Goal: Task Accomplishment & Management: Use online tool/utility

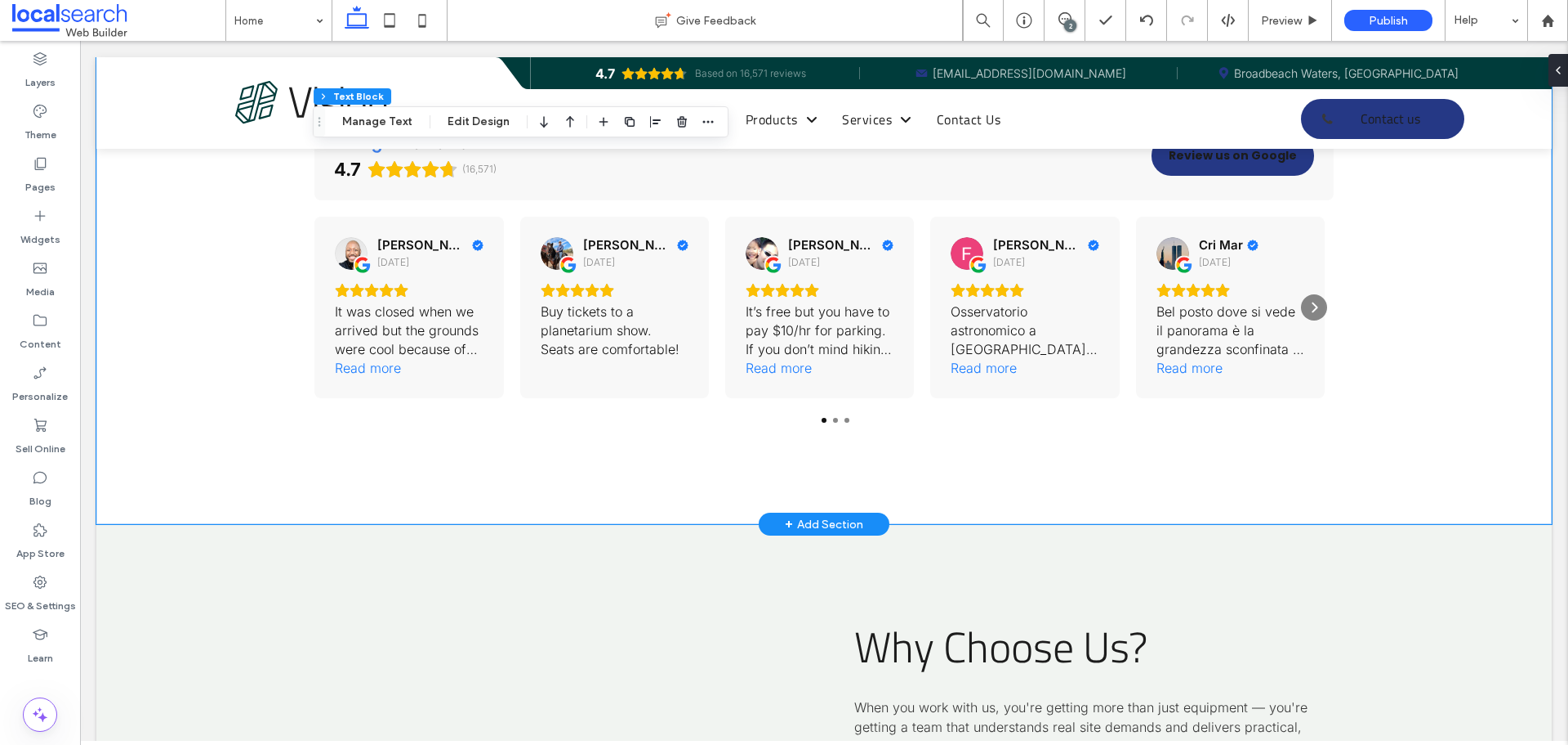
scroll to position [4741, 0]
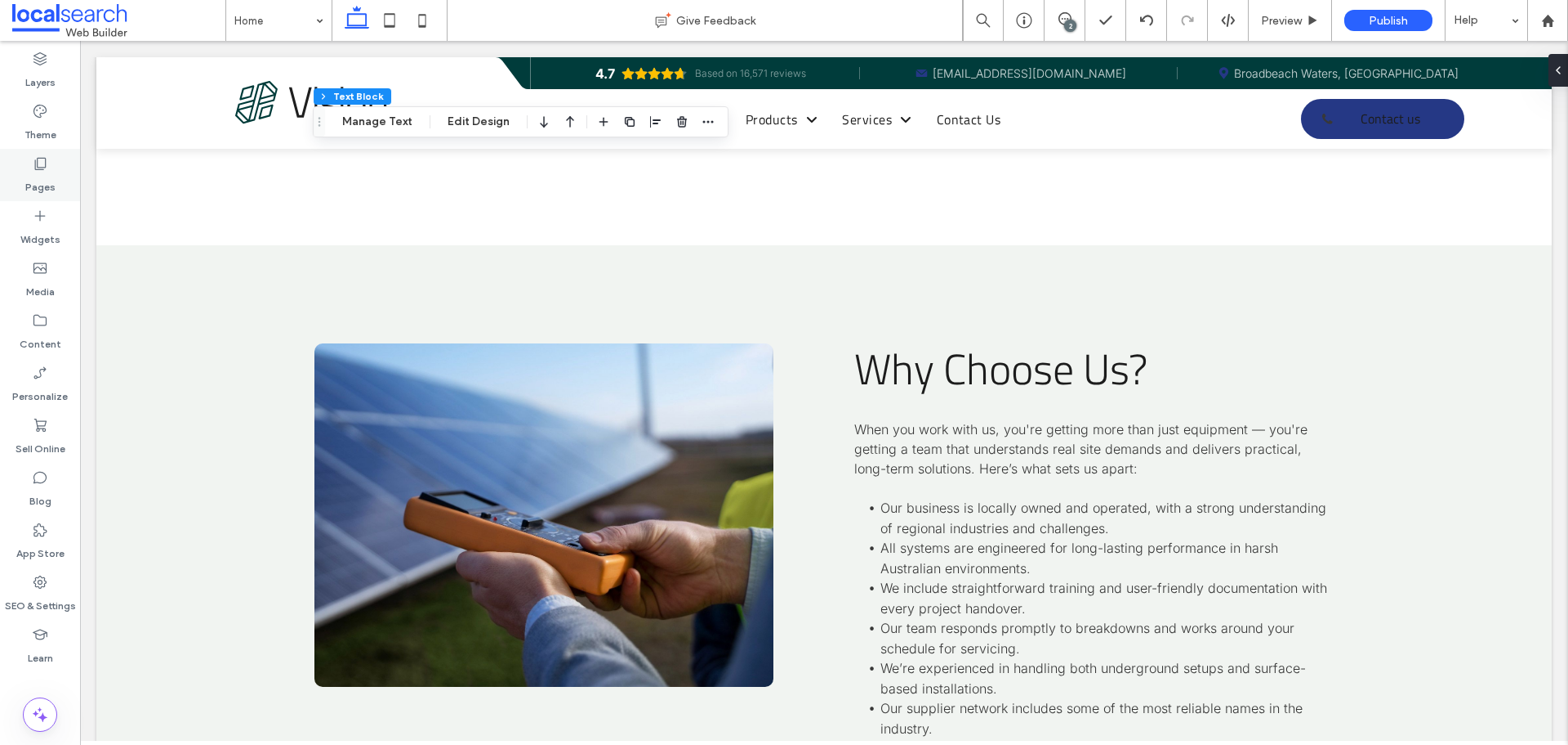
click at [43, 182] on label "Pages" at bounding box center [40, 183] width 30 height 23
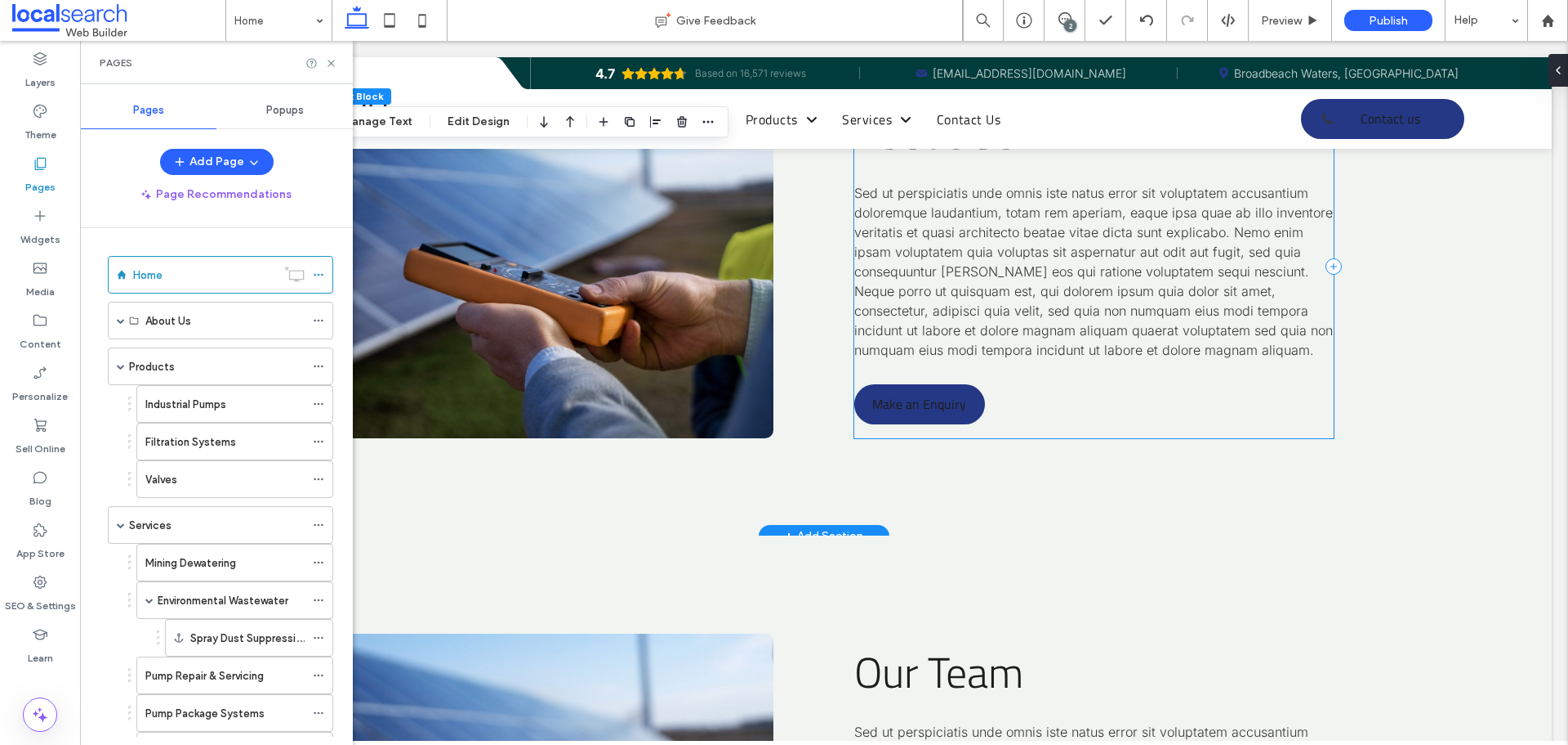
scroll to position [5722, 0]
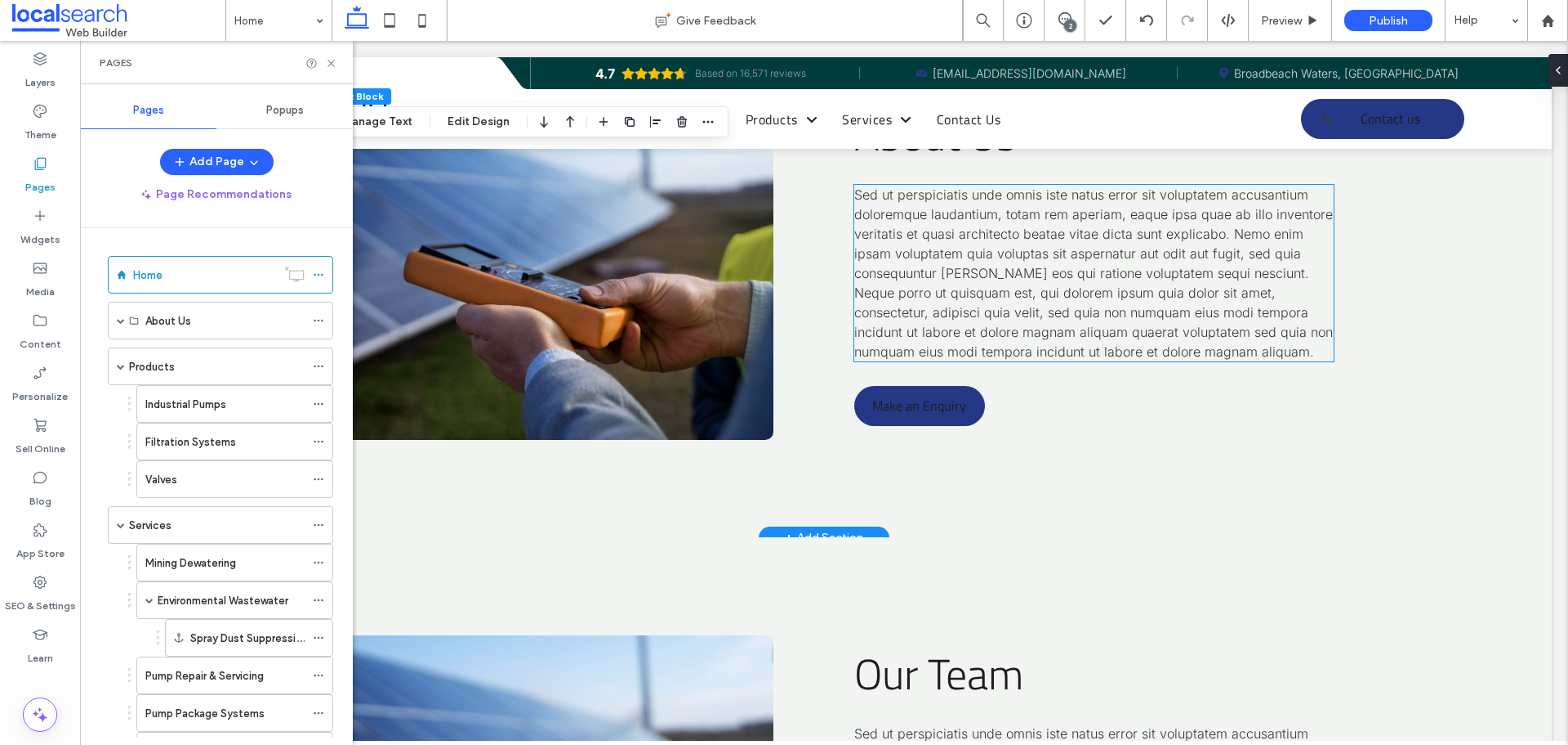
click at [996, 274] on span "Sed ut perspiciatis unde omnis iste natus error sit voluptatem accusantium dolo…" at bounding box center [1093, 273] width 478 height 174
click at [996, 274] on div "Sed ut perspiciatis unde omnis iste natus error sit voluptatem accusantium dolo…" at bounding box center [1093, 273] width 478 height 176
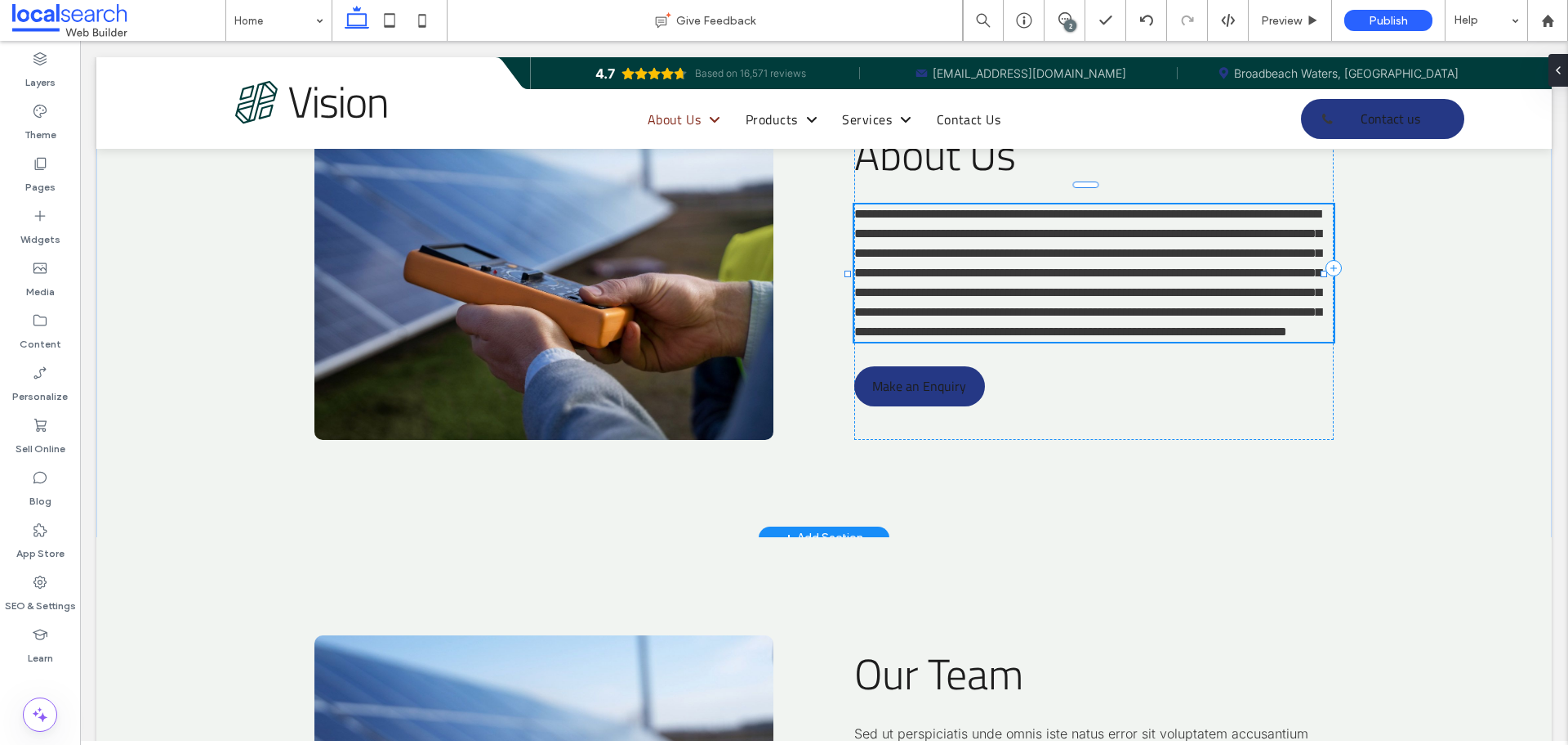
type input "*****"
type input "**"
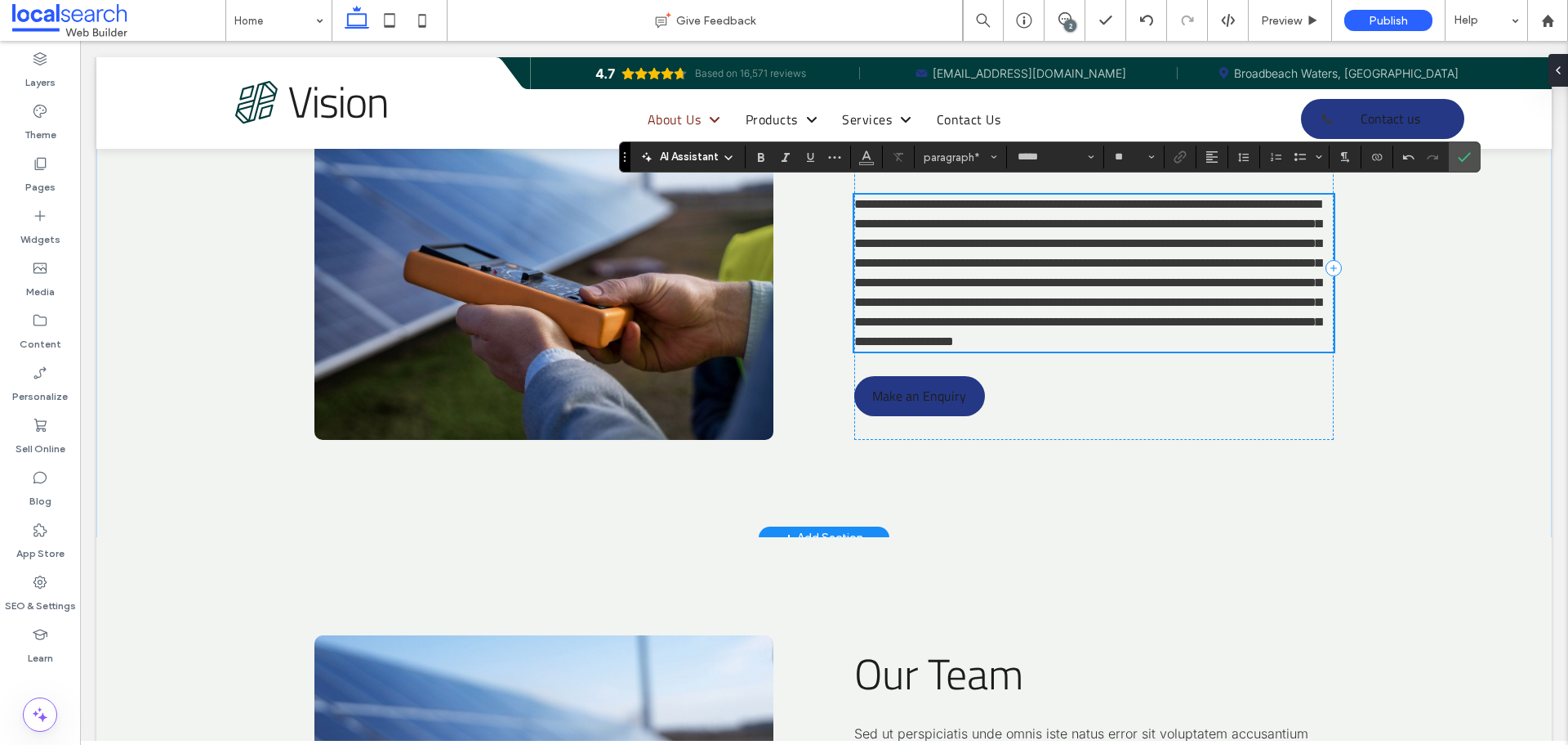
scroll to position [5725, 0]
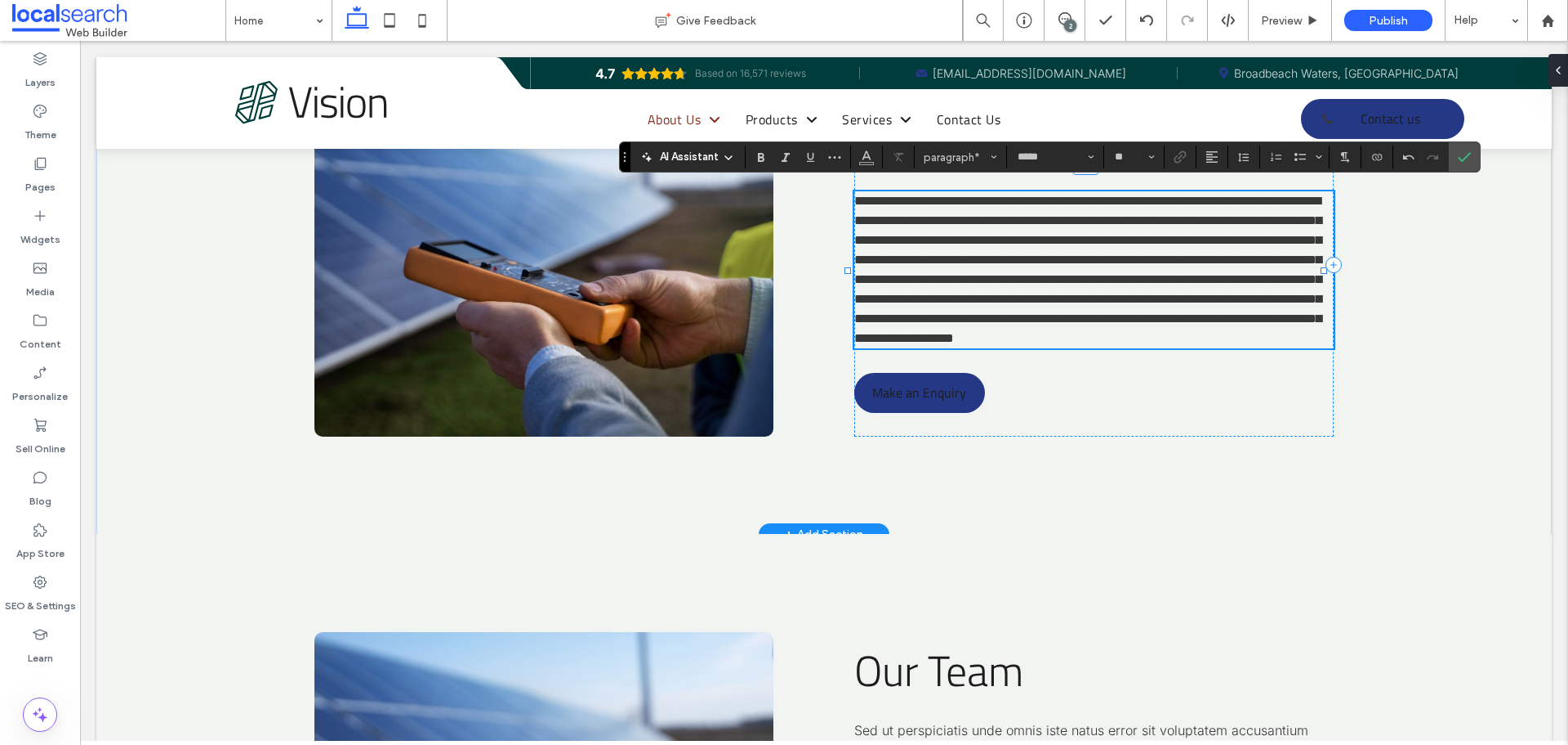
click at [1106, 273] on p "**********" at bounding box center [1093, 270] width 478 height 157
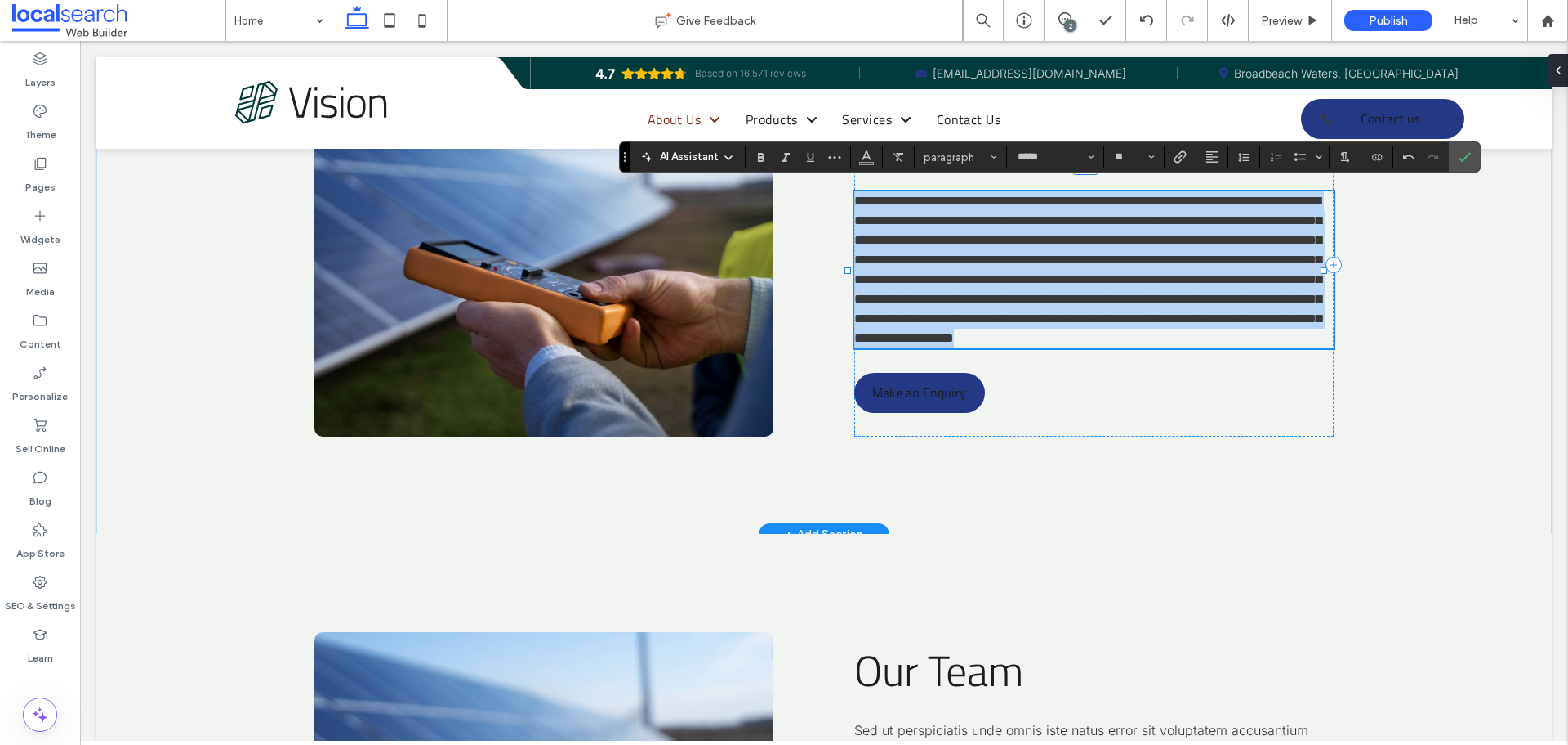
click at [1106, 273] on p "**********" at bounding box center [1093, 270] width 478 height 157
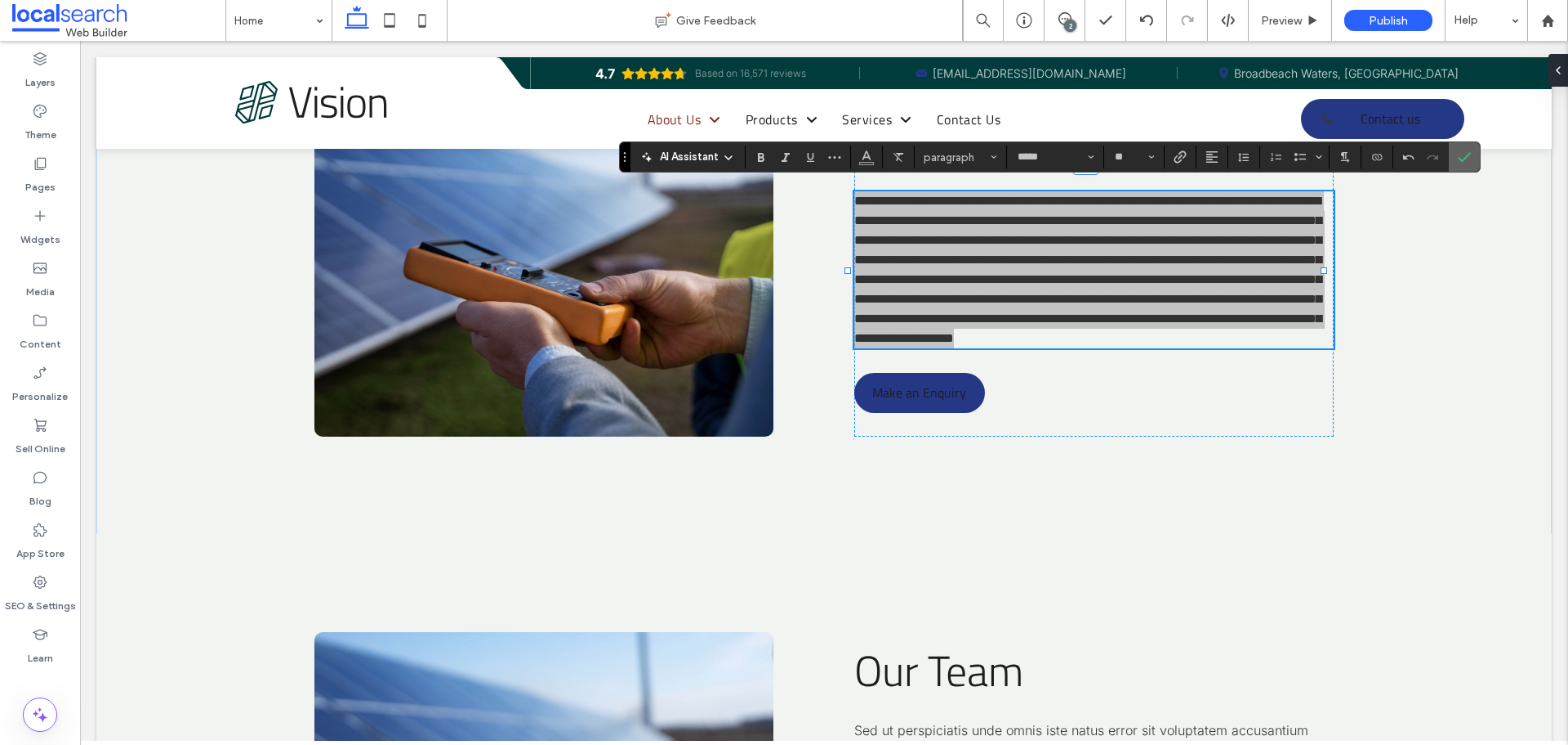
drag, startPoint x: 1464, startPoint y: 162, endPoint x: 973, endPoint y: 373, distance: 534.4
click at [1464, 162] on icon "Confirm" at bounding box center [1464, 157] width 13 height 13
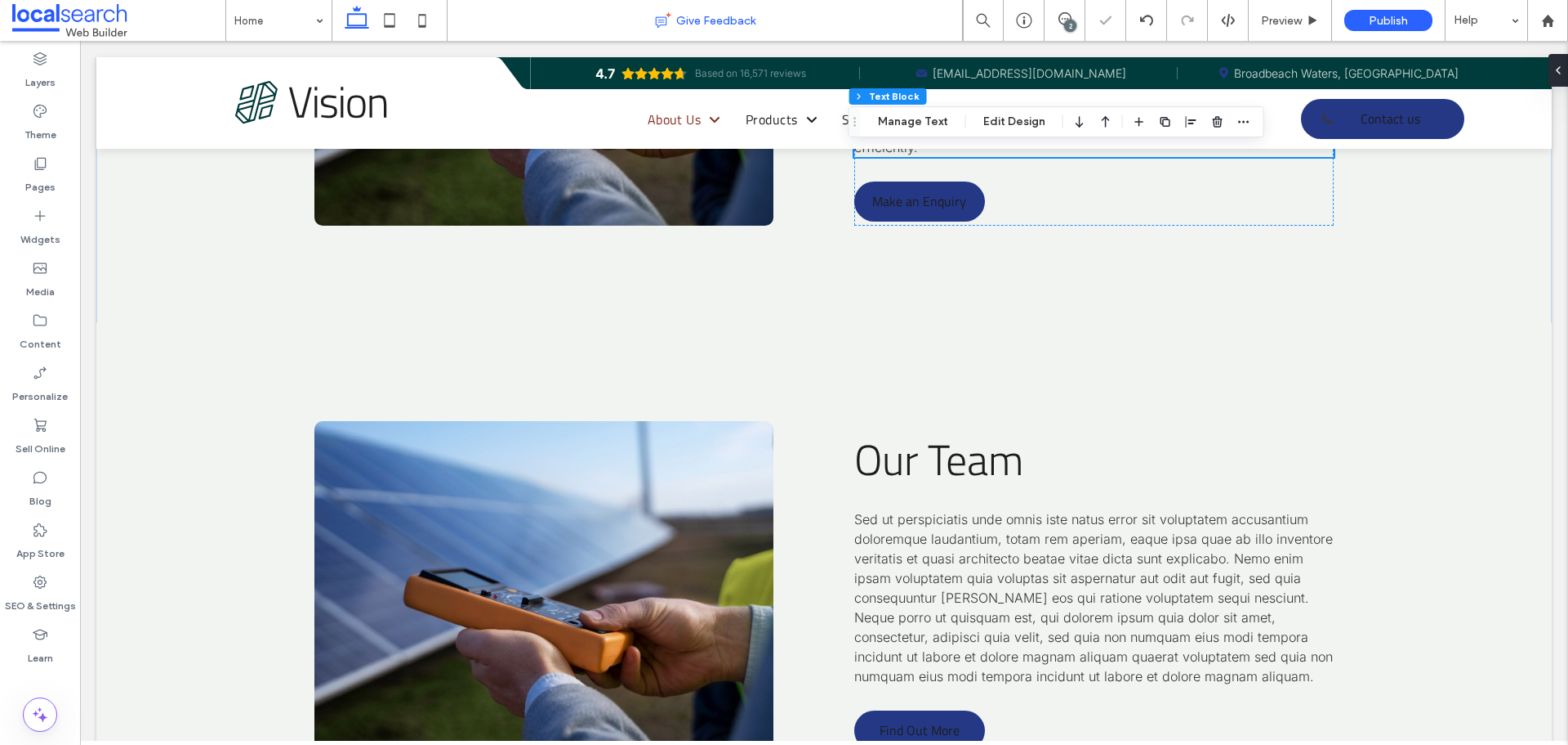
scroll to position [5970, 0]
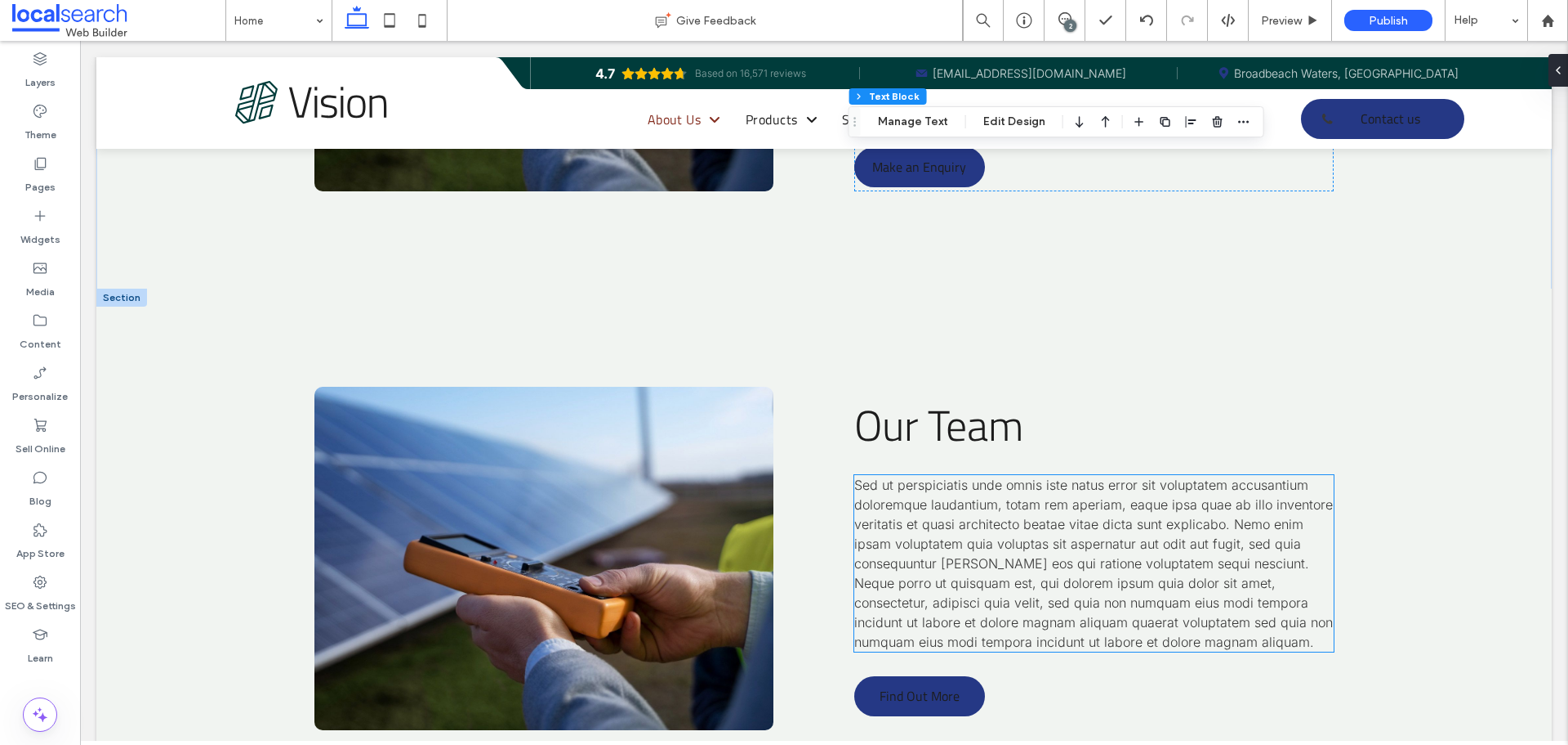
click at [1053, 558] on span "Sed ut perspiciatis unde omnis iste natus error sit voluptatem accusantium dolo…" at bounding box center [1093, 563] width 478 height 174
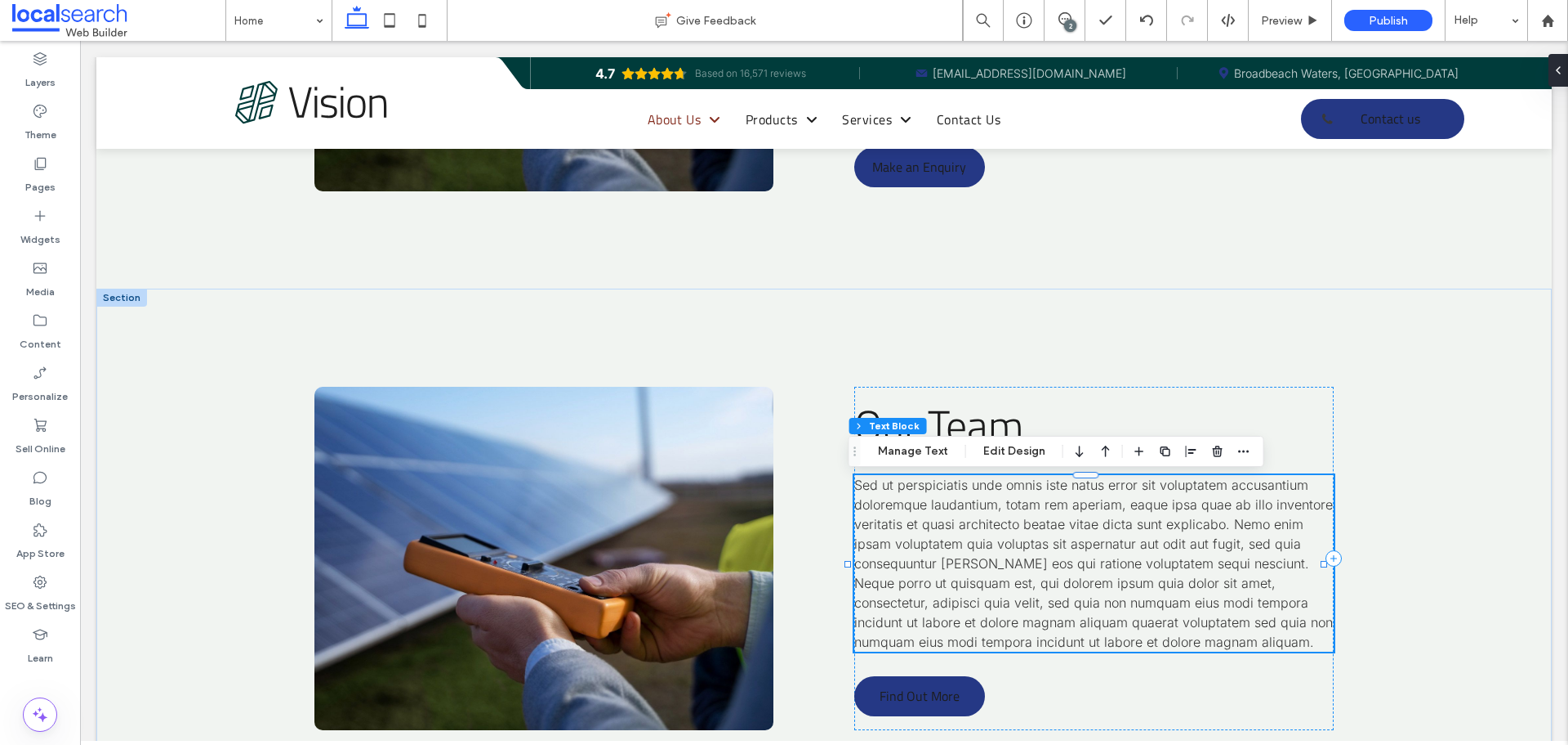
click at [1053, 558] on span "Sed ut perspiciatis unde omnis iste natus error sit voluptatem accusantium dolo…" at bounding box center [1093, 563] width 478 height 174
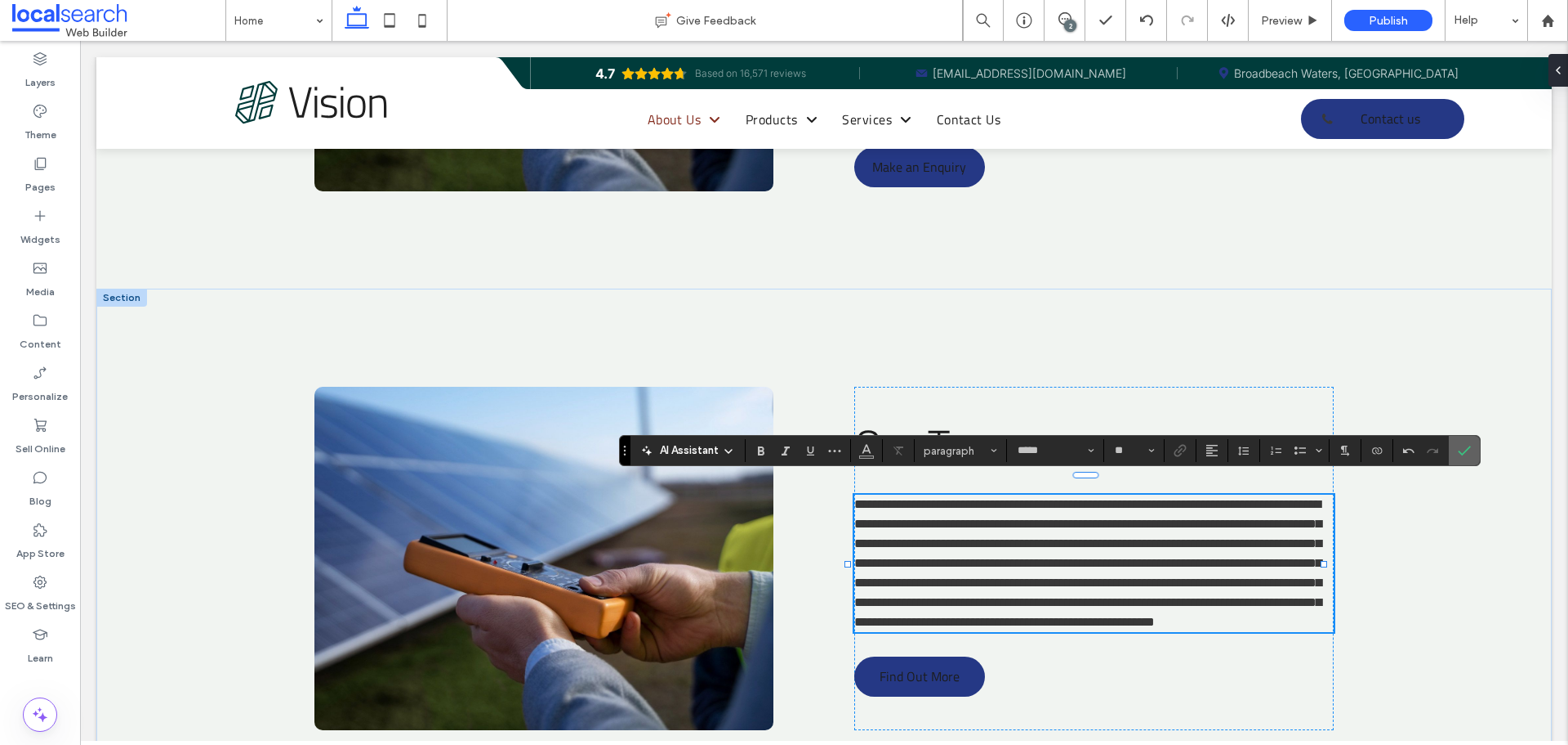
drag, startPoint x: 1342, startPoint y: 426, endPoint x: 1467, endPoint y: 445, distance: 126.4
click at [1467, 445] on icon "Confirm" at bounding box center [1464, 451] width 13 height 13
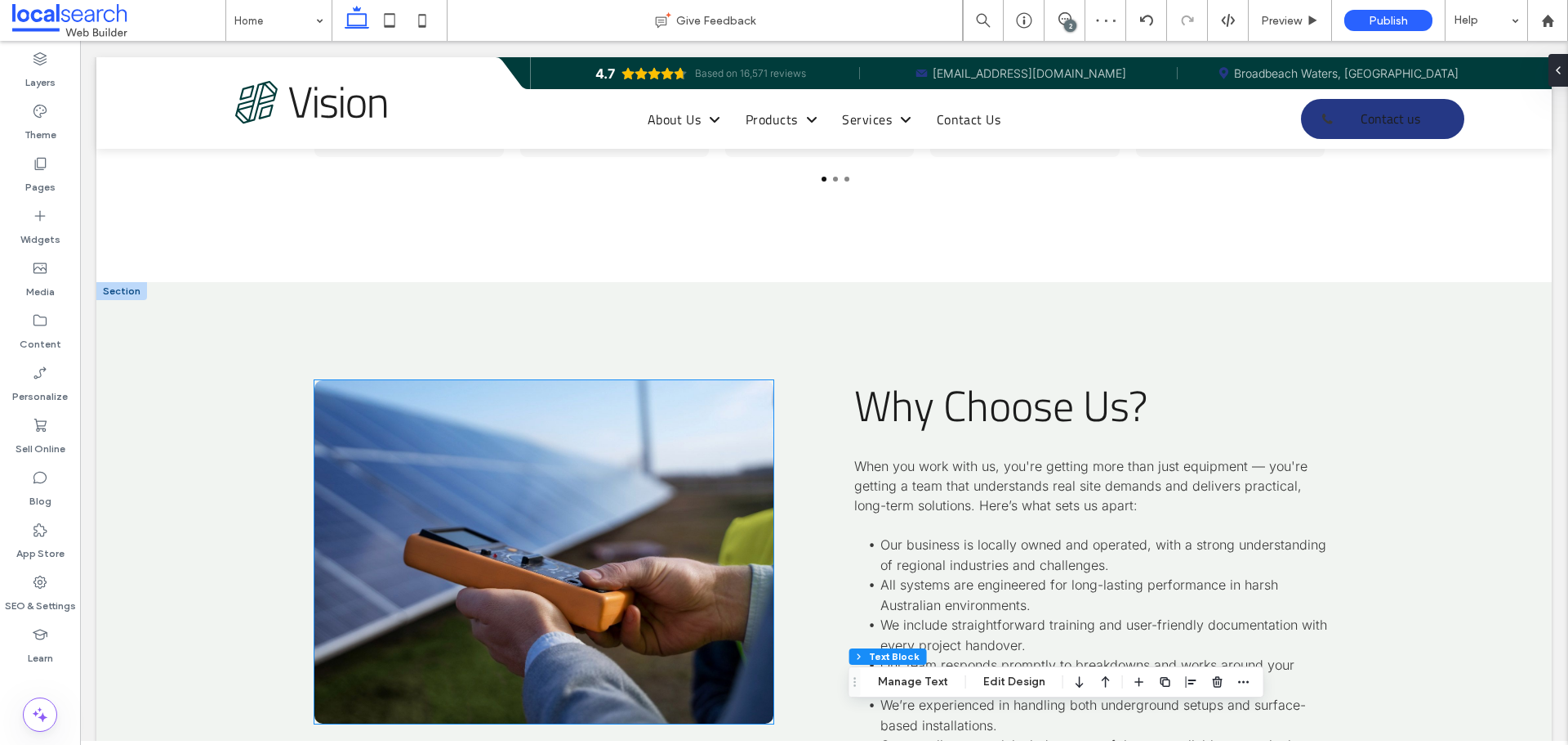
scroll to position [4663, 0]
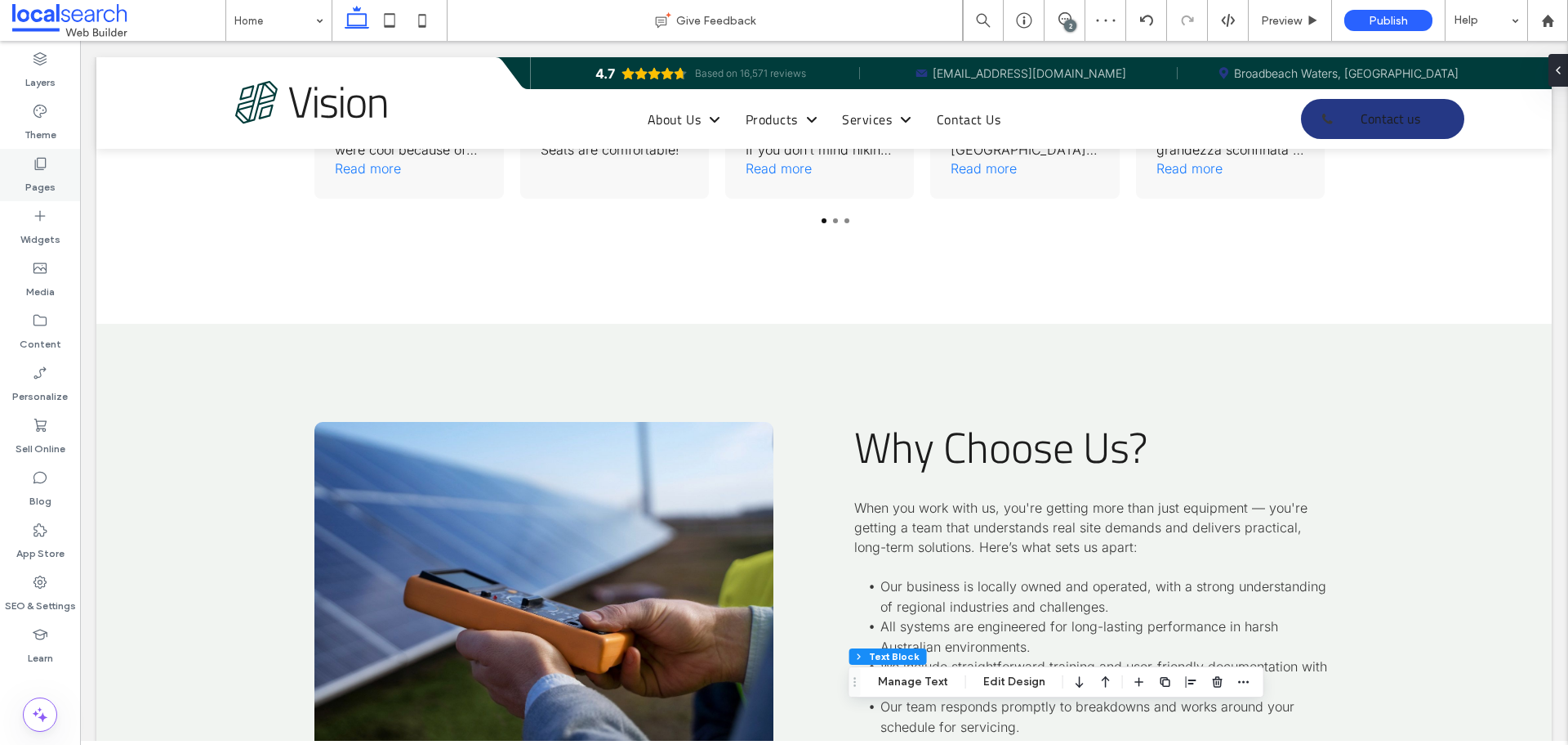
click at [25, 174] on div "Pages" at bounding box center [40, 175] width 80 height 53
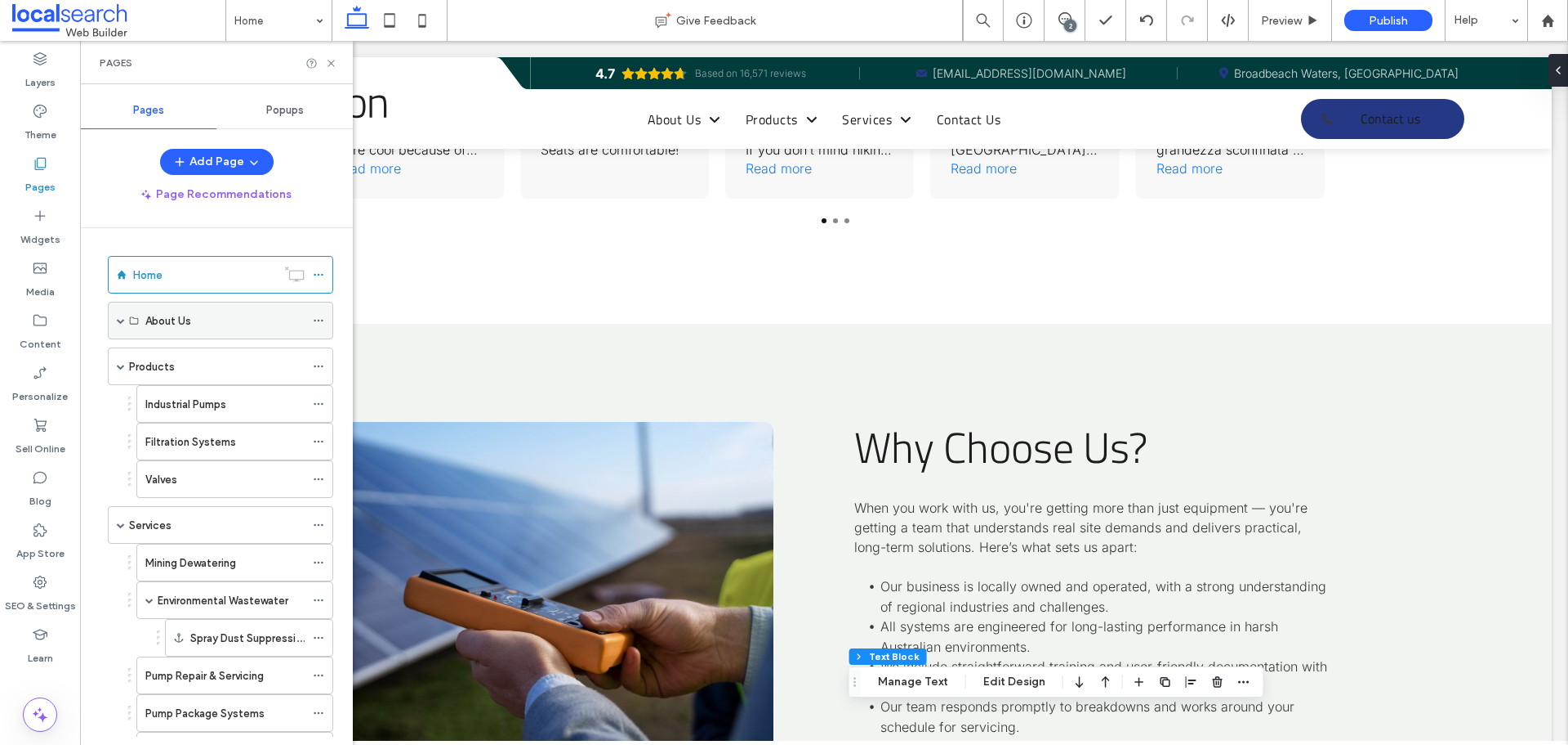
click at [118, 314] on span at bounding box center [121, 321] width 8 height 36
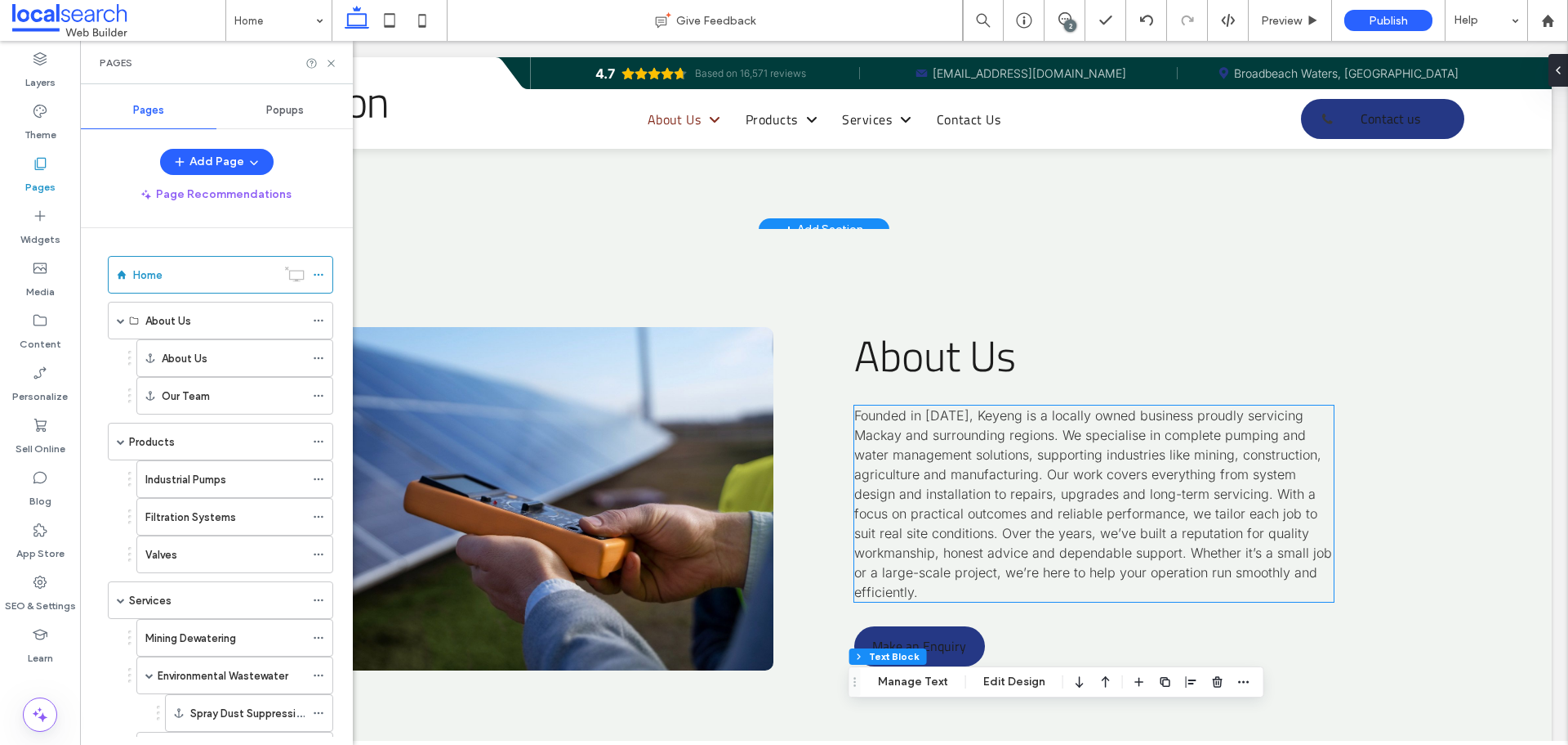
scroll to position [5479, 0]
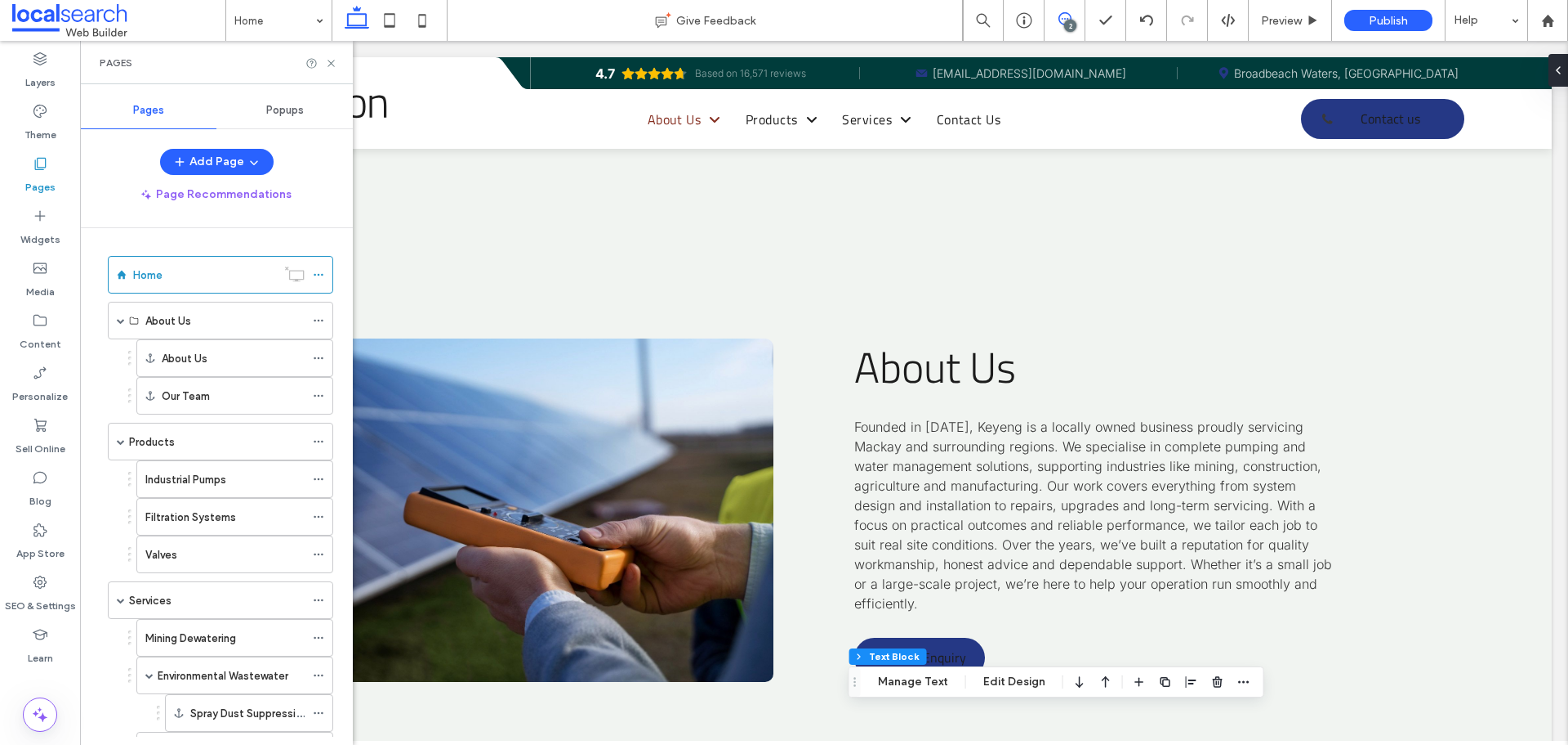
click at [1069, 15] on icon at bounding box center [1065, 18] width 13 height 13
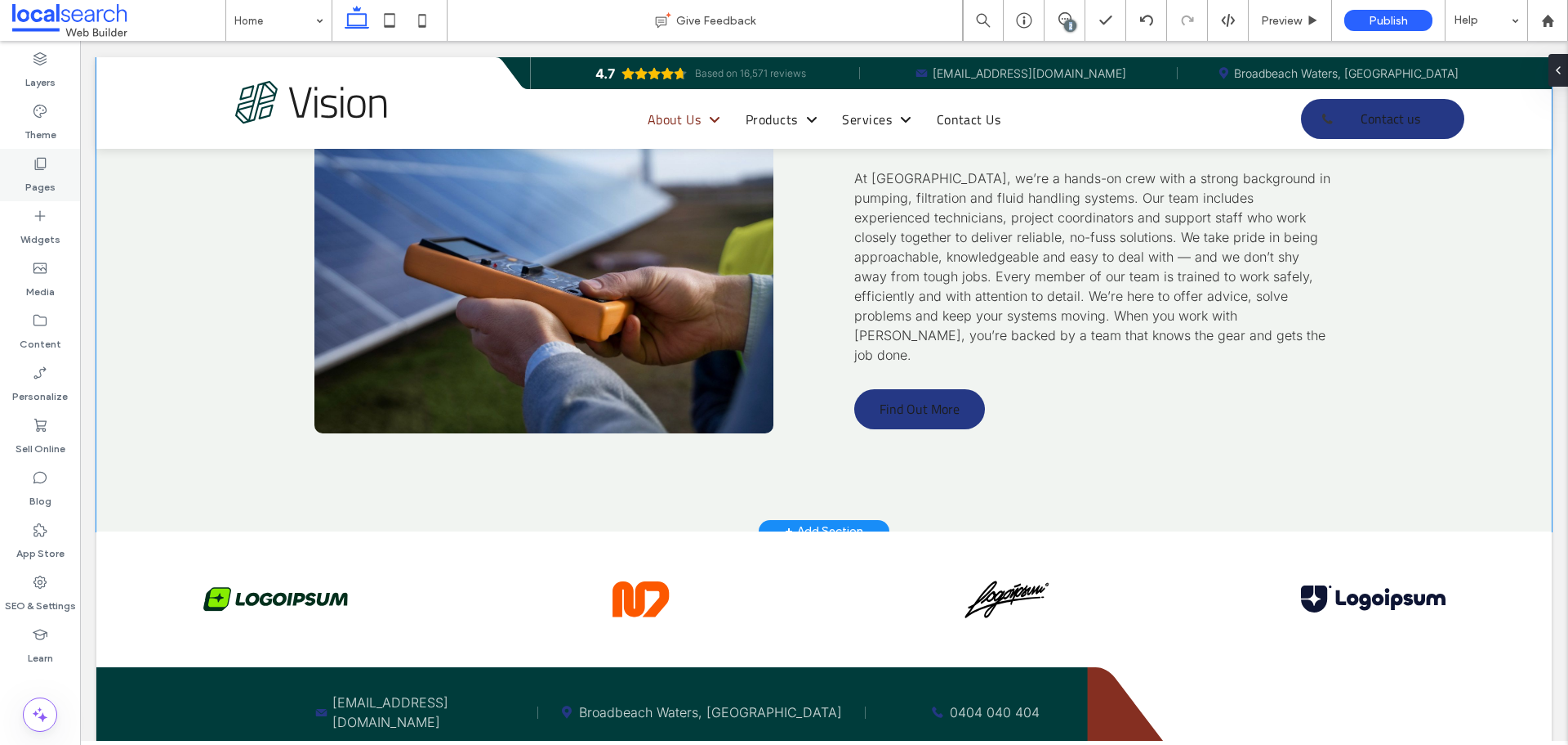
scroll to position [6297, 0]
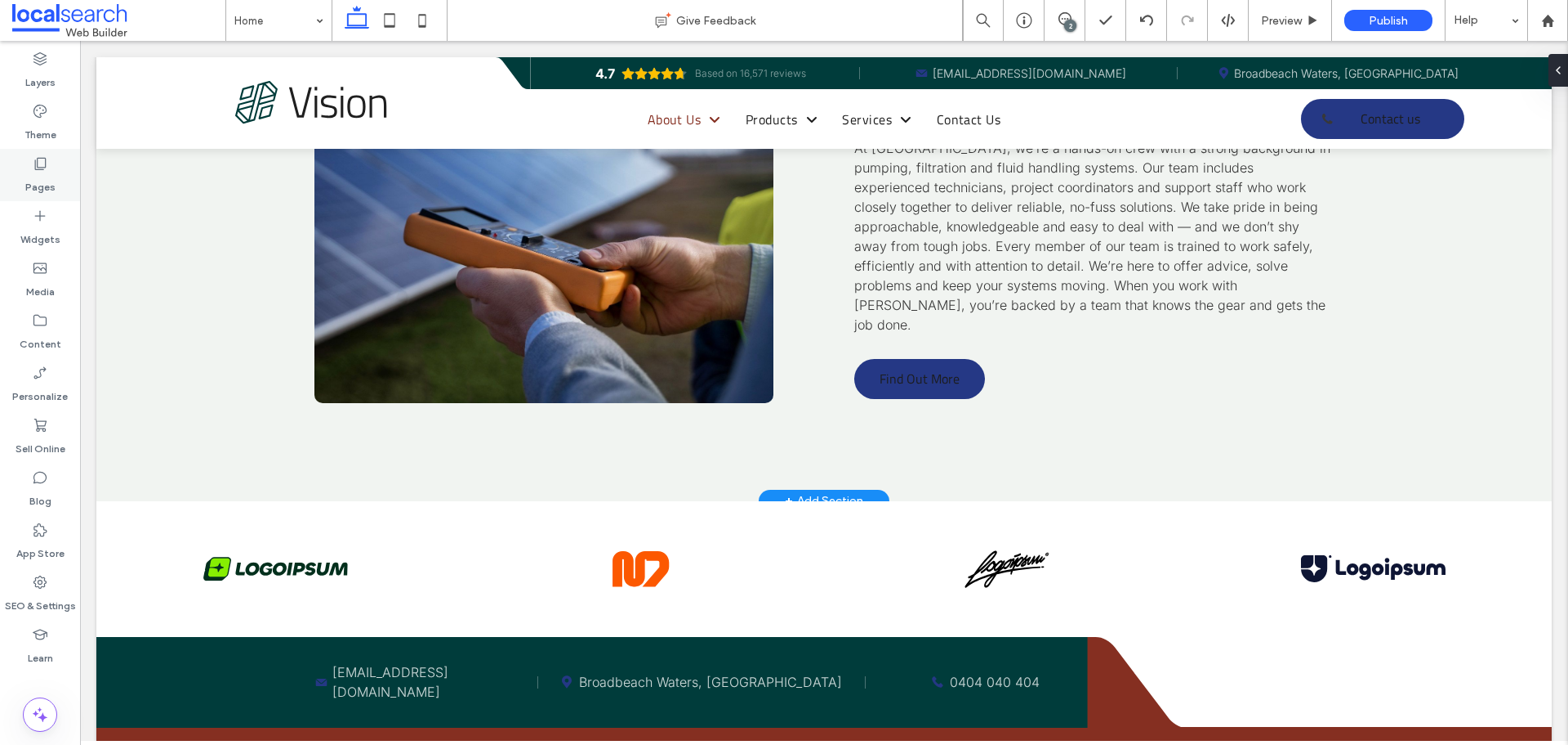
click at [53, 172] on label "Pages" at bounding box center [40, 183] width 30 height 23
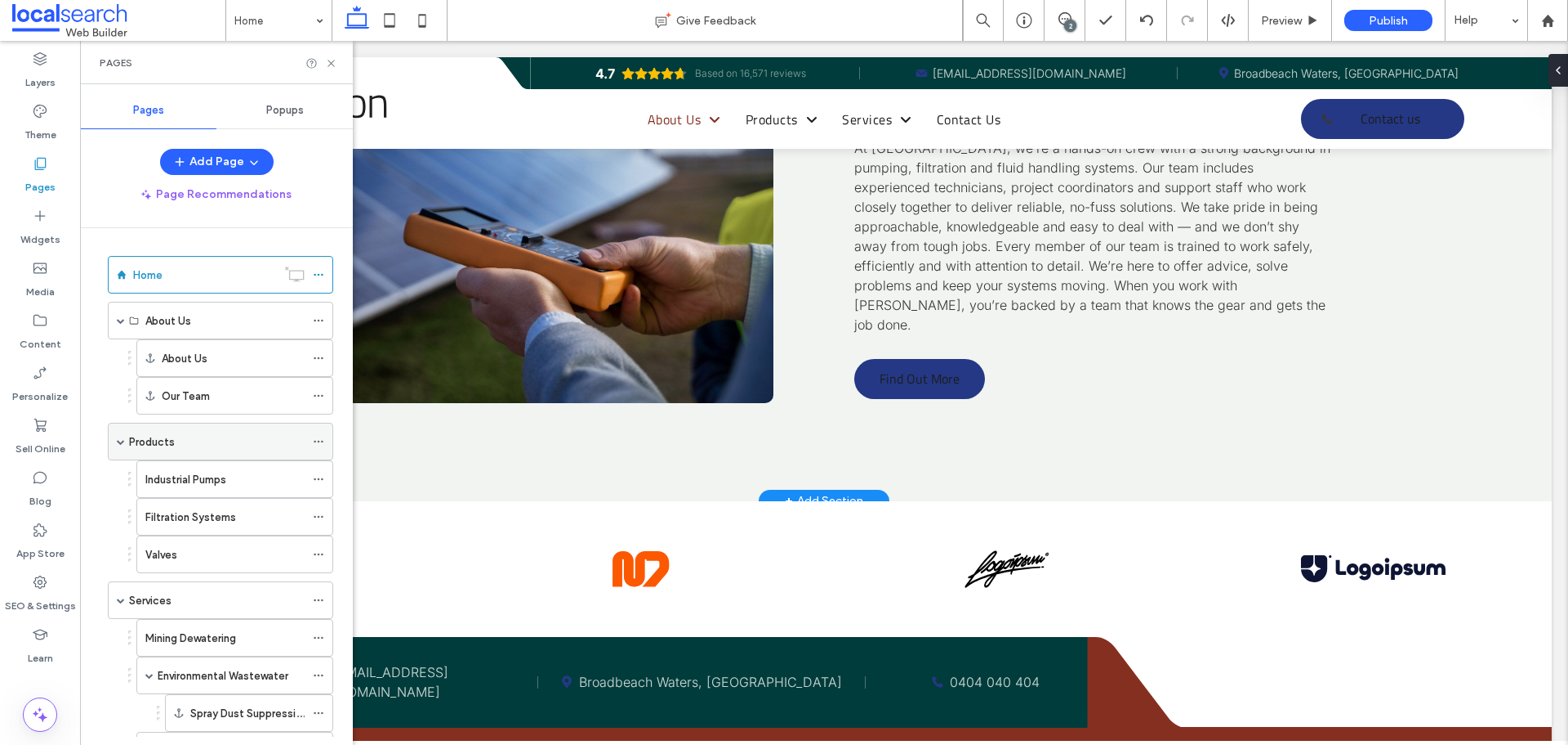
click at [187, 434] on div "Products" at bounding box center [216, 442] width 175 height 17
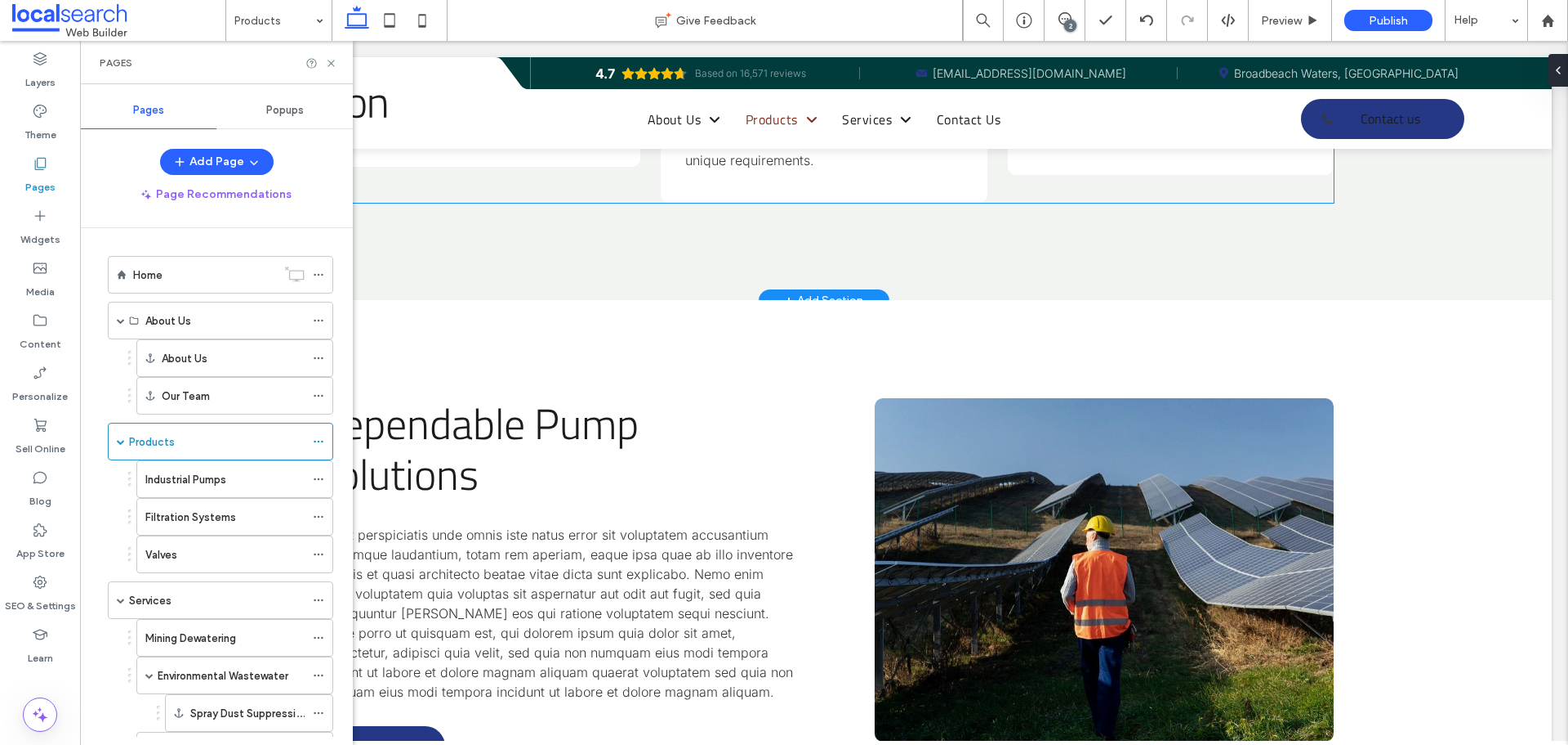
scroll to position [1307, 0]
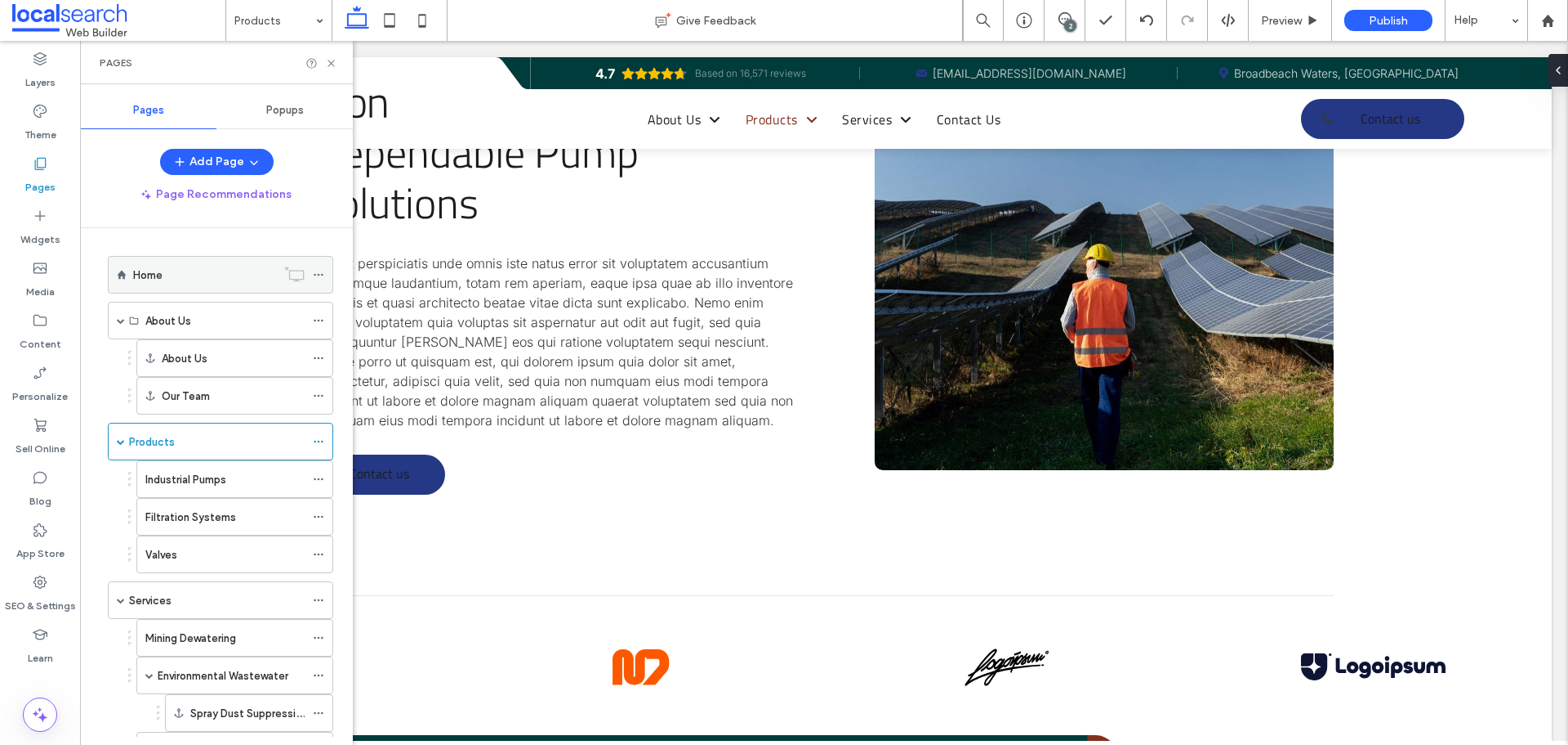
click at [208, 276] on div "Home" at bounding box center [204, 274] width 143 height 17
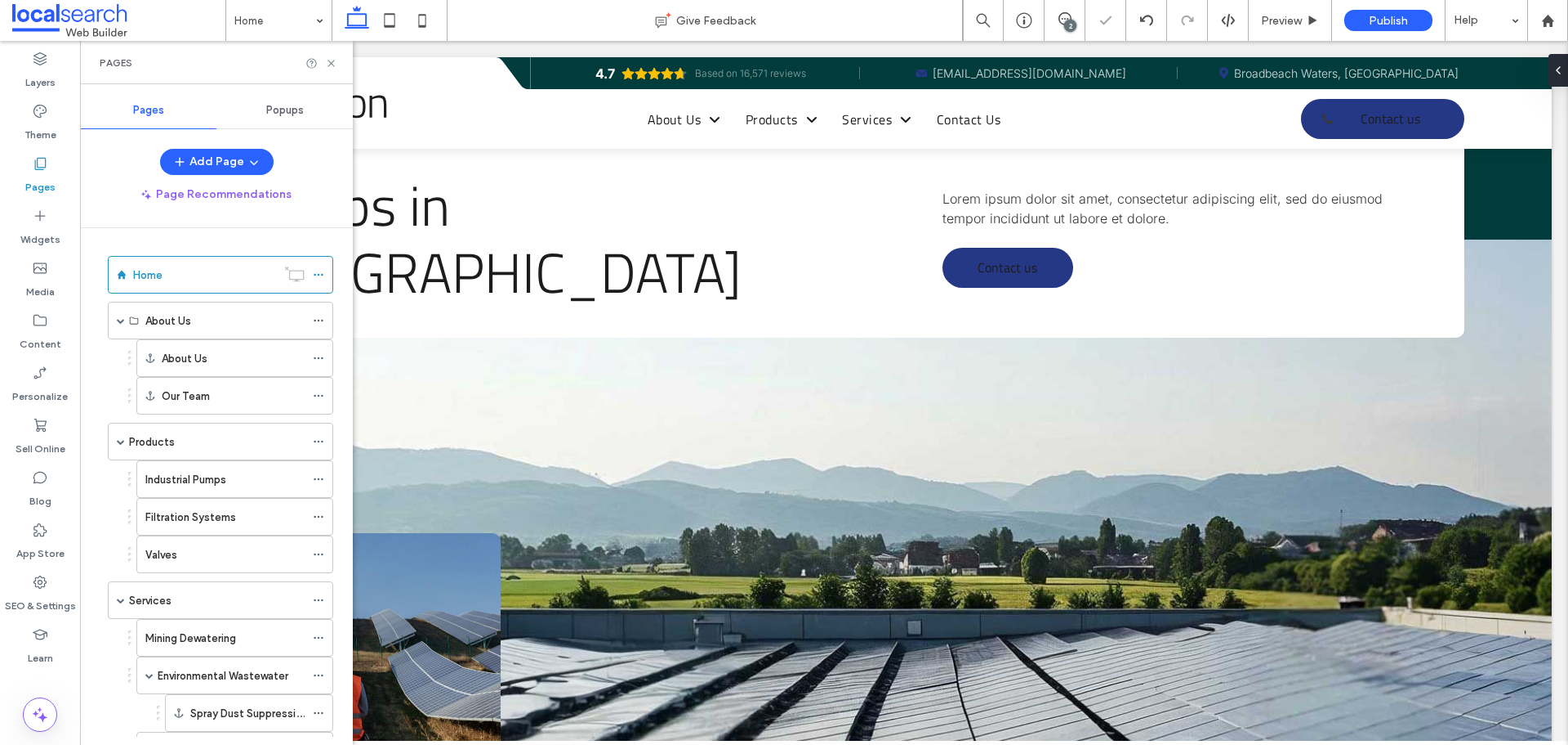
click at [230, 449] on div "Products" at bounding box center [216, 442] width 175 height 17
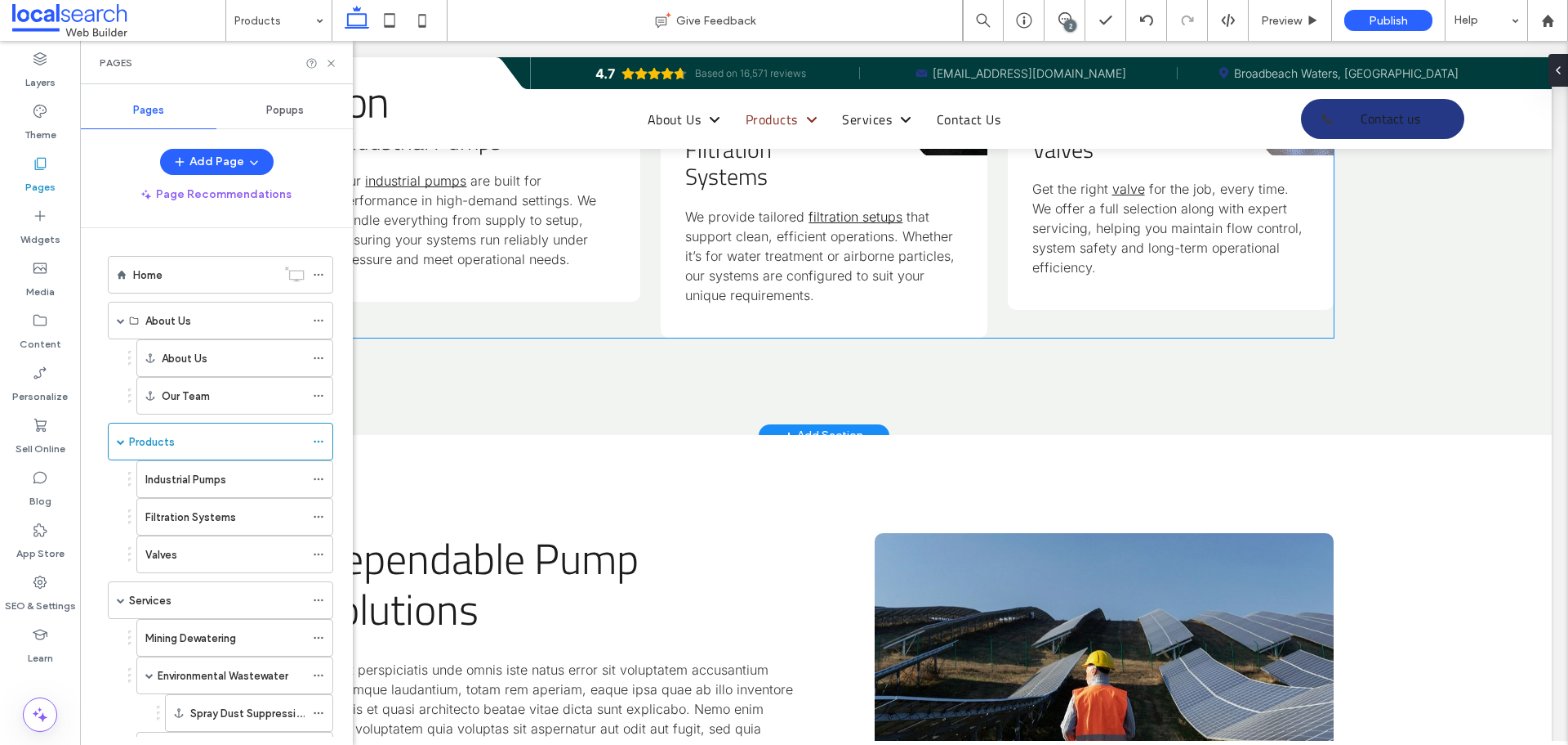
scroll to position [1063, 0]
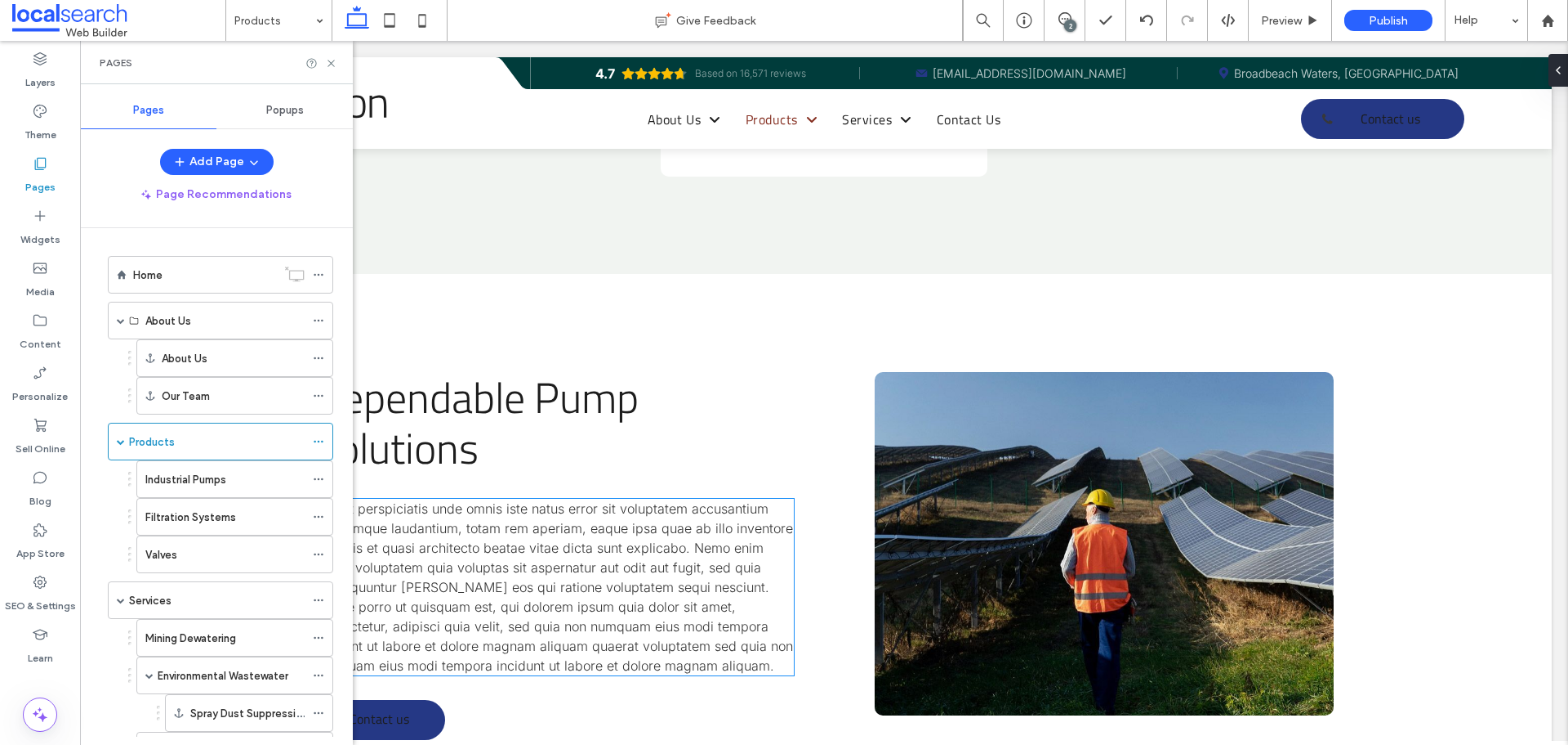
click at [541, 551] on span "Sed ut perspiciatis unde omnis iste natus error sit voluptatem accusantium dolo…" at bounding box center [553, 587] width 478 height 174
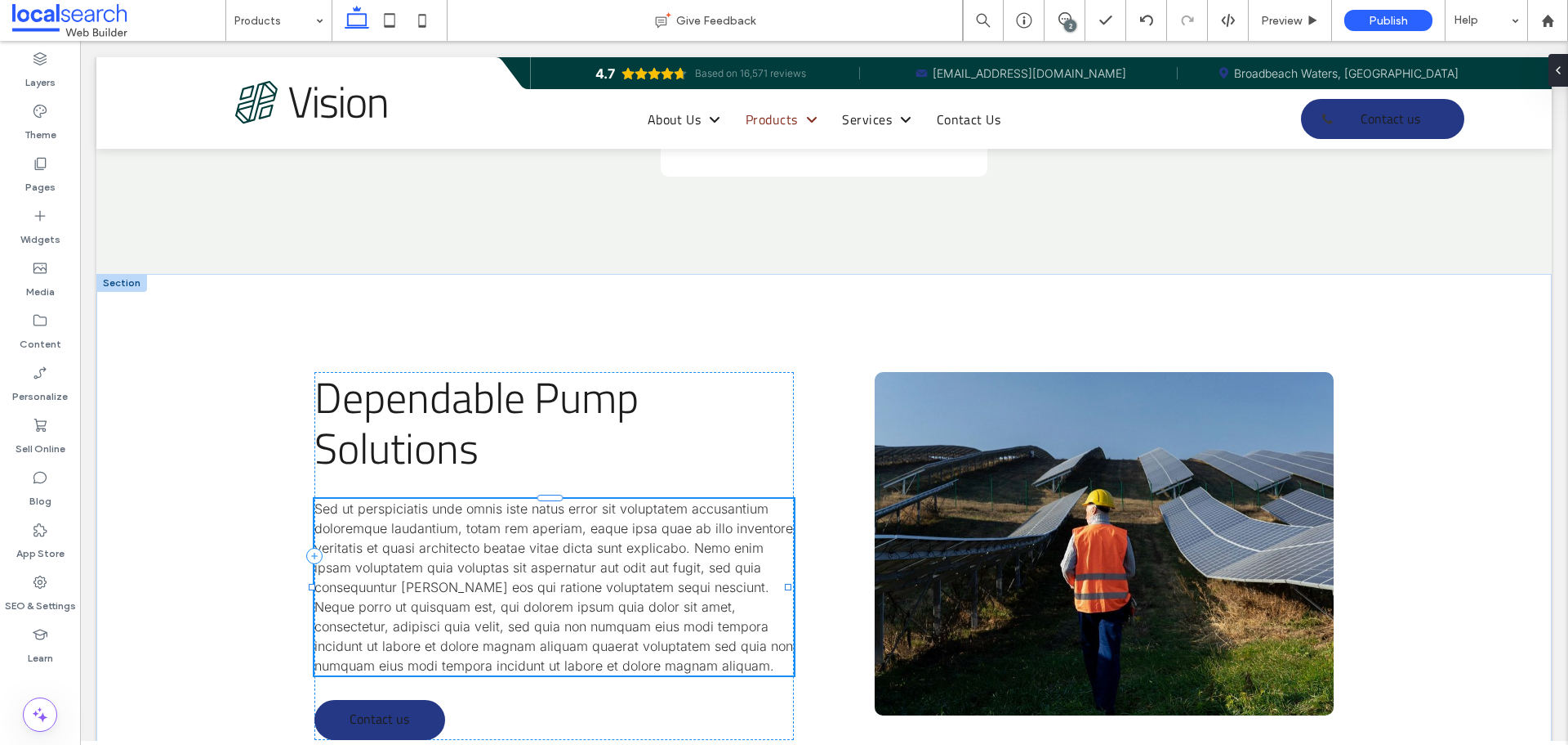
click at [541, 551] on div "Sed ut perspiciatis unde omnis iste natus error sit voluptatem accusantium dolo…" at bounding box center [553, 587] width 478 height 176
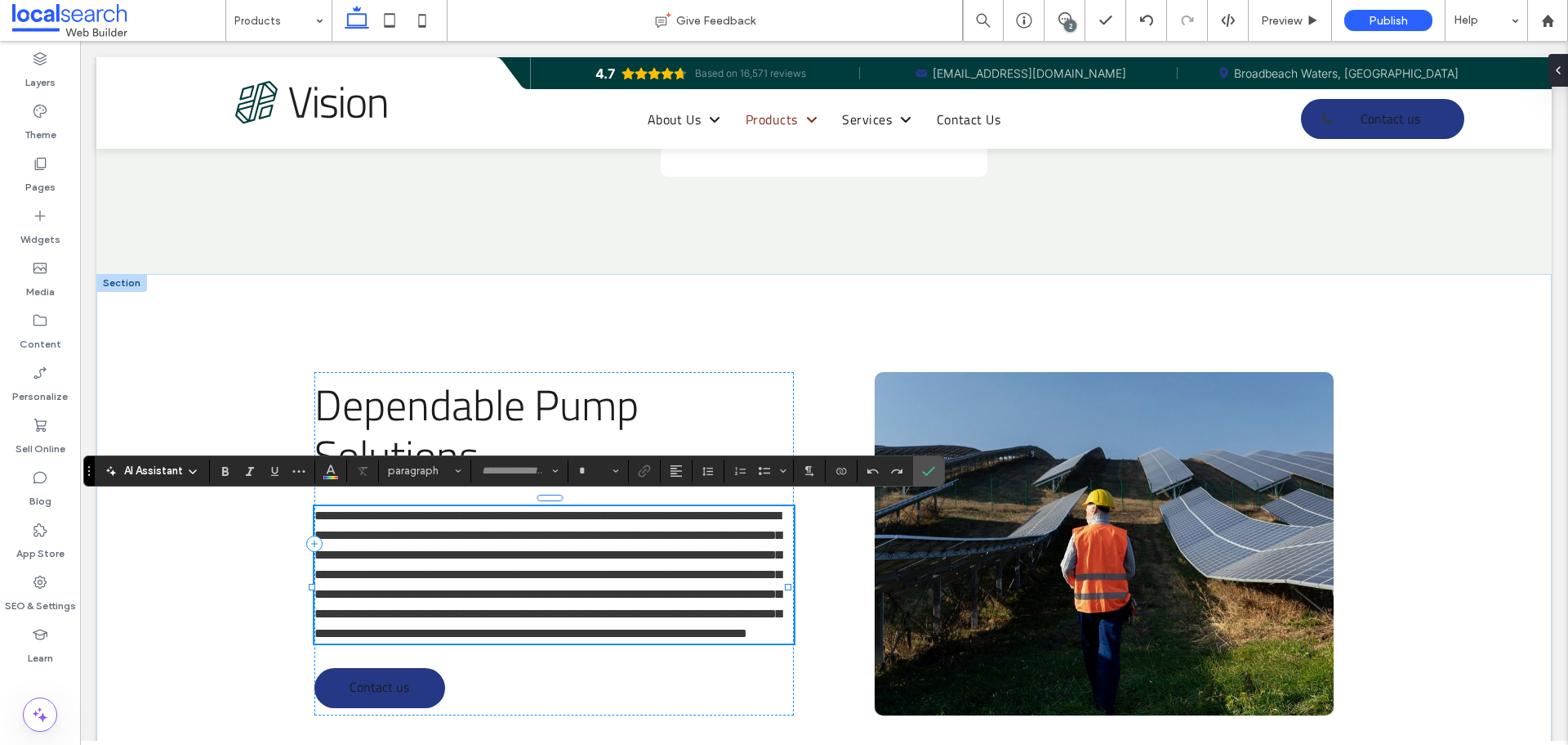
type input "*****"
type input "**"
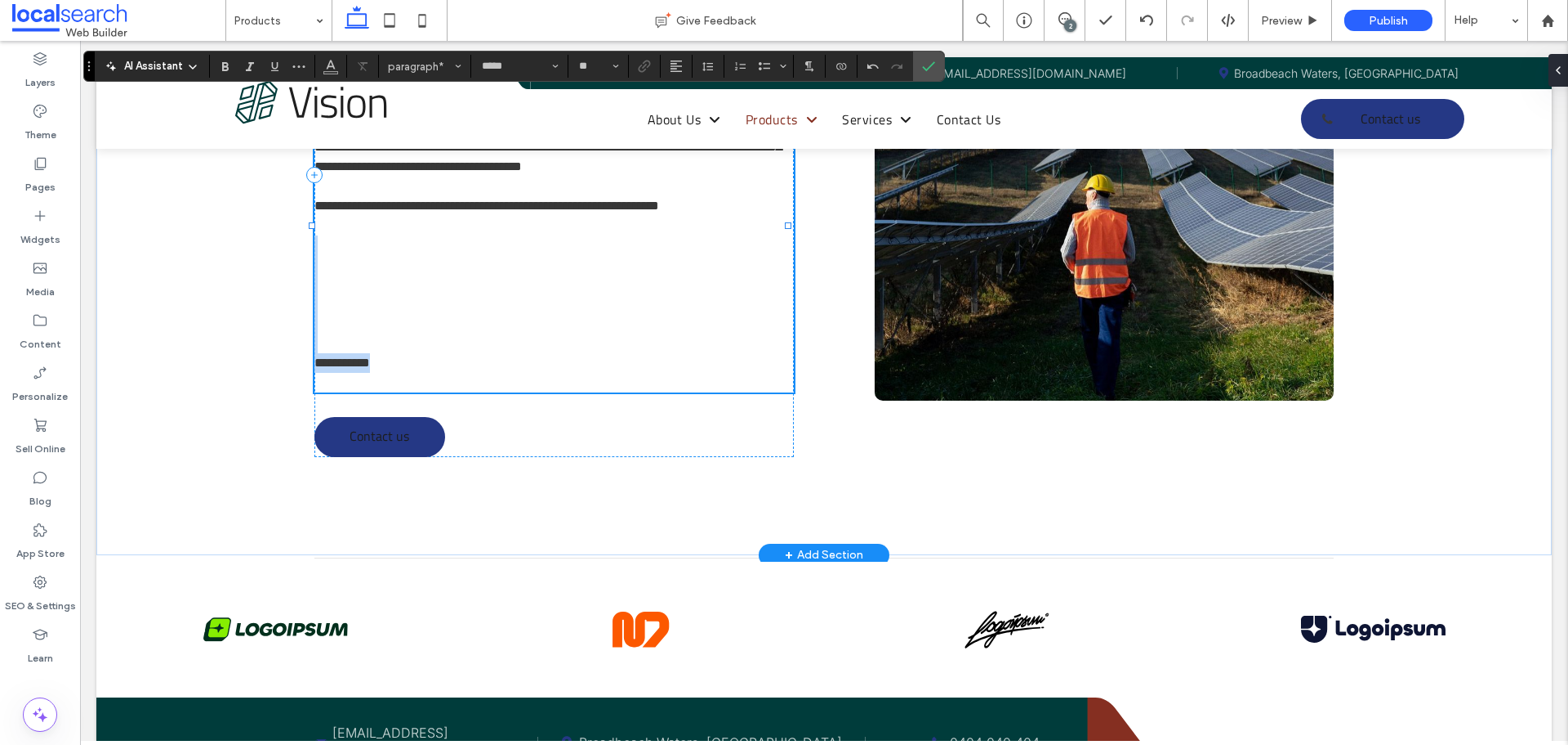
drag, startPoint x: 496, startPoint y: 420, endPoint x: 343, endPoint y: 281, distance: 206.7
click at [343, 281] on div "**********" at bounding box center [553, 206] width 478 height 372
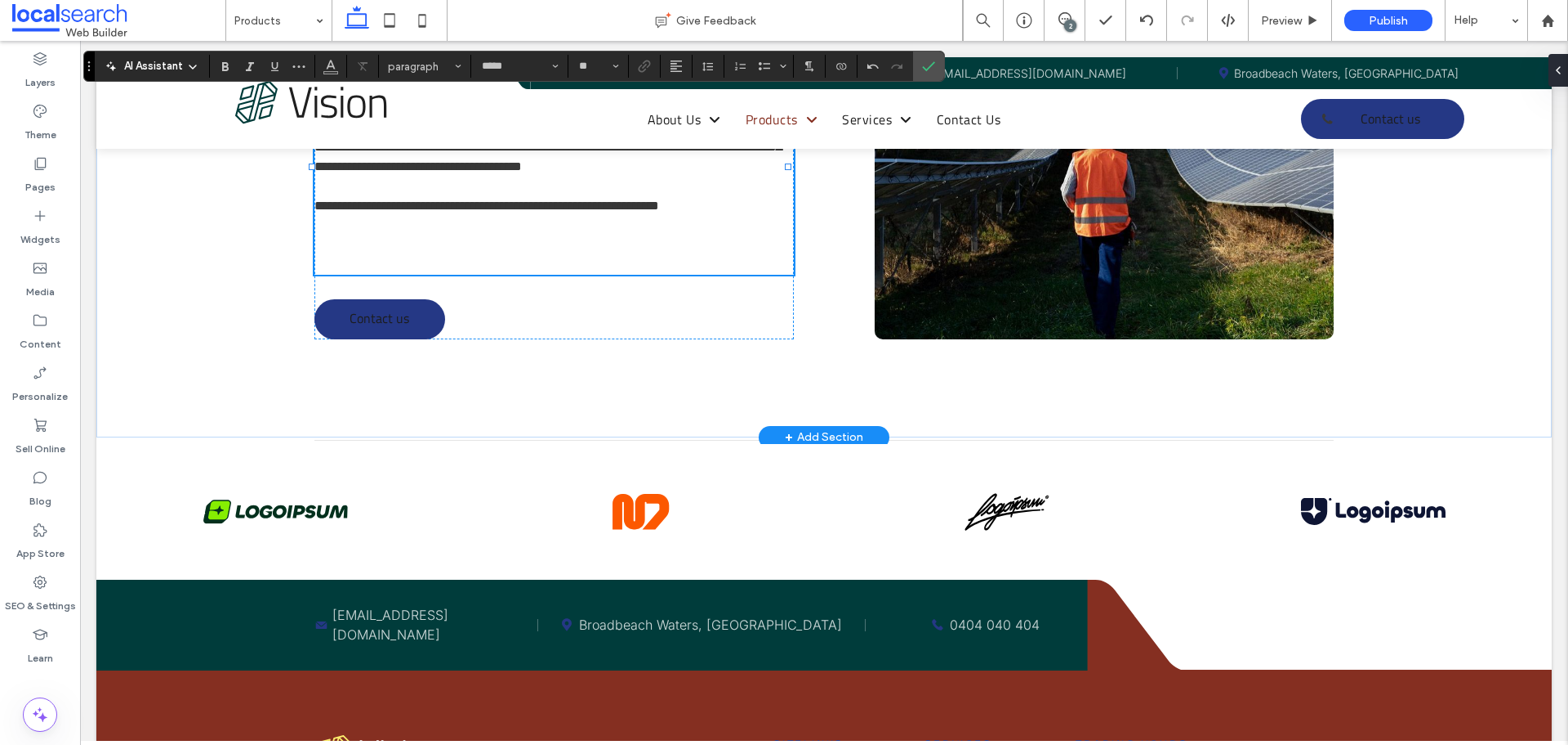
click at [460, 311] on div "**********" at bounding box center [553, 115] width 478 height 446
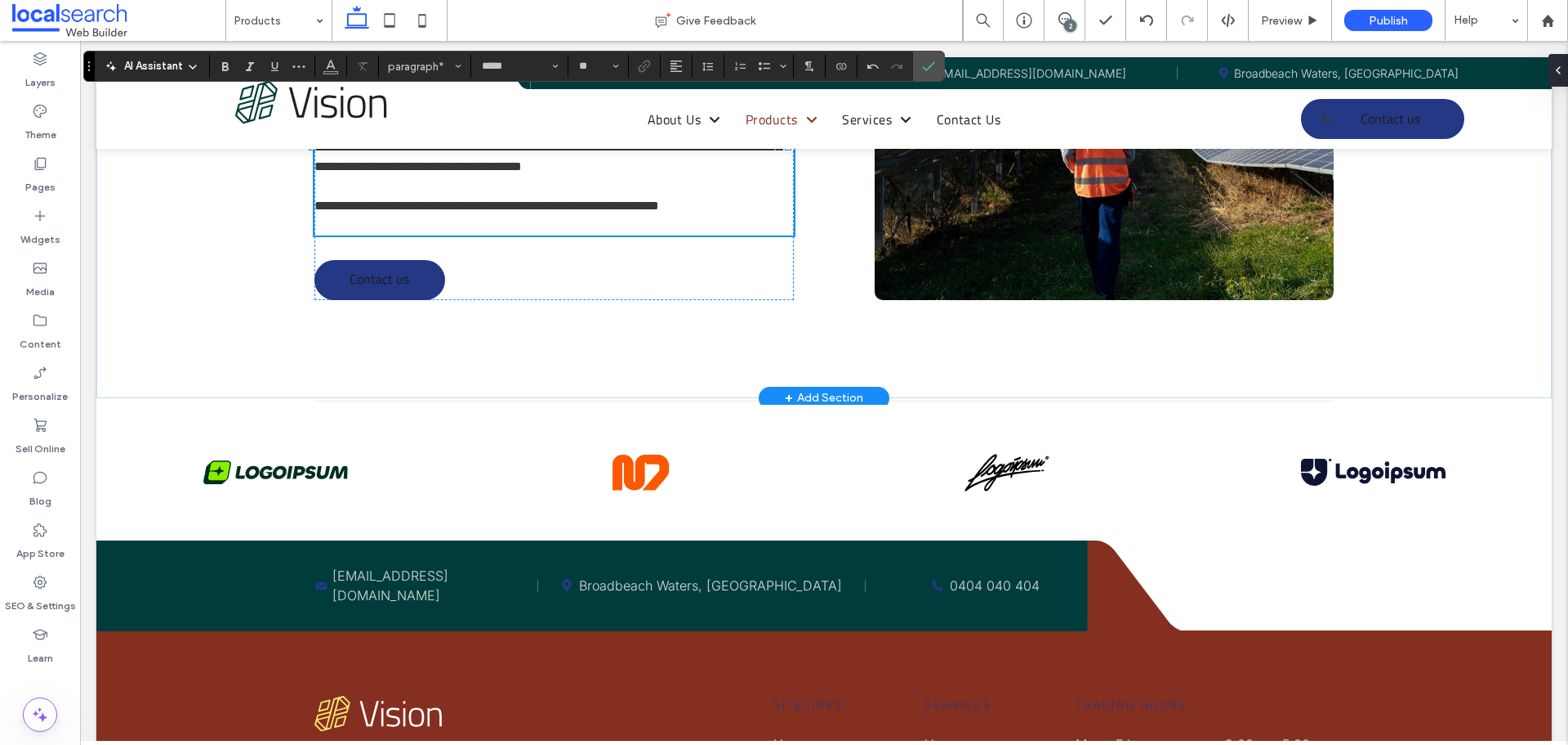
click at [464, 235] on p "﻿" at bounding box center [553, 226] width 478 height 20
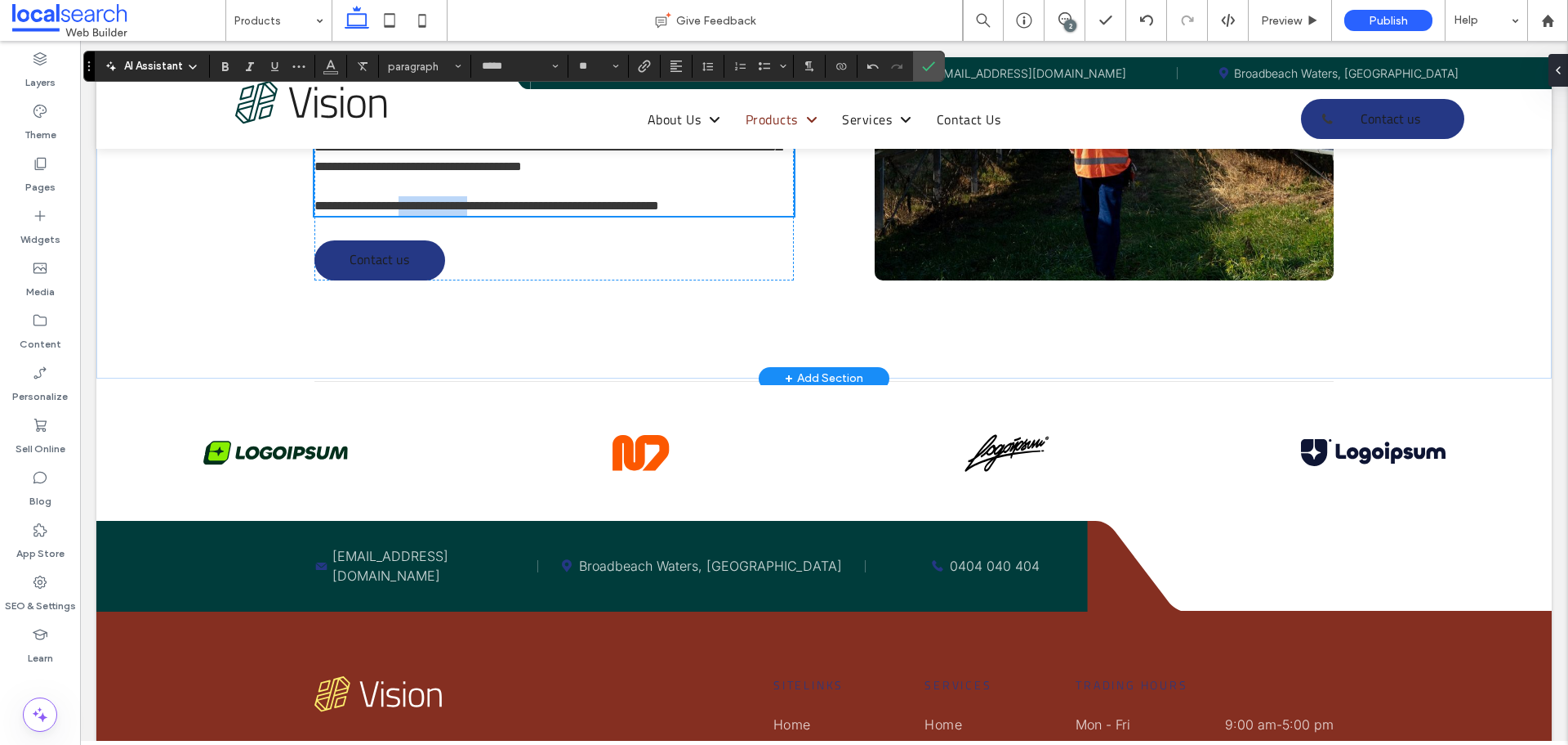
drag, startPoint x: 505, startPoint y: 242, endPoint x: 413, endPoint y: 241, distance: 92.0
click at [413, 212] on span "**********" at bounding box center [487, 205] width 345 height 12
click at [641, 55] on span "Link" at bounding box center [642, 65] width 7 height 23
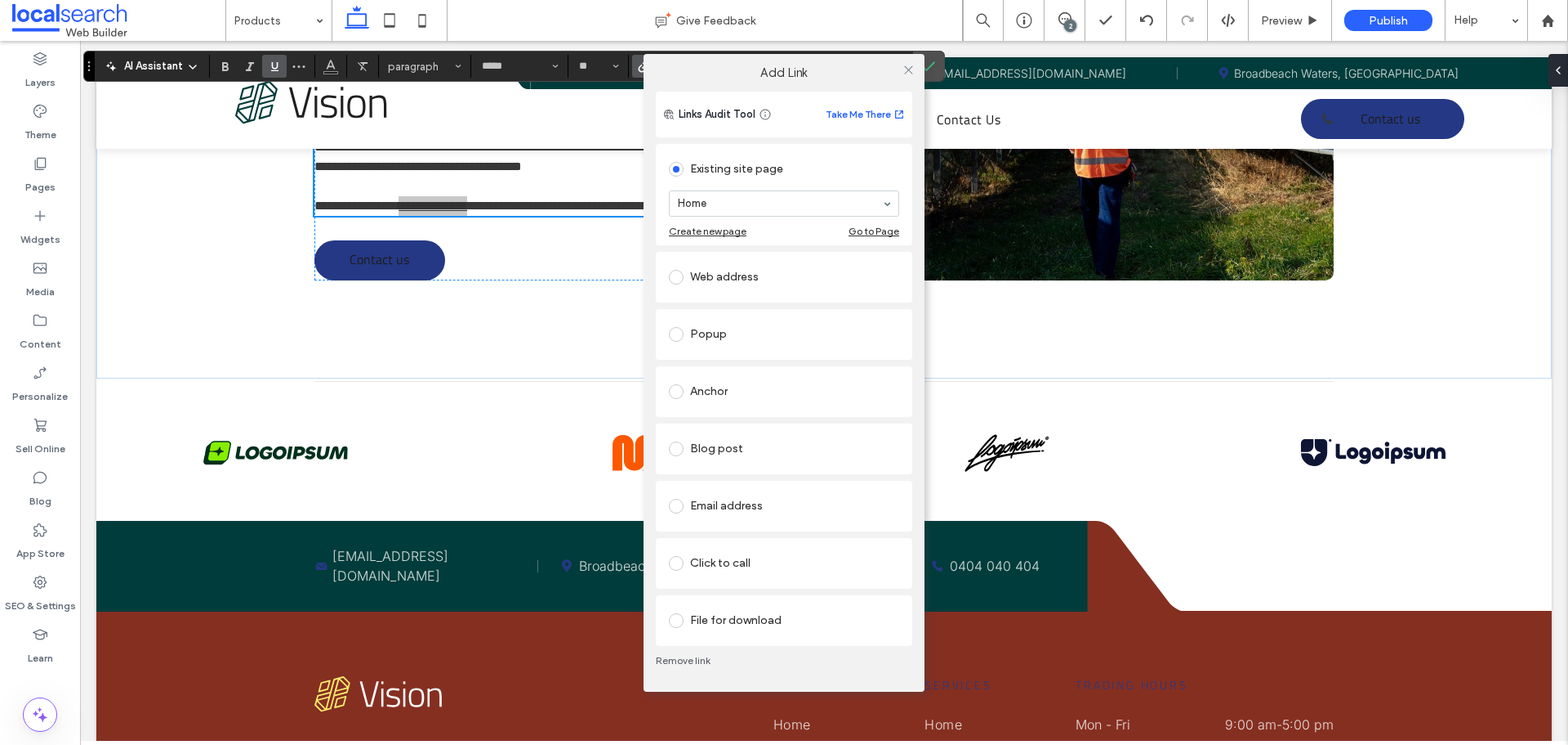
click at [738, 564] on div "Click to call" at bounding box center [784, 562] width 231 height 26
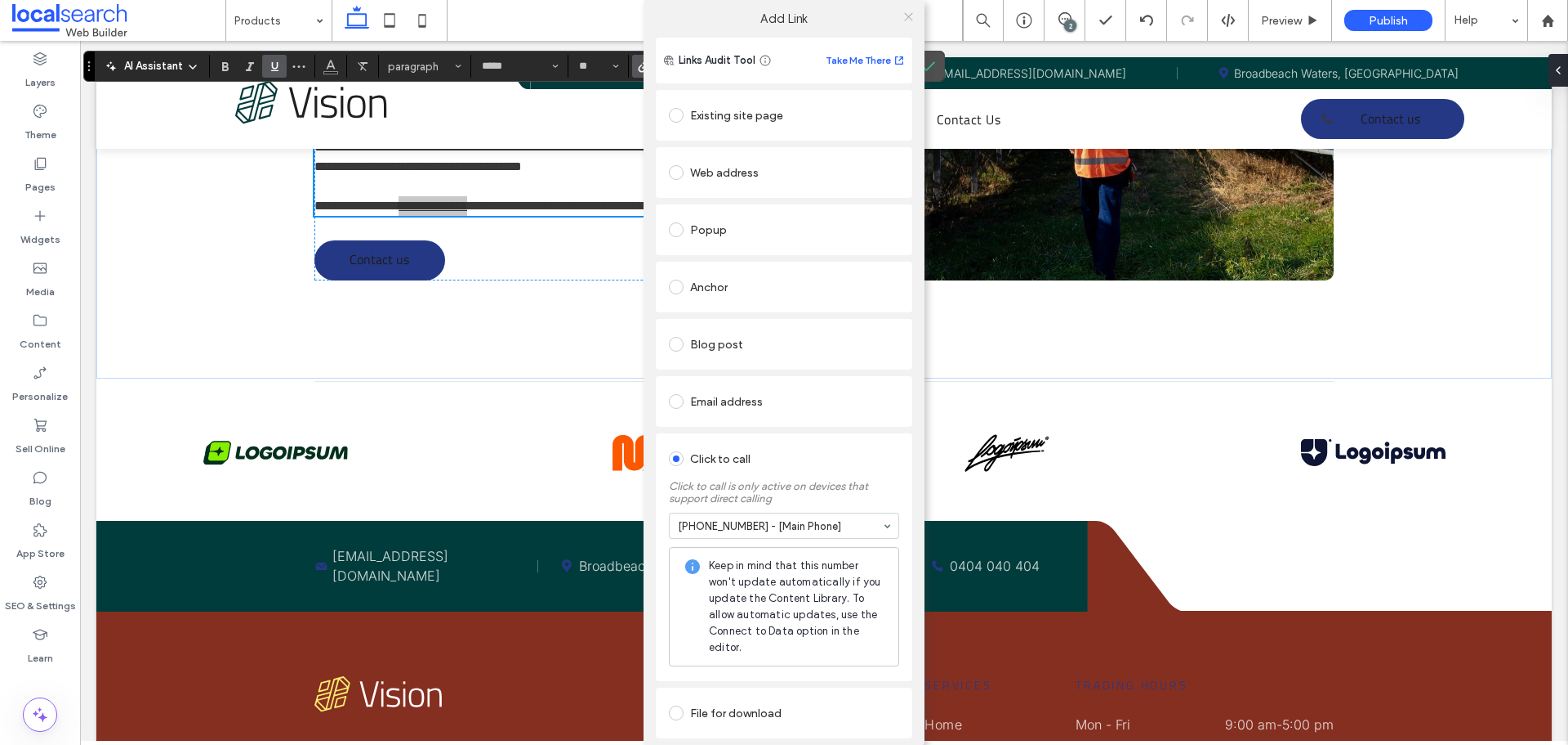
click at [904, 17] on use at bounding box center [908, 15] width 8 height 8
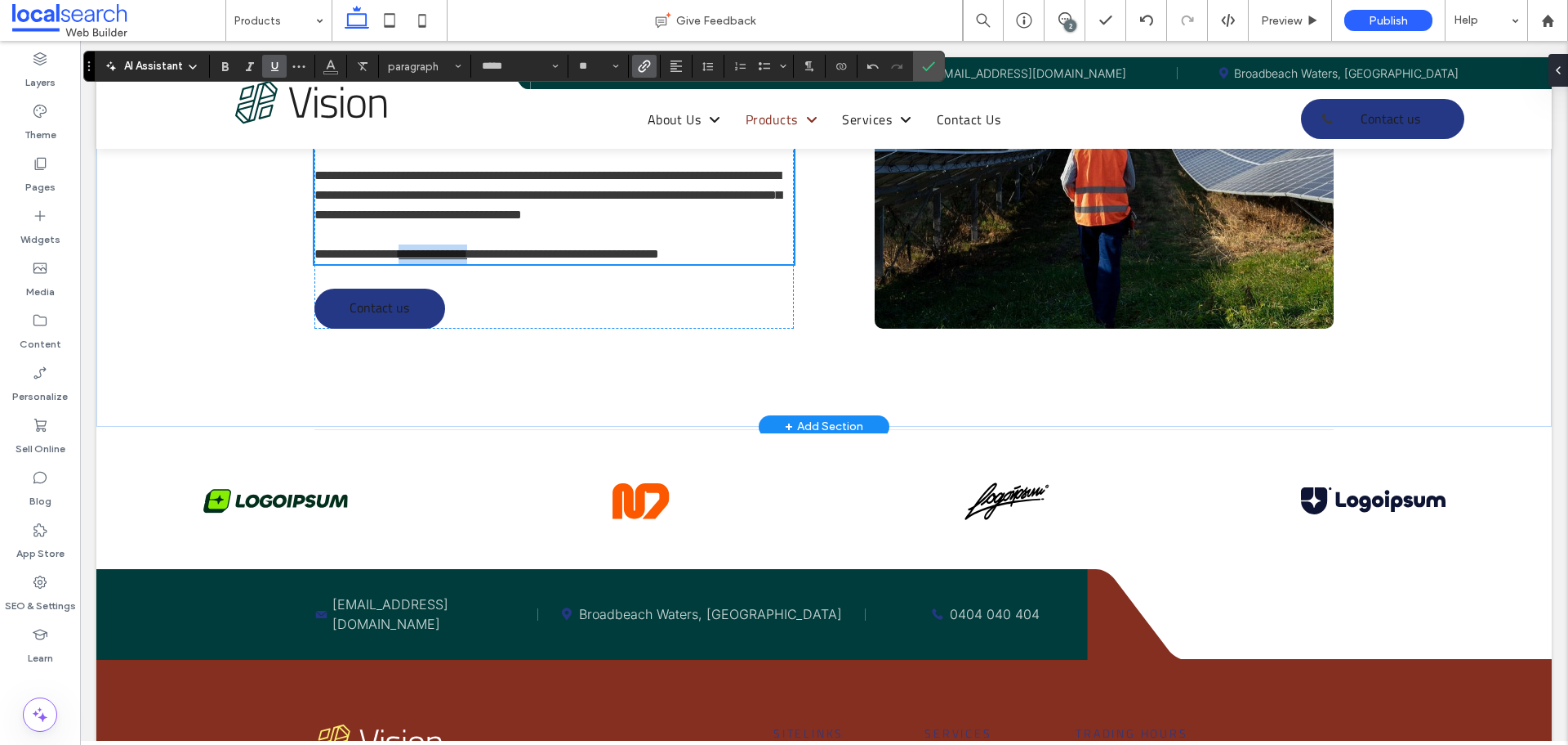
scroll to position [1296, 0]
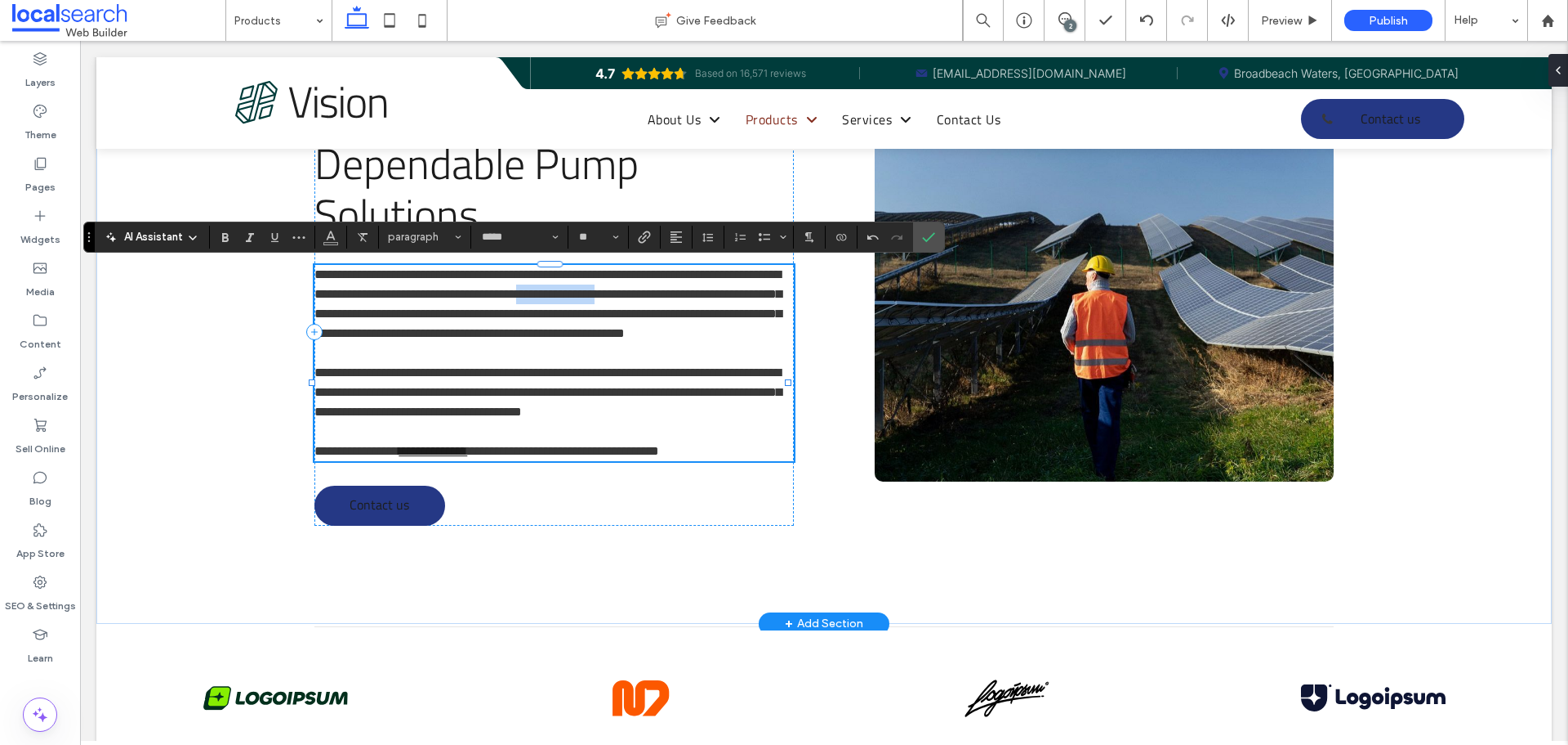
drag, startPoint x: 352, startPoint y: 314, endPoint x: 707, endPoint y: 294, distance: 355.6
click at [707, 294] on span "**********" at bounding box center [547, 303] width 468 height 71
click at [636, 235] on label "Link" at bounding box center [644, 236] width 25 height 23
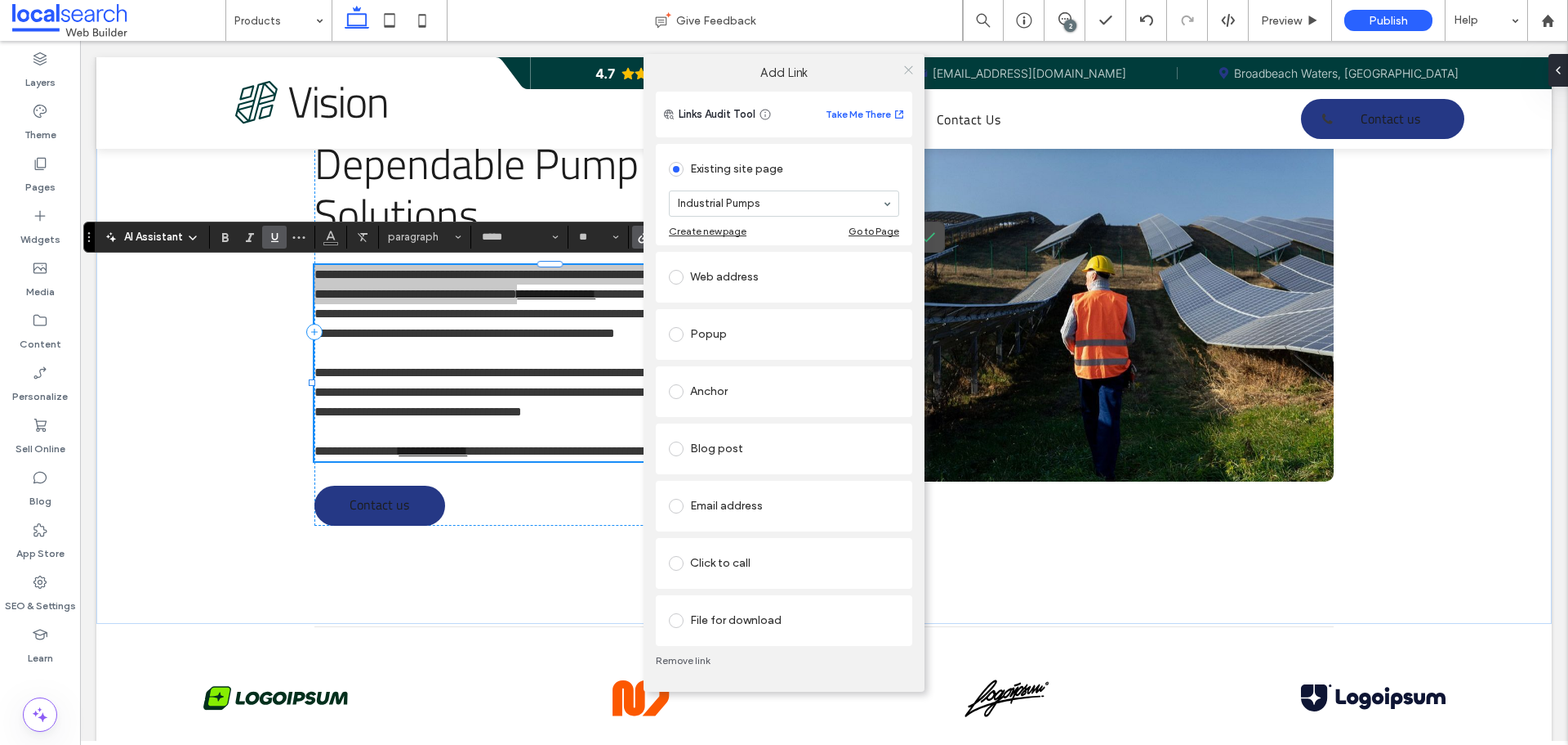
click at [911, 74] on icon at bounding box center [908, 69] width 12 height 12
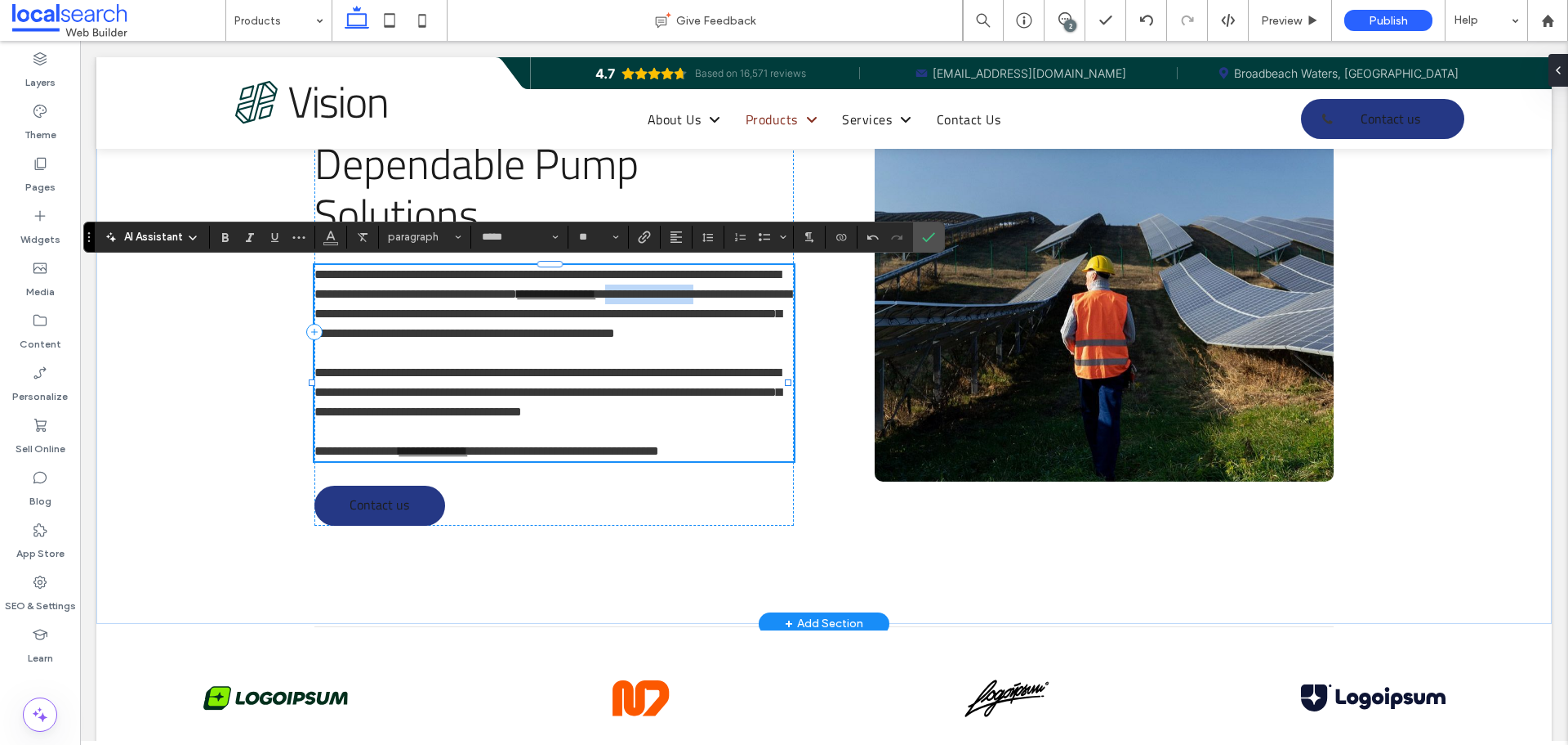
drag, startPoint x: 361, startPoint y: 313, endPoint x: 461, endPoint y: 313, distance: 100.0
click at [461, 313] on span "**********" at bounding box center [552, 313] width 477 height 52
click at [642, 233] on icon "Link" at bounding box center [645, 237] width 13 height 13
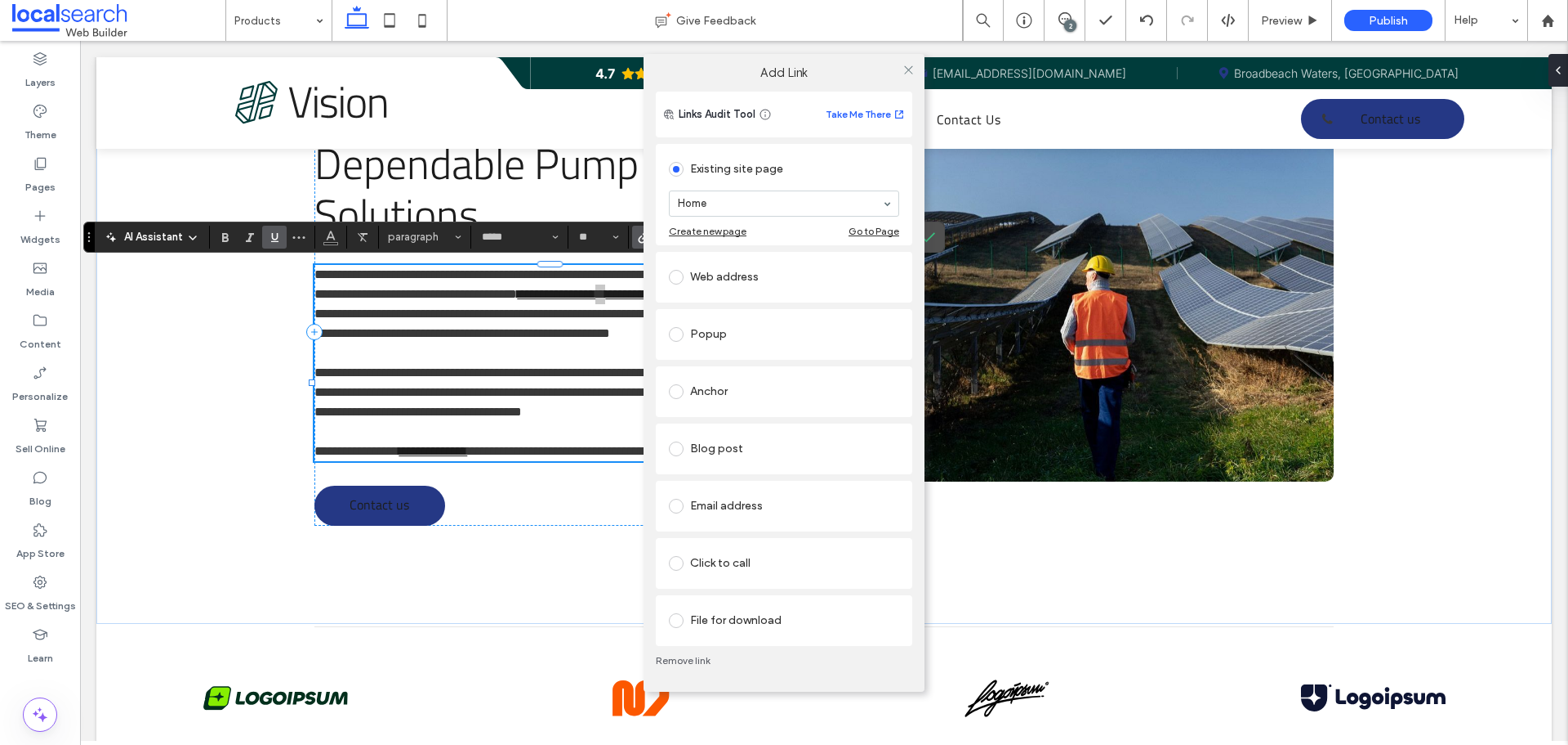
drag, startPoint x: 733, startPoint y: 197, endPoint x: 737, endPoint y: 212, distance: 15.5
click at [904, 68] on icon at bounding box center [908, 69] width 12 height 12
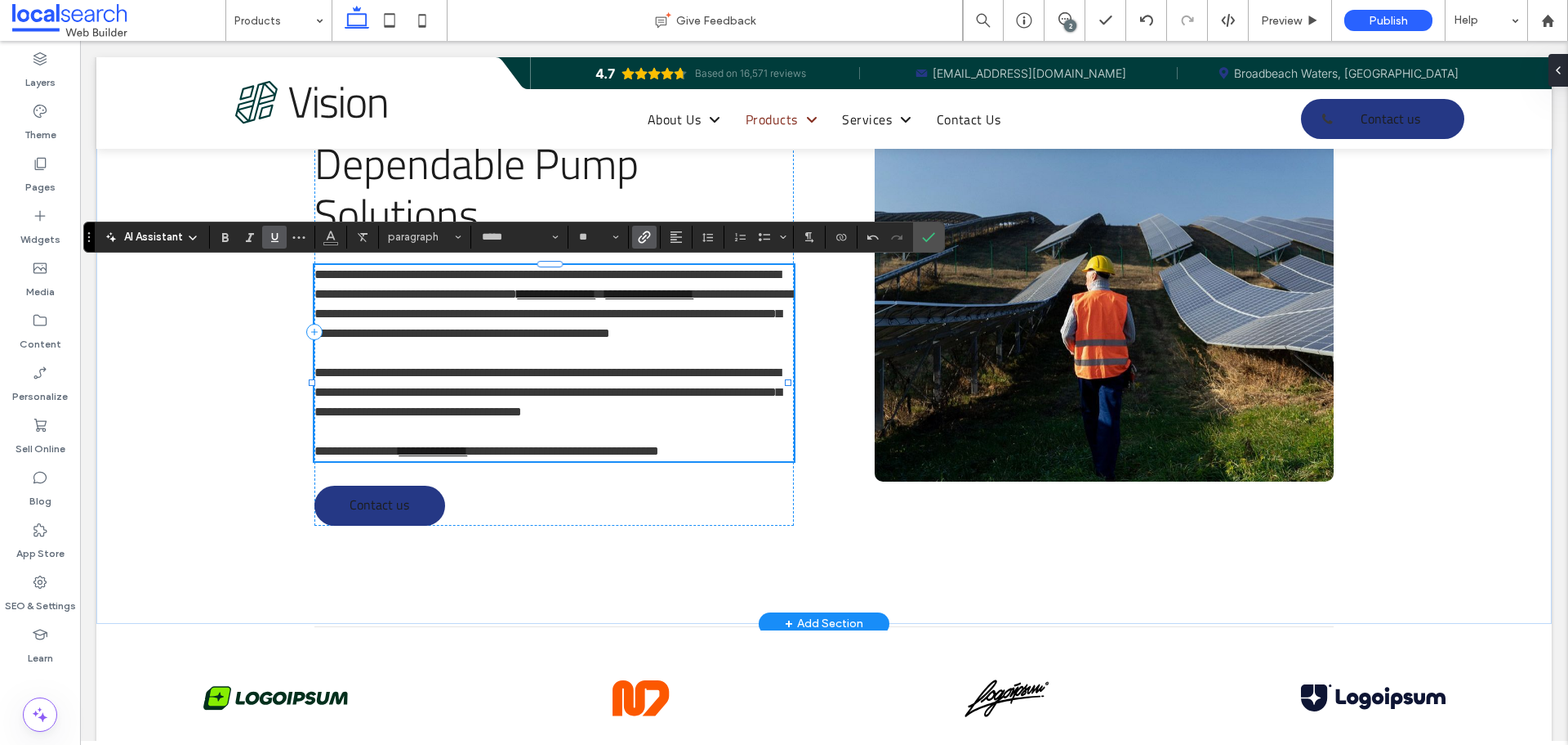
click at [505, 305] on span "**********" at bounding box center [555, 313] width 482 height 52
click at [505, 306] on span "**********" at bounding box center [555, 313] width 482 height 52
click at [639, 233] on icon "Link" at bounding box center [645, 237] width 13 height 13
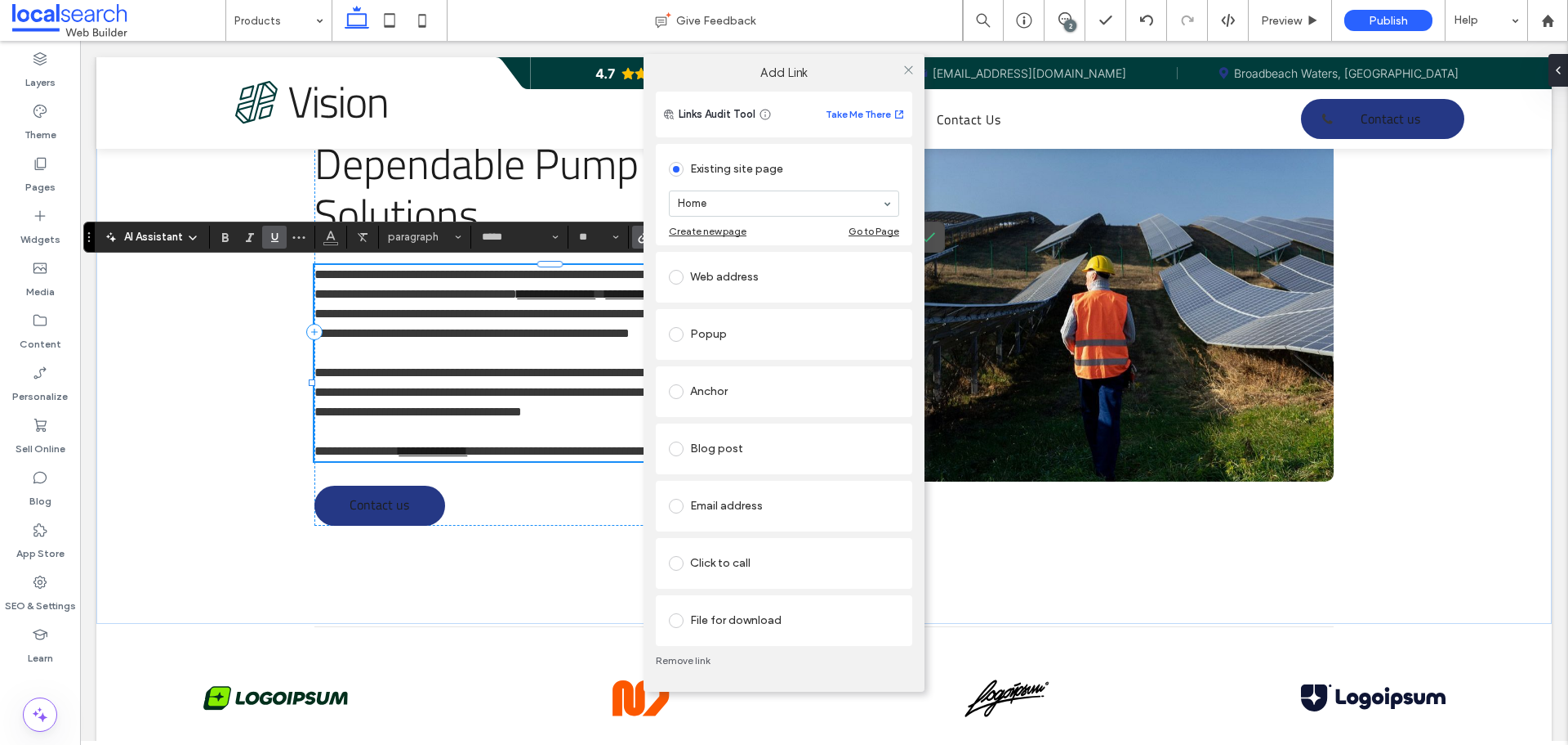
drag, startPoint x: 721, startPoint y: 204, endPoint x: 732, endPoint y: 212, distance: 13.6
click at [903, 67] on icon at bounding box center [908, 69] width 12 height 12
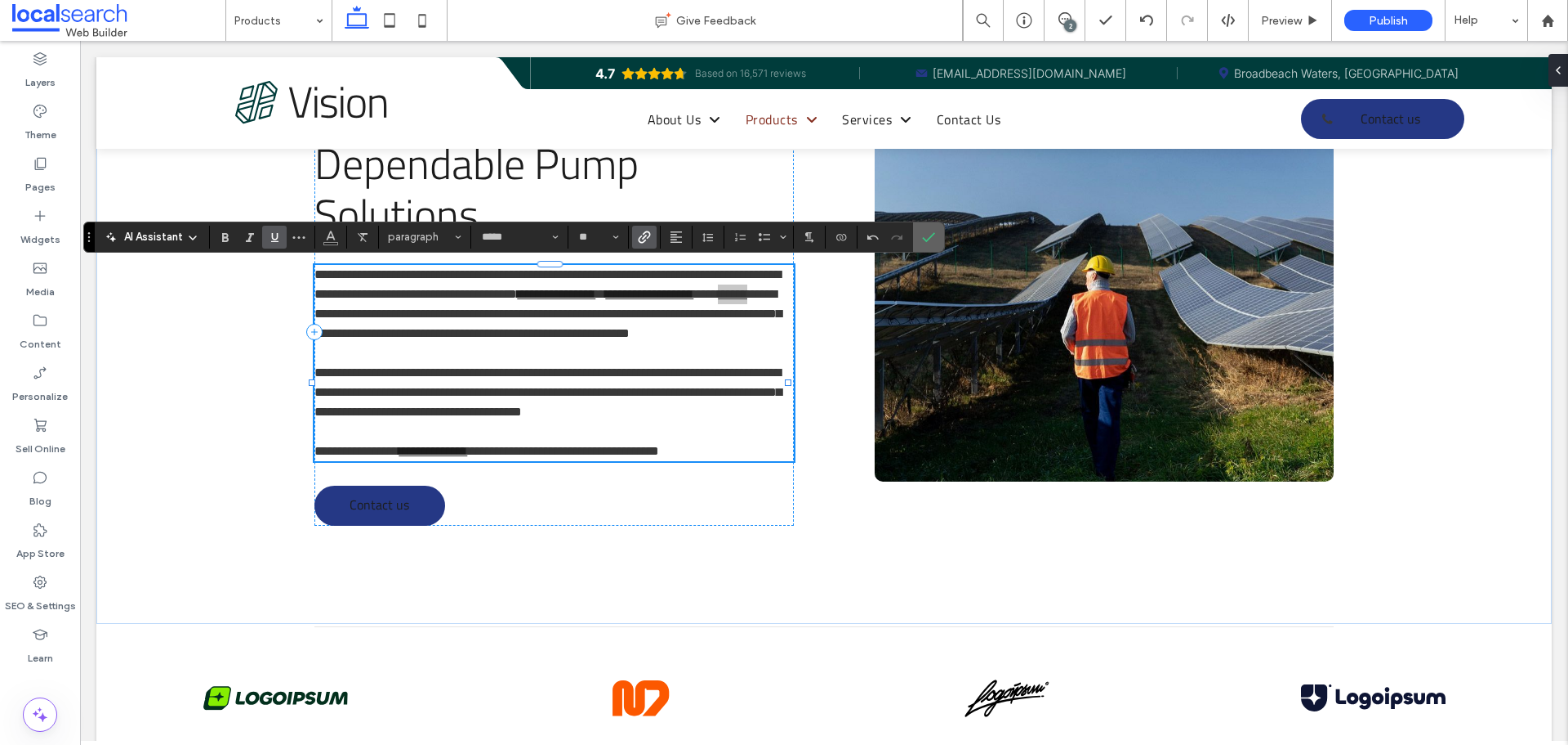
click at [926, 231] on icon "Confirm" at bounding box center [929, 237] width 13 height 13
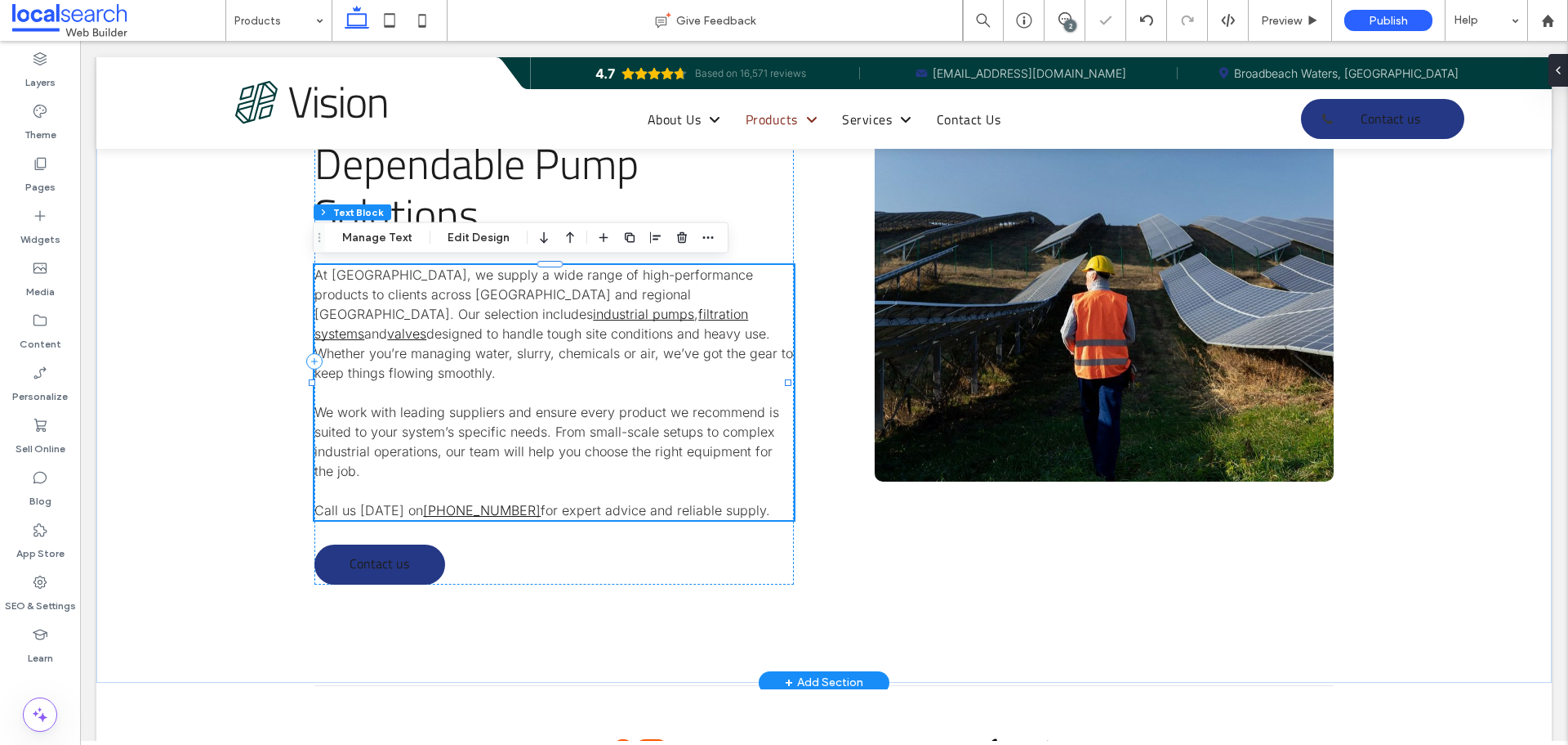
click at [470, 408] on span "We work with leading suppliers and ensure every product we recommend is suited …" at bounding box center [547, 441] width 465 height 75
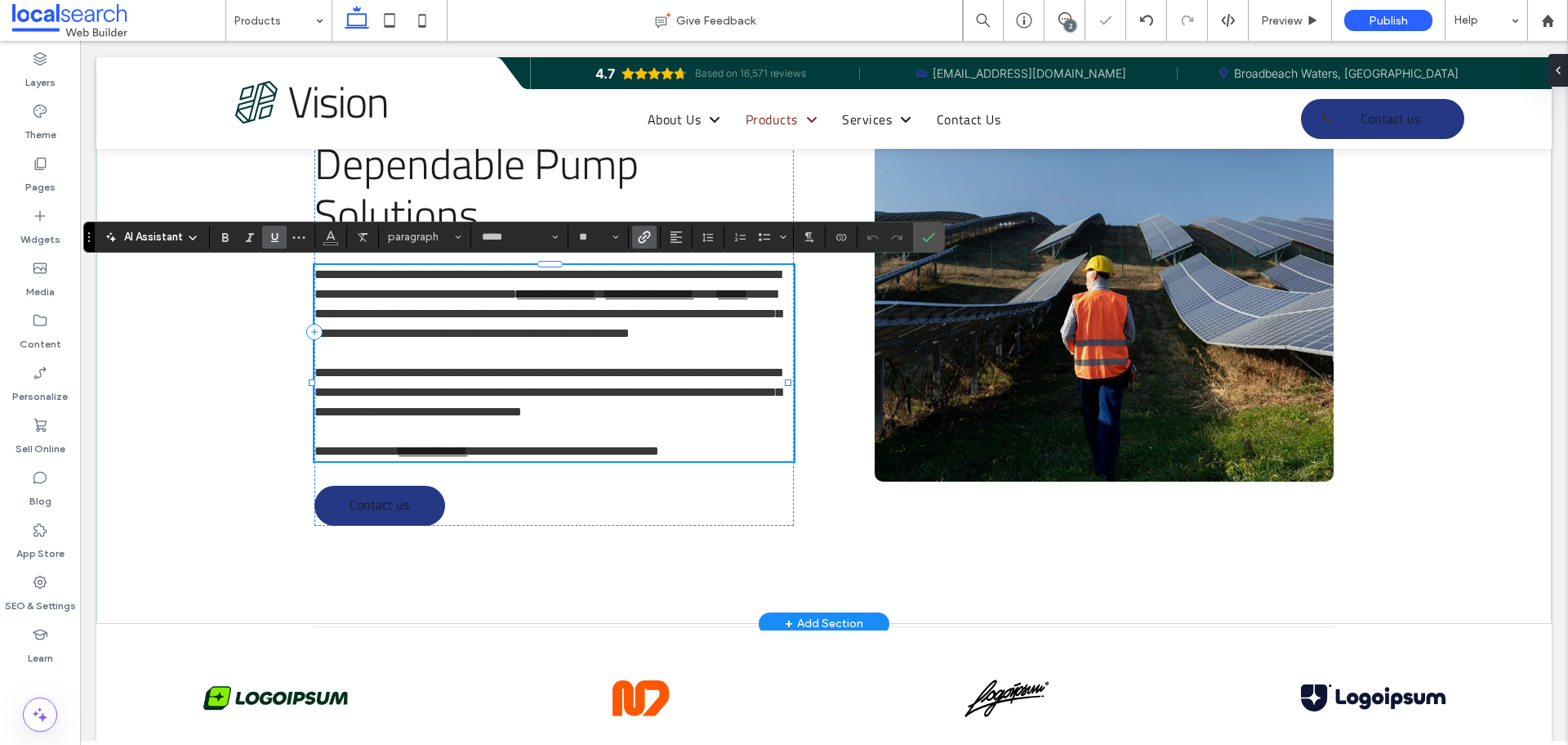
click at [477, 393] on span "**********" at bounding box center [547, 392] width 468 height 52
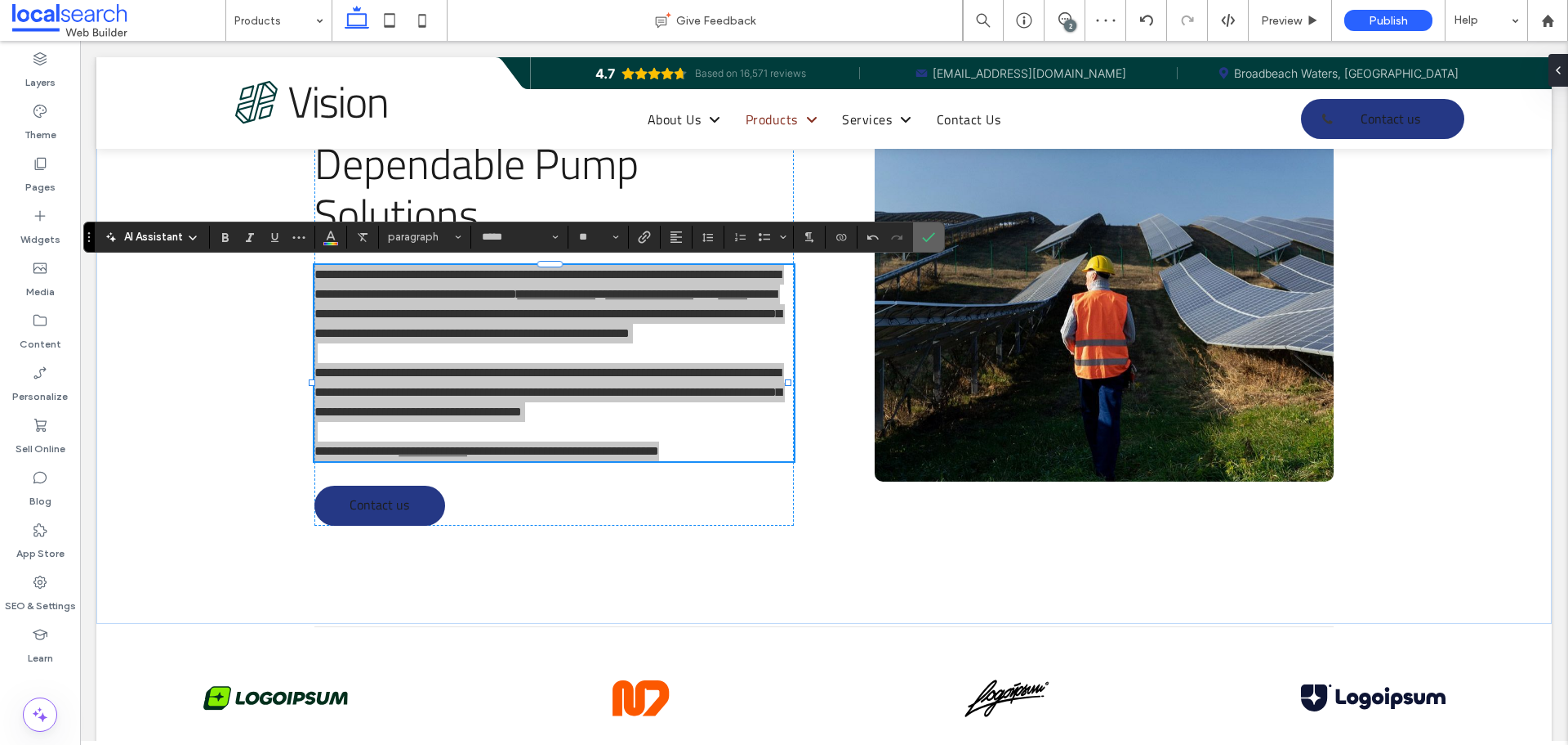
click at [925, 235] on icon "Confirm" at bounding box center [929, 237] width 13 height 13
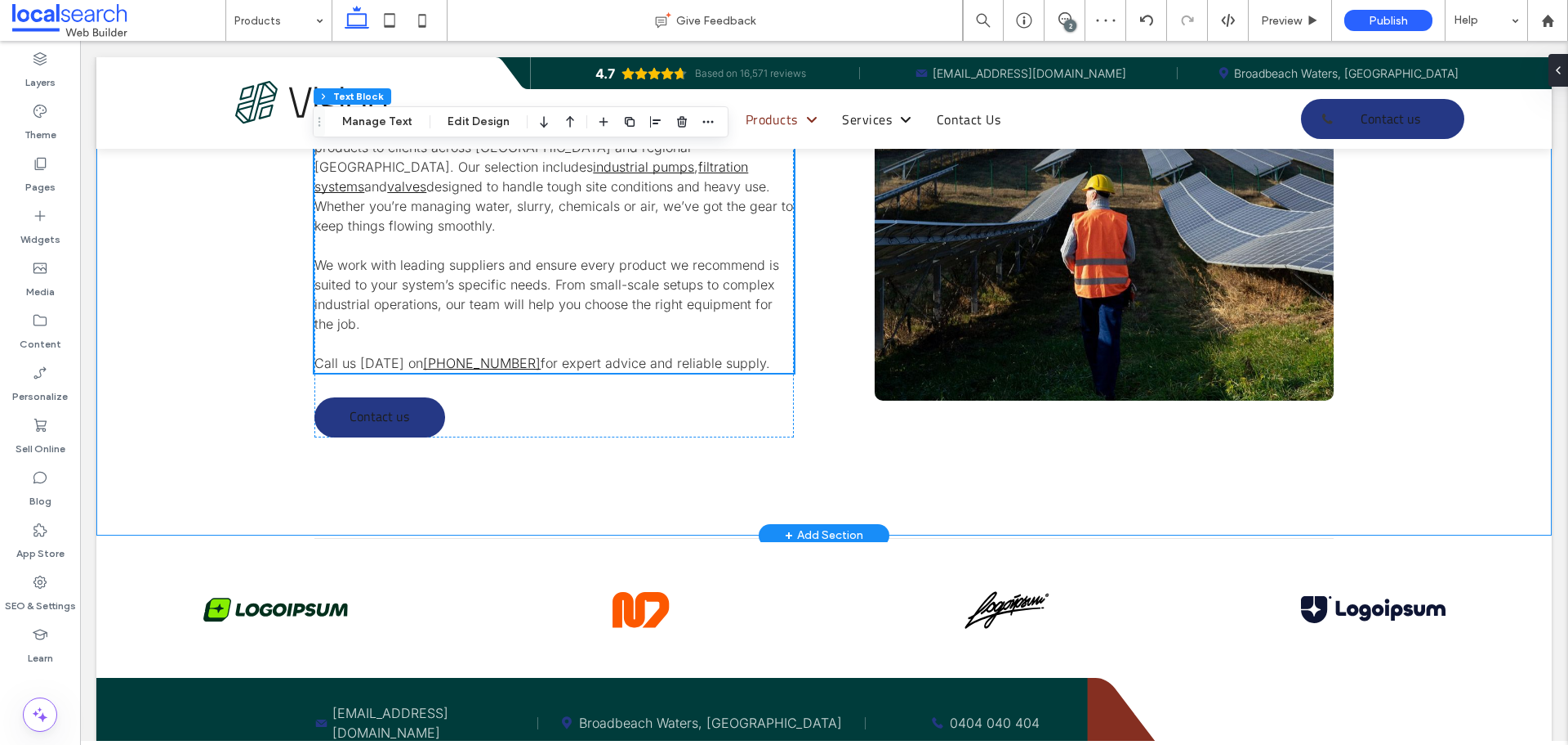
scroll to position [1460, 0]
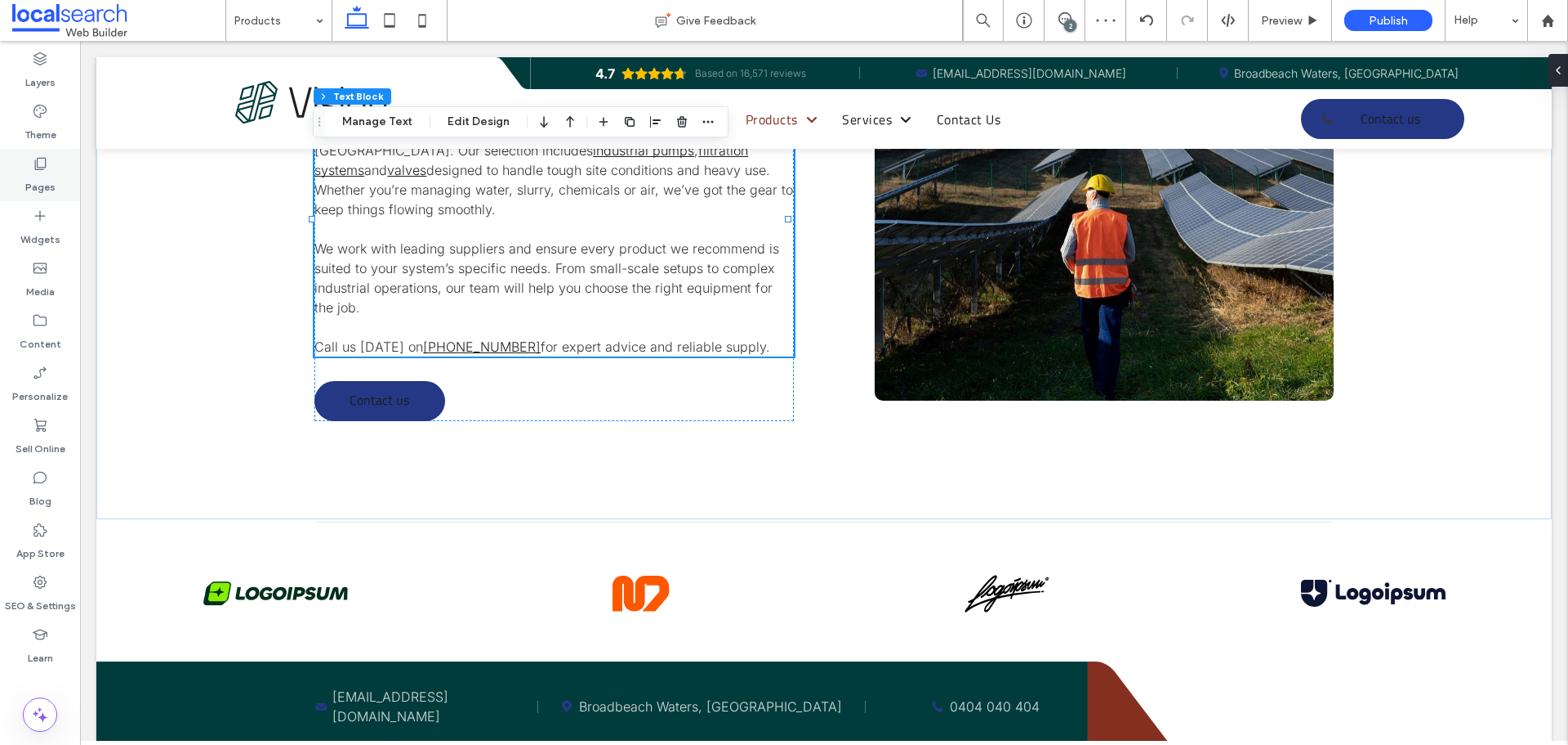
click at [36, 159] on icon at bounding box center [40, 164] width 16 height 16
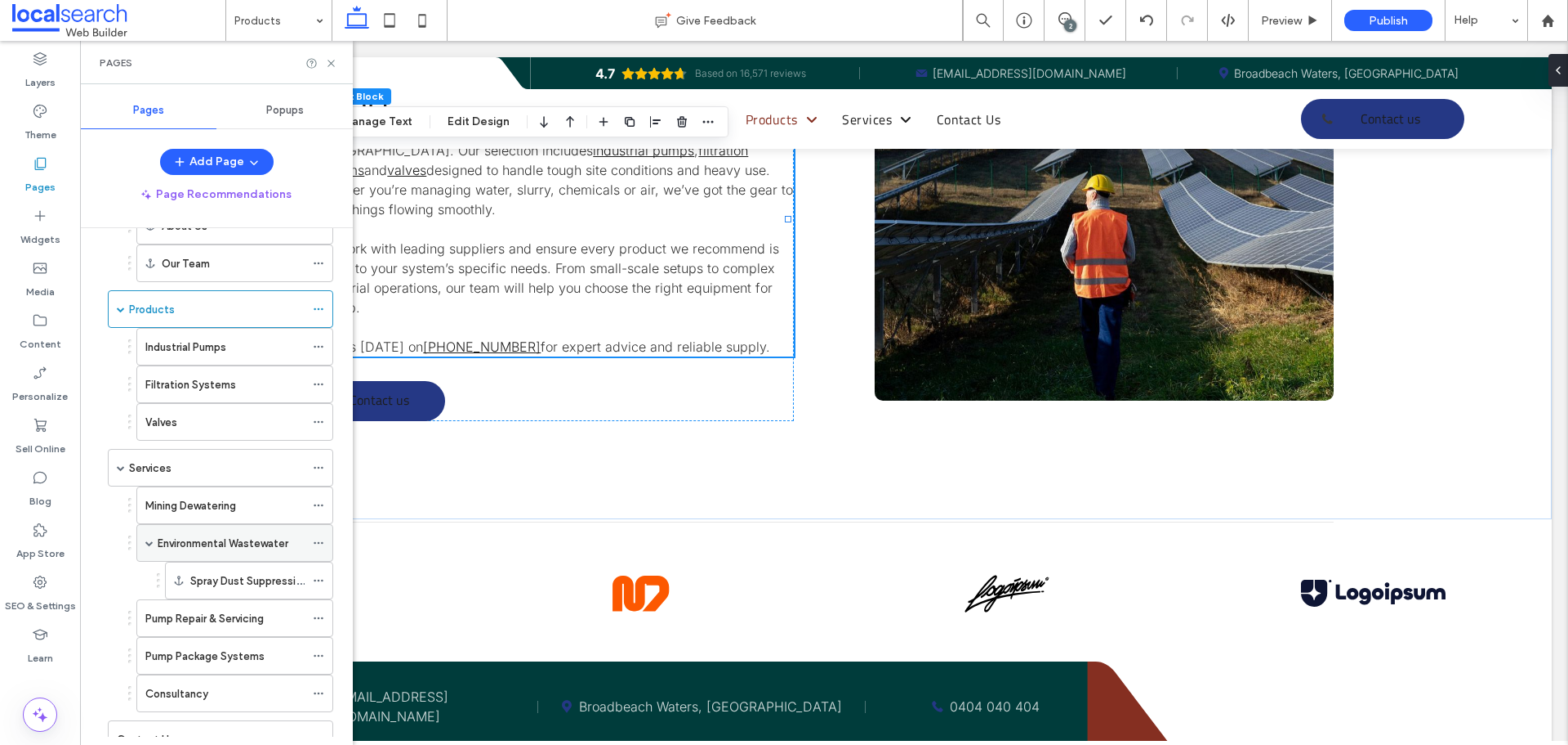
scroll to position [164, 0]
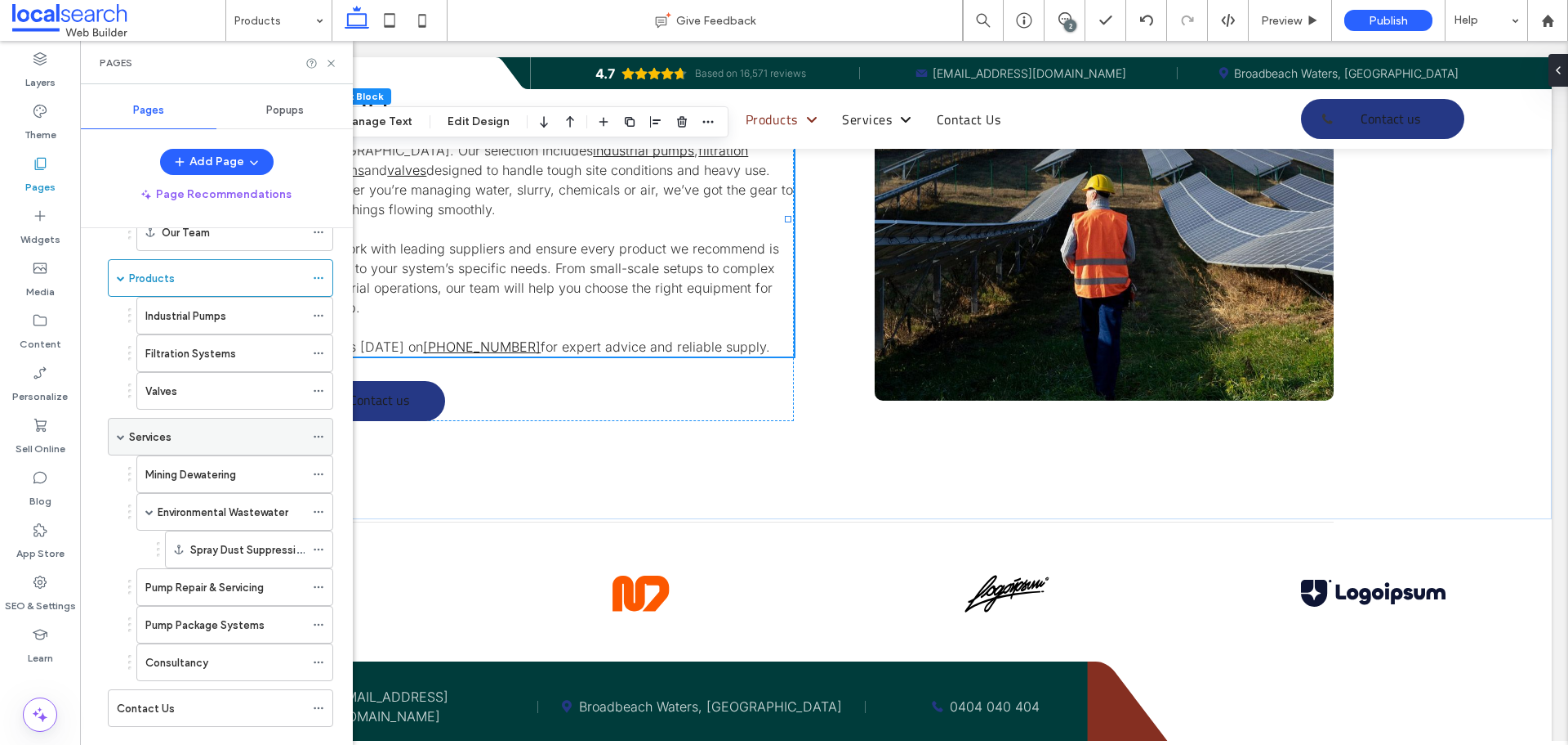
click at [224, 448] on div "Services" at bounding box center [216, 437] width 175 height 36
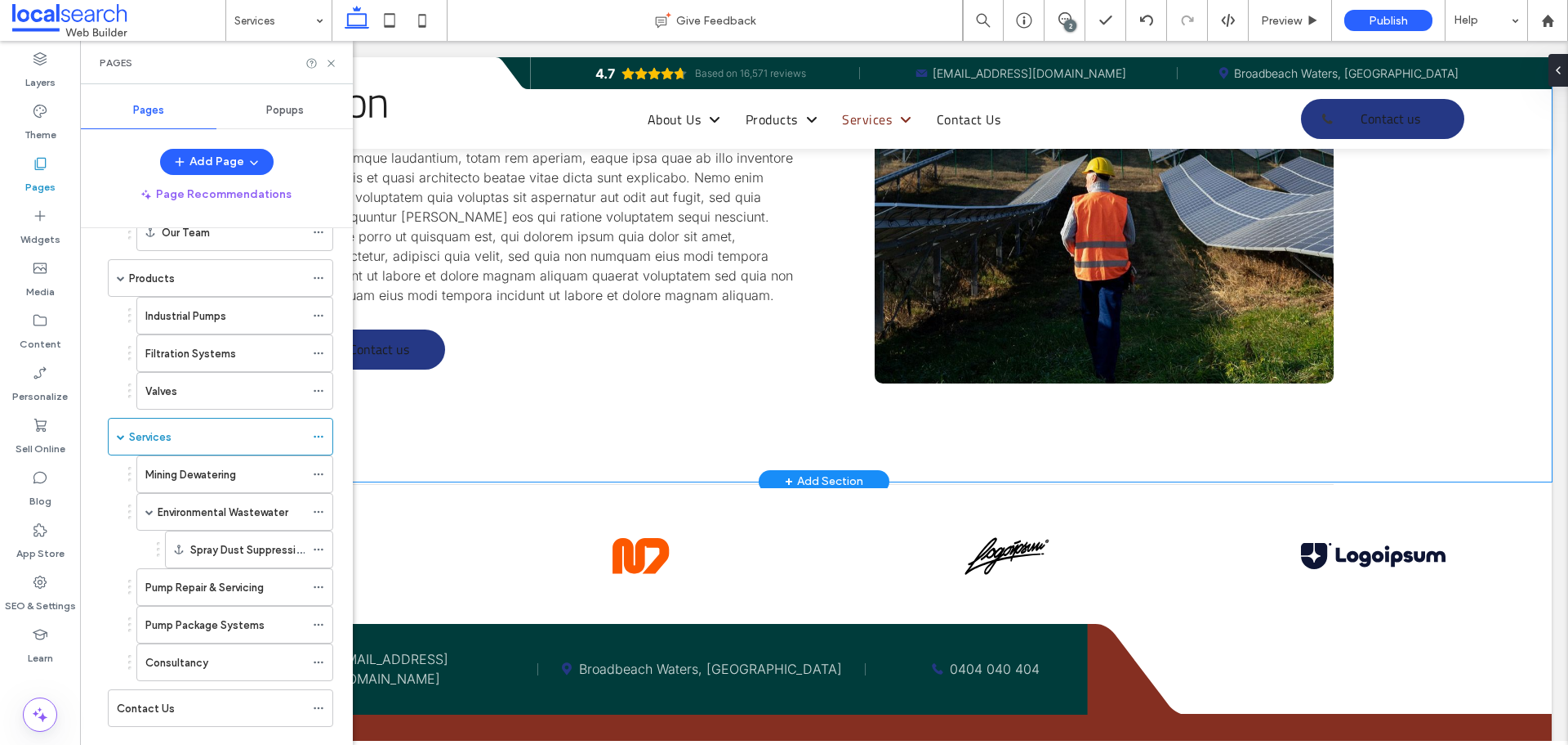
scroll to position [1880, 0]
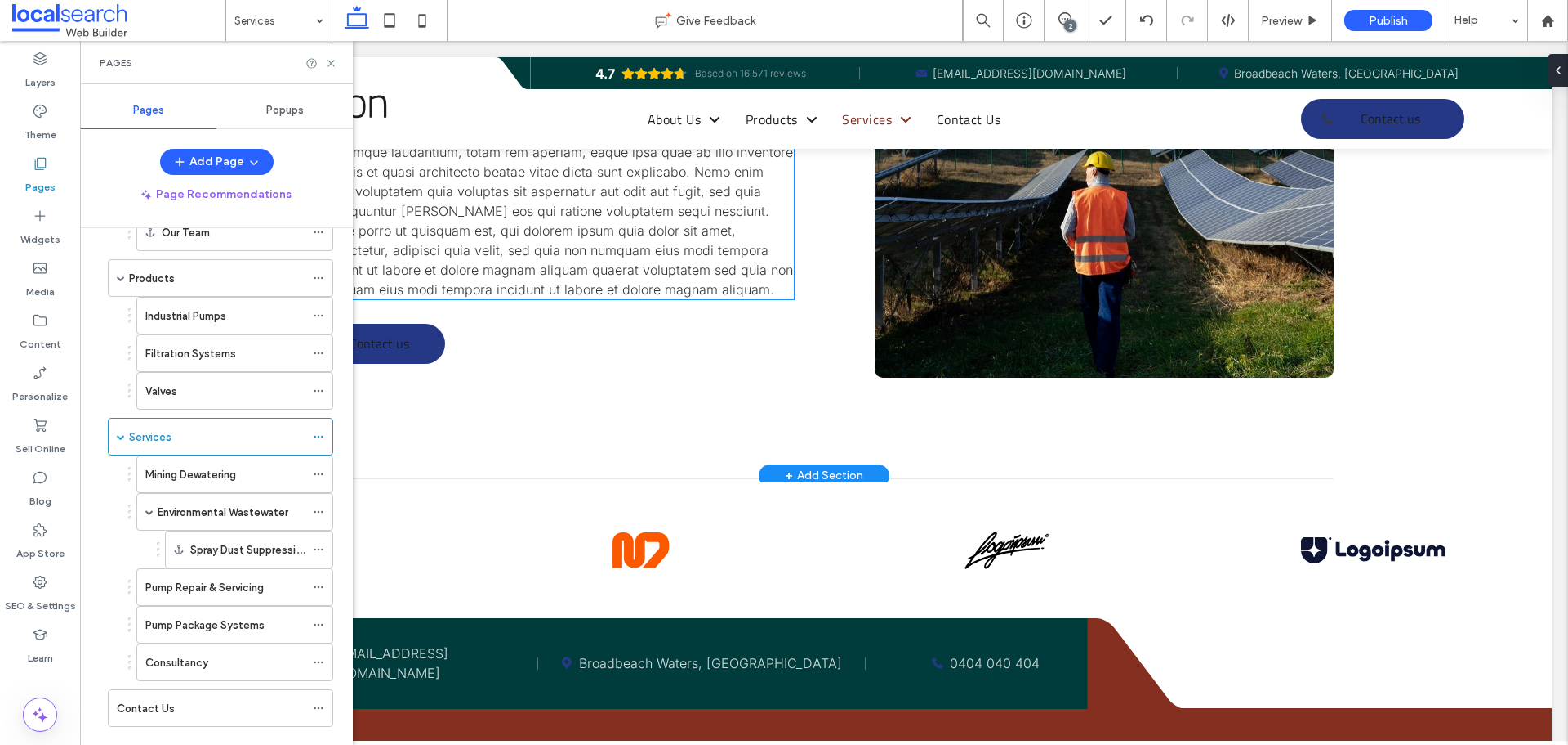
click at [510, 247] on span "Sed ut perspiciatis unde omnis iste natus error sit voluptatem accusantium dolo…" at bounding box center [553, 211] width 478 height 174
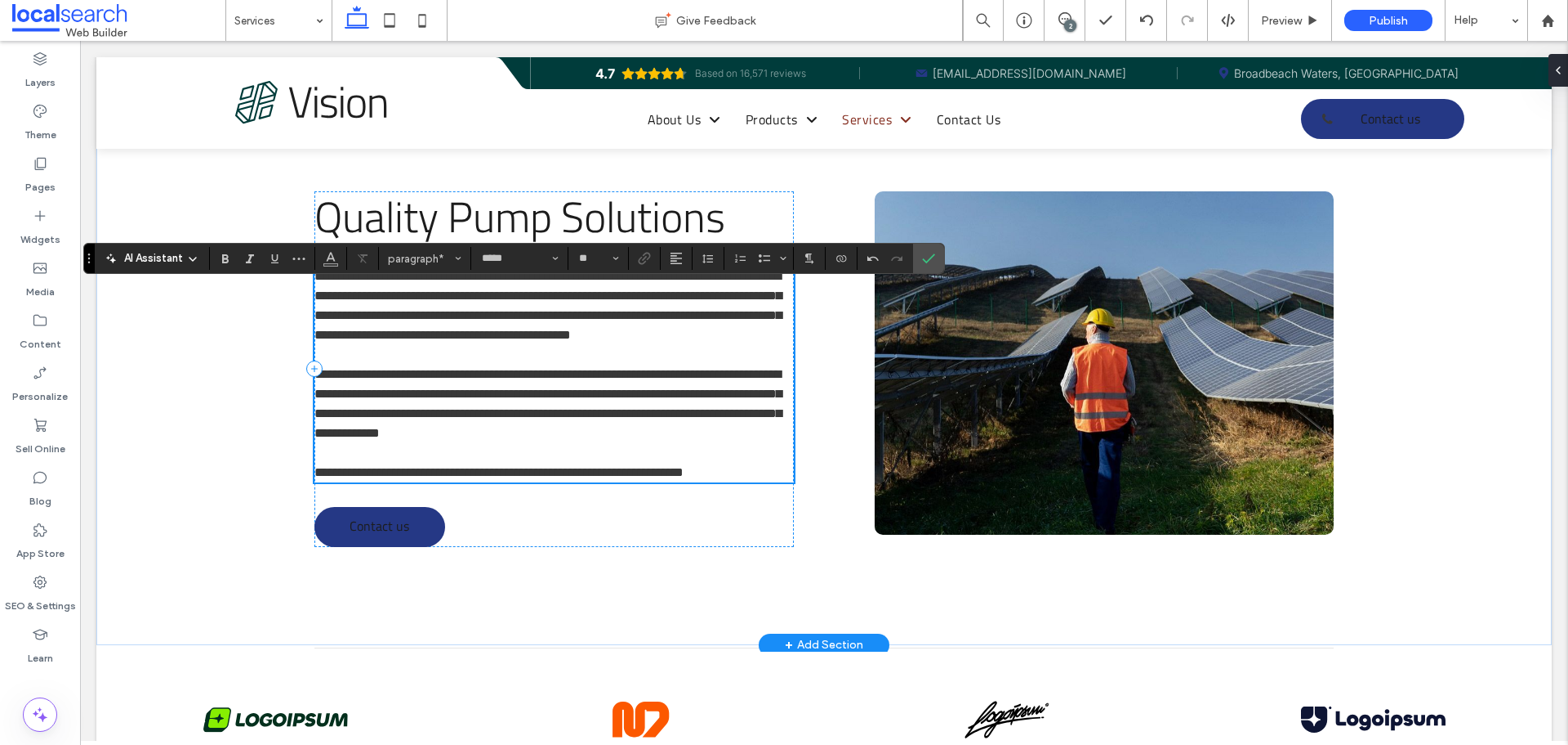
scroll to position [1716, 0]
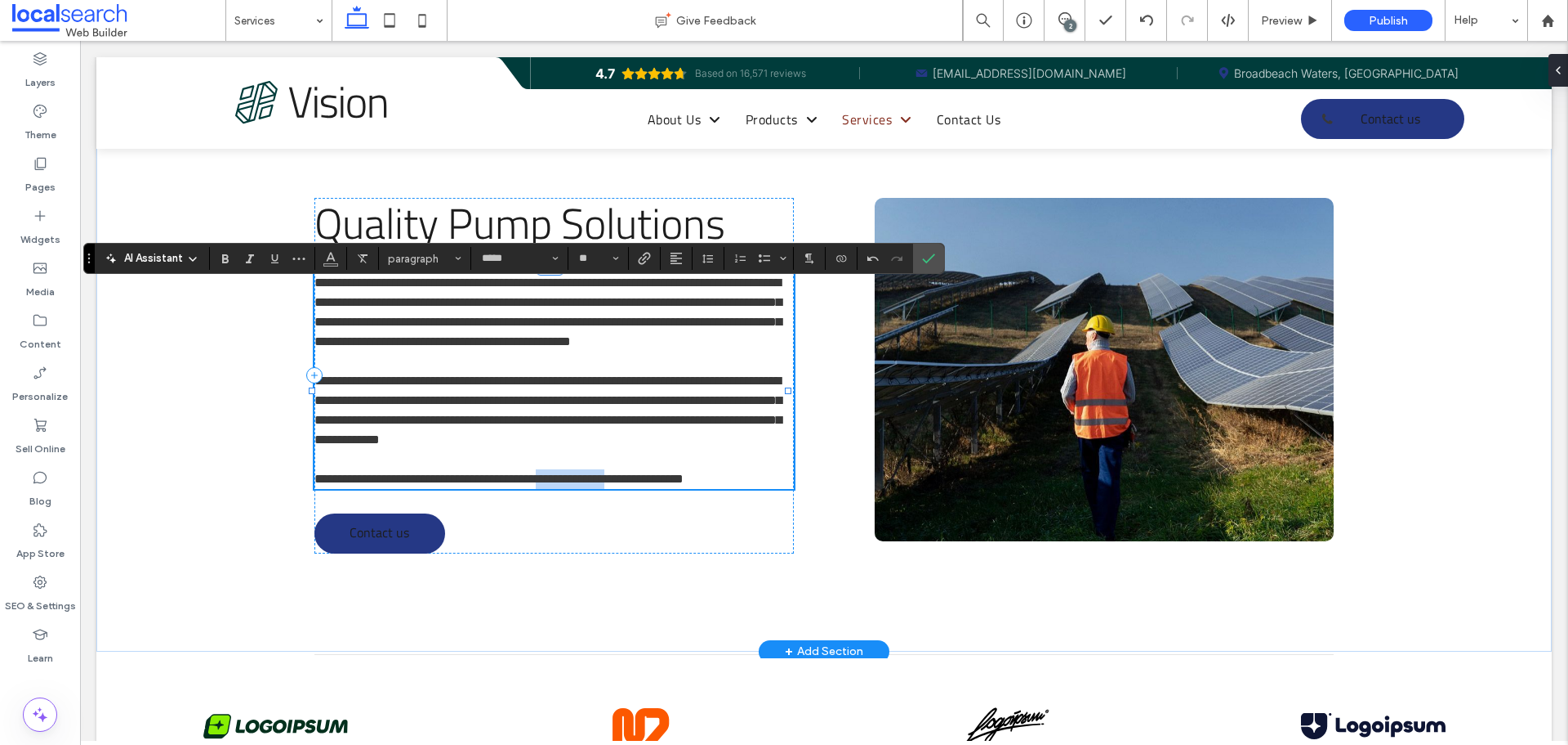
drag, startPoint x: 595, startPoint y: 499, endPoint x: 685, endPoint y: 501, distance: 90.0
click at [684, 485] on span "**********" at bounding box center [498, 478] width 370 height 12
click at [580, 219] on span "Quality Pump Solutions" at bounding box center [519, 223] width 411 height 65
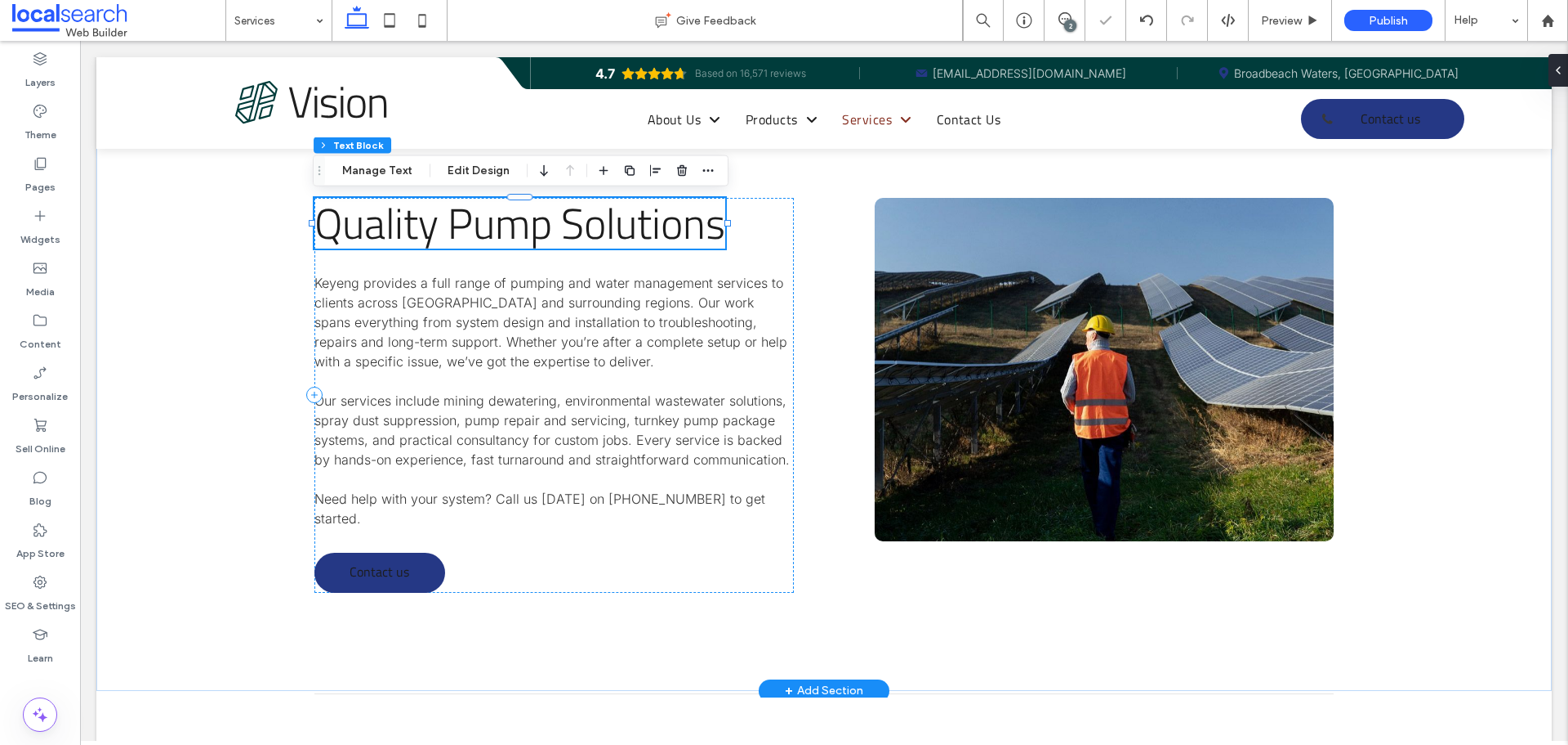
click at [580, 219] on div "Quality Pump Solutions" at bounding box center [519, 224] width 411 height 51
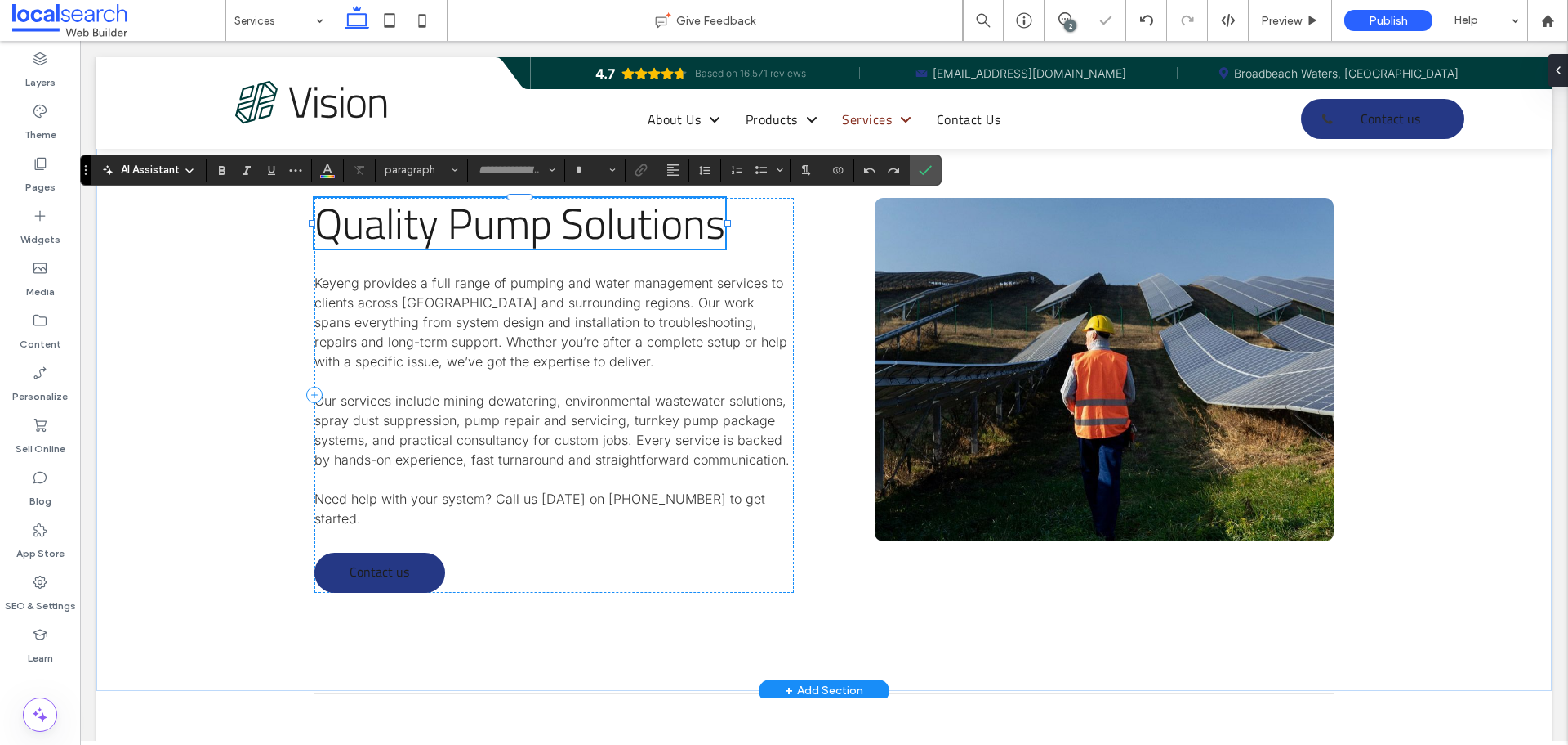
type input "**********"
type input "**"
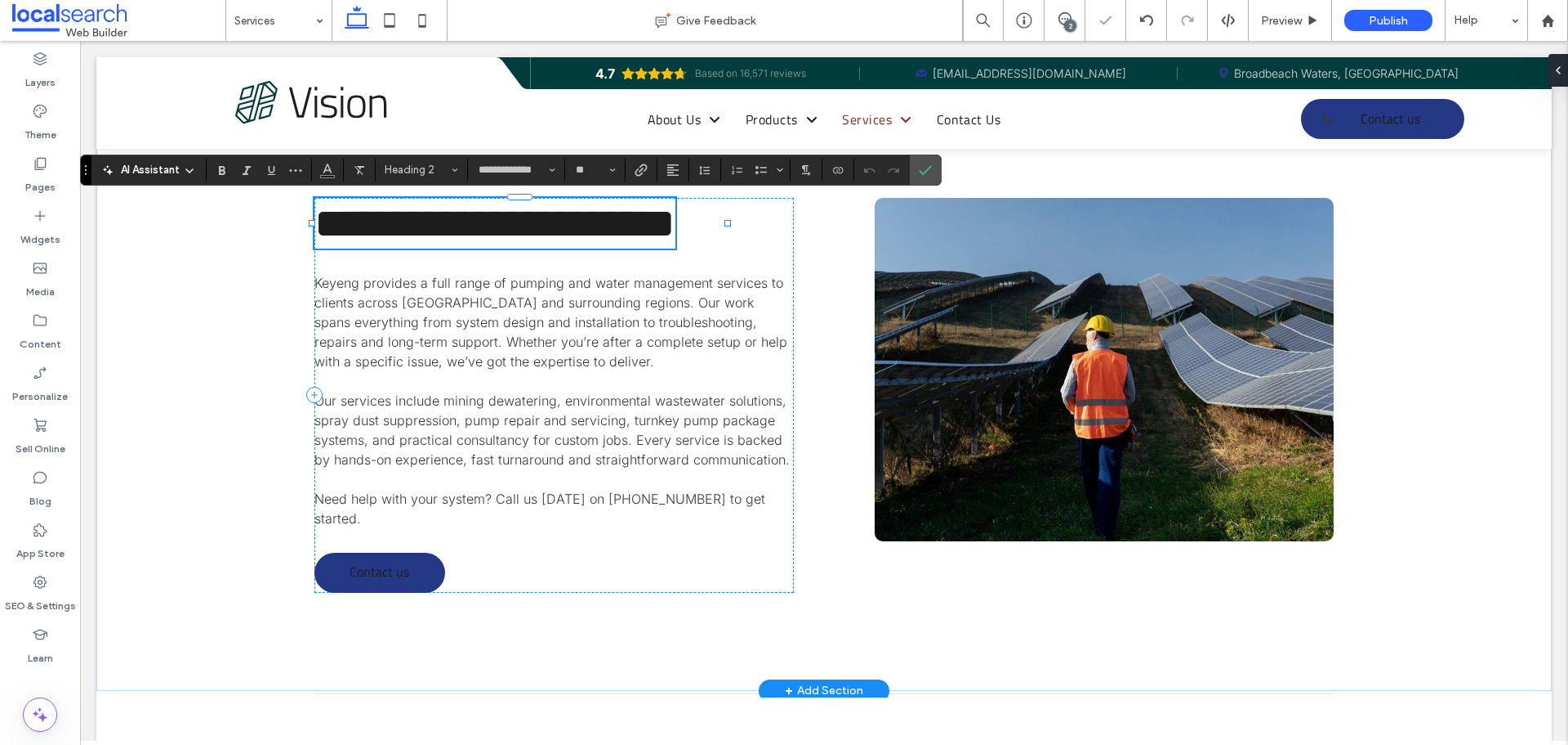
click at [477, 241] on span "**********" at bounding box center [495, 223] width 361 height 43
click at [474, 226] on span "**********" at bounding box center [495, 223] width 361 height 43
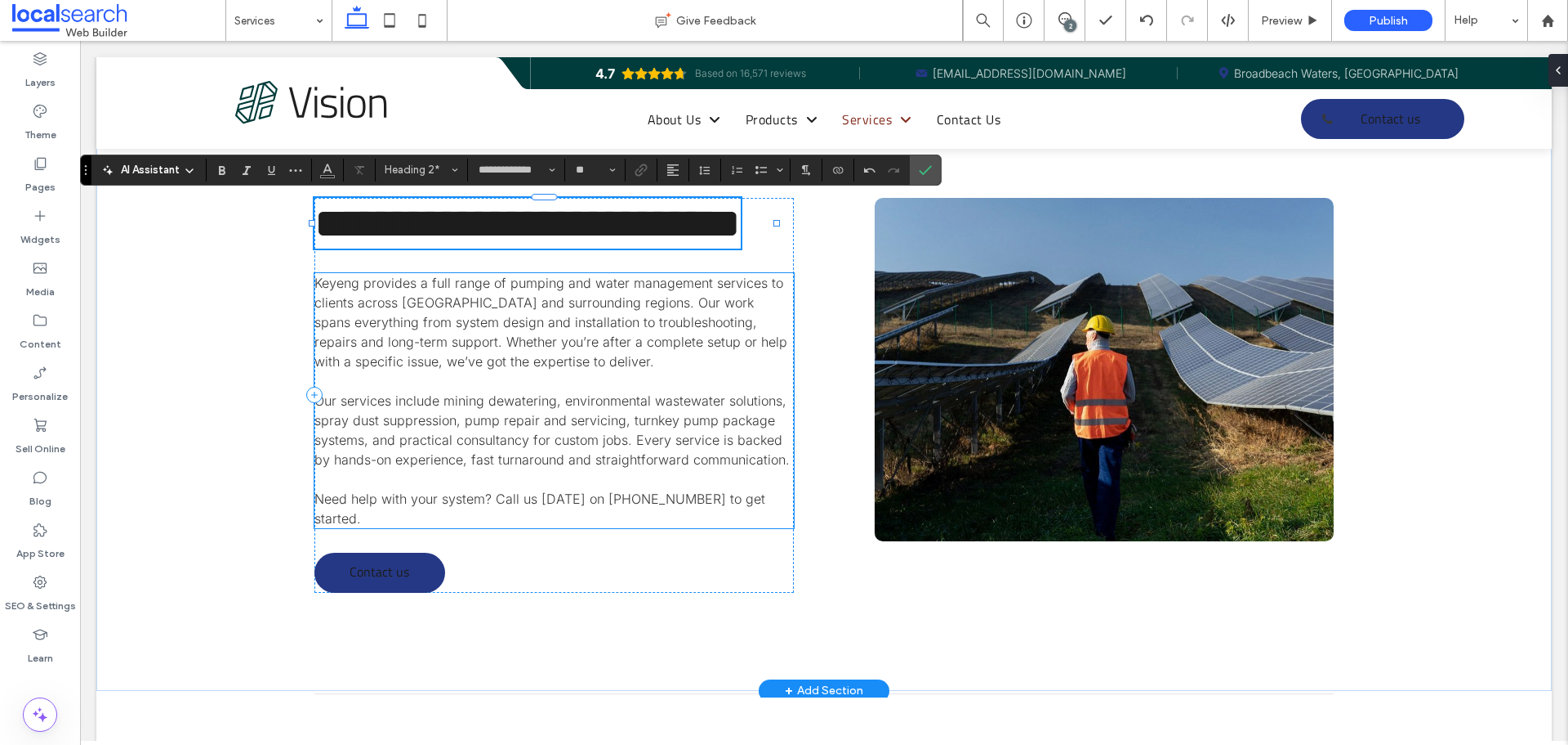
click at [549, 422] on span "Our services include mining dewatering, environmental wastewater solutions, spr…" at bounding box center [552, 430] width 476 height 75
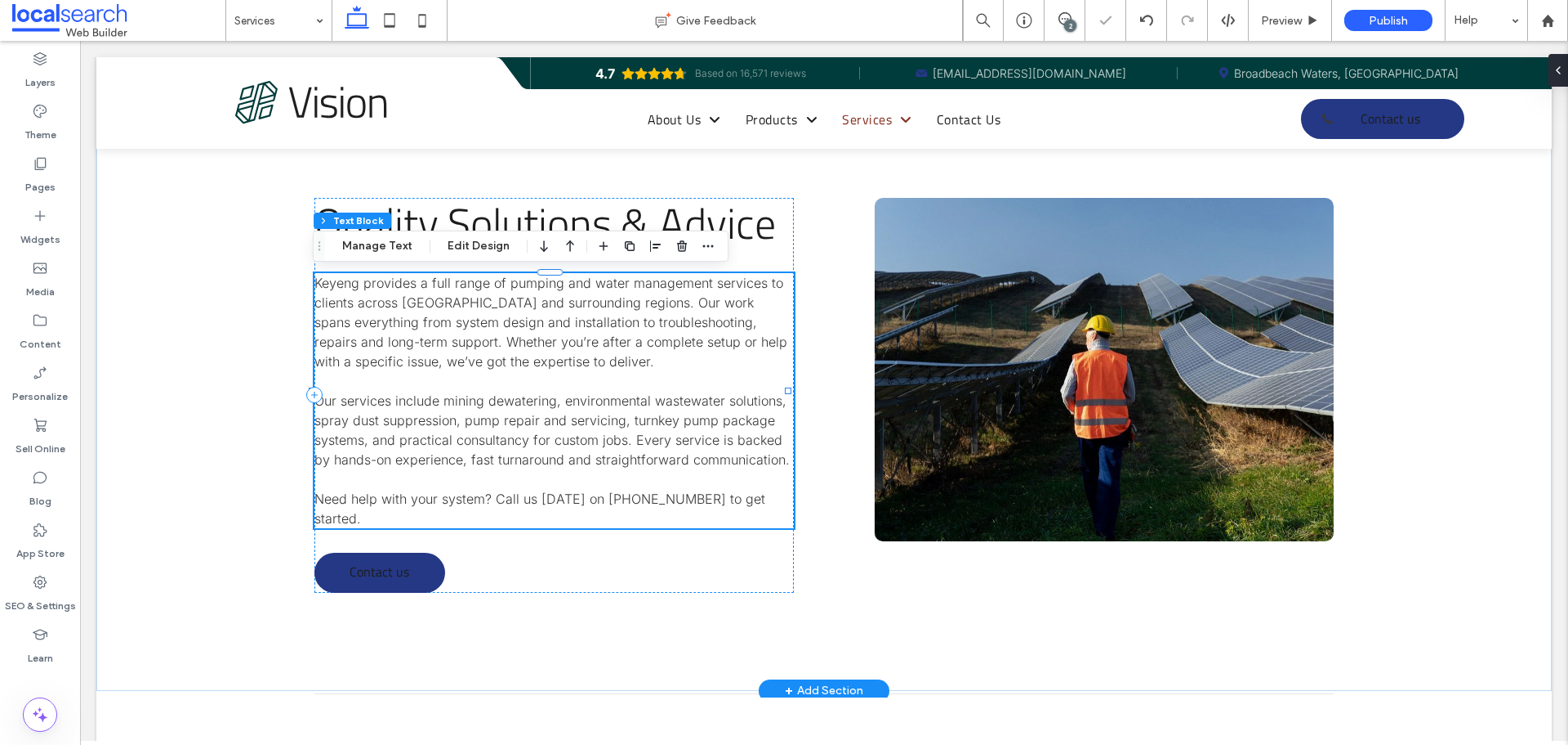
click at [549, 422] on span "Our services include mining dewatering, environmental wastewater solutions, spr…" at bounding box center [552, 430] width 476 height 75
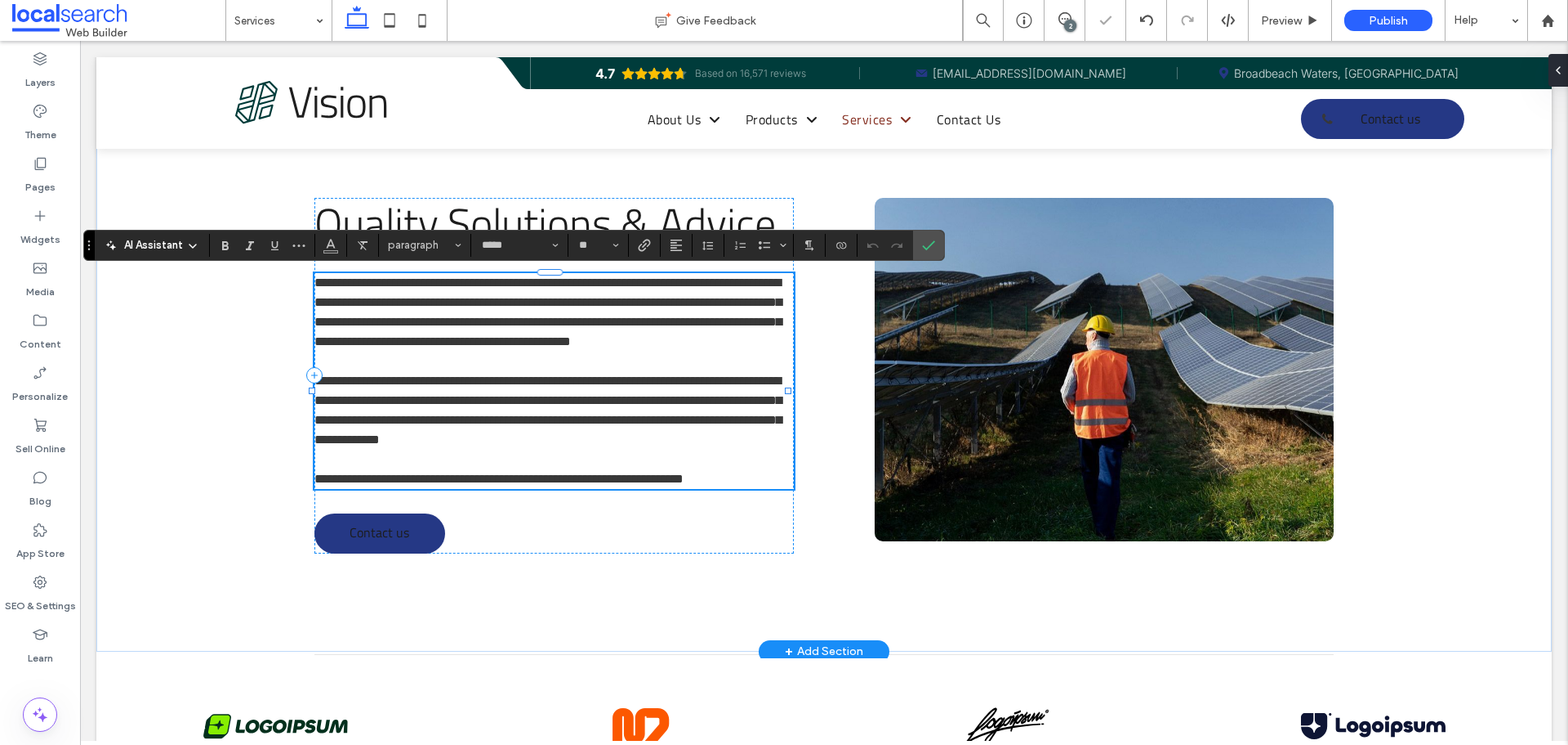
click at [551, 407] on span "**********" at bounding box center [547, 410] width 468 height 71
drag, startPoint x: 594, startPoint y: 496, endPoint x: 685, endPoint y: 492, distance: 91.1
click at [684, 485] on span "**********" at bounding box center [498, 478] width 370 height 12
click at [643, 241] on icon "Link" at bounding box center [645, 245] width 13 height 13
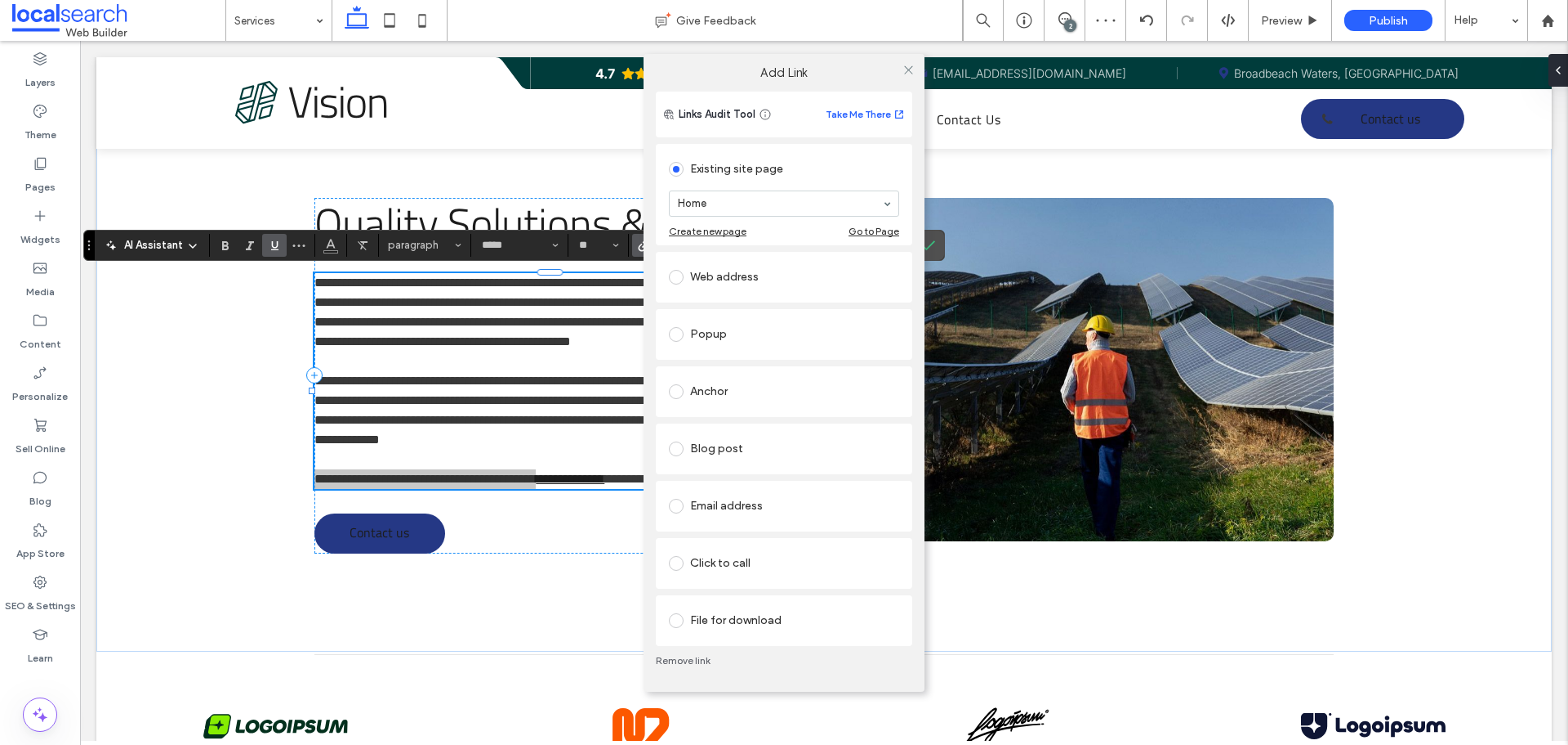
click at [740, 565] on div "Click to call" at bounding box center [784, 562] width 231 height 26
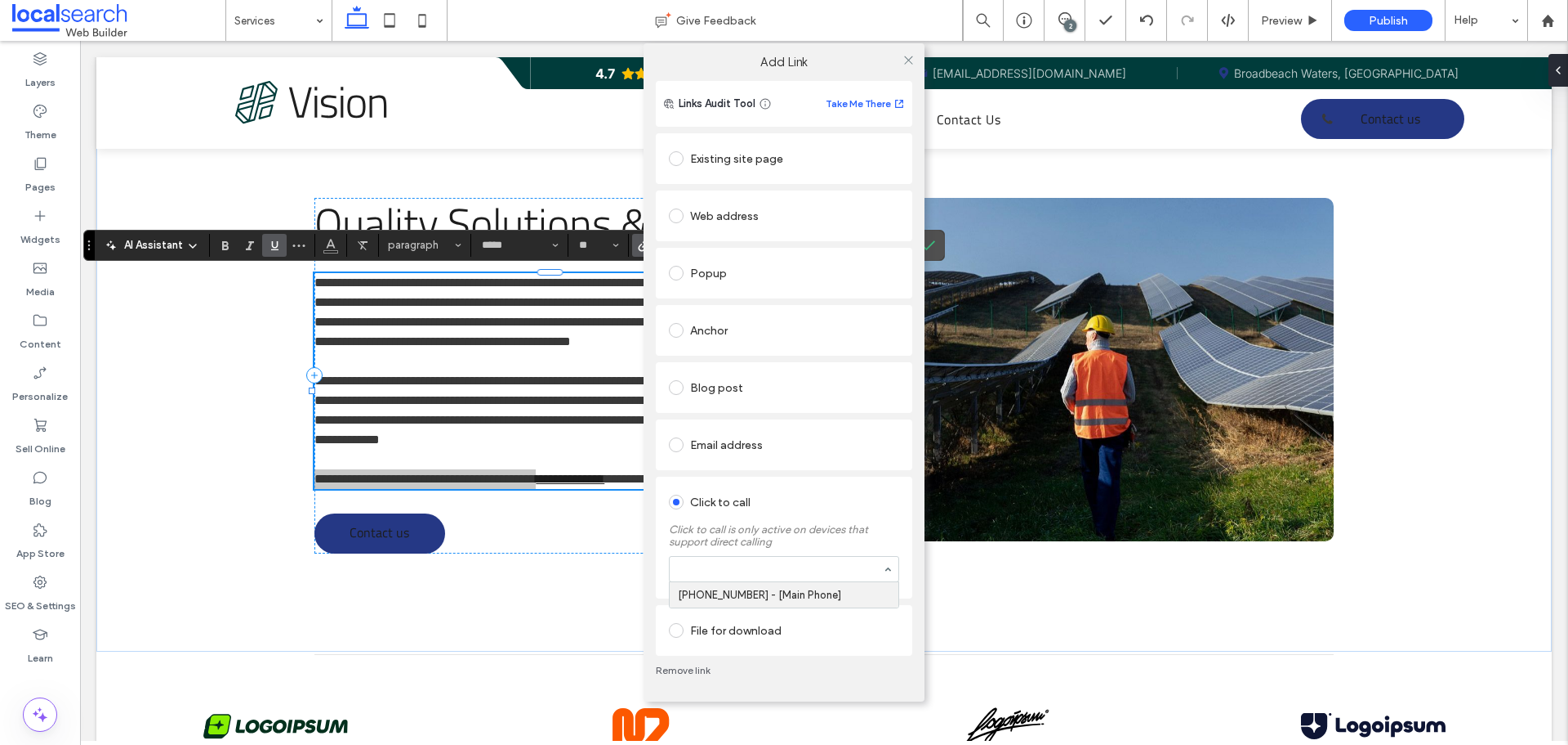
click at [753, 580] on div at bounding box center [784, 569] width 229 height 25
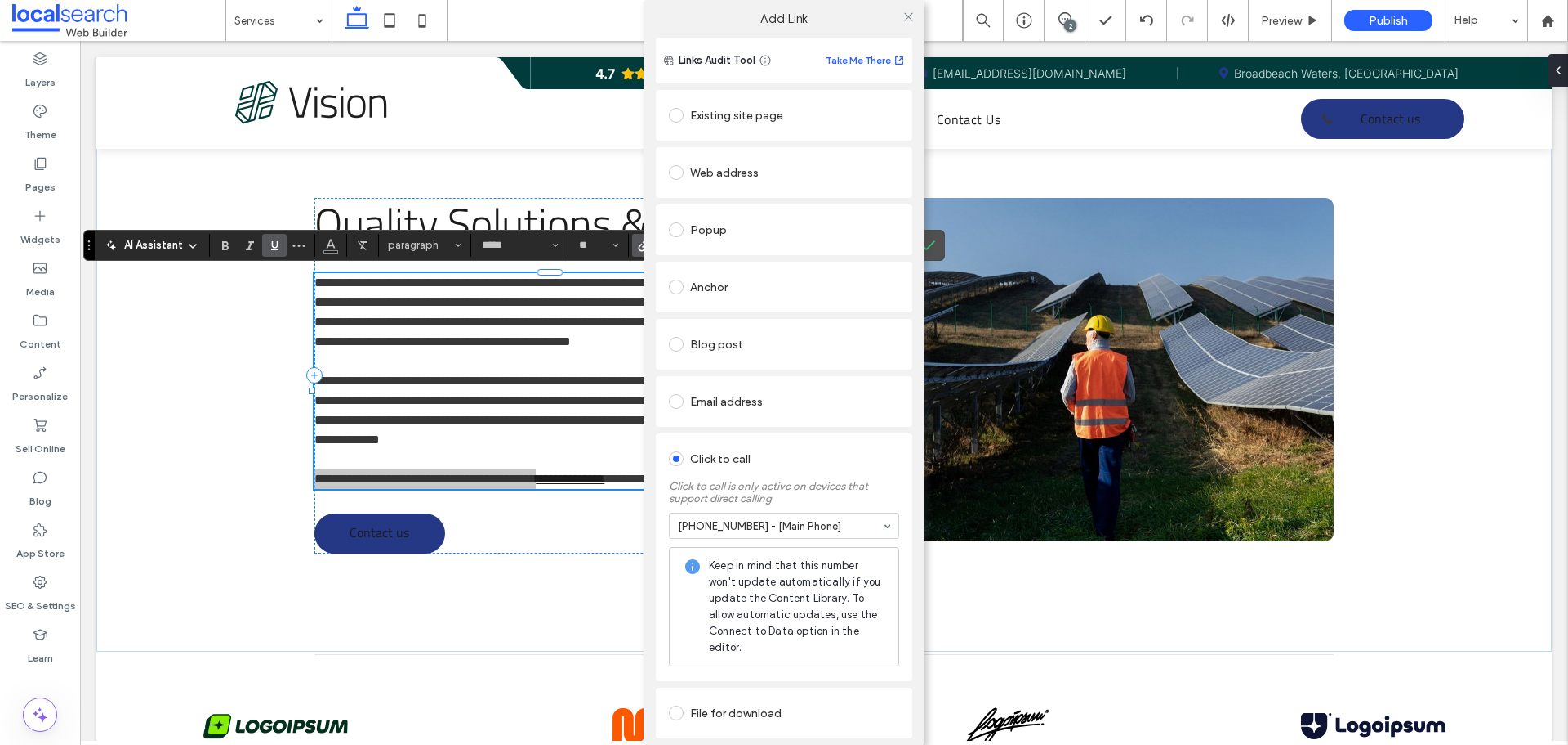
drag, startPoint x: 901, startPoint y: 18, endPoint x: 756, endPoint y: 212, distance: 242.2
click at [902, 18] on icon at bounding box center [908, 16] width 12 height 12
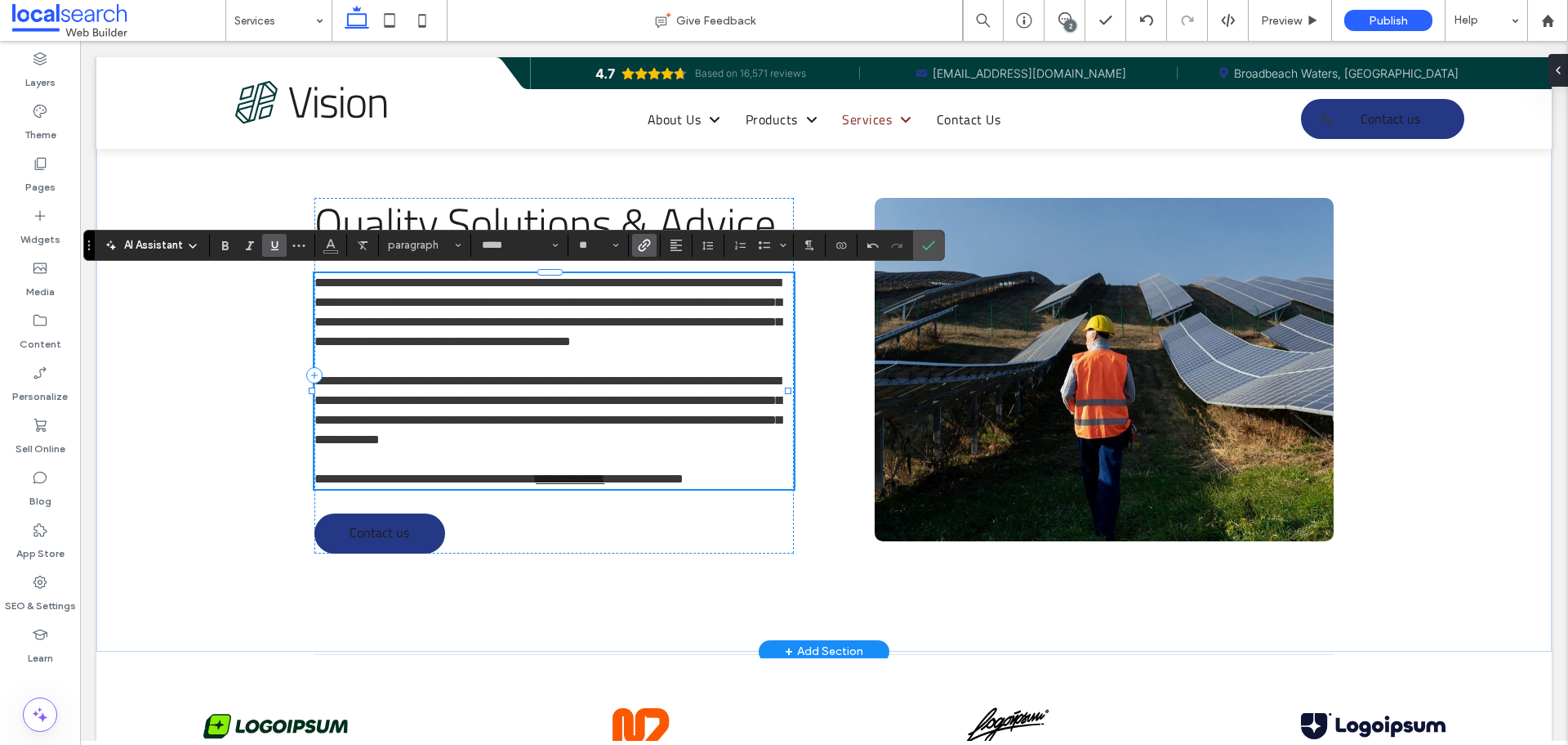
click at [551, 341] on span "**********" at bounding box center [547, 312] width 468 height 71
click at [610, 290] on span "**********" at bounding box center [547, 312] width 468 height 71
click at [517, 300] on span "**********" at bounding box center [547, 312] width 468 height 71
click at [593, 303] on span "**********" at bounding box center [547, 312] width 468 height 71
drag, startPoint x: 439, startPoint y: 402, endPoint x: 552, endPoint y: 403, distance: 113.0
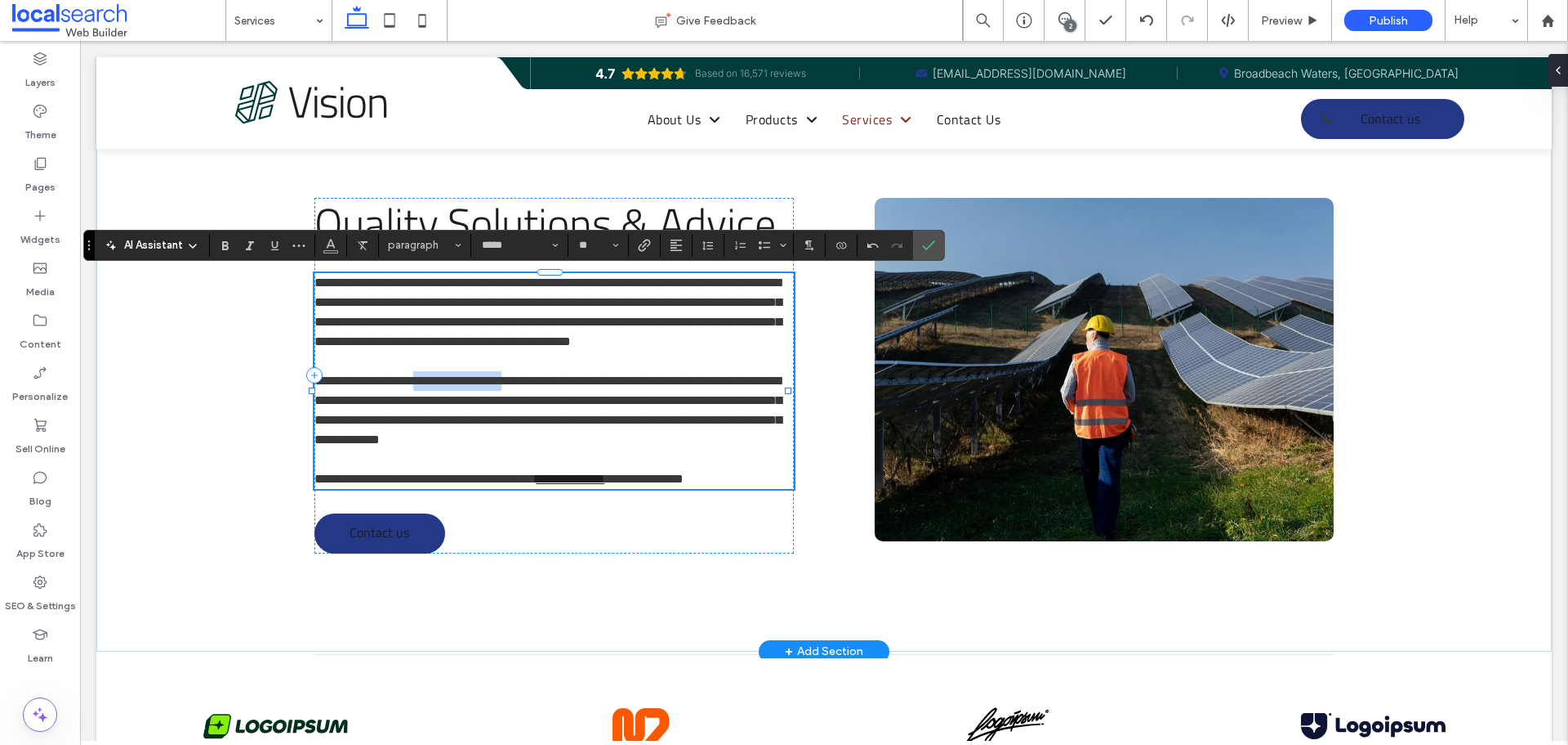
click at [552, 403] on span "**********" at bounding box center [547, 410] width 468 height 71
click at [645, 252] on span "Link" at bounding box center [642, 244] width 7 height 23
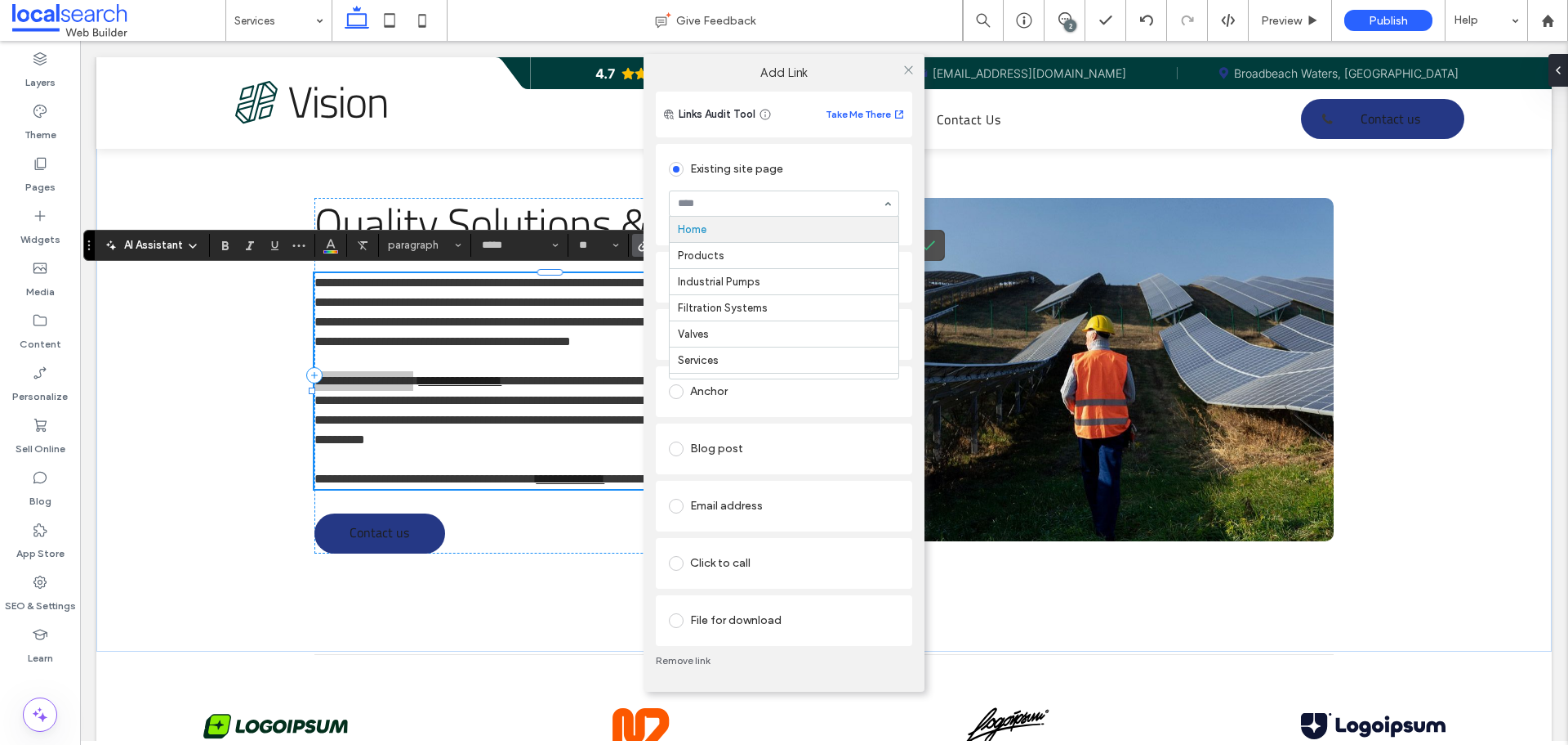
drag, startPoint x: 728, startPoint y: 203, endPoint x: 738, endPoint y: 254, distance: 52.0
click at [911, 69] on icon at bounding box center [908, 69] width 12 height 12
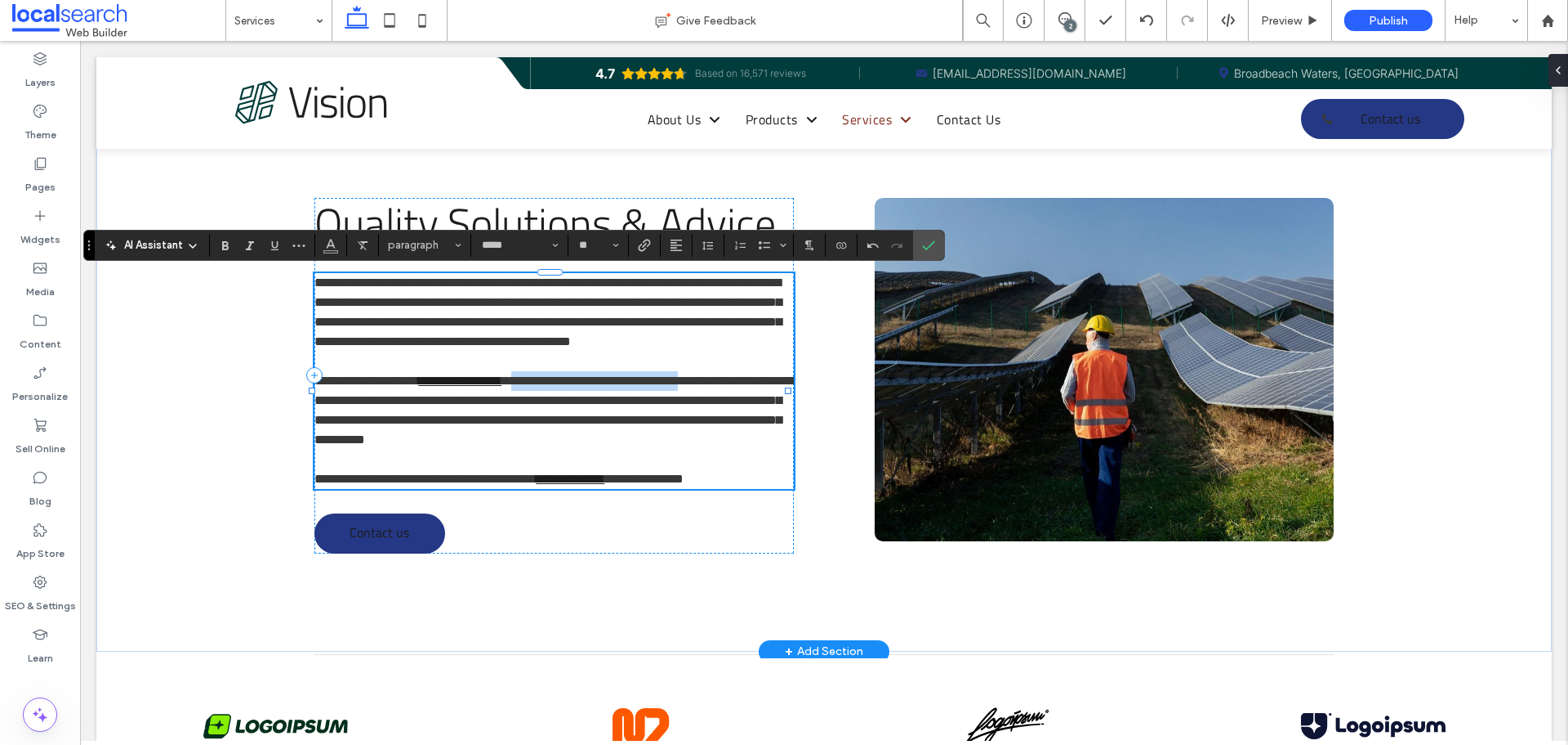
drag, startPoint x: 561, startPoint y: 395, endPoint x: 777, endPoint y: 402, distance: 216.1
click at [777, 402] on span "**********" at bounding box center [555, 410] width 481 height 71
click at [653, 245] on label "Link" at bounding box center [644, 244] width 25 height 23
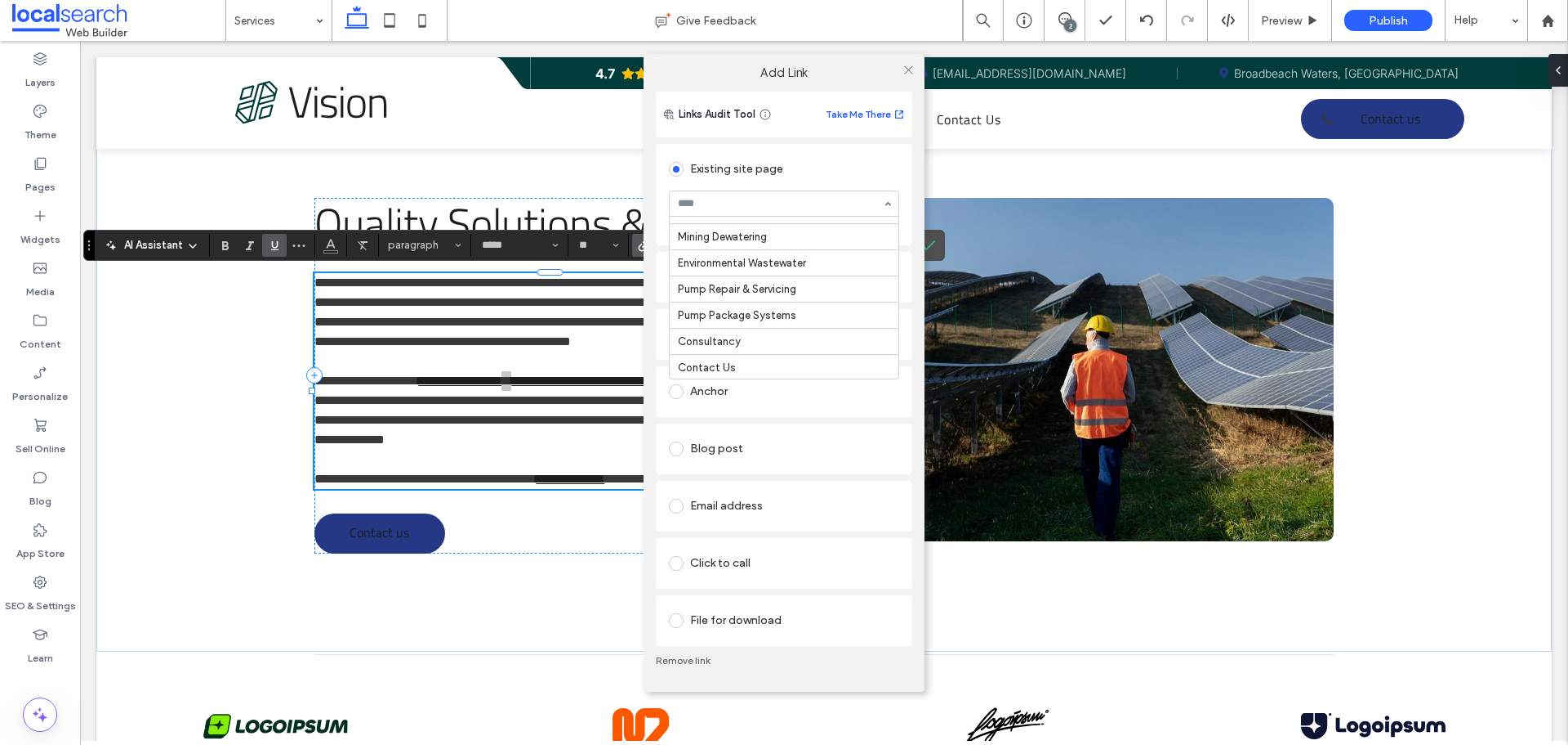
scroll to position [151, 0]
click at [905, 69] on icon at bounding box center [908, 69] width 12 height 12
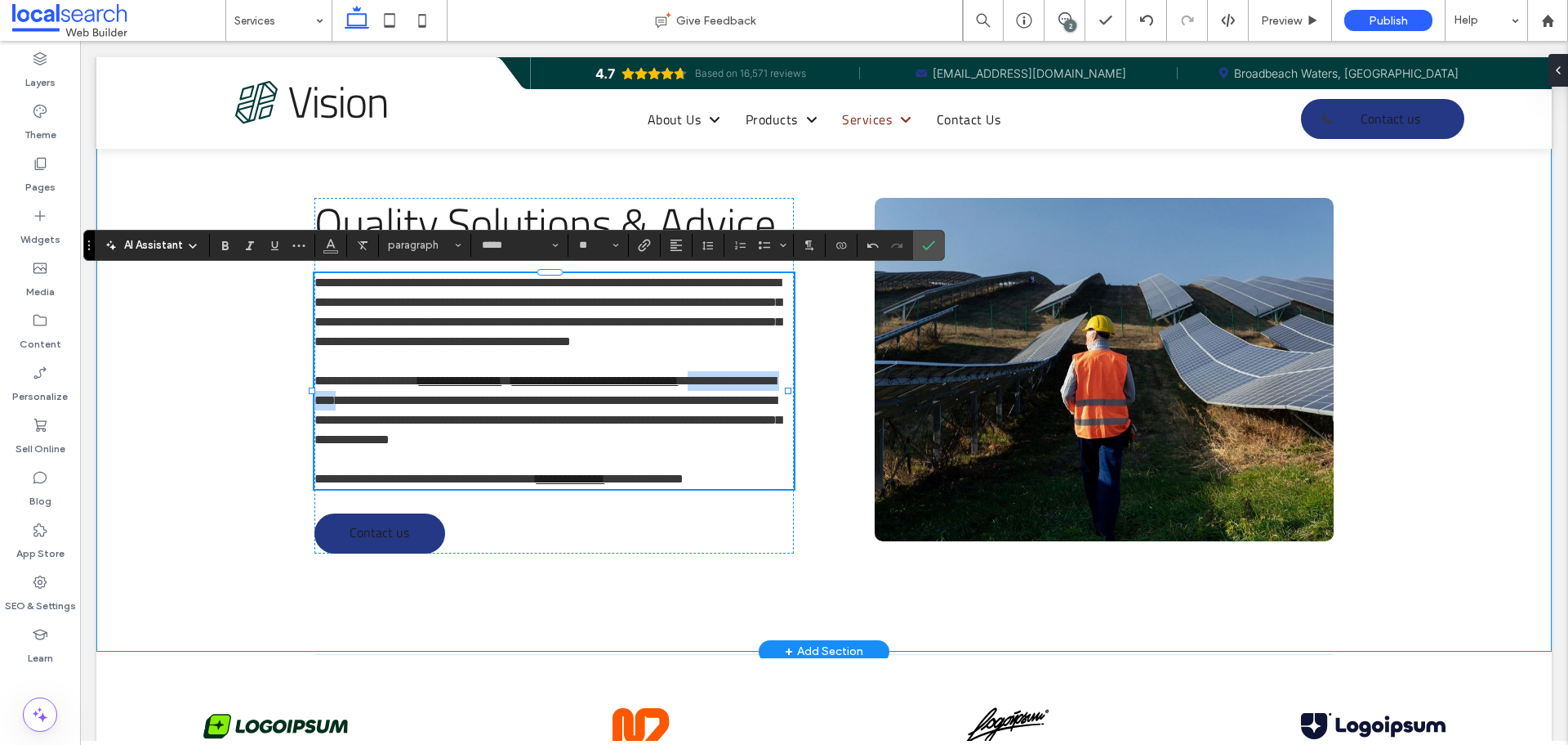
drag, startPoint x: 453, startPoint y: 419, endPoint x: 302, endPoint y: 421, distance: 151.0
click at [302, 421] on div "**********" at bounding box center [823, 375] width 1455 height 551
click at [643, 249] on icon "Link" at bounding box center [645, 245] width 13 height 13
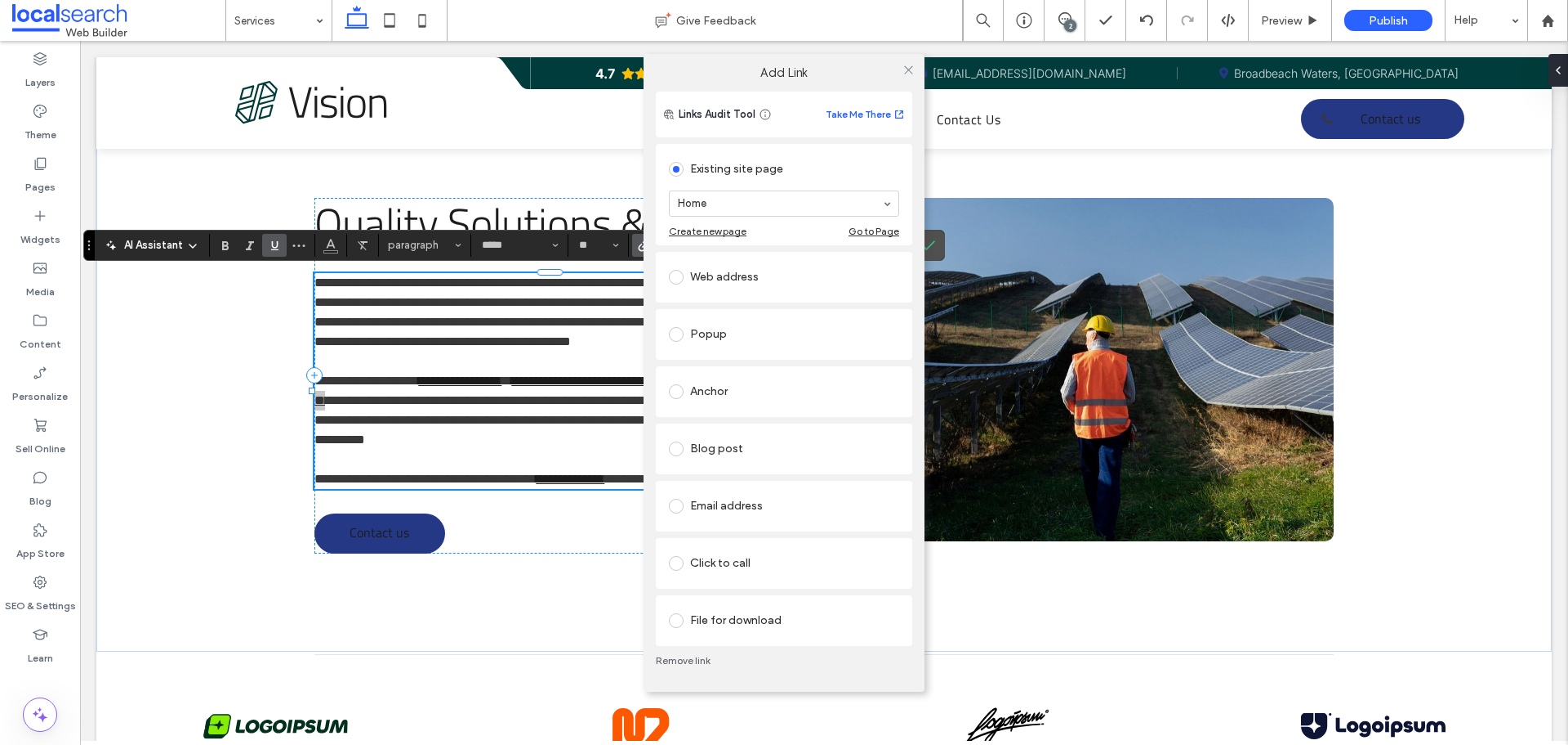
click at [745, 382] on div "Anchor" at bounding box center [784, 392] width 231 height 26
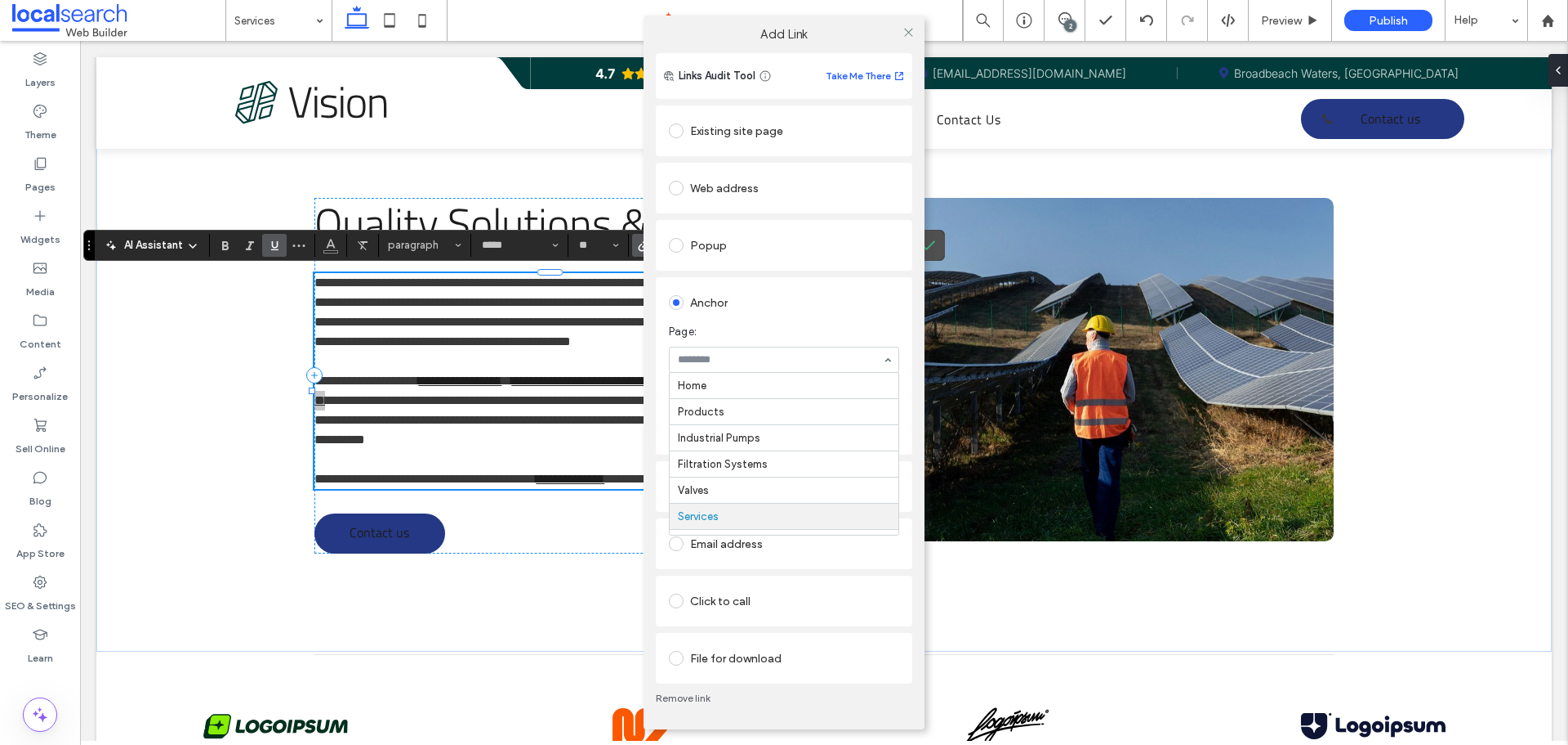
scroll to position [131, 0]
click at [911, 33] on icon at bounding box center [908, 32] width 12 height 12
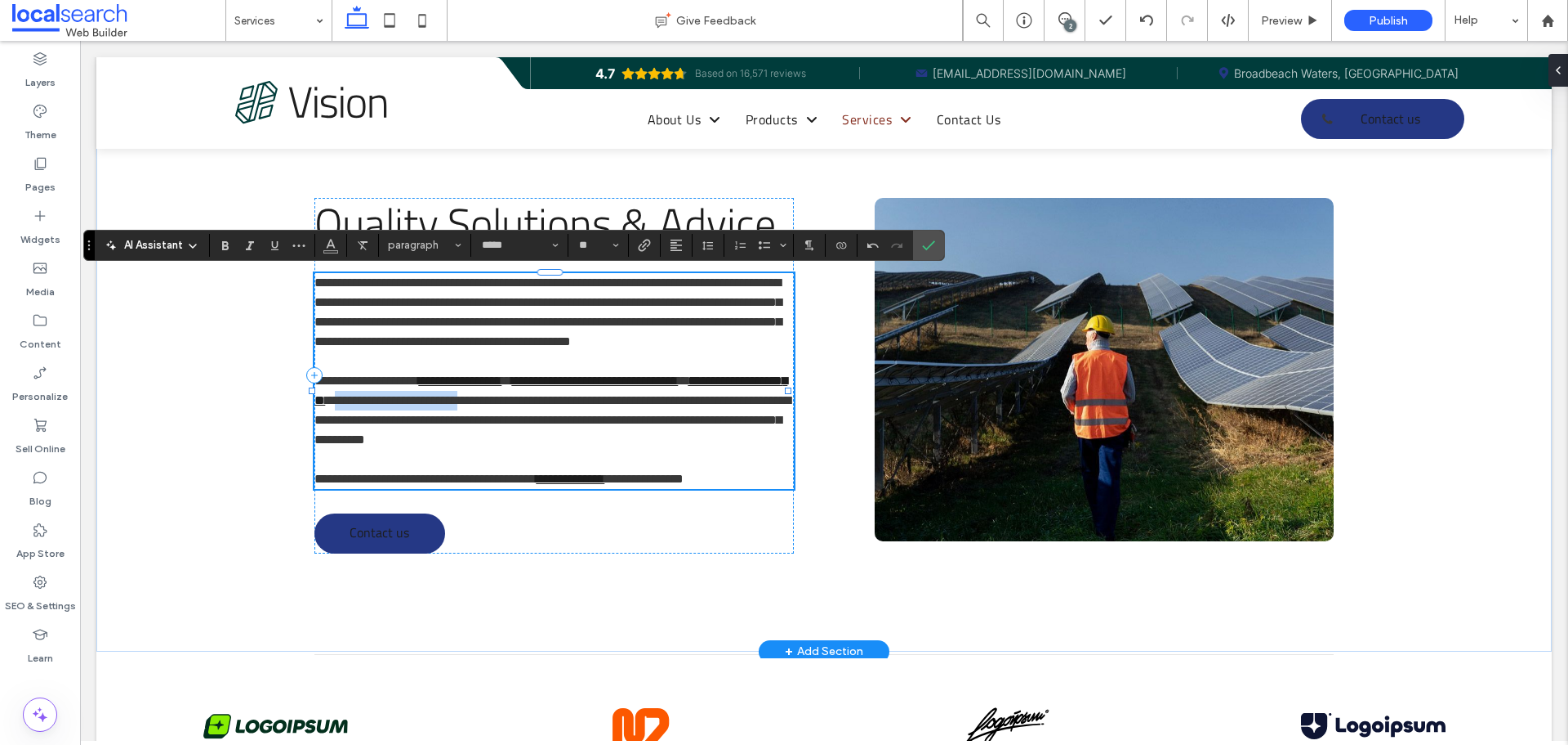
drag, startPoint x: 460, startPoint y: 420, endPoint x: 618, endPoint y: 422, distance: 158.0
click at [618, 422] on span "**********" at bounding box center [552, 420] width 477 height 52
click at [642, 249] on icon "Link" at bounding box center [645, 245] width 13 height 13
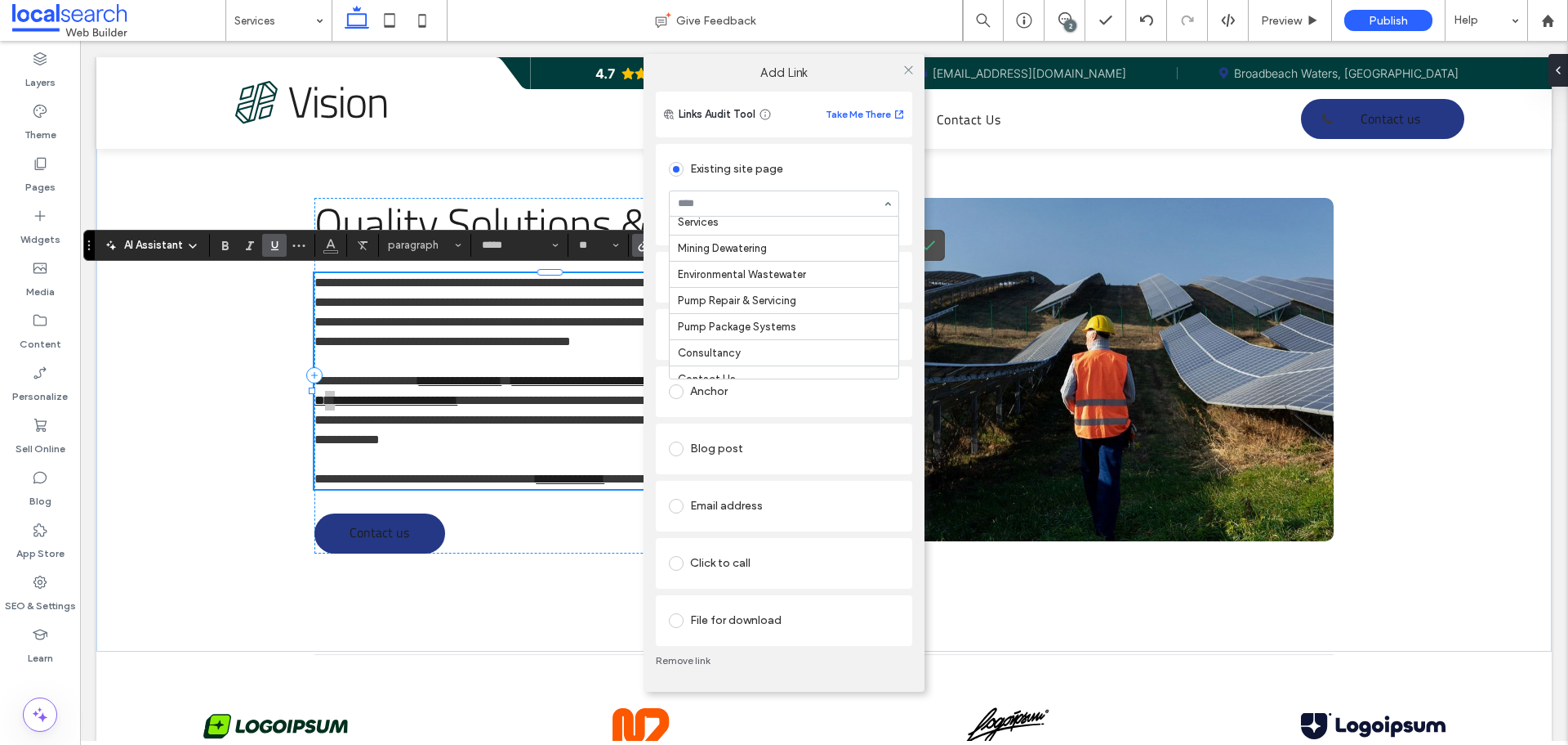
scroll to position [151, 0]
click at [908, 68] on icon at bounding box center [908, 69] width 12 height 12
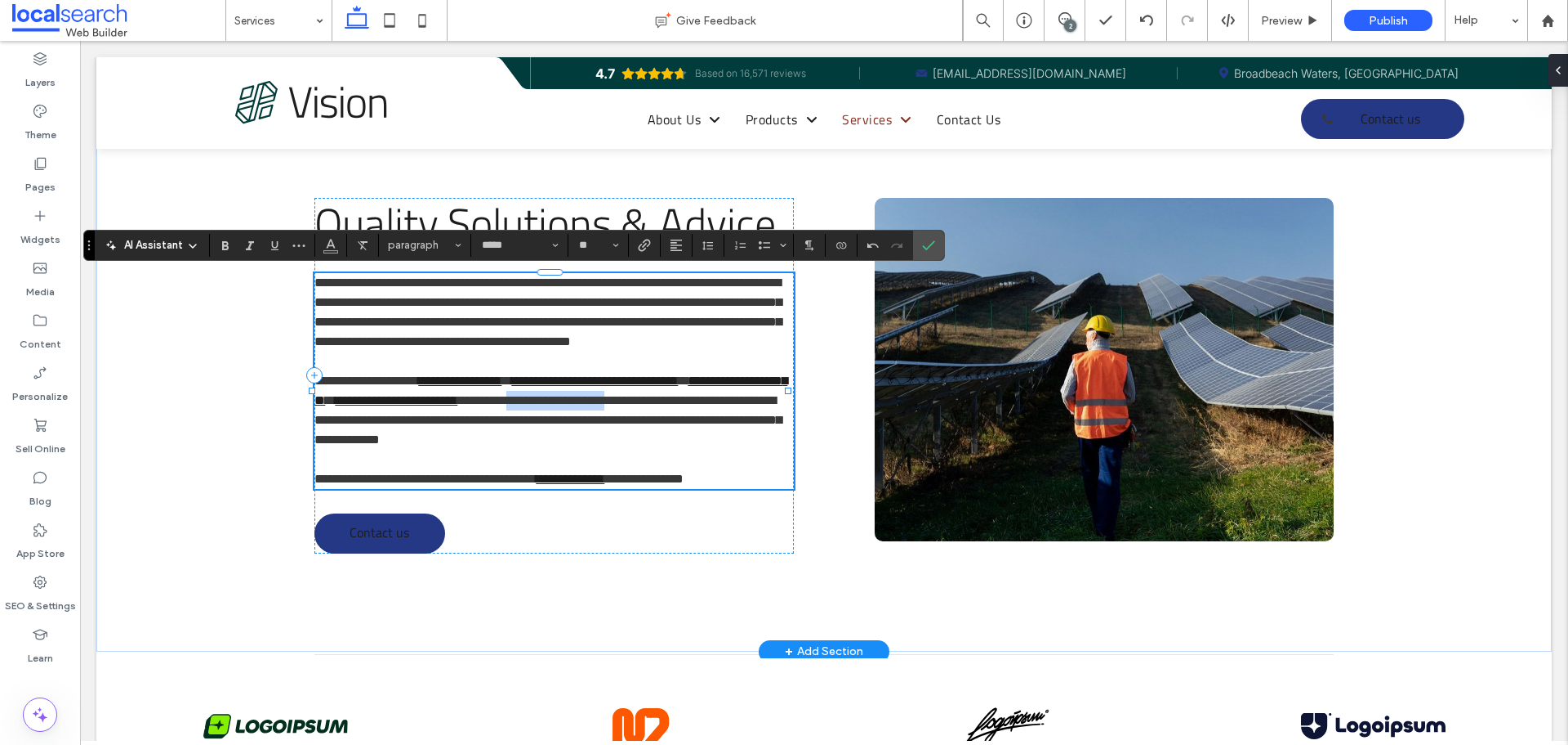
drag, startPoint x: 679, startPoint y: 423, endPoint x: 361, endPoint y: 436, distance: 318.3
click at [361, 436] on span "**********" at bounding box center [547, 420] width 468 height 52
click at [644, 243] on use "Link" at bounding box center [645, 244] width 12 height 12
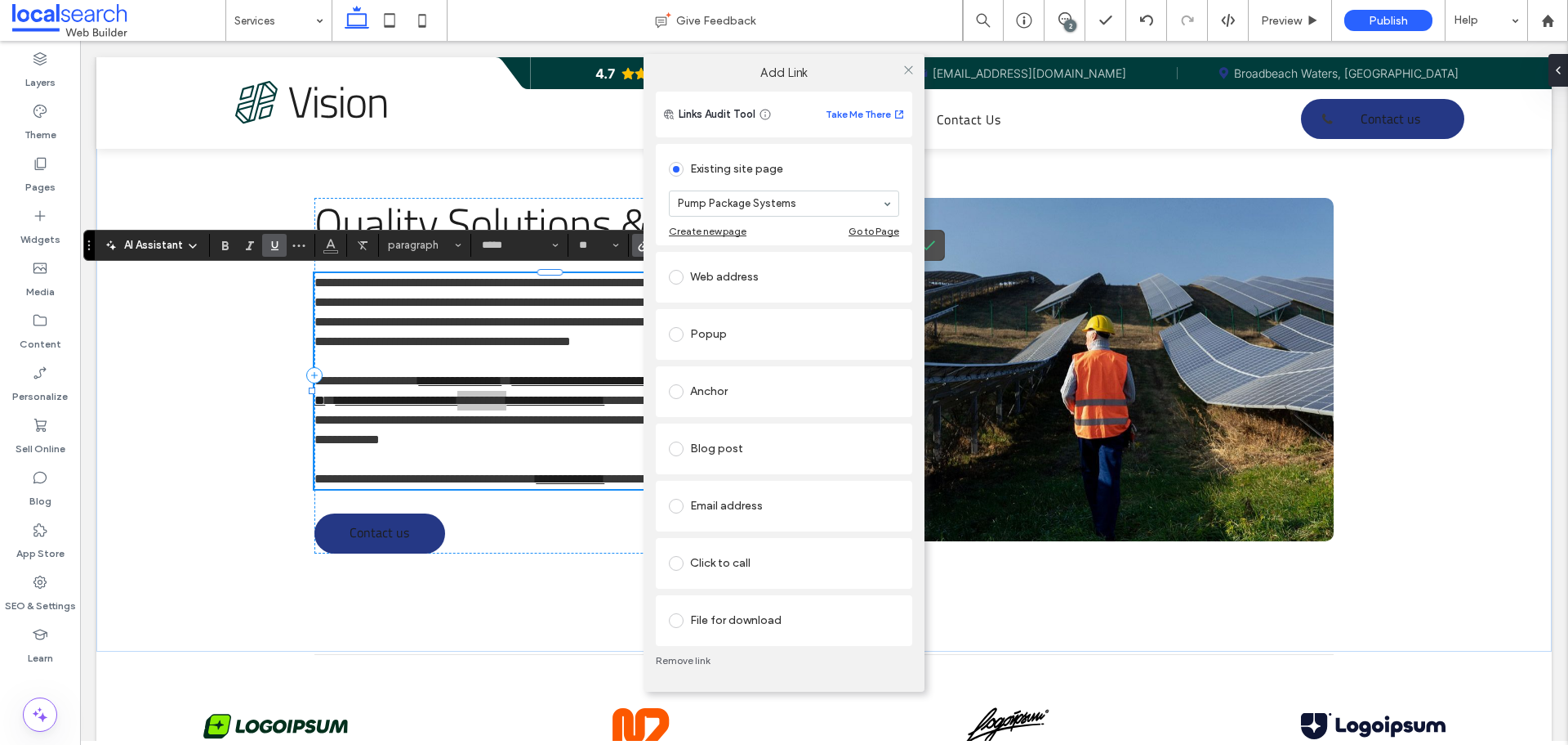
drag, startPoint x: 912, startPoint y: 73, endPoint x: 816, endPoint y: 150, distance: 123.1
click at [912, 73] on icon at bounding box center [908, 69] width 12 height 12
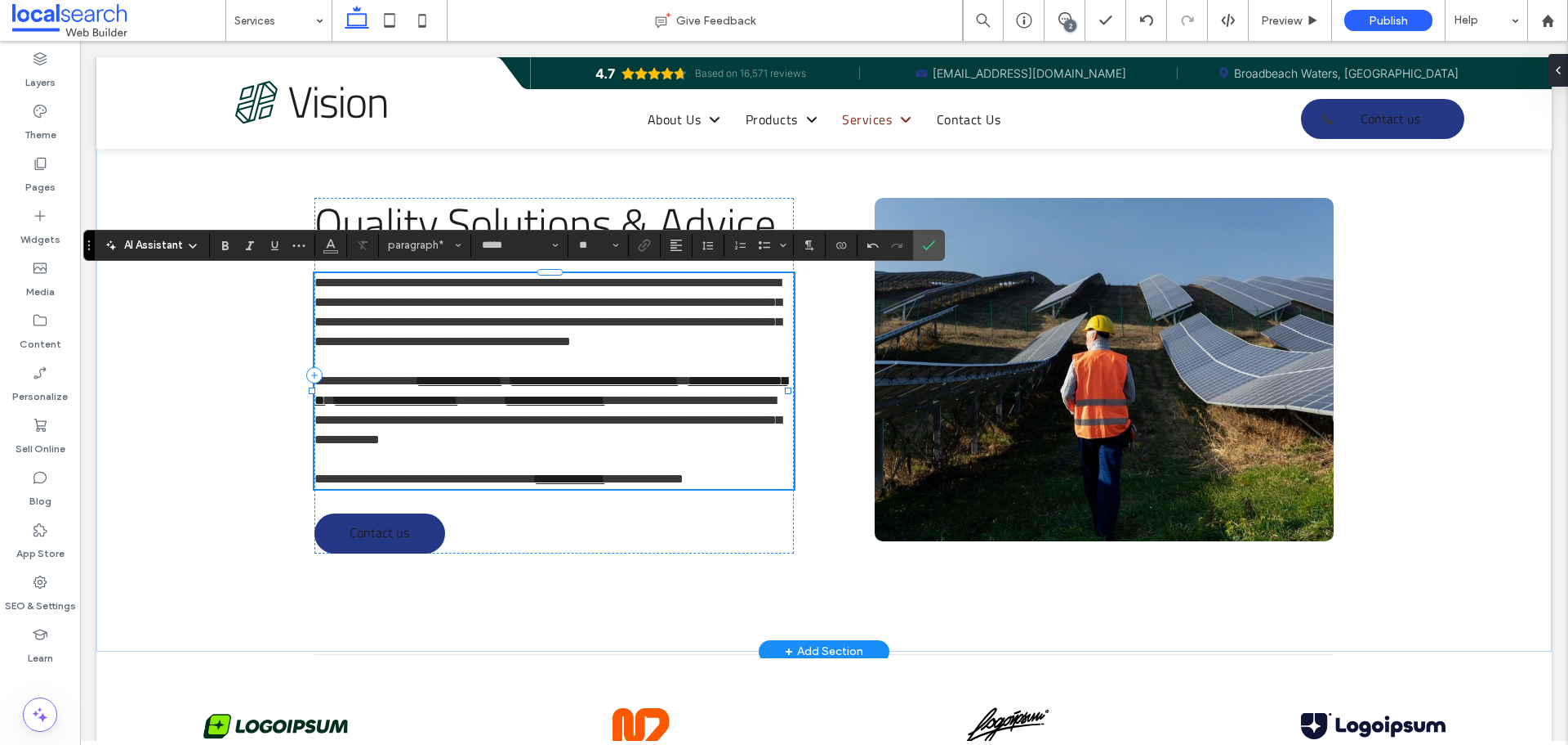
click at [480, 437] on span "**********" at bounding box center [547, 420] width 468 height 52
click at [647, 250] on icon "Link" at bounding box center [645, 245] width 13 height 13
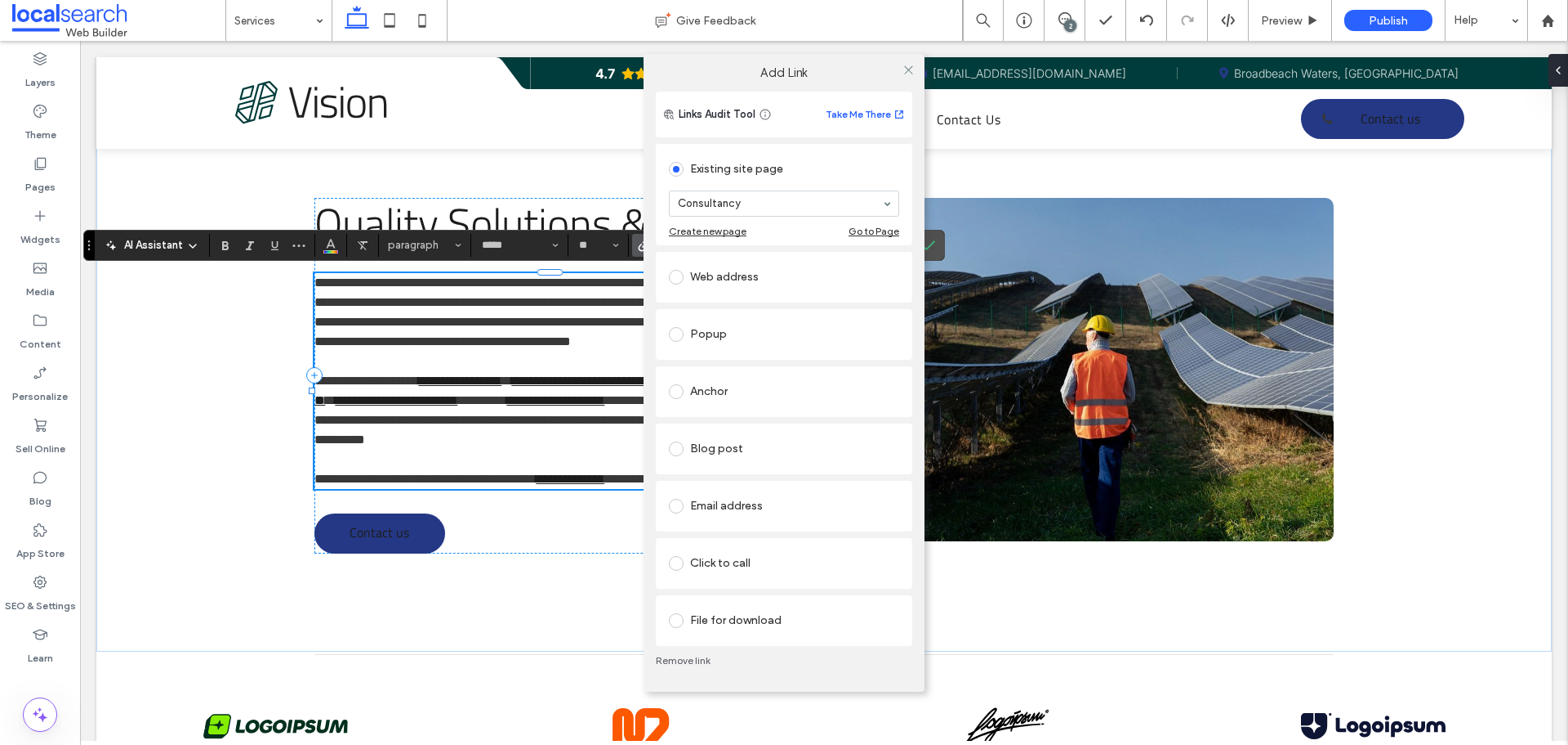
drag, startPoint x: 910, startPoint y: 71, endPoint x: 922, endPoint y: 109, distance: 39.8
click at [910, 72] on icon at bounding box center [908, 69] width 12 height 12
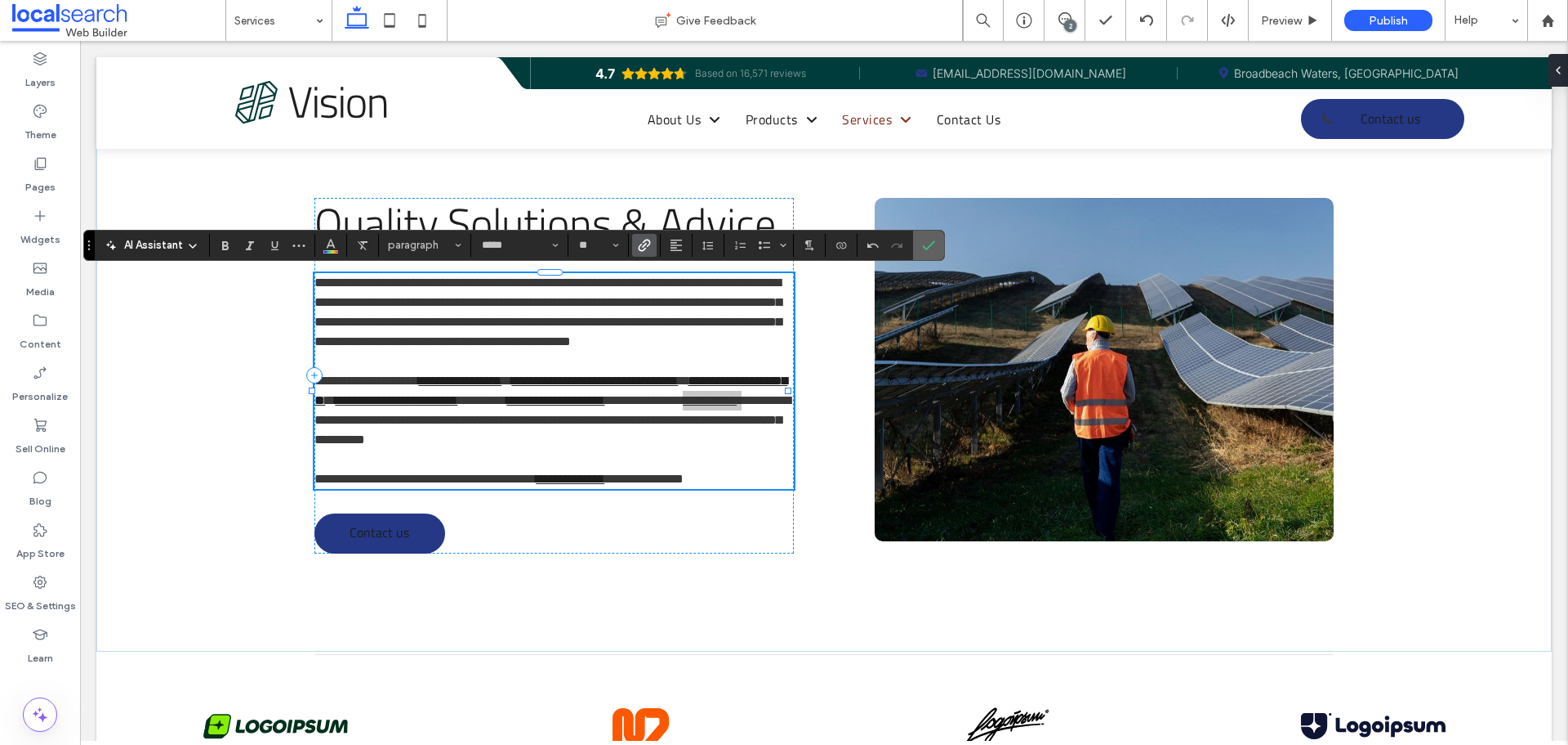
click at [931, 239] on icon "Confirm" at bounding box center [929, 245] width 13 height 13
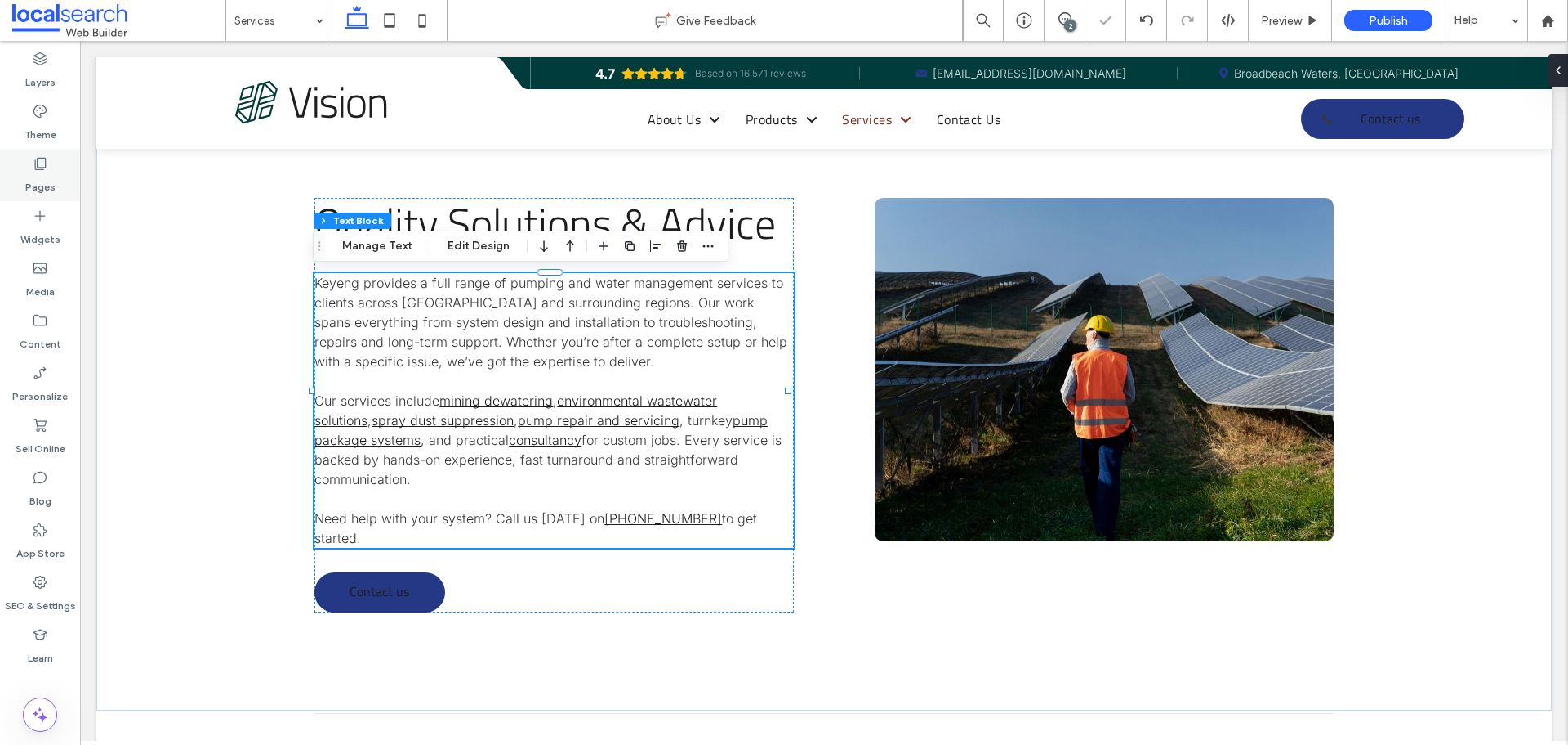
click at [32, 172] on label "Pages" at bounding box center [40, 183] width 30 height 23
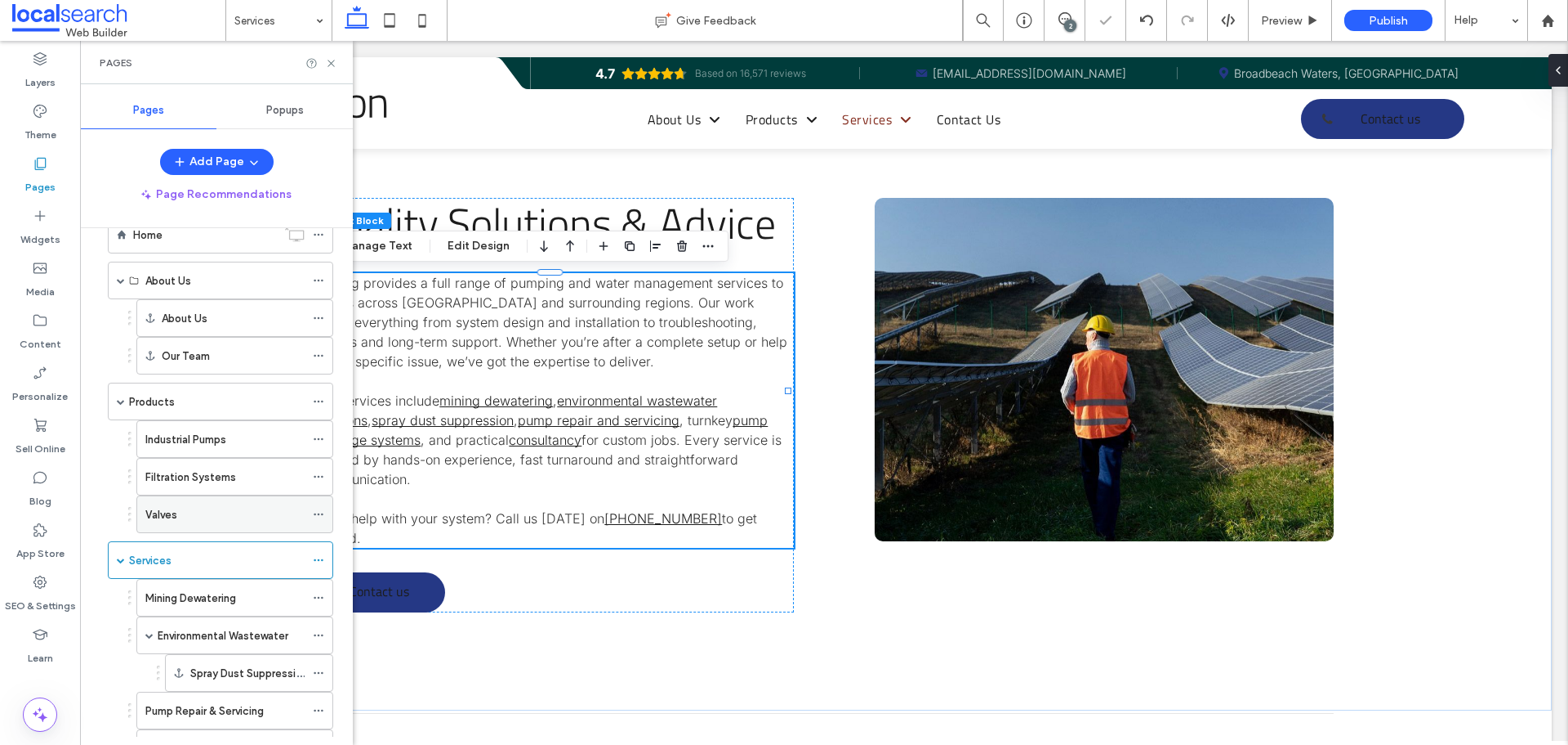
scroll to position [194, 0]
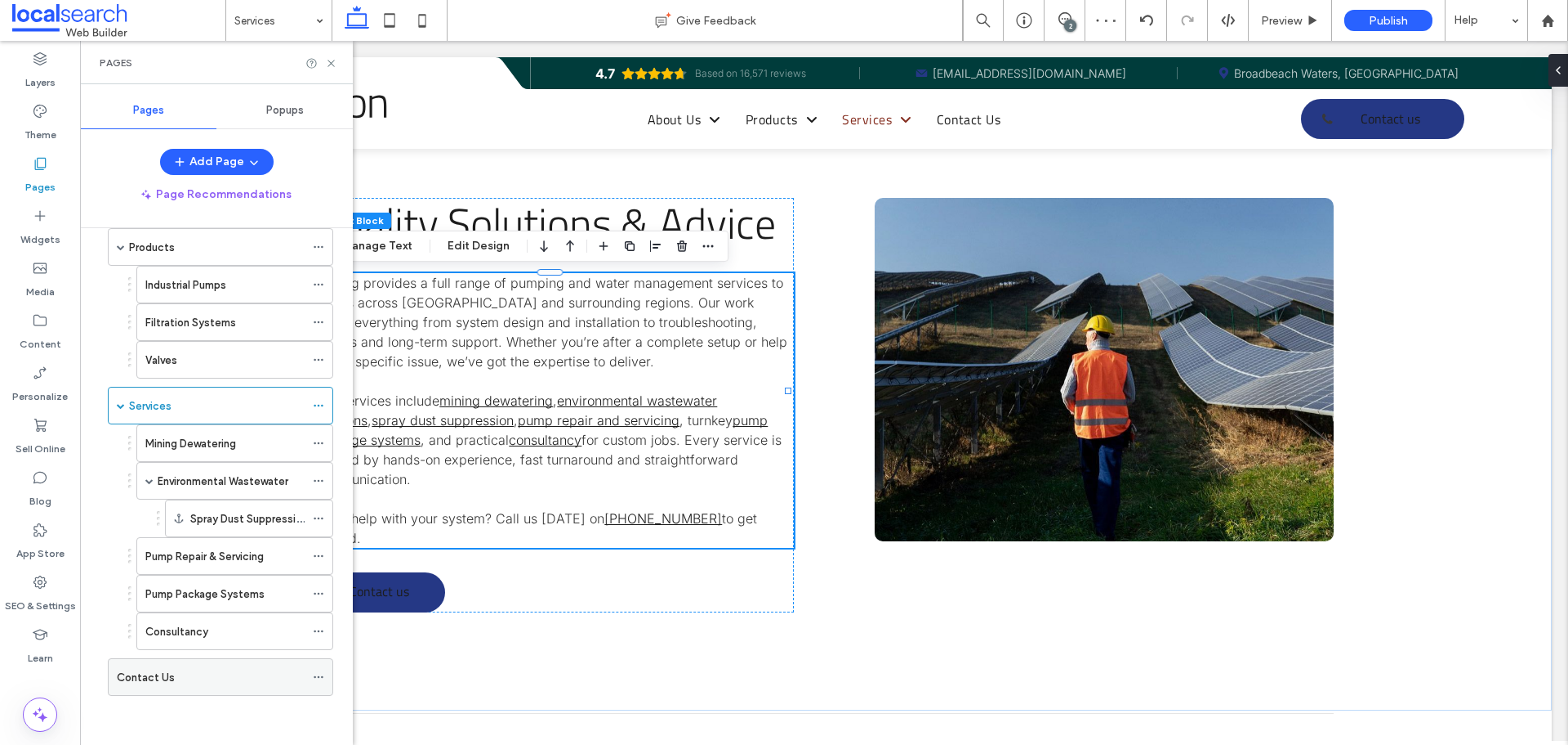
click at [210, 672] on div "Contact Us" at bounding box center [211, 677] width 188 height 17
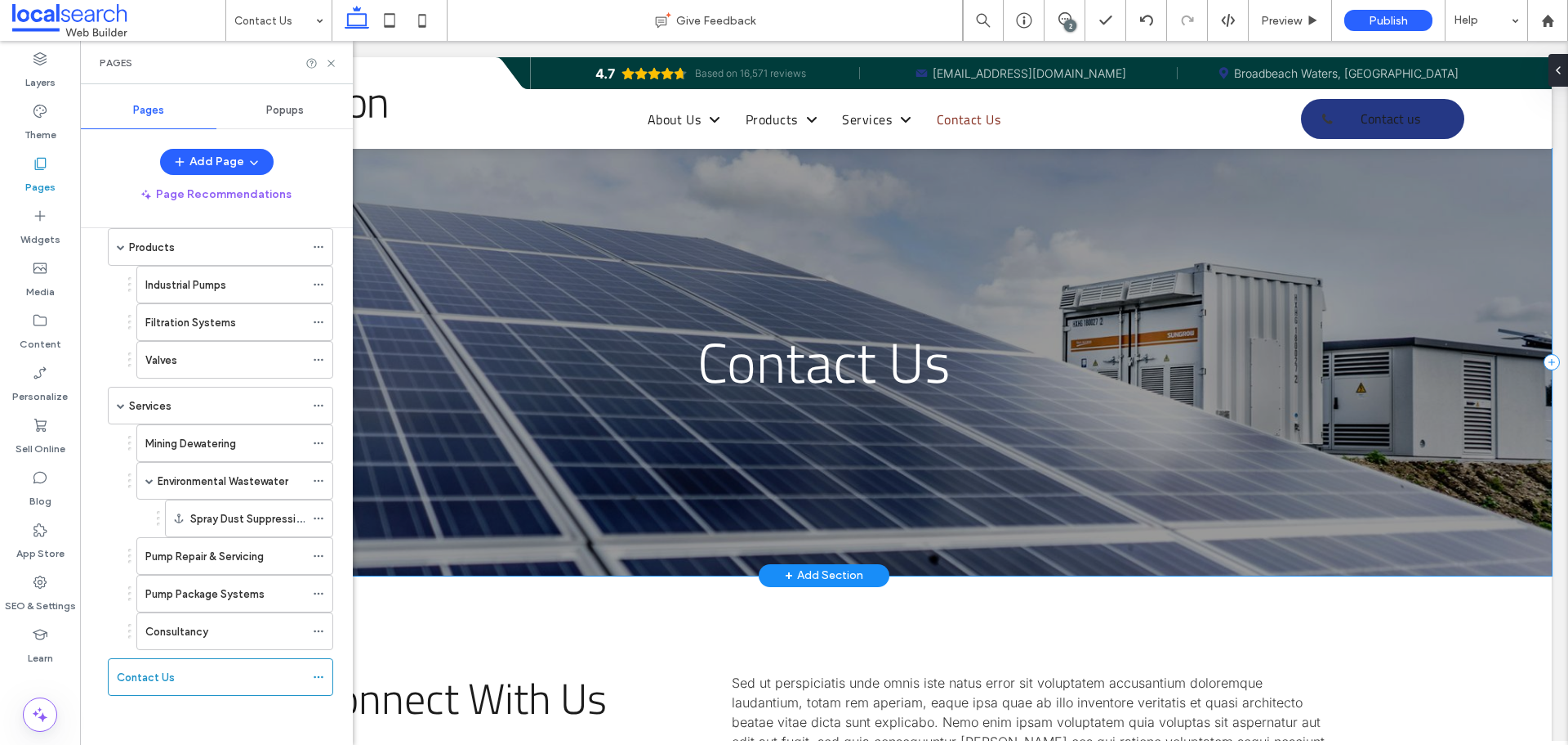
scroll to position [409, 0]
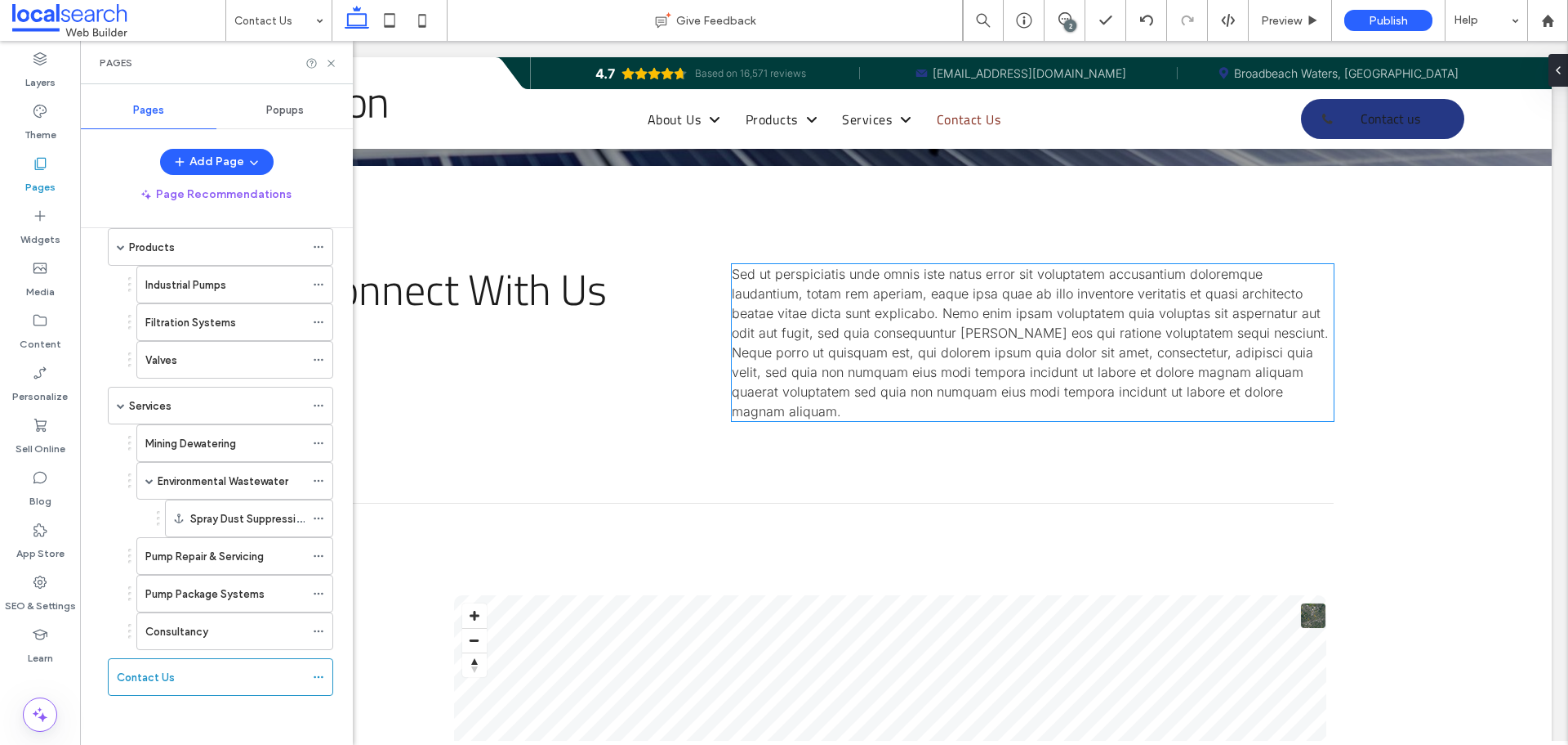
click at [898, 325] on span "Sed ut perspiciatis unde omnis iste natus error sit voluptatem accusantium dolo…" at bounding box center [1031, 342] width 597 height 154
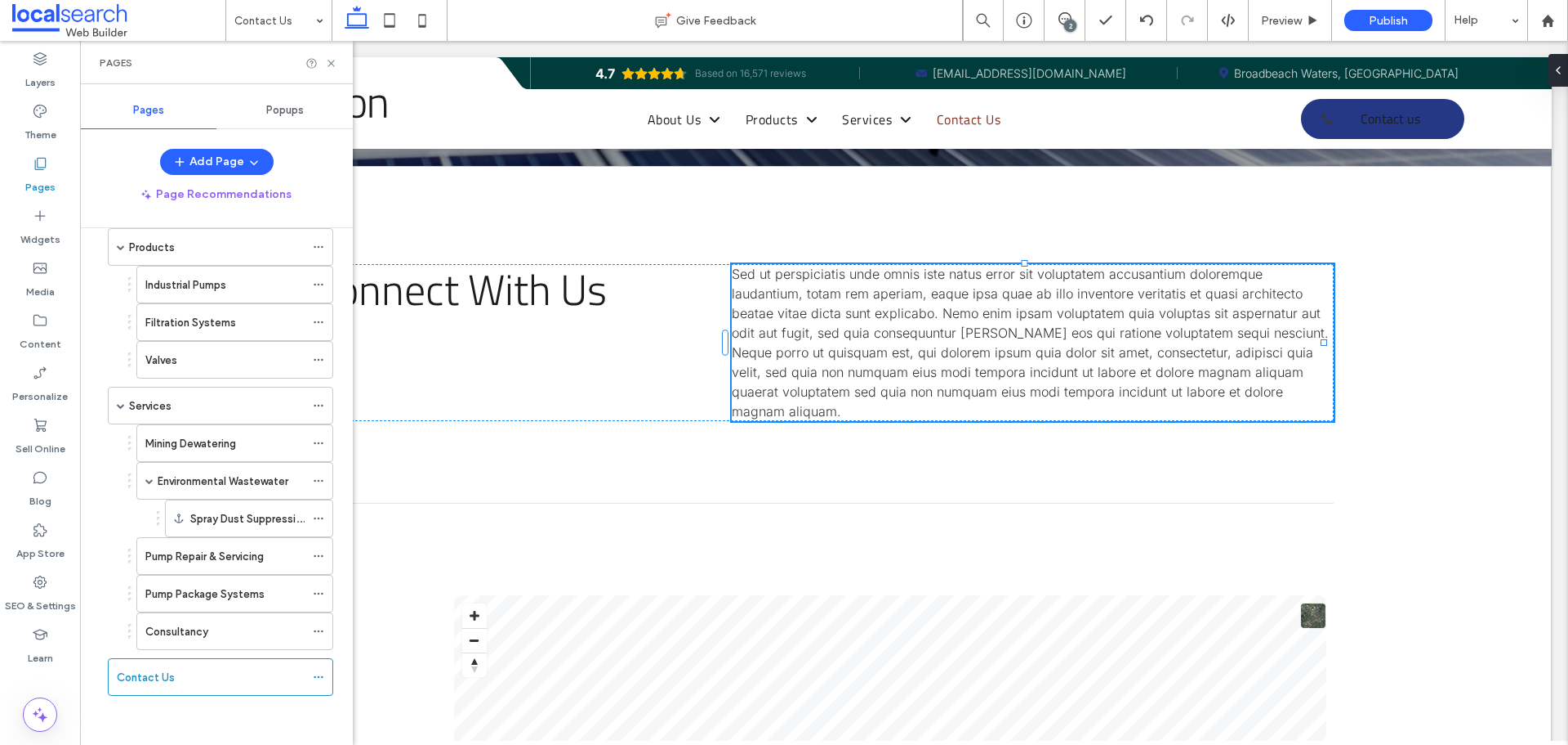
click at [898, 325] on div "Sed ut perspiciatis unde omnis iste natus error sit voluptatem accusantium dolo…" at bounding box center [1032, 343] width 602 height 157
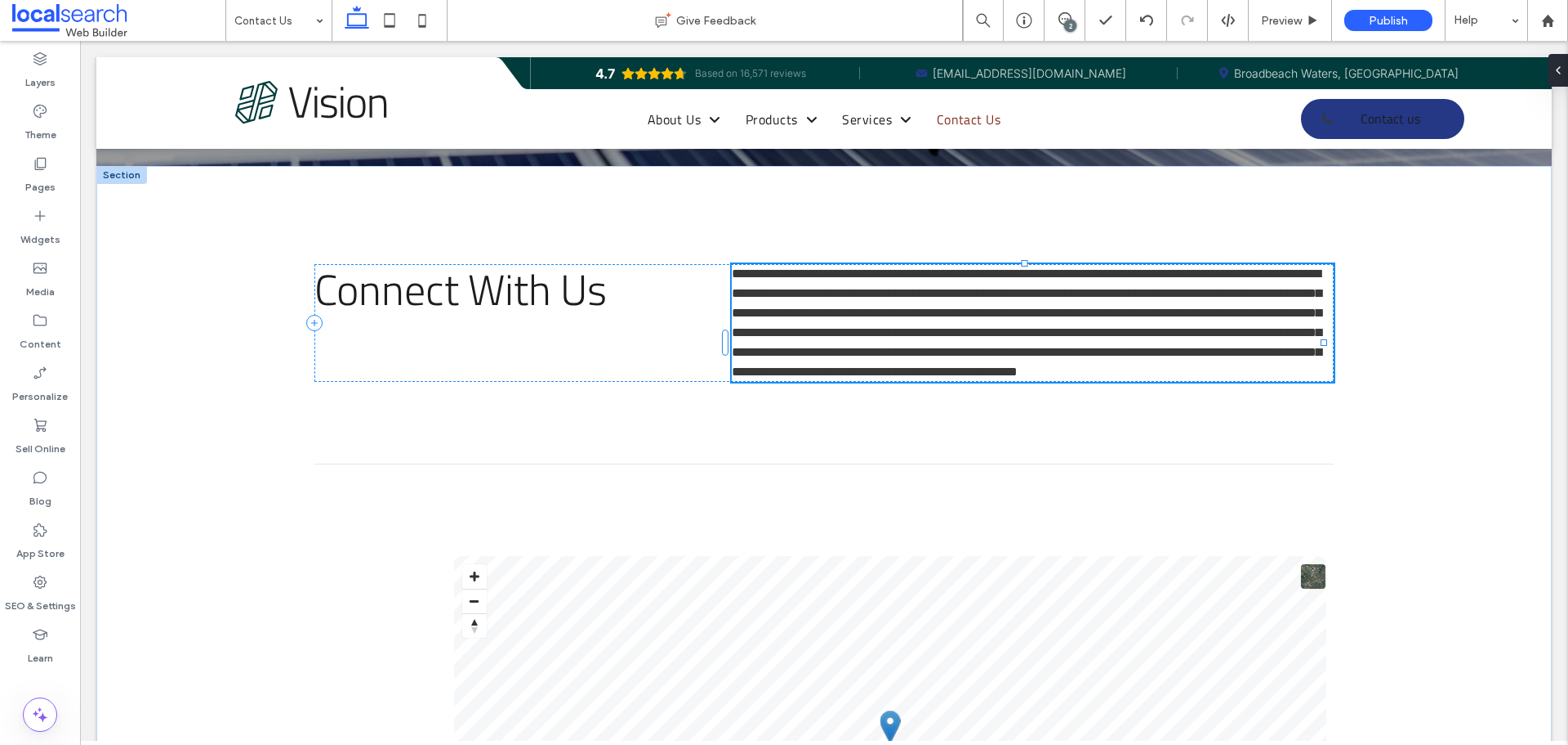
type input "*****"
type input "**"
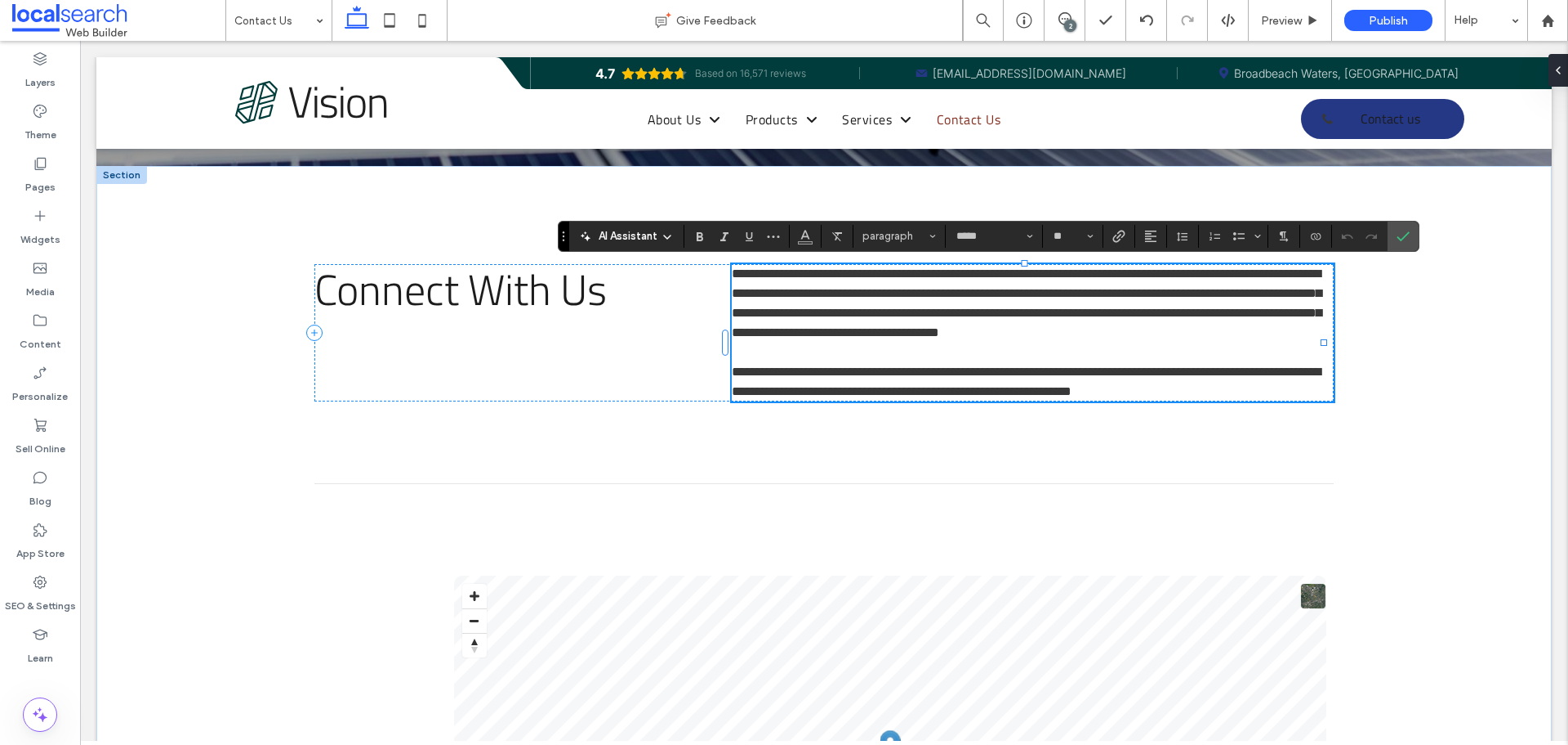
scroll to position [0, 0]
click at [1282, 397] on span "**********" at bounding box center [1026, 381] width 589 height 32
click at [1247, 392] on span "**********" at bounding box center [1026, 381] width 589 height 32
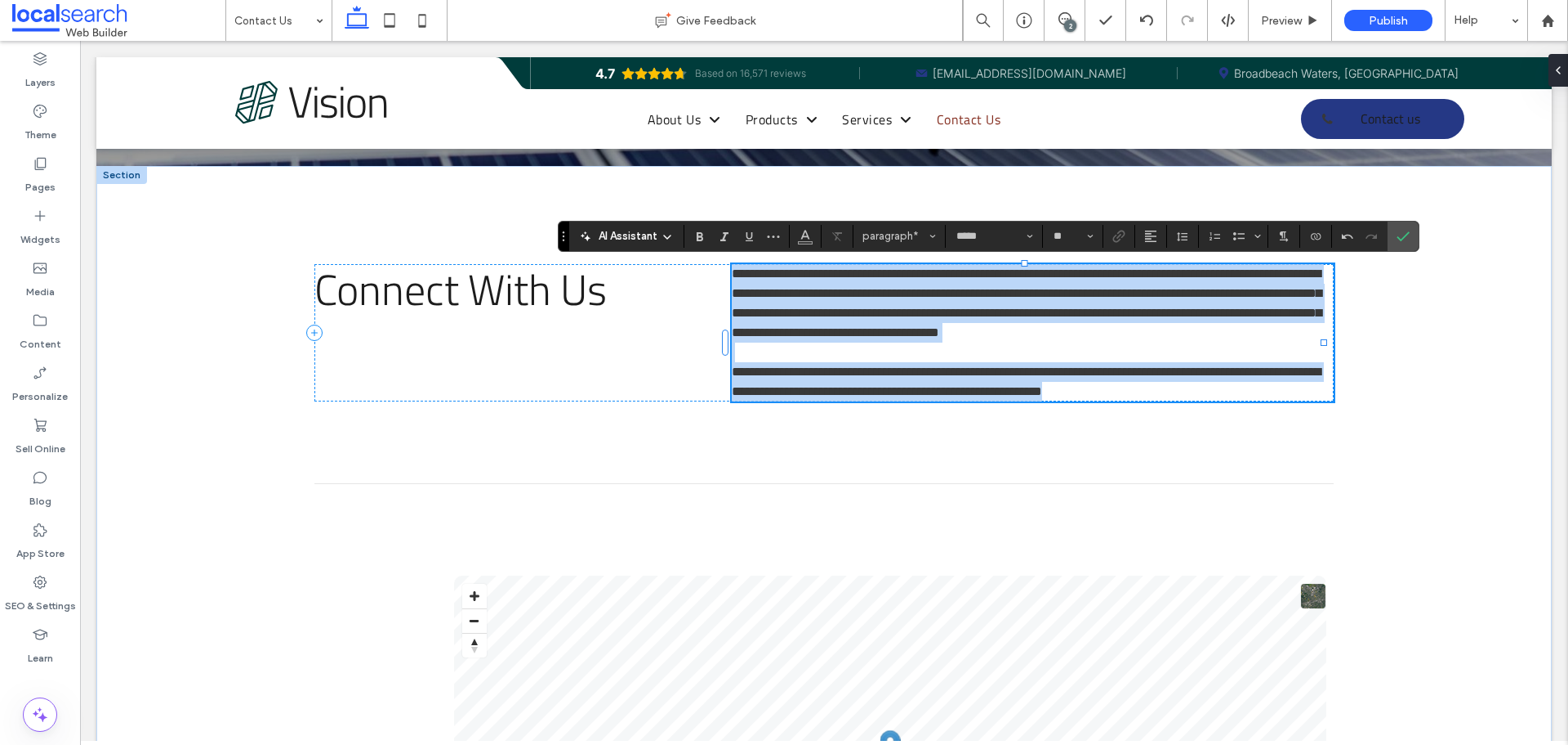
click at [1119, 363] on p at bounding box center [1032, 353] width 602 height 20
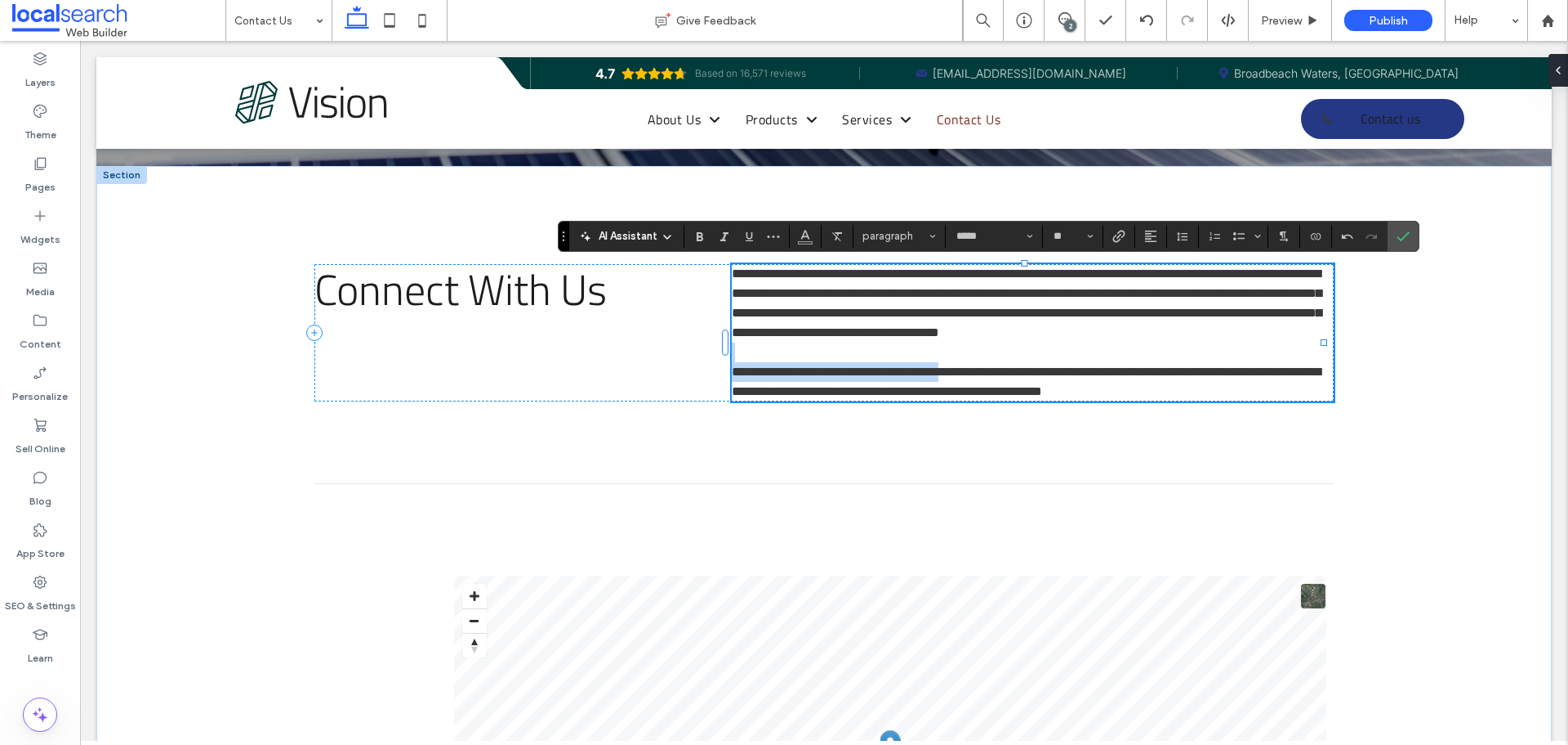
drag, startPoint x: 917, startPoint y: 391, endPoint x: 1000, endPoint y: 387, distance: 83.1
click at [1000, 387] on span "**********" at bounding box center [1026, 381] width 589 height 32
click at [986, 391] on span "**********" at bounding box center [1026, 381] width 589 height 32
drag, startPoint x: 916, startPoint y: 386, endPoint x: 1008, endPoint y: 385, distance: 92.0
click at [1008, 385] on span "**********" at bounding box center [1026, 381] width 589 height 32
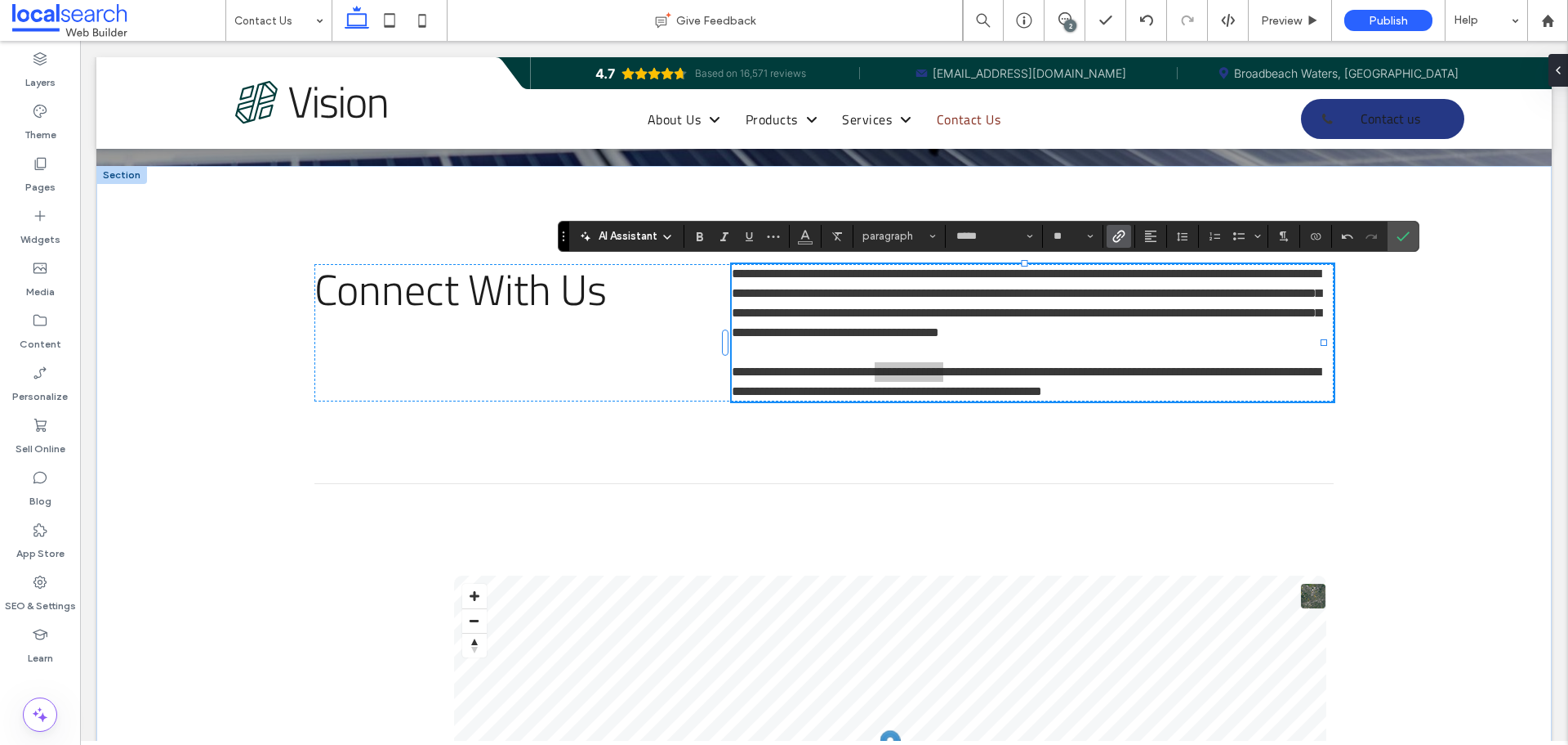
click at [1123, 238] on icon "Link" at bounding box center [1119, 236] width 13 height 13
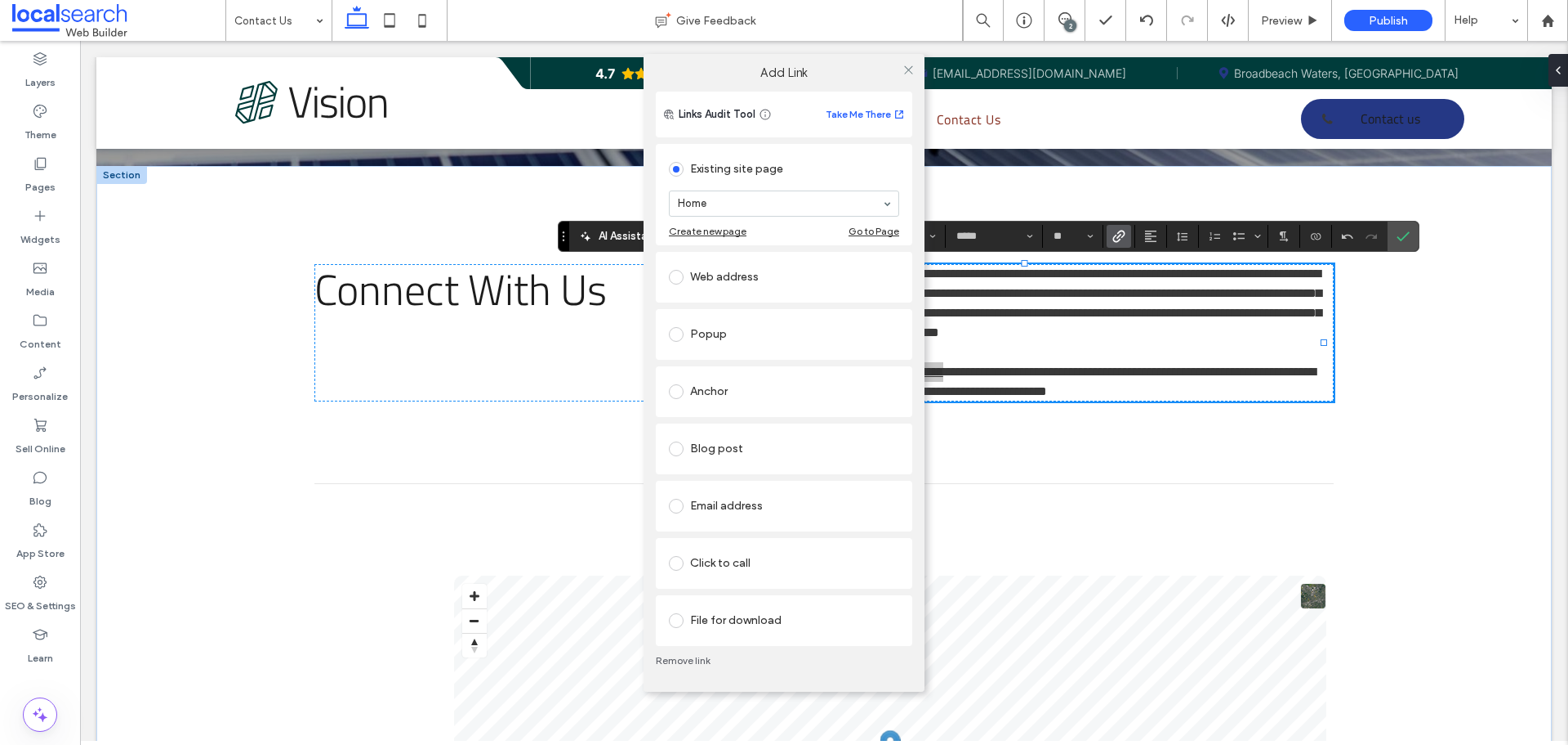
click at [762, 558] on div "Click to call" at bounding box center [784, 562] width 231 height 26
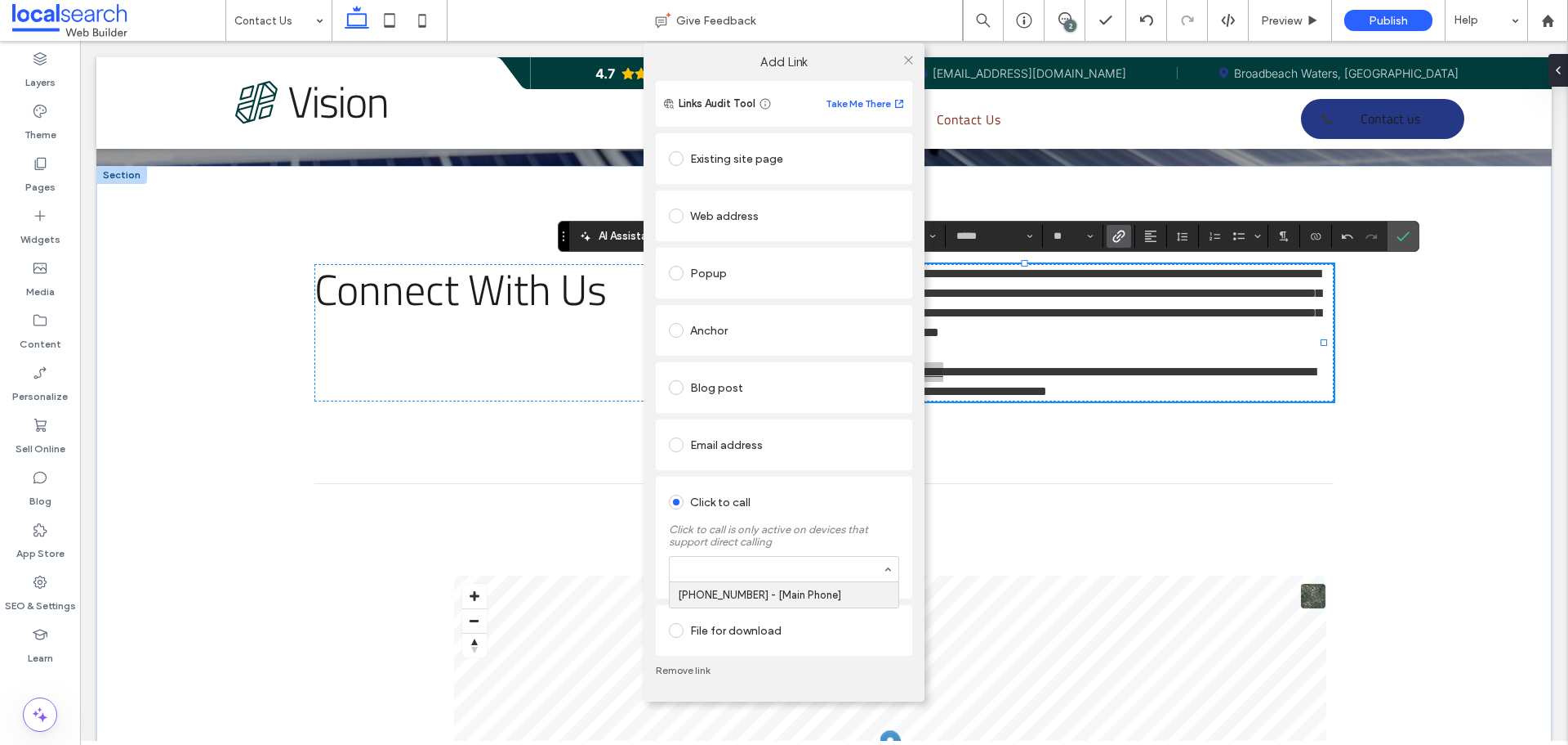
click at [777, 579] on div at bounding box center [784, 569] width 229 height 25
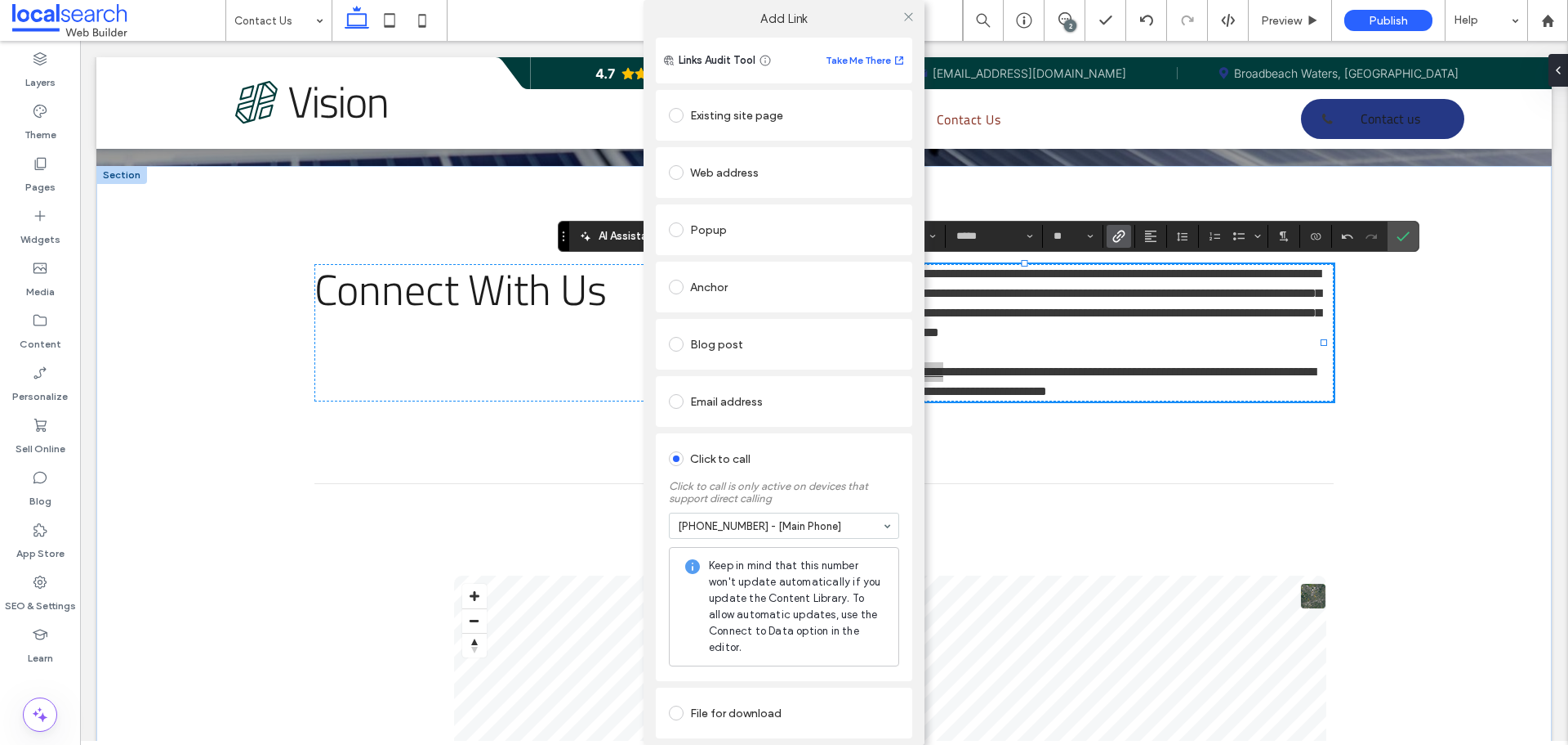
drag, startPoint x: 908, startPoint y: 17, endPoint x: 1381, endPoint y: 274, distance: 538.3
click at [908, 17] on icon at bounding box center [908, 16] width 12 height 12
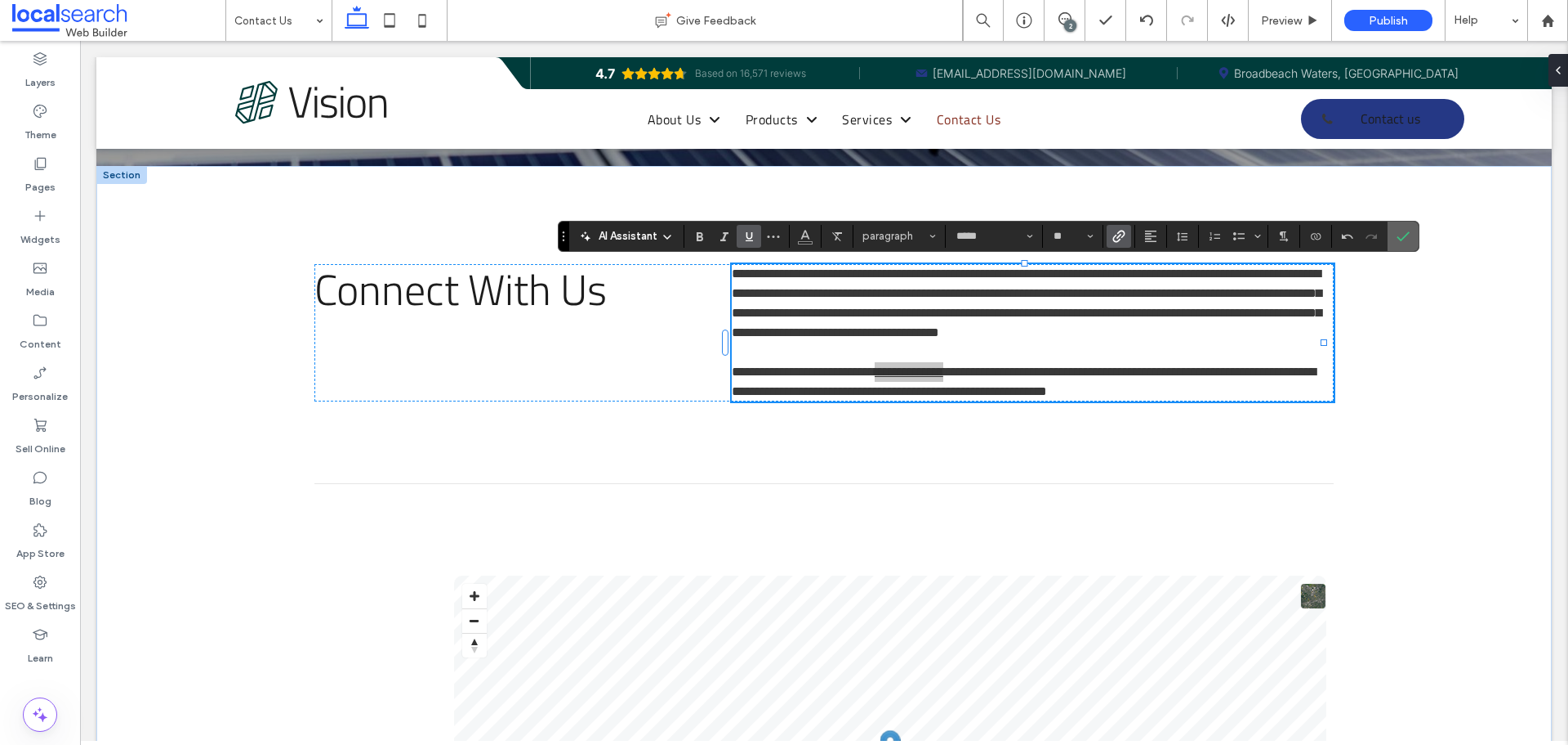
drag, startPoint x: 1400, startPoint y: 233, endPoint x: 1247, endPoint y: 272, distance: 157.9
click at [1400, 233] on icon "Confirm" at bounding box center [1403, 236] width 13 height 13
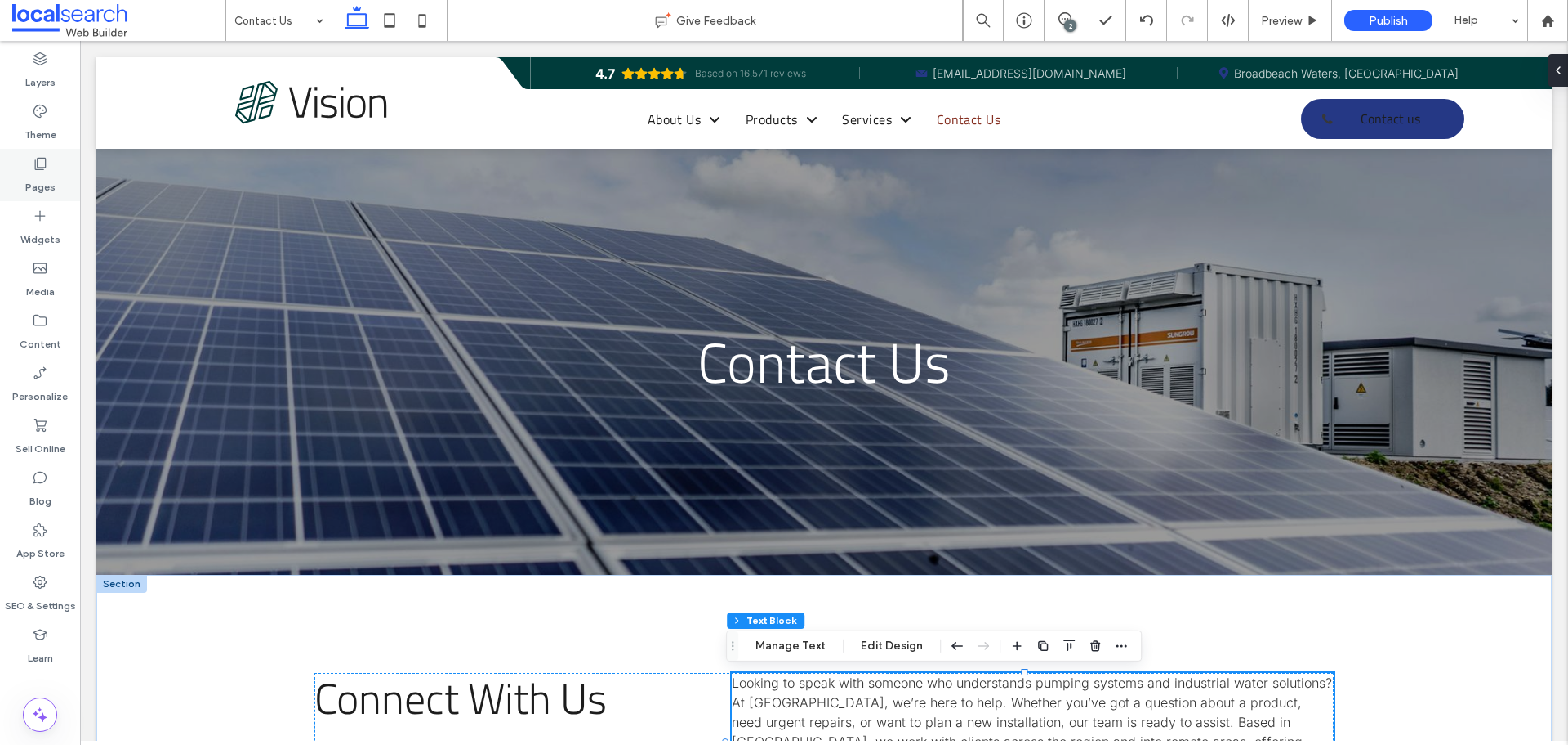
click at [39, 172] on label "Pages" at bounding box center [40, 183] width 30 height 23
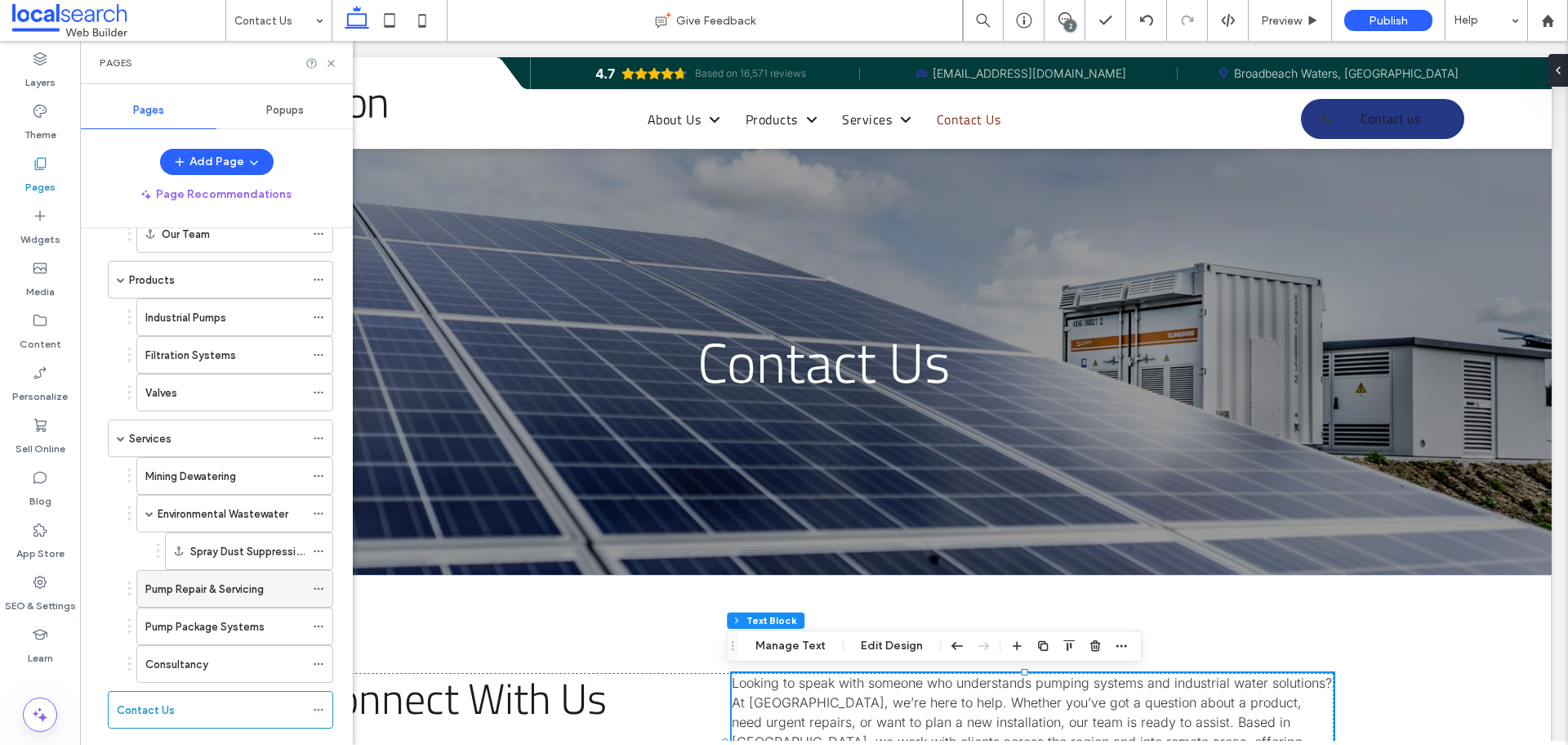
scroll to position [194, 0]
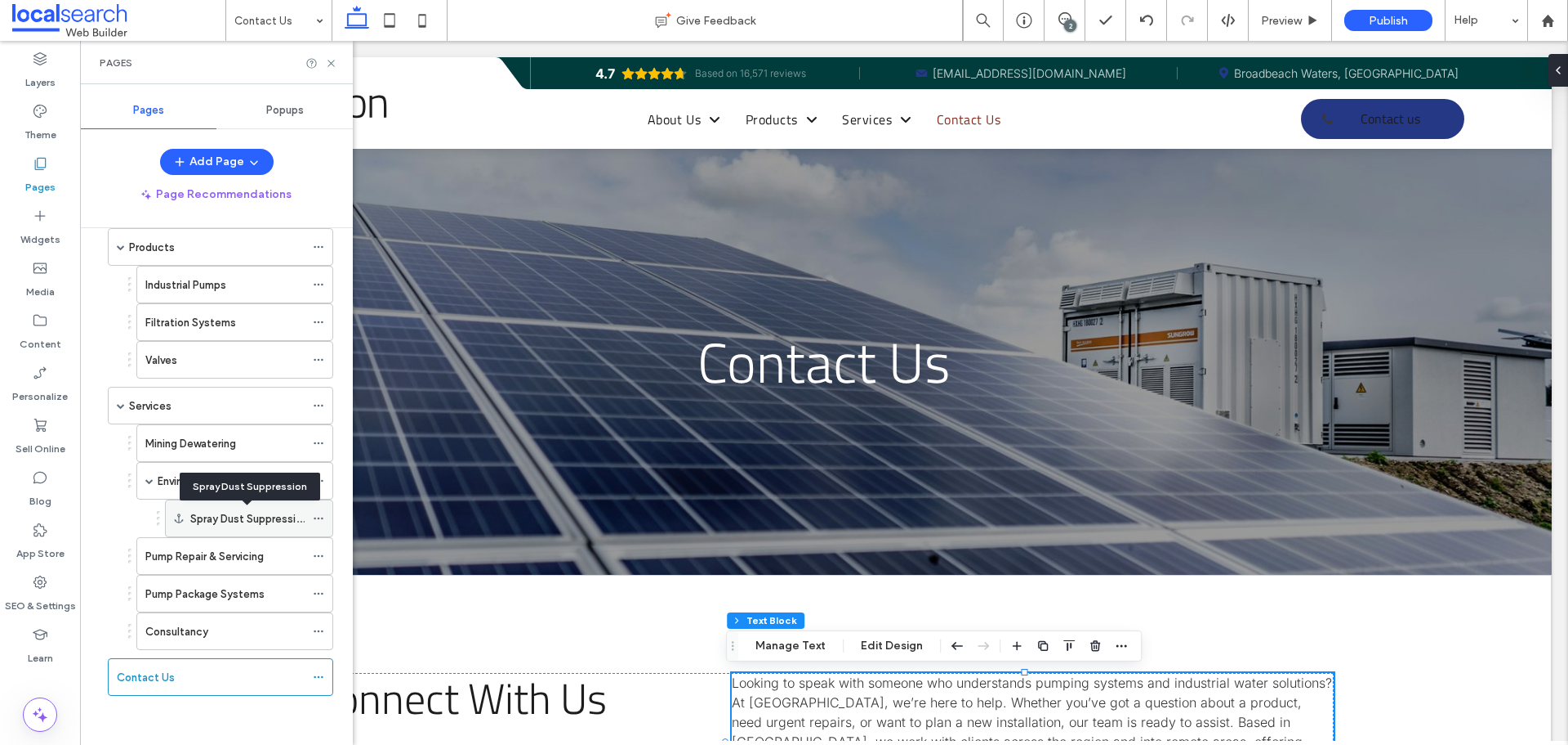
click at [237, 520] on label "Spray Dust Suppression" at bounding box center [250, 518] width 118 height 28
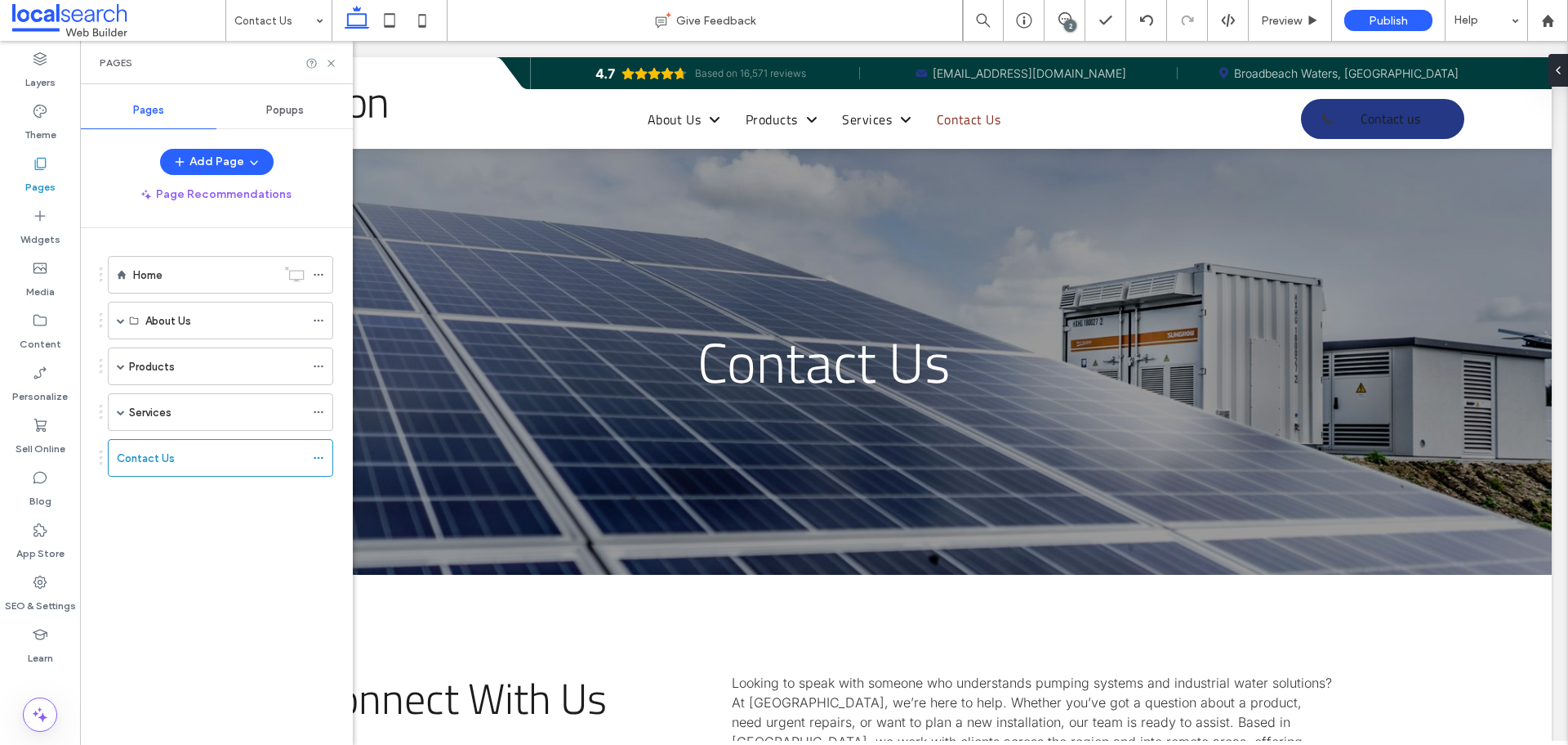
scroll to position [0, 0]
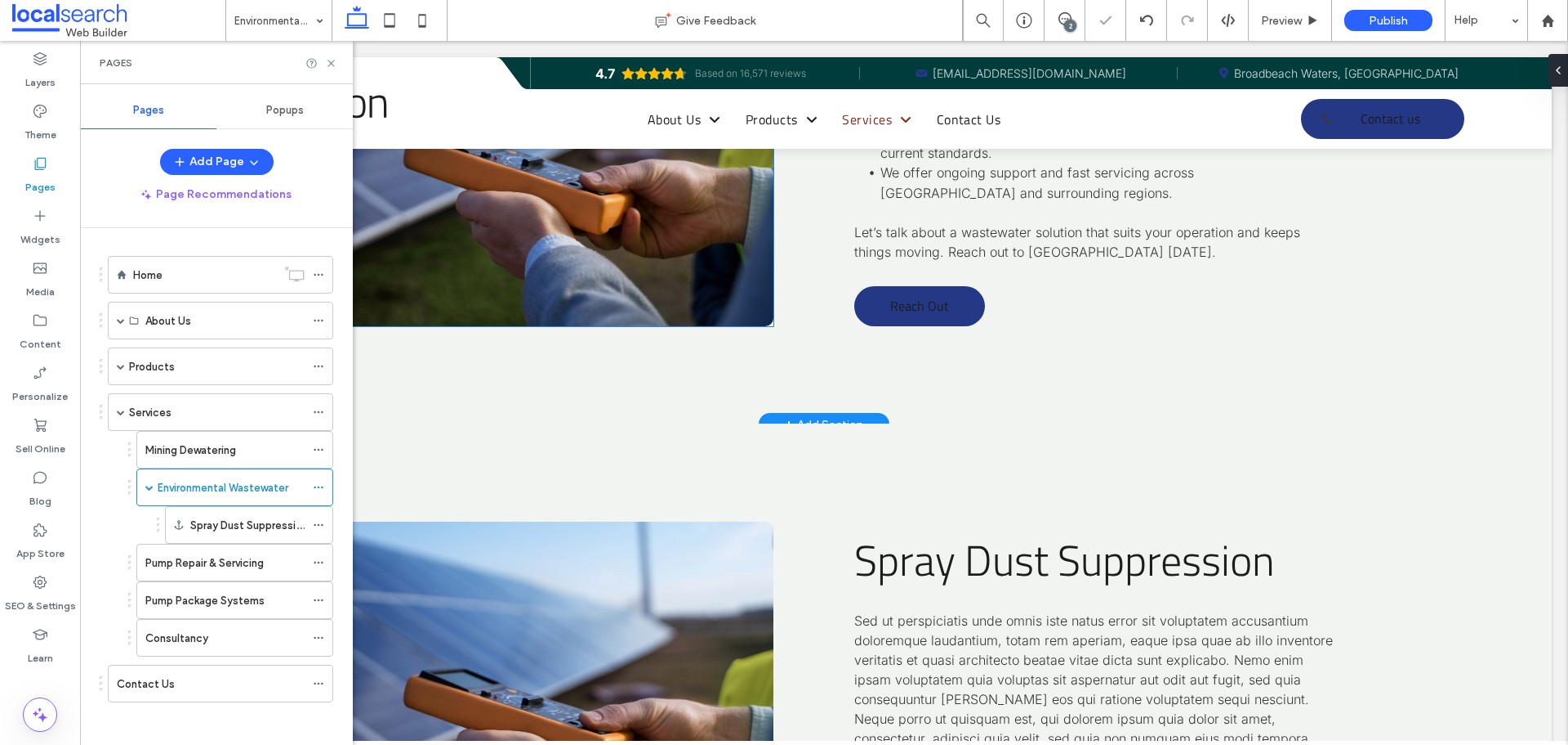
scroll to position [3415, 0]
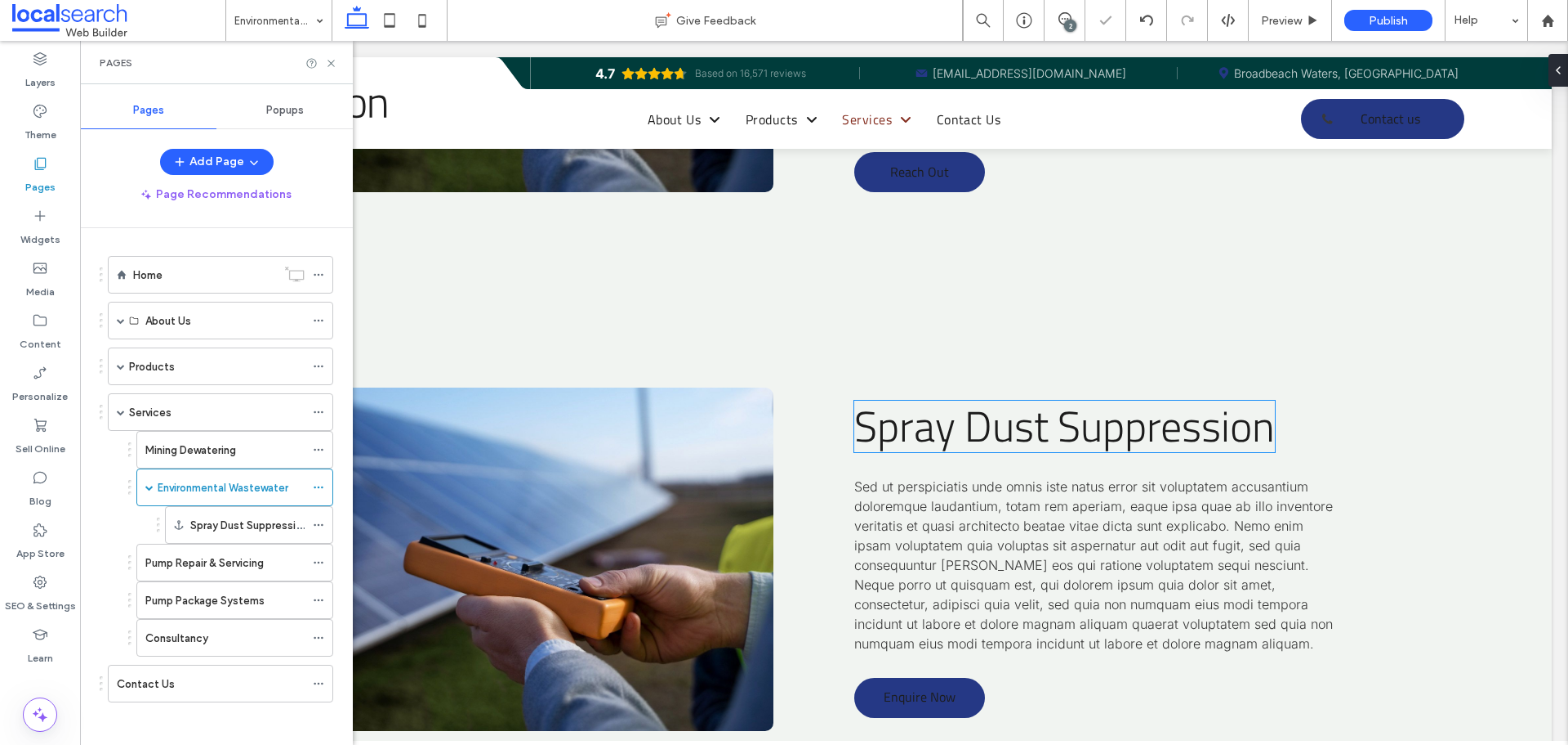
click at [1087, 452] on span "Spray Dust Suppression" at bounding box center [1064, 425] width 420 height 65
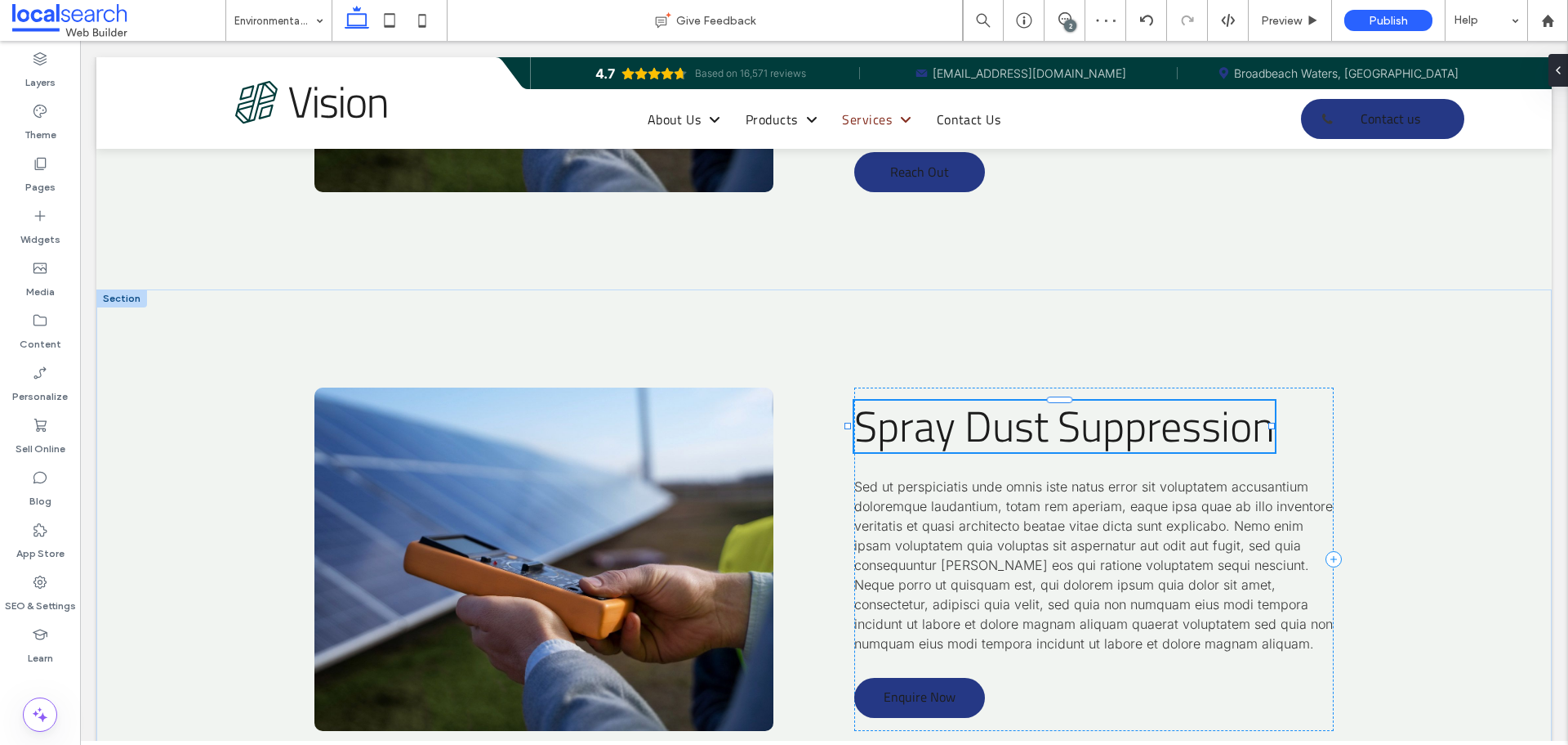
click at [1087, 452] on span "Spray Dust Suppression" at bounding box center [1064, 425] width 420 height 65
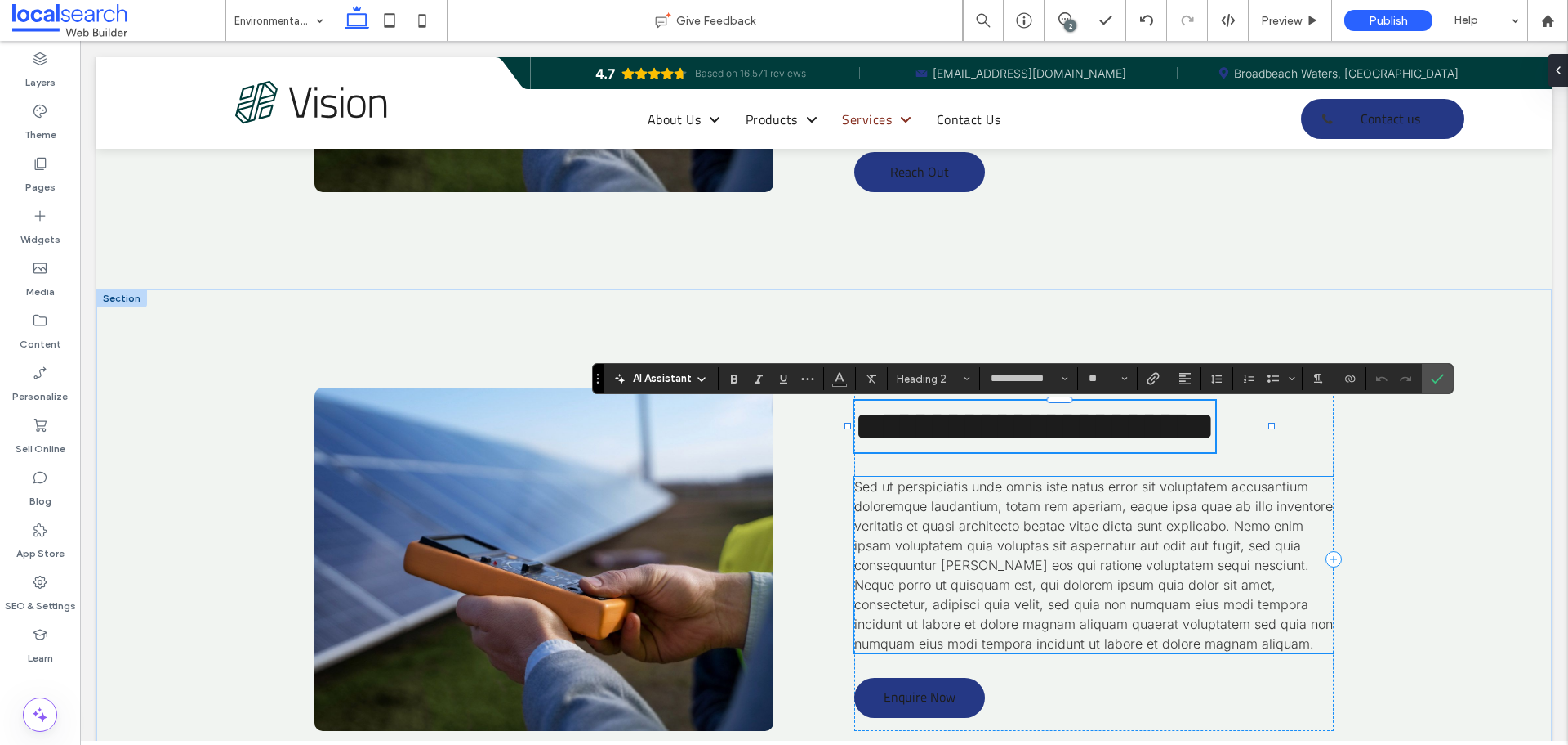
click at [1052, 577] on span "Sed ut perspiciatis unde omnis iste natus error sit voluptatem accusantium dolo…" at bounding box center [1093, 564] width 478 height 174
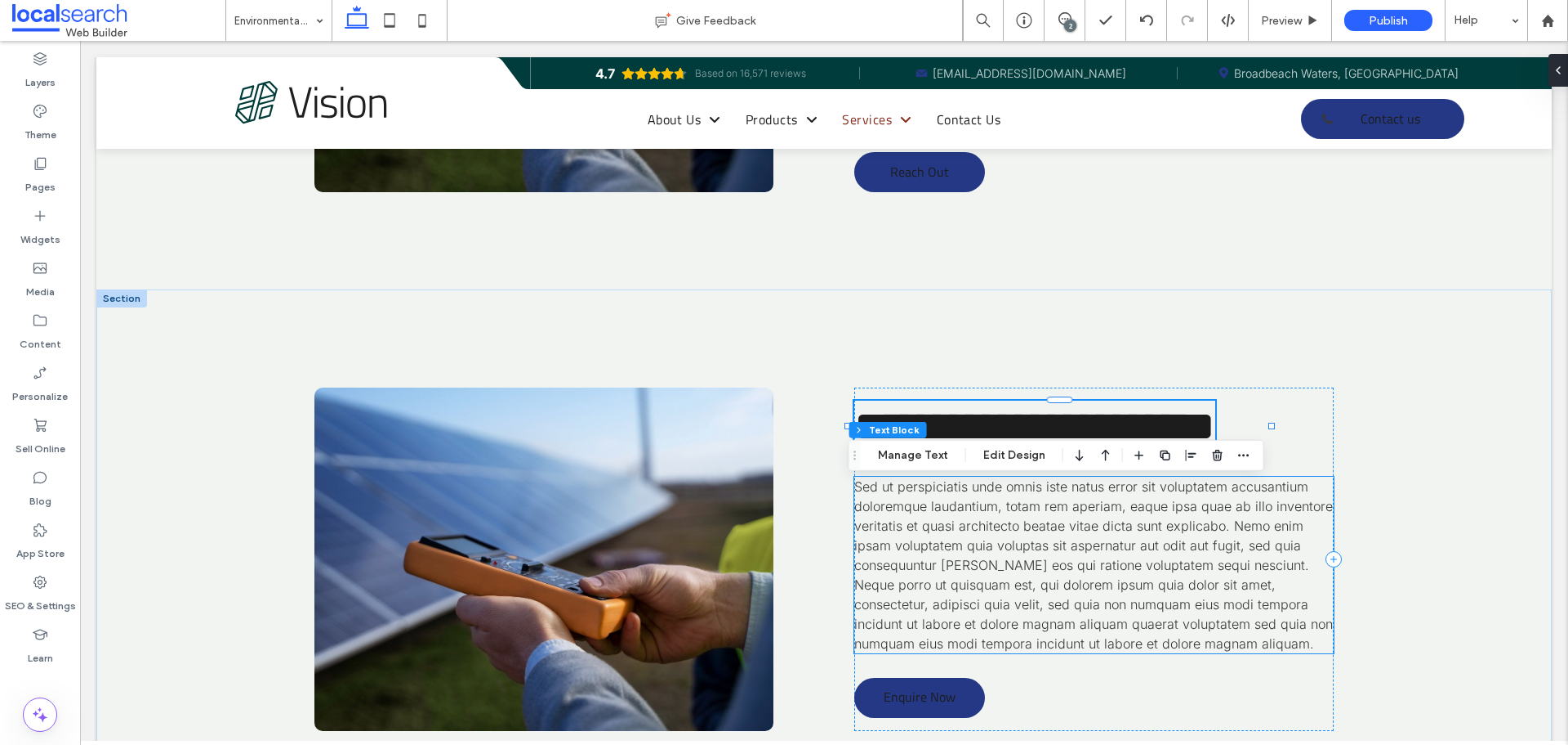
click at [1052, 577] on div "Sed ut perspiciatis unde omnis iste natus error sit voluptatem accusantium dolo…" at bounding box center [1093, 565] width 478 height 176
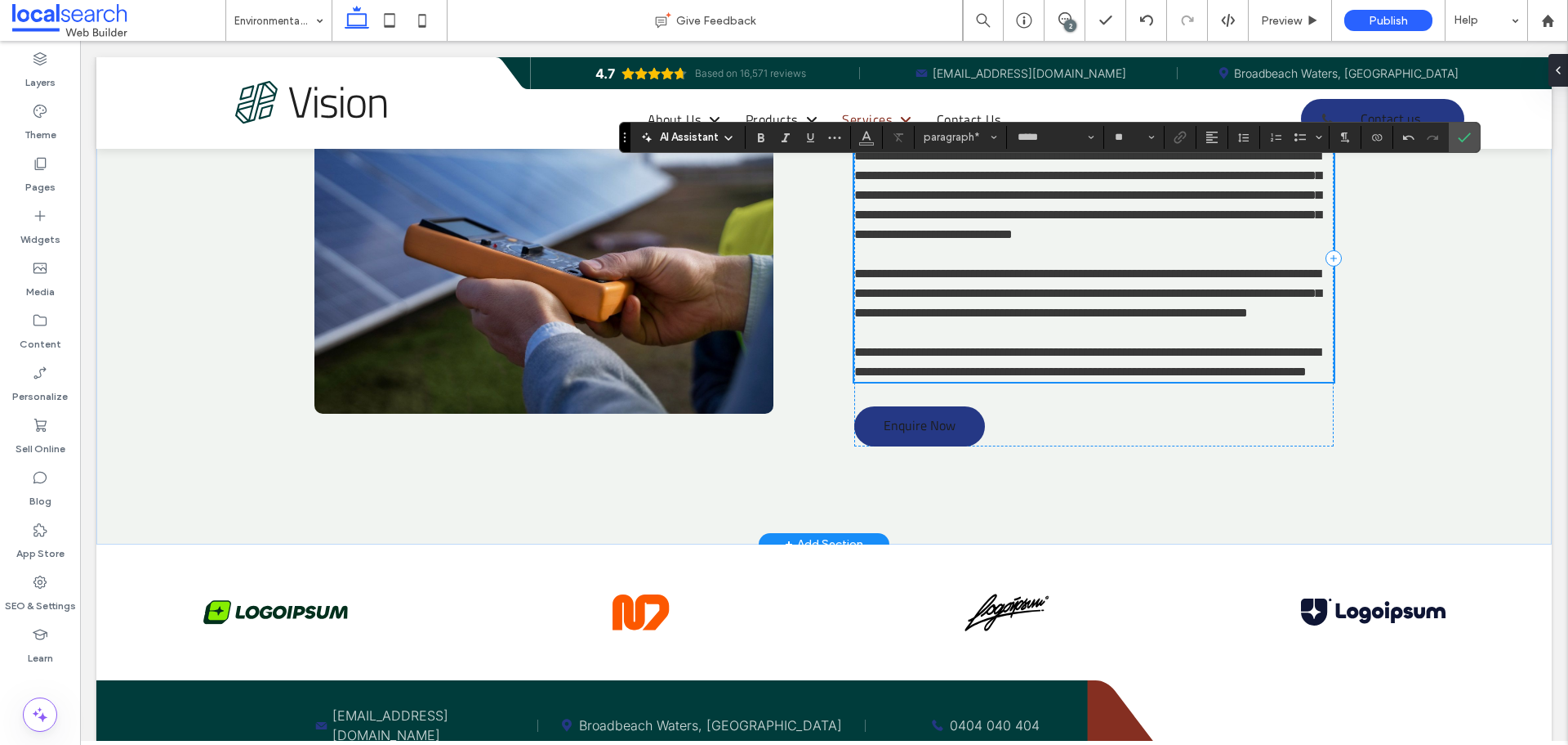
scroll to position [3650, 0]
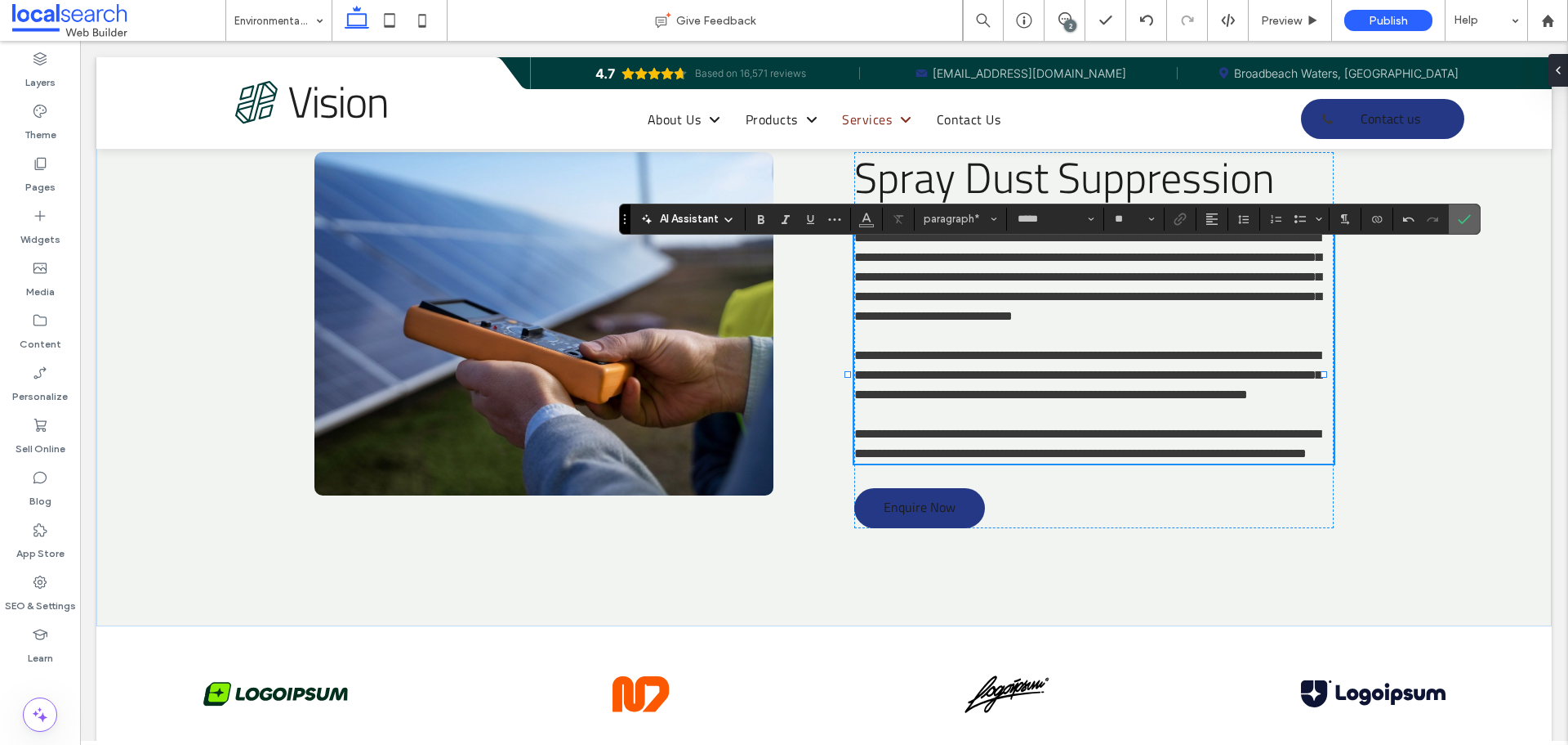
click at [1455, 225] on label "Confirm" at bounding box center [1464, 219] width 25 height 29
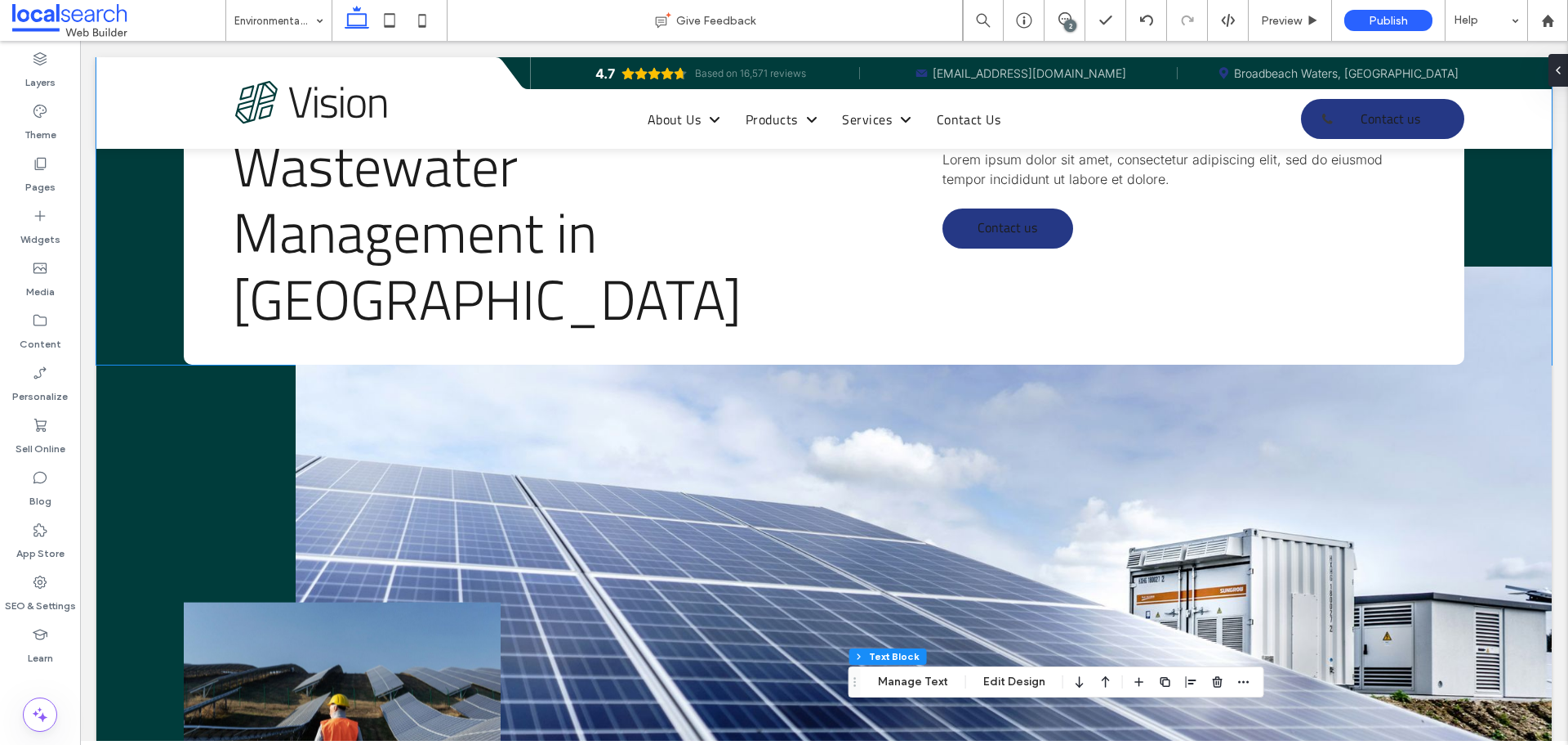
scroll to position [0, 0]
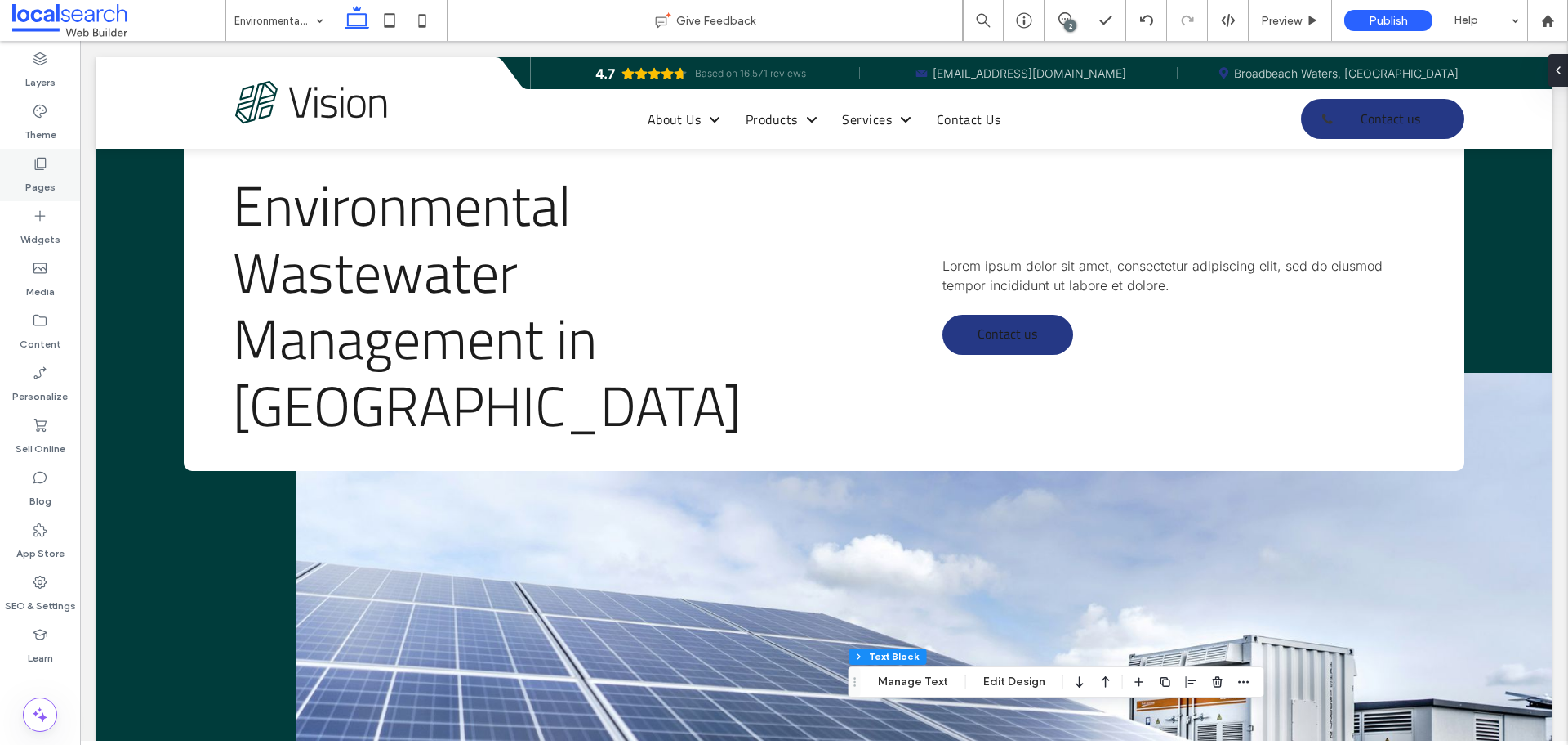
click at [31, 174] on label "Pages" at bounding box center [40, 183] width 30 height 23
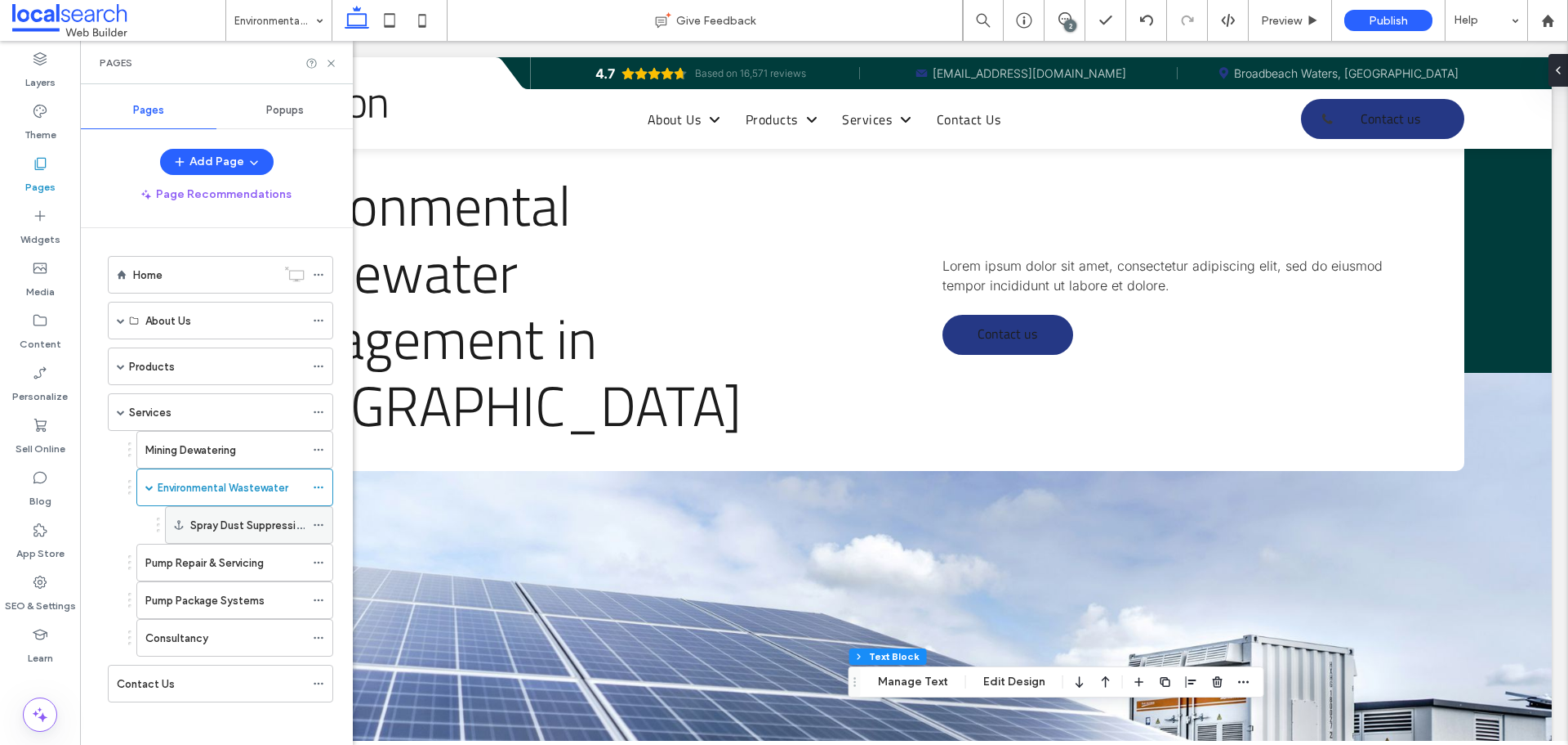
scroll to position [6, 0]
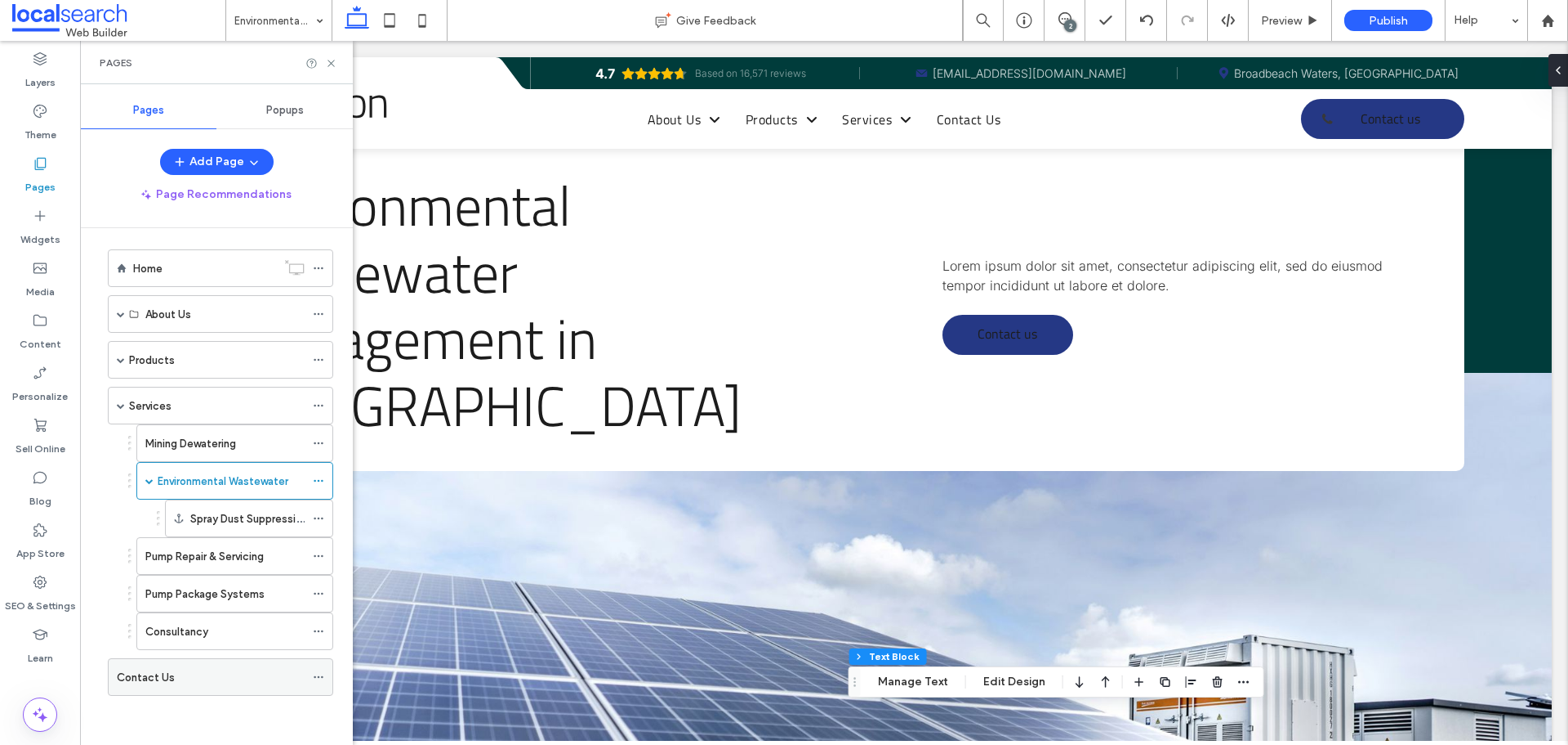
click at [216, 669] on div "Contact Us" at bounding box center [211, 677] width 188 height 17
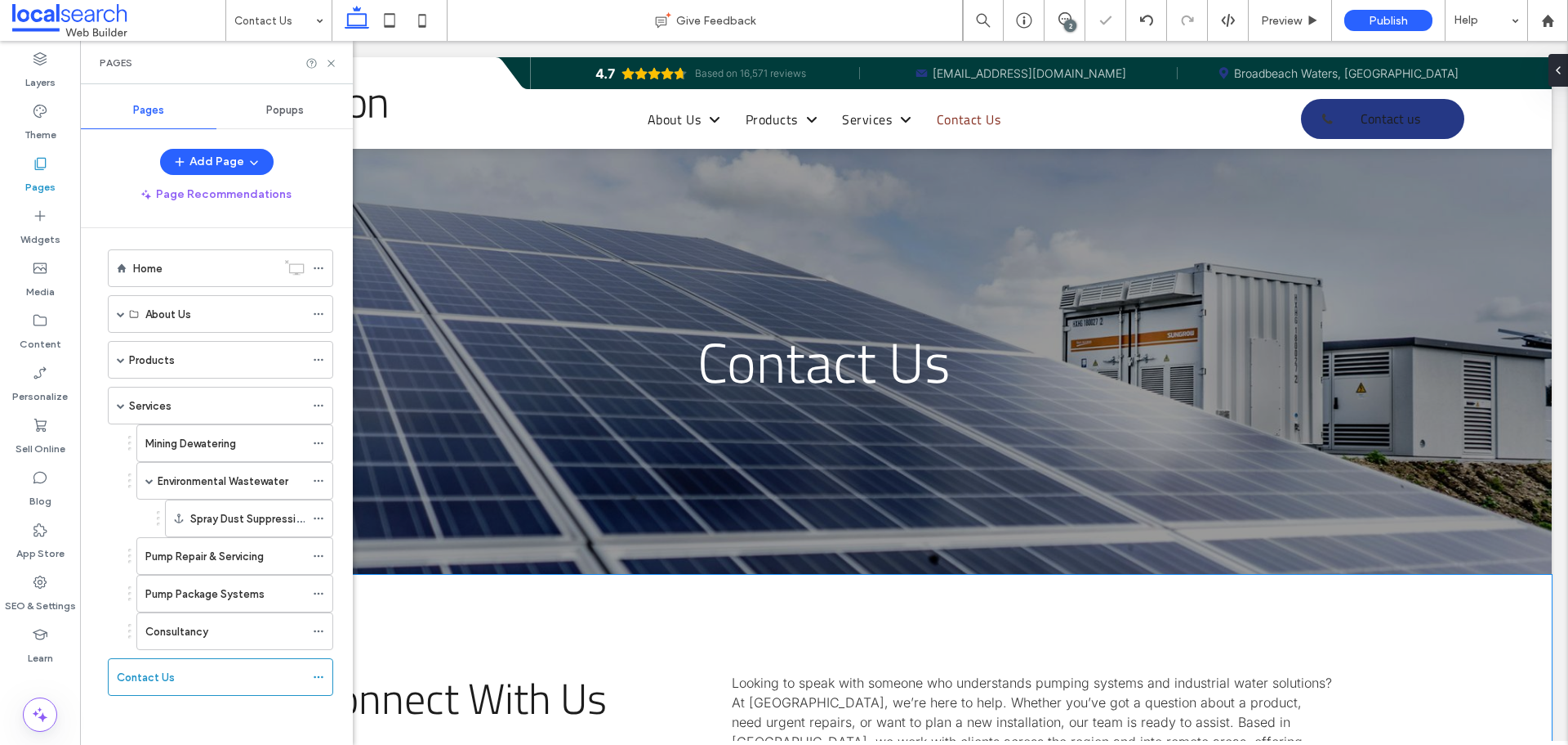
scroll to position [572, 0]
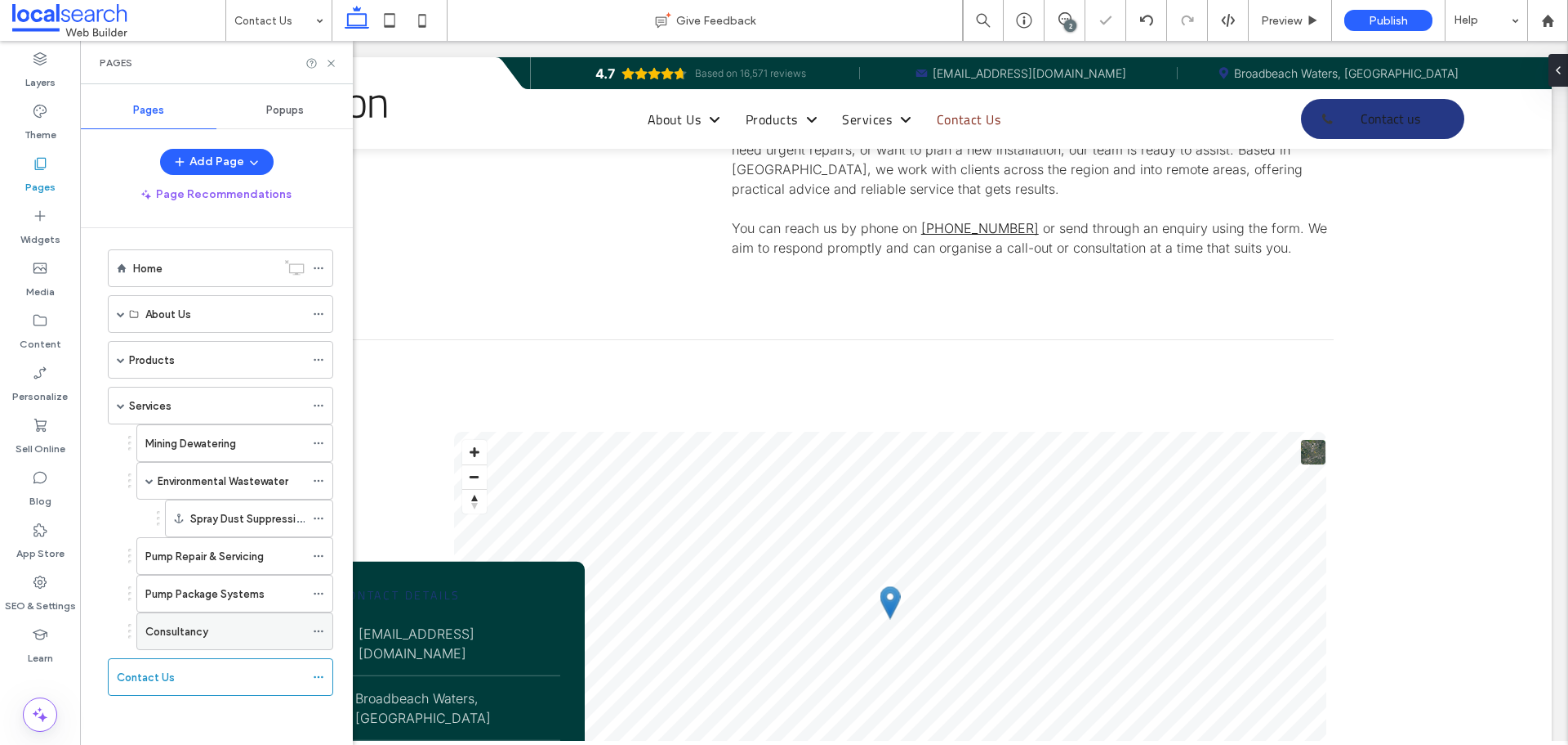
click at [223, 621] on div "Consultancy" at bounding box center [224, 631] width 159 height 36
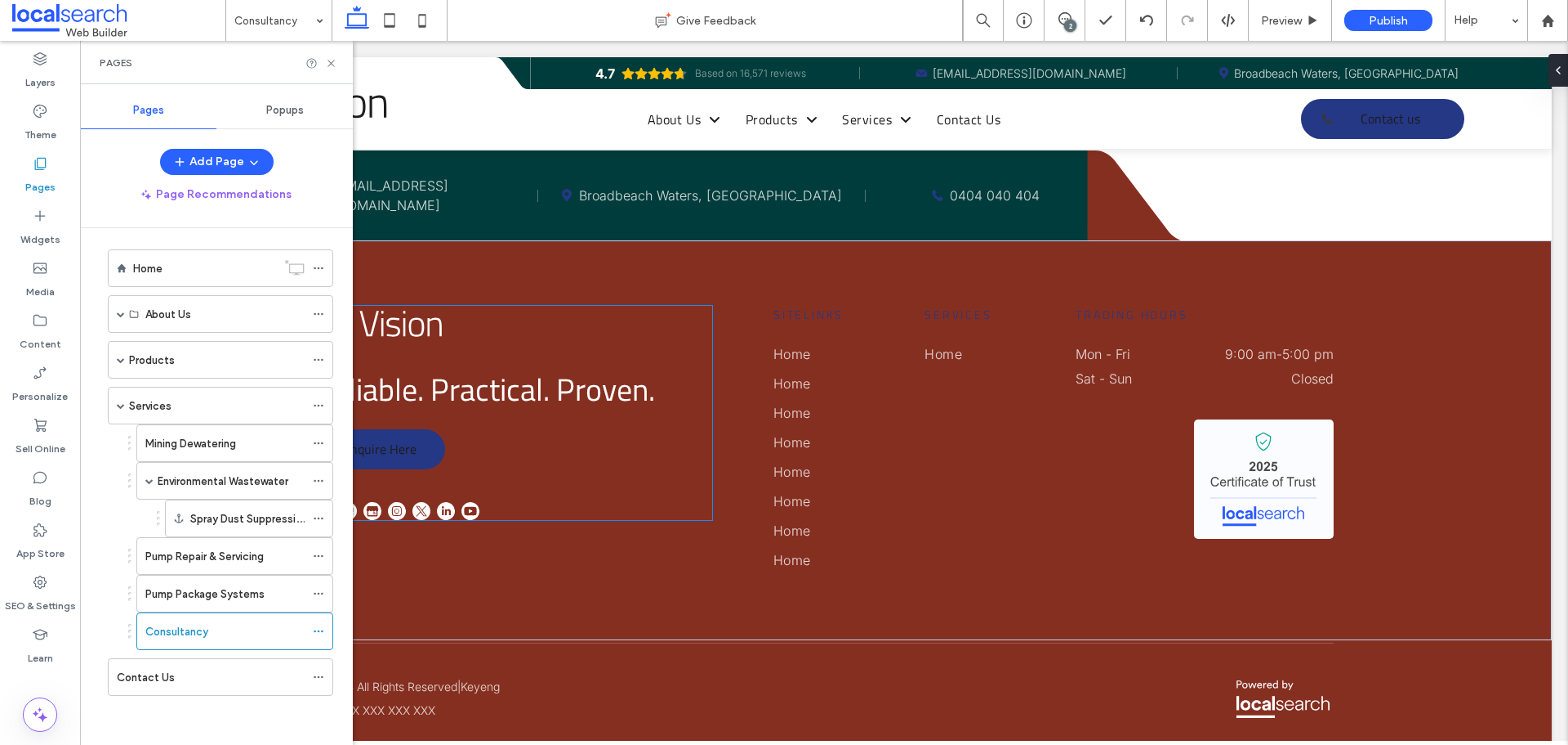
scroll to position [3468, 0]
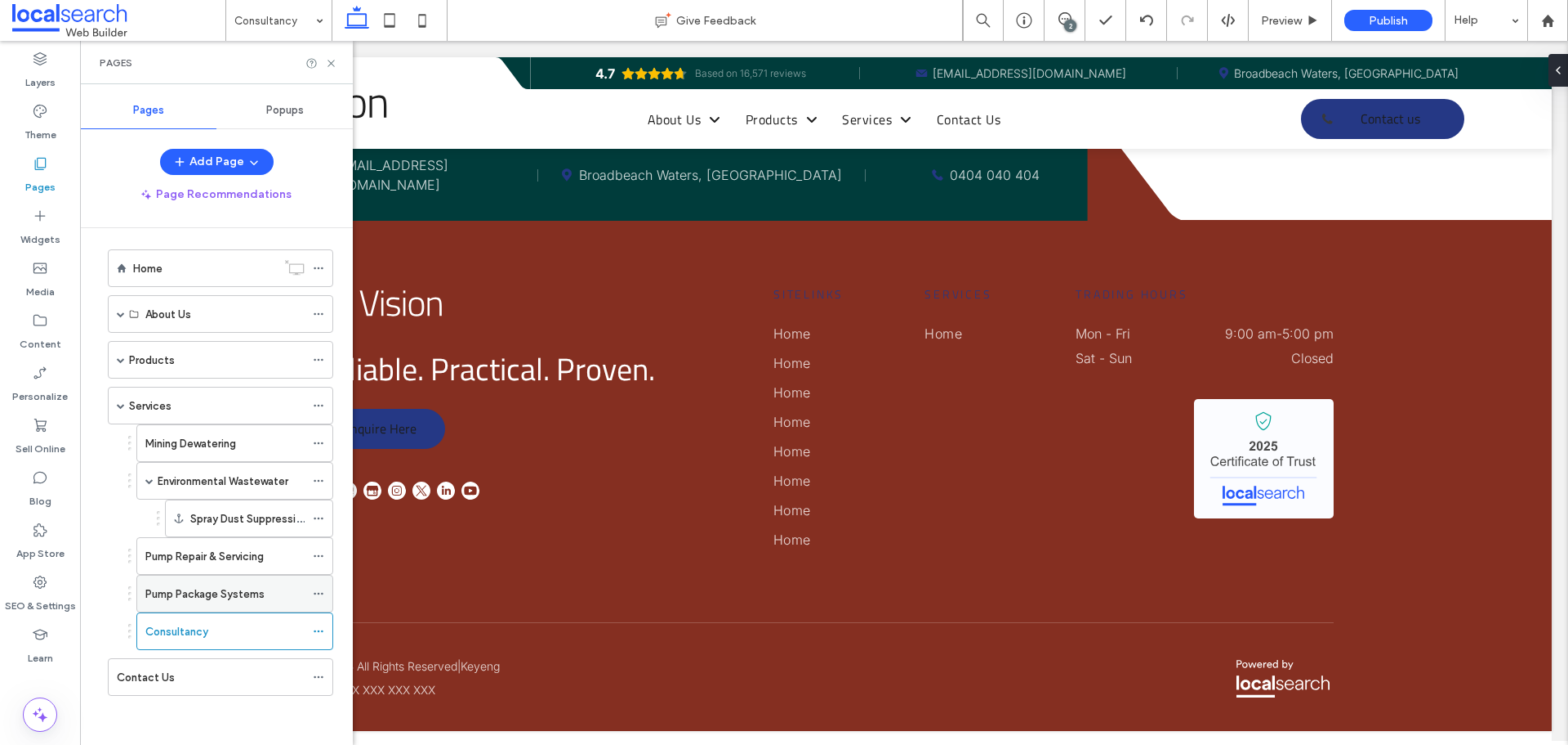
click at [201, 585] on label "Pump Package Systems" at bounding box center [204, 593] width 119 height 28
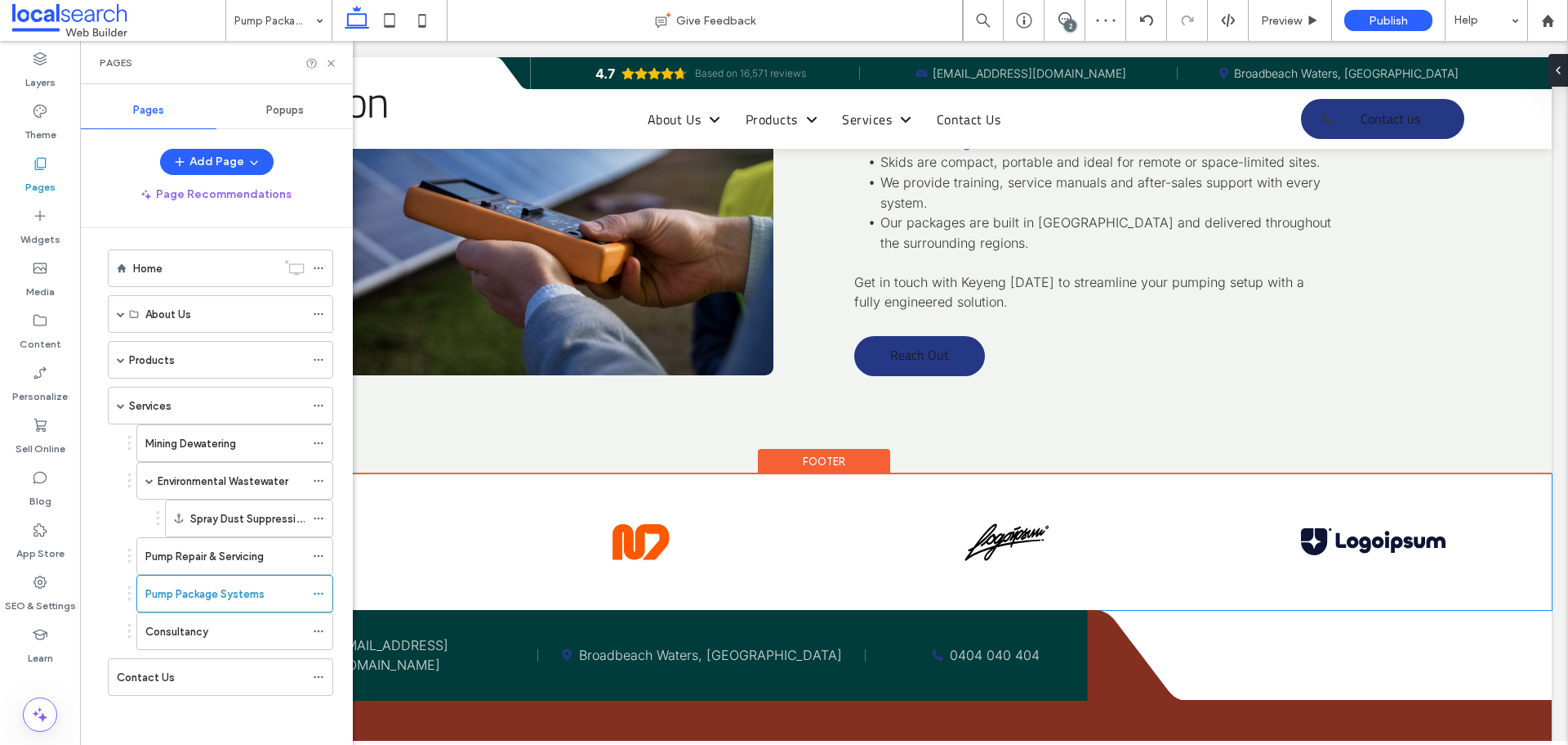
scroll to position [3499, 0]
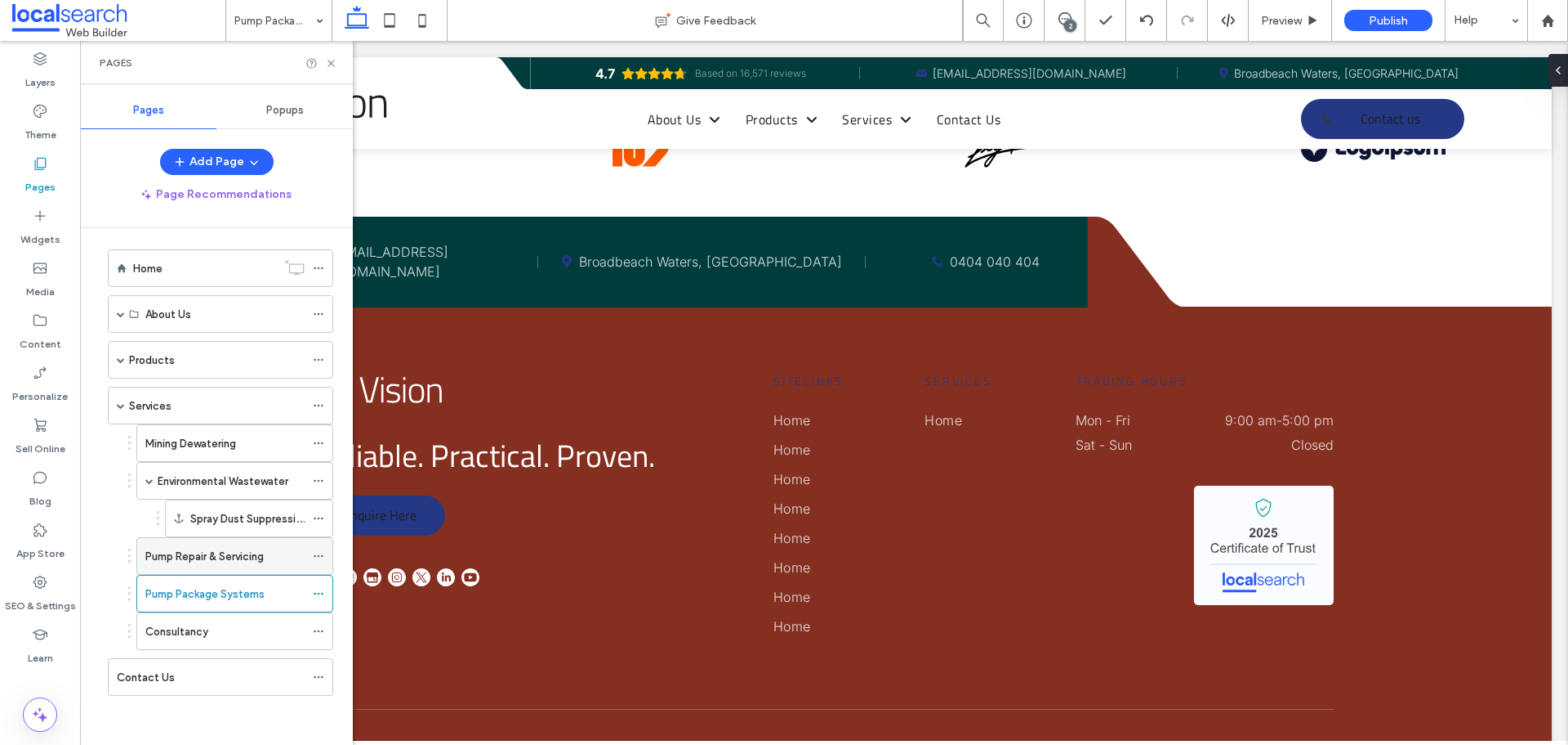
click at [244, 560] on label "Pump Repair & Servicing" at bounding box center [204, 555] width 118 height 28
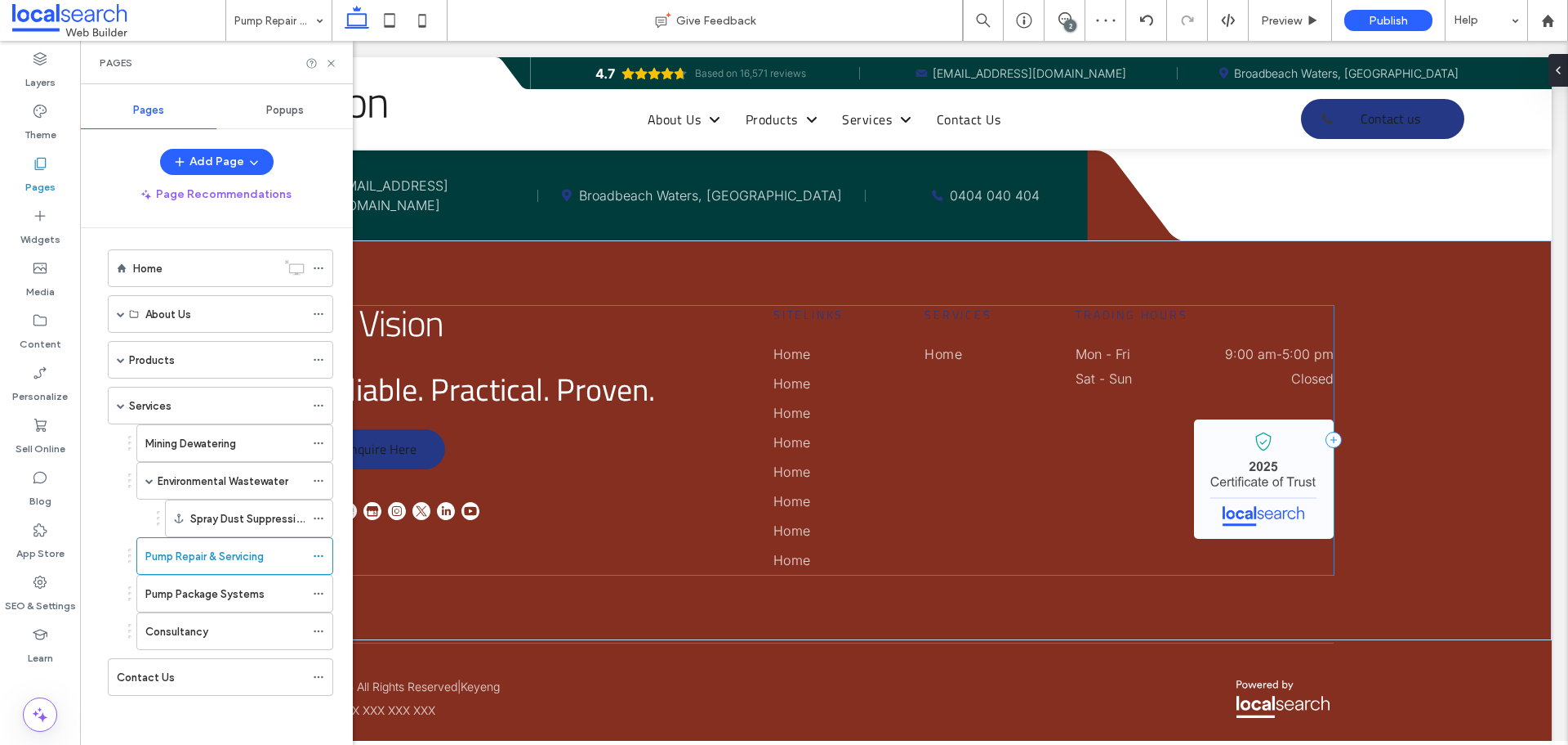
scroll to position [3409, 0]
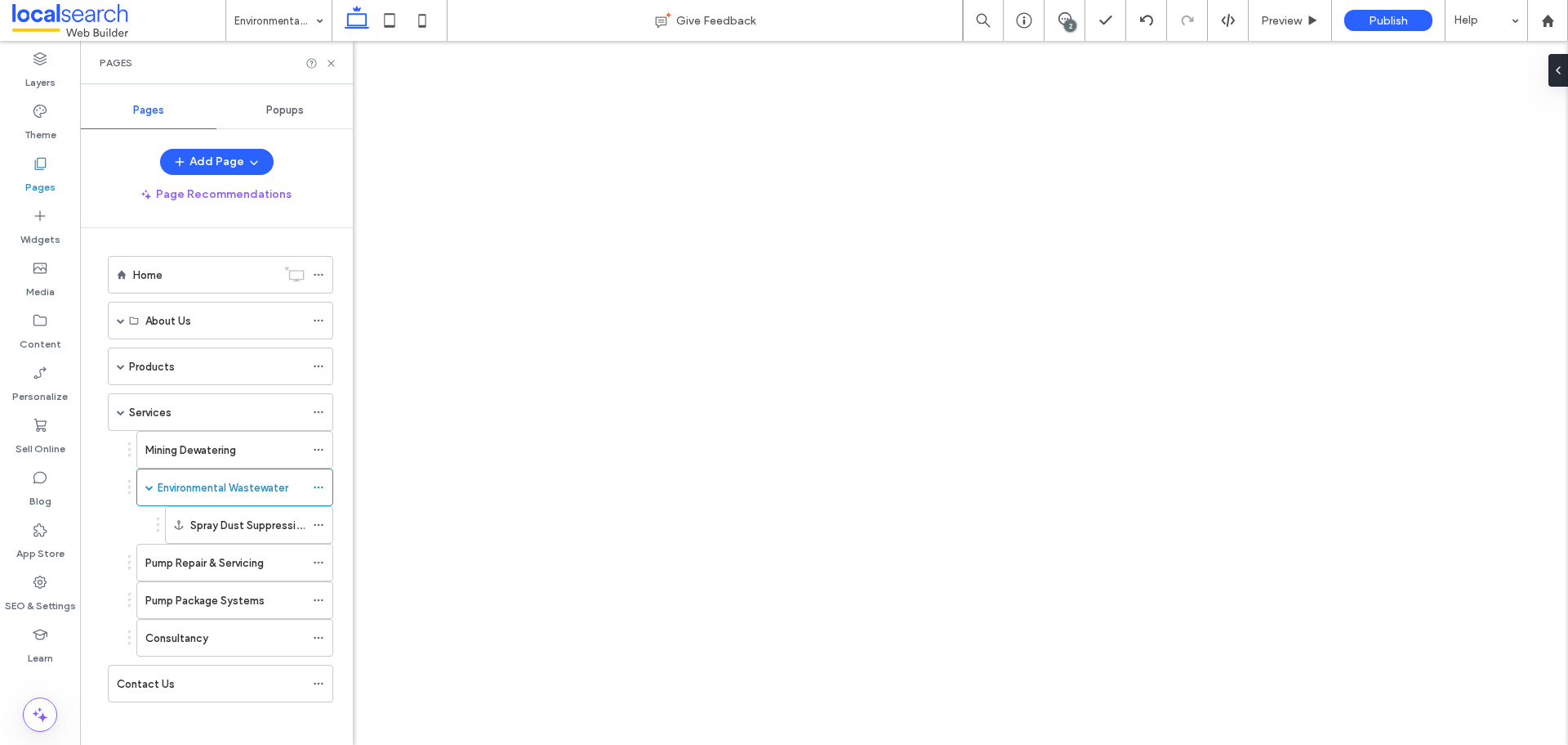
scroll to position [6, 0]
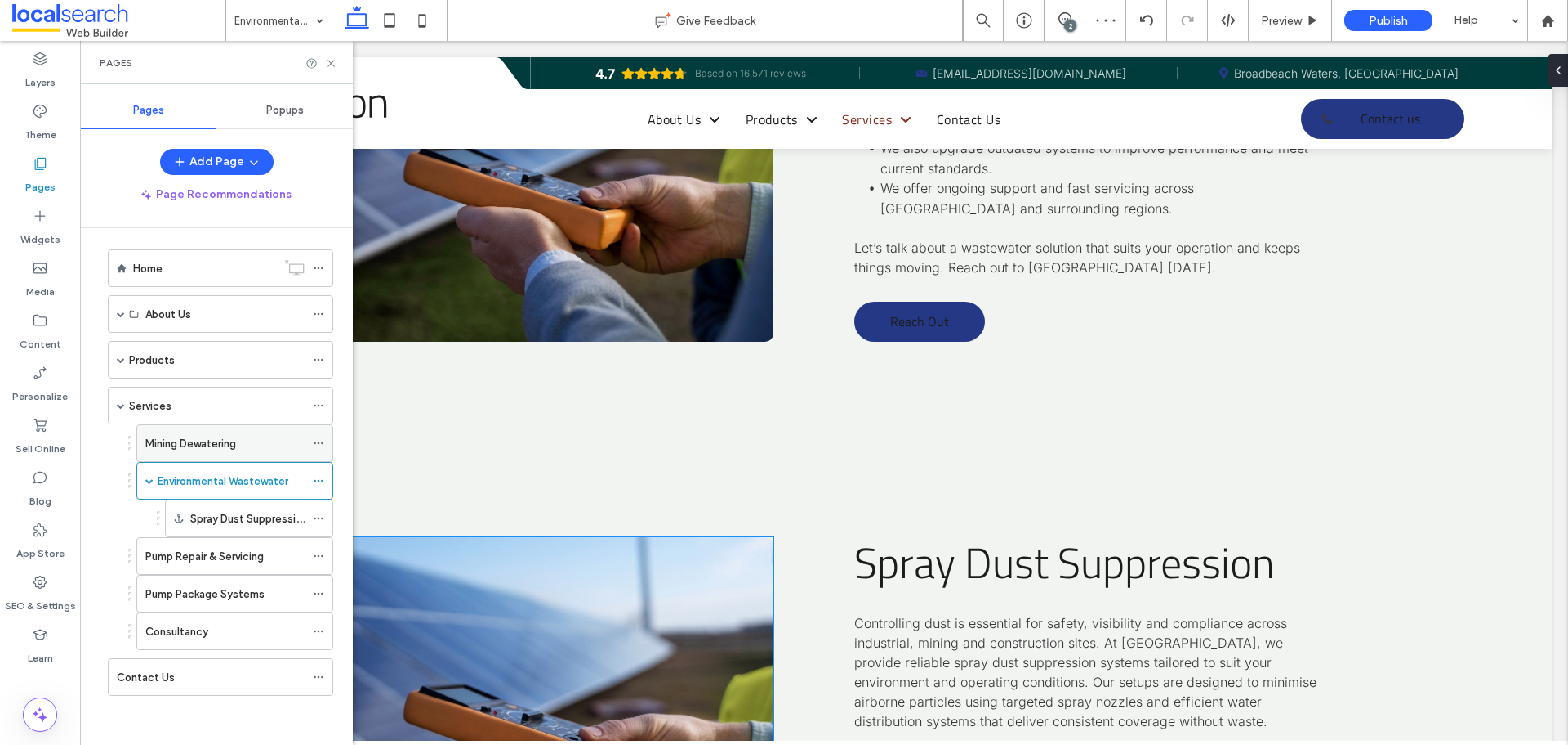
scroll to position [3515, 0]
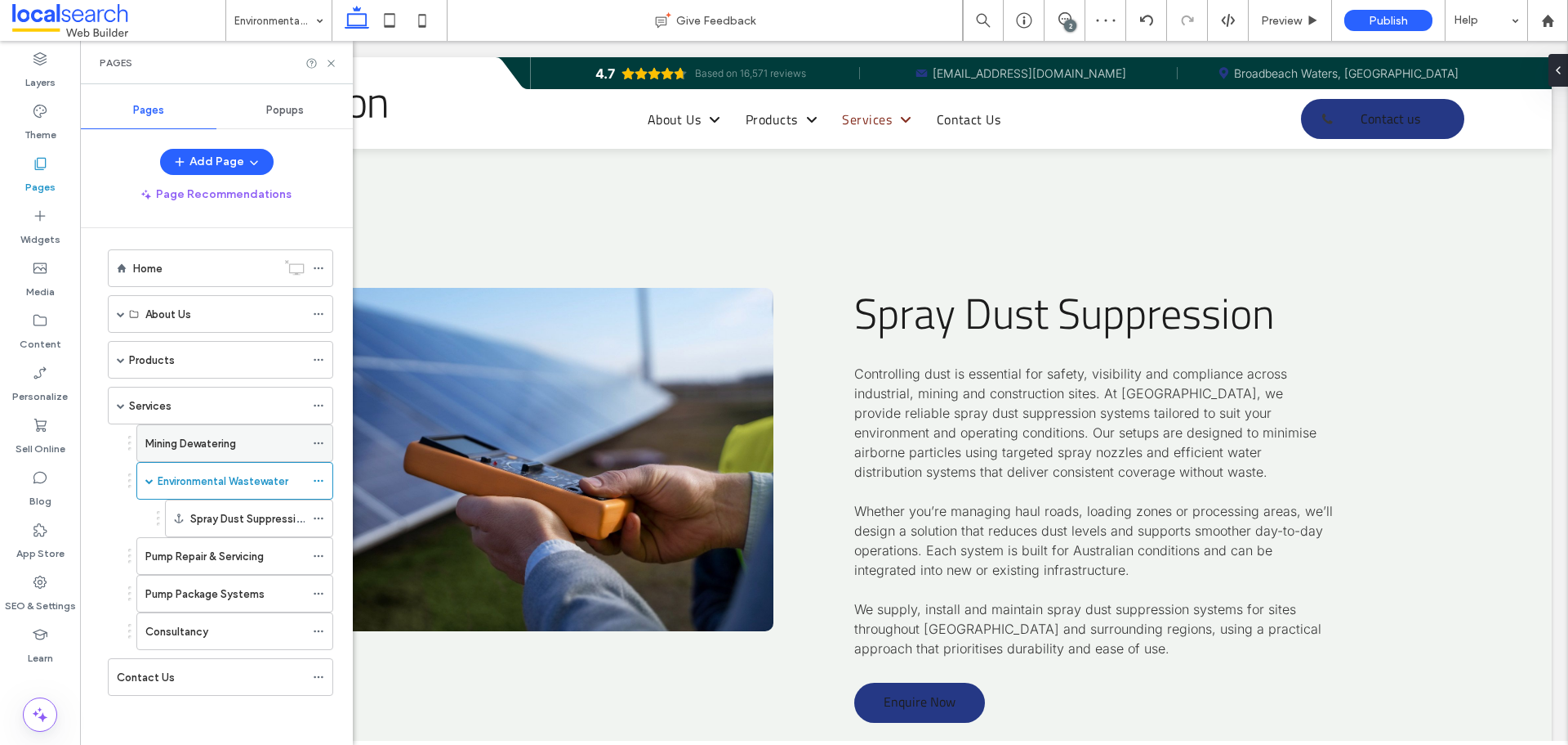
click at [221, 440] on label "Mining Dewatering" at bounding box center [191, 442] width 91 height 28
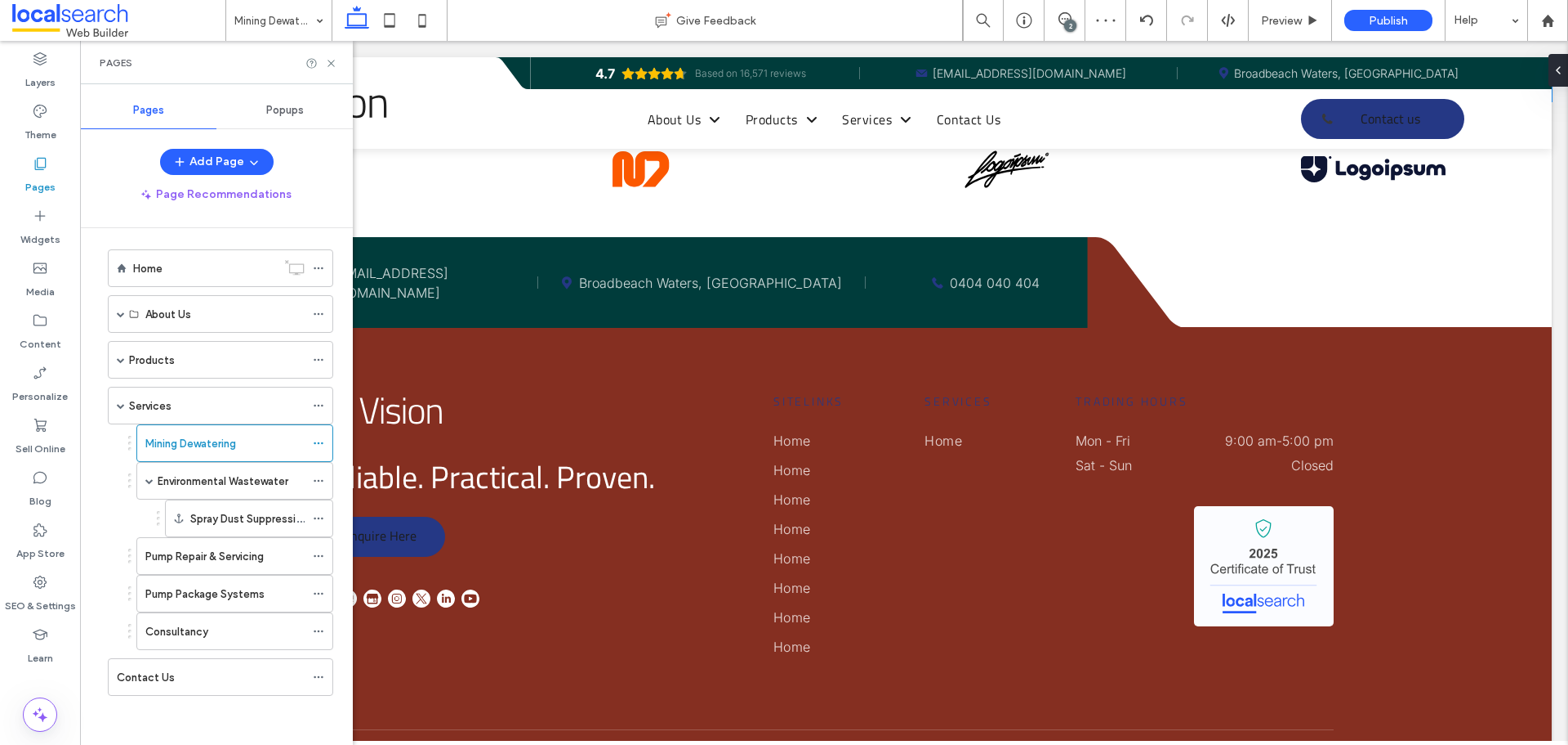
scroll to position [3433, 0]
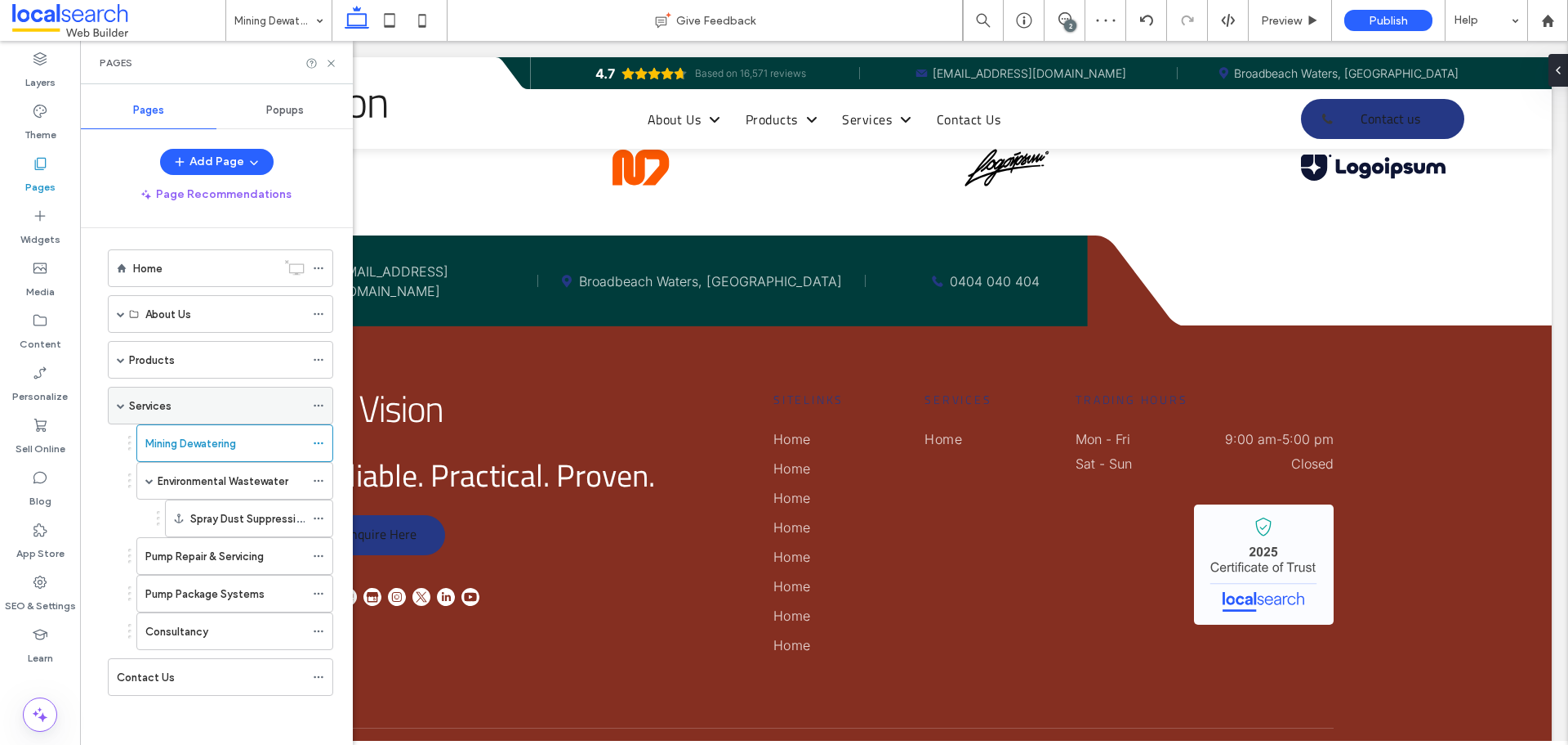
click at [141, 408] on label "Services" at bounding box center [150, 405] width 43 height 28
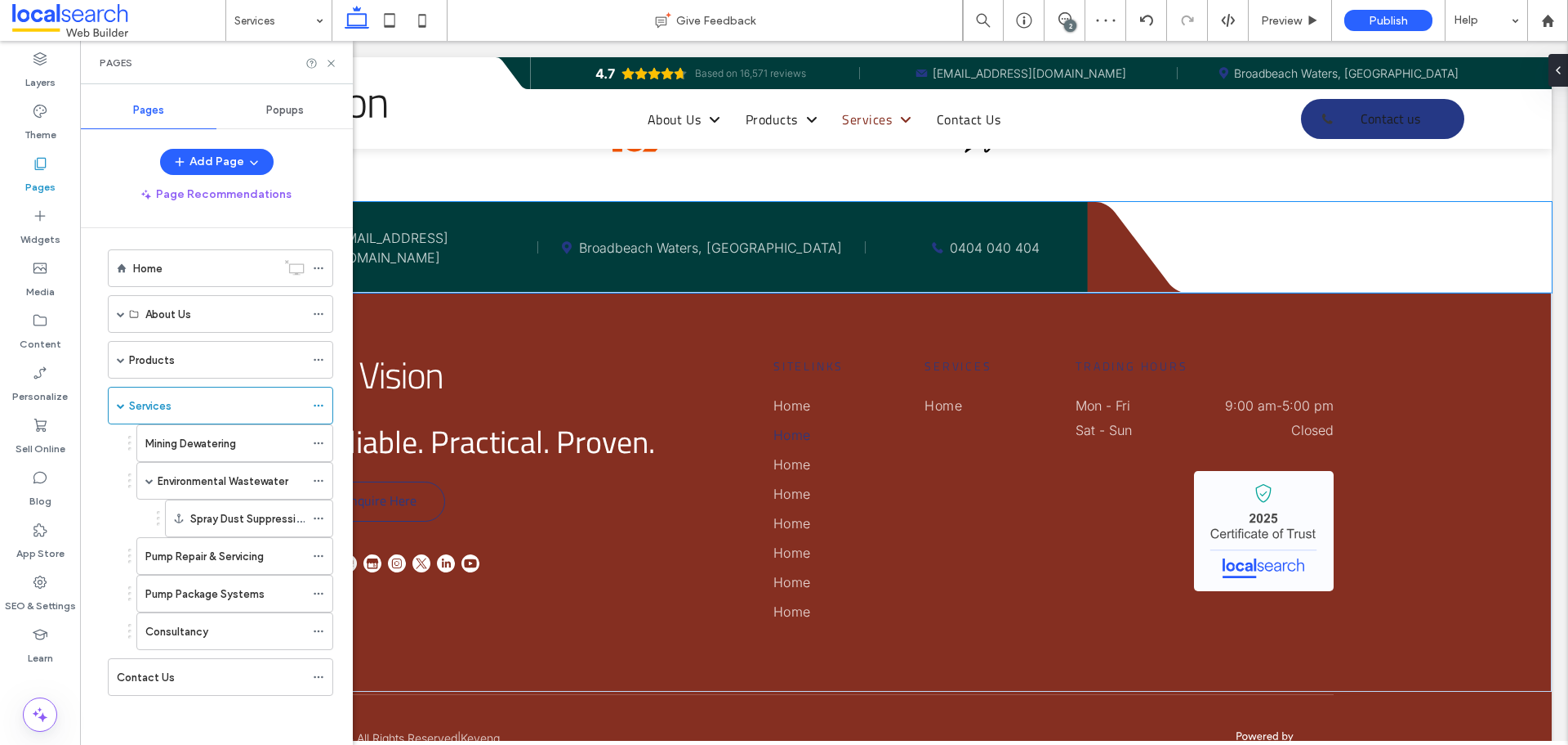
scroll to position [2394, 0]
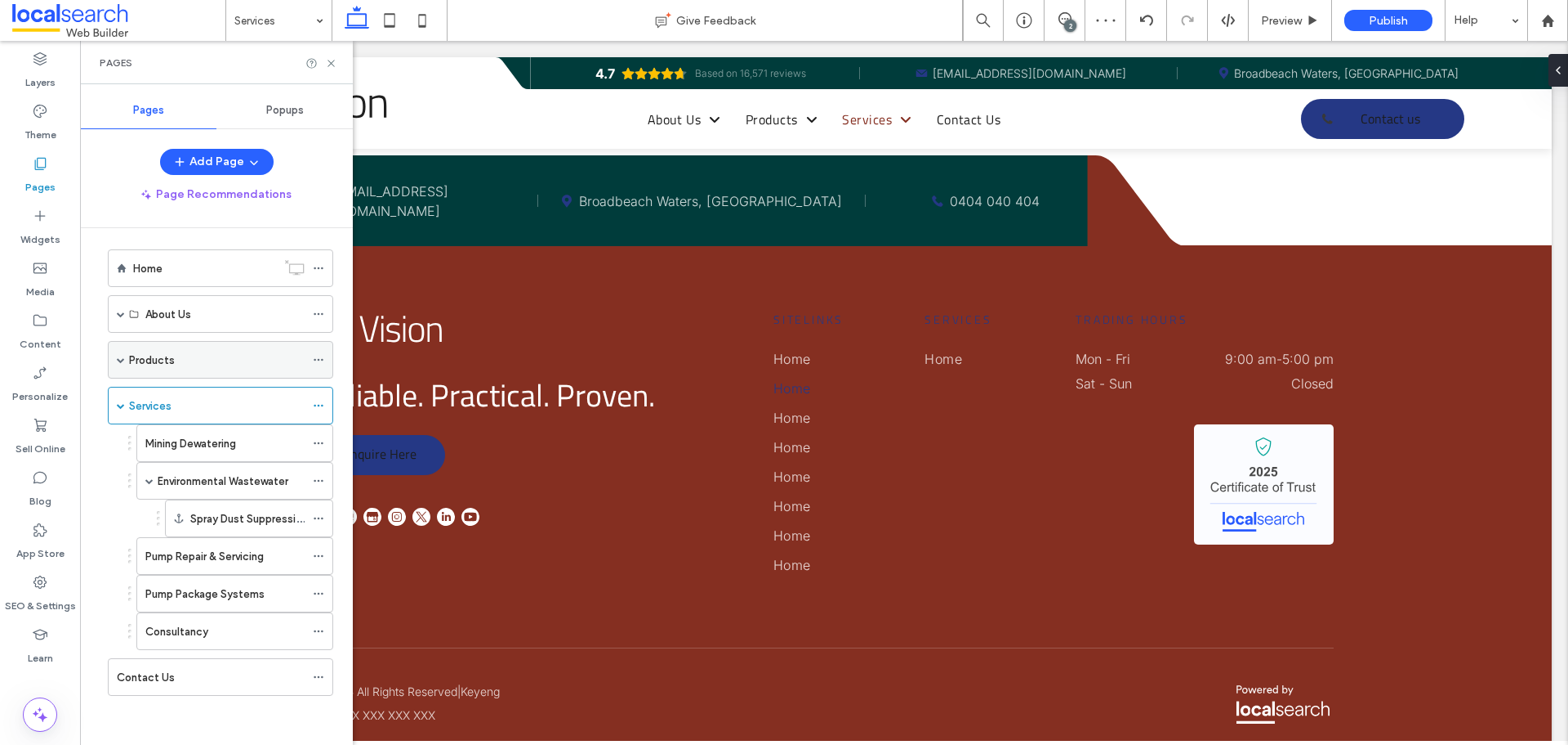
click at [118, 357] on span at bounding box center [121, 359] width 8 height 8
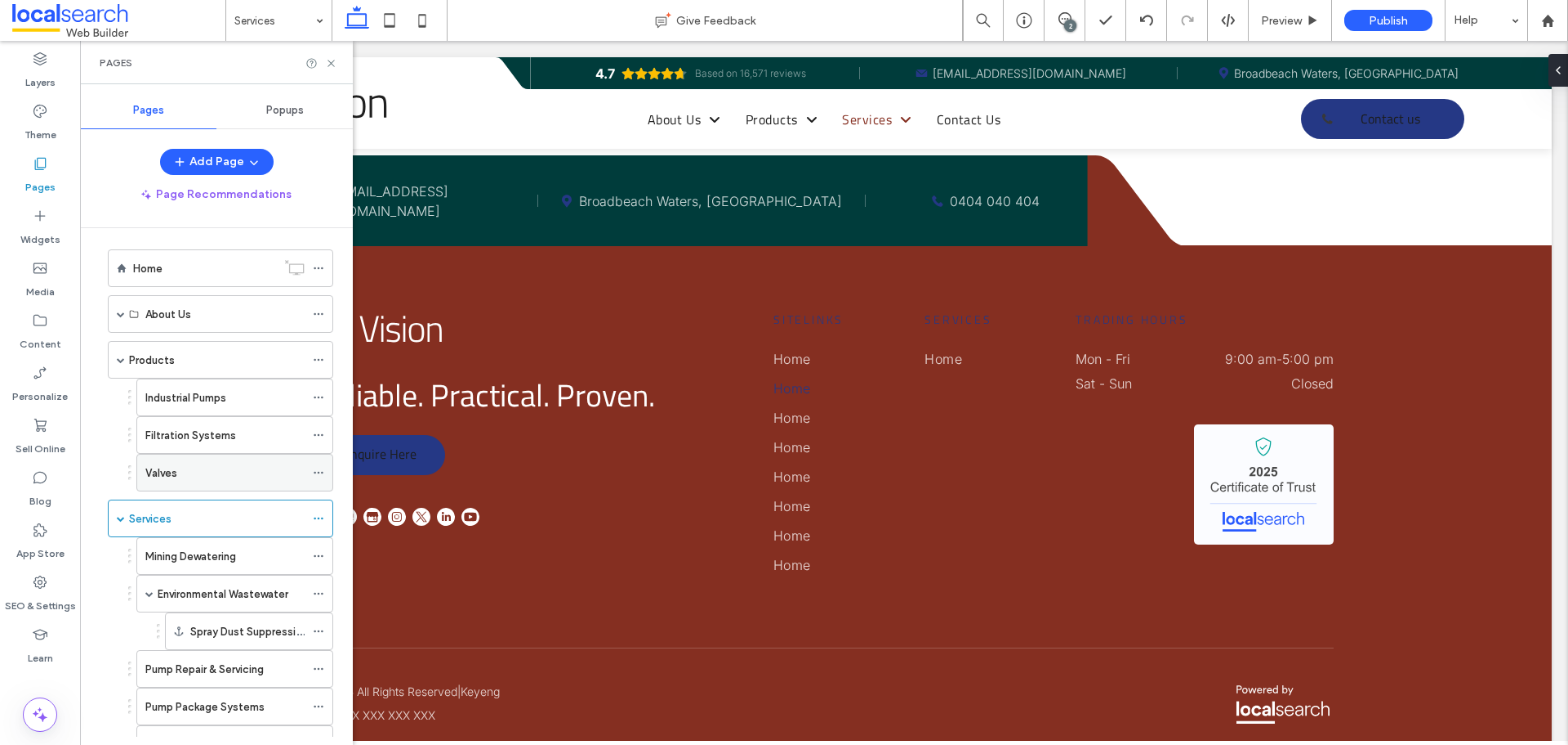
click at [212, 467] on div "Valves" at bounding box center [224, 472] width 159 height 17
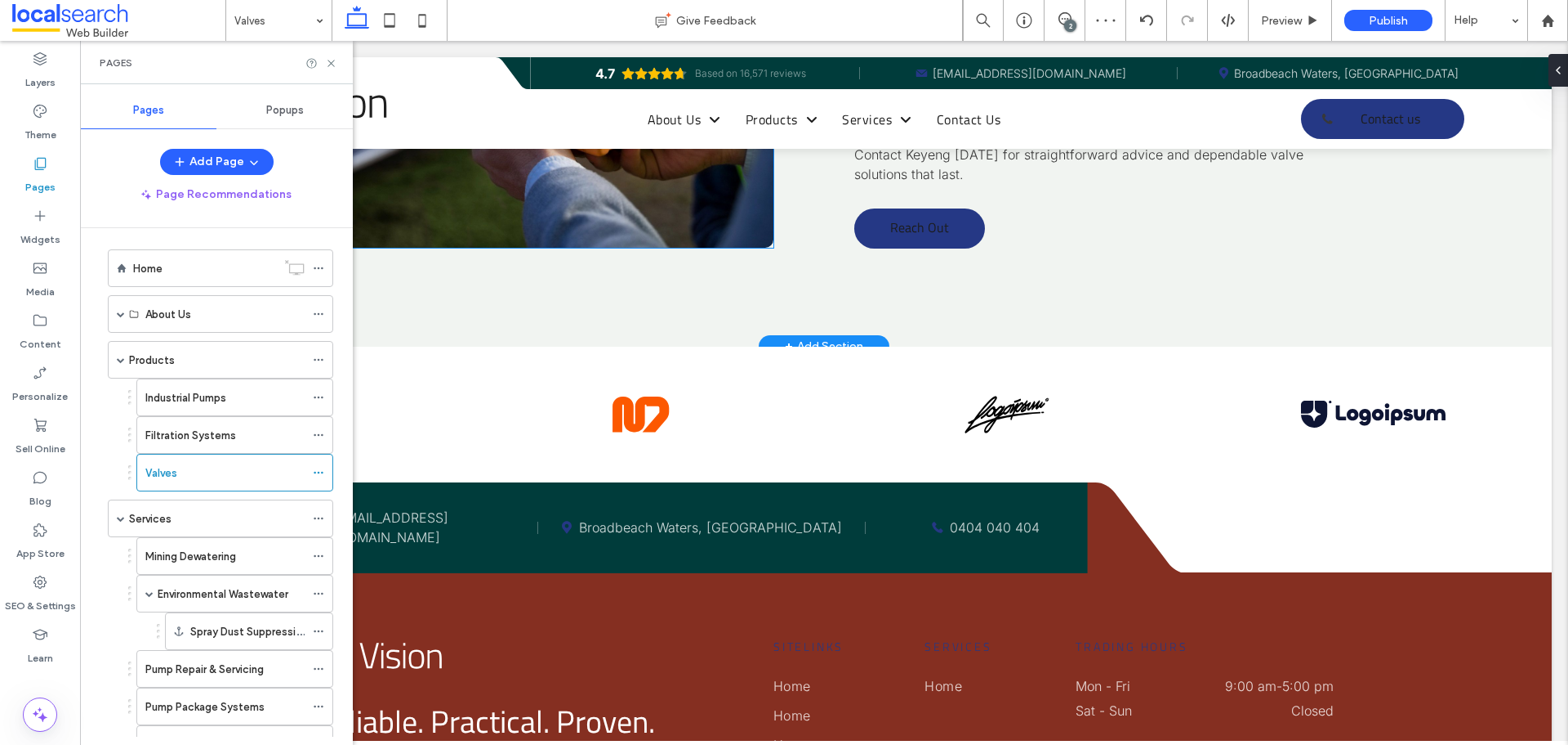
scroll to position [3106, 0]
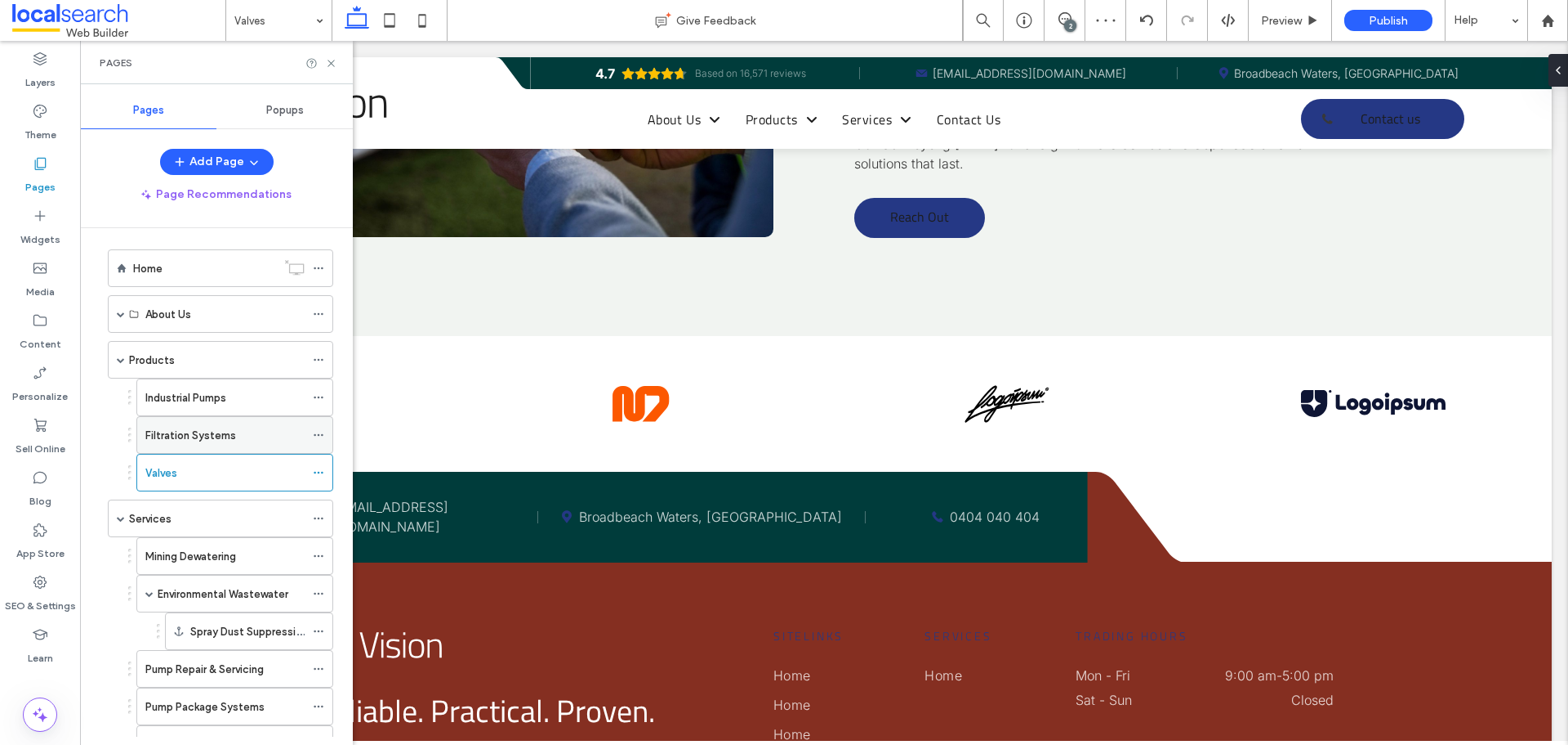
click at [199, 428] on label "Filtration Systems" at bounding box center [191, 434] width 91 height 28
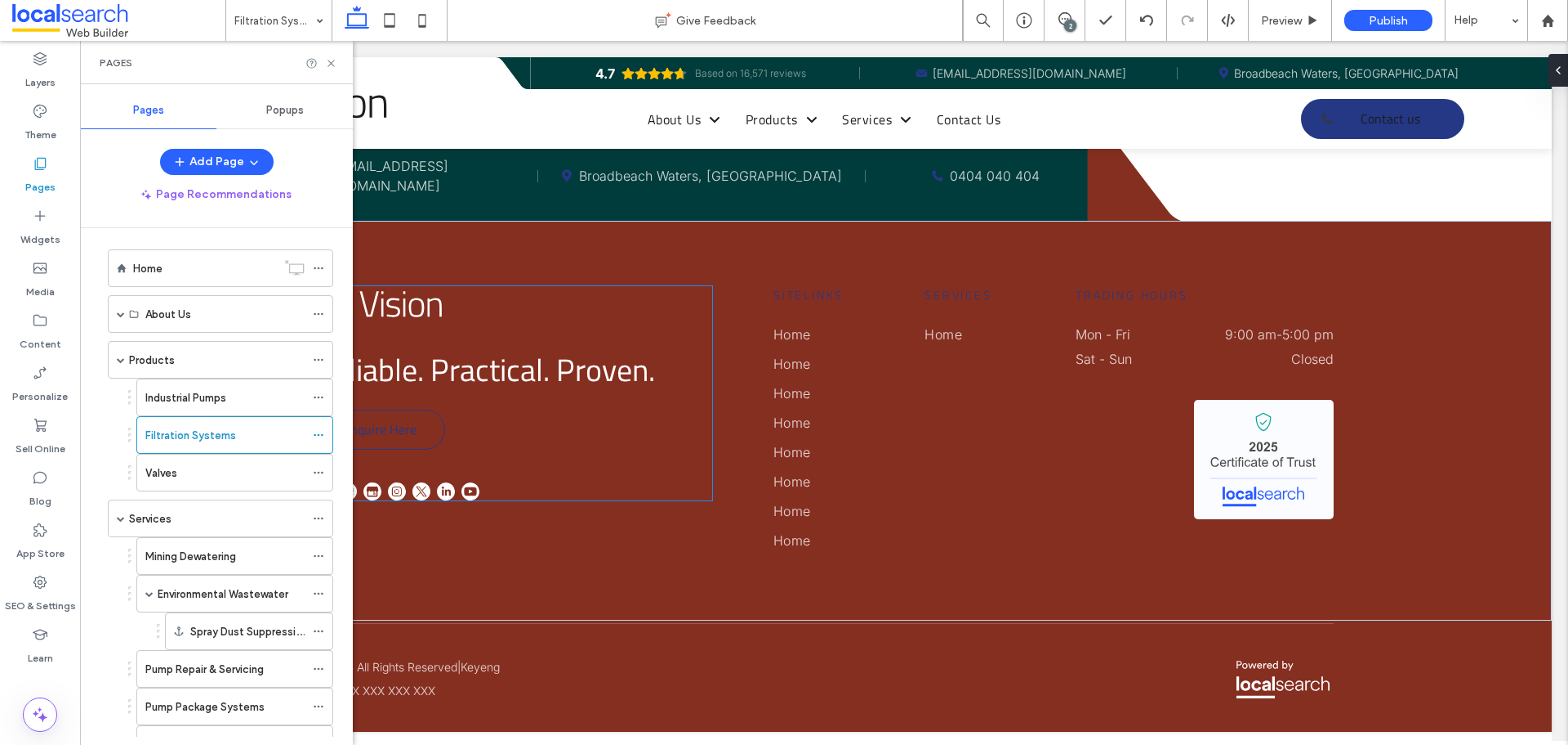
scroll to position [3488, 0]
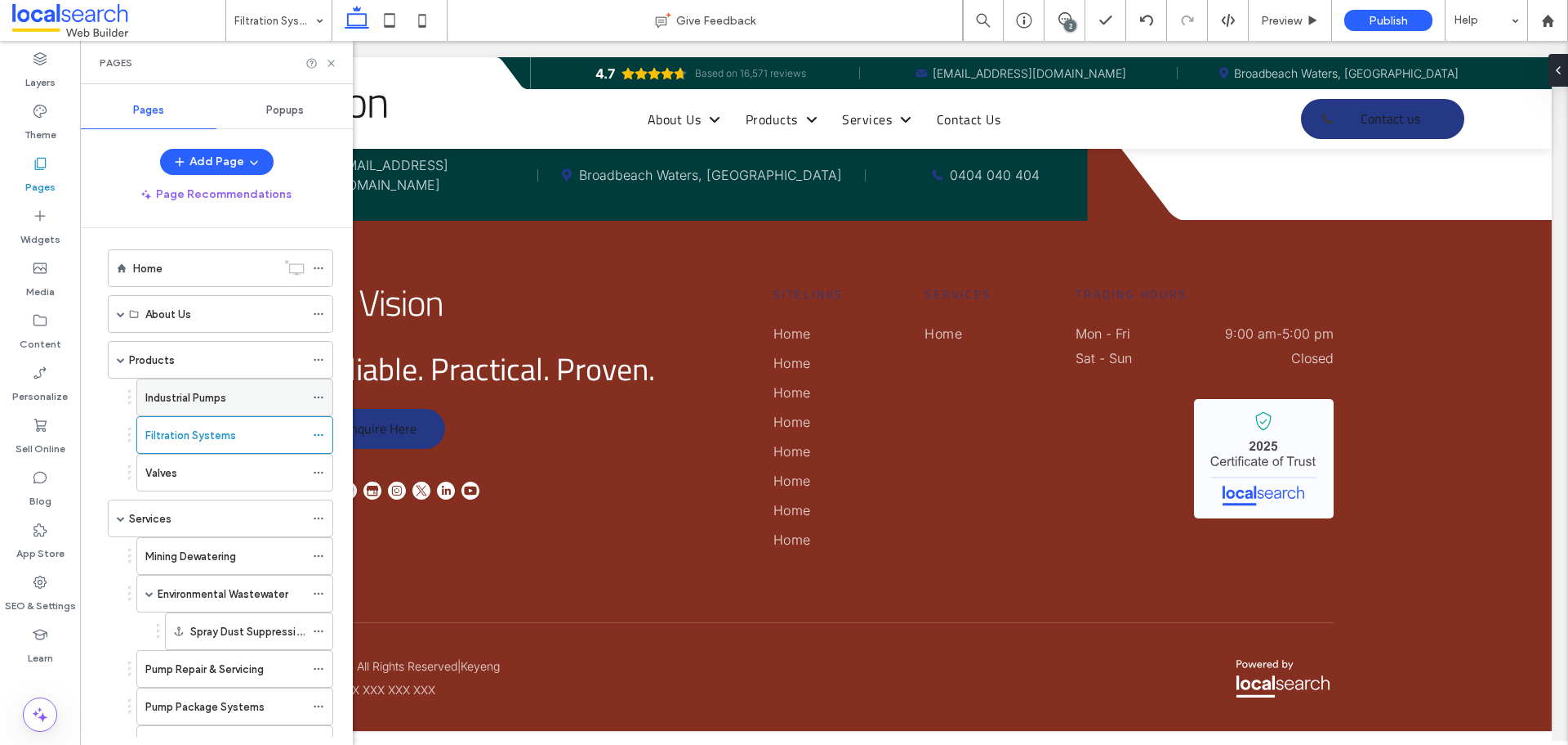
click at [236, 402] on div "Industrial Pumps" at bounding box center [224, 397] width 159 height 17
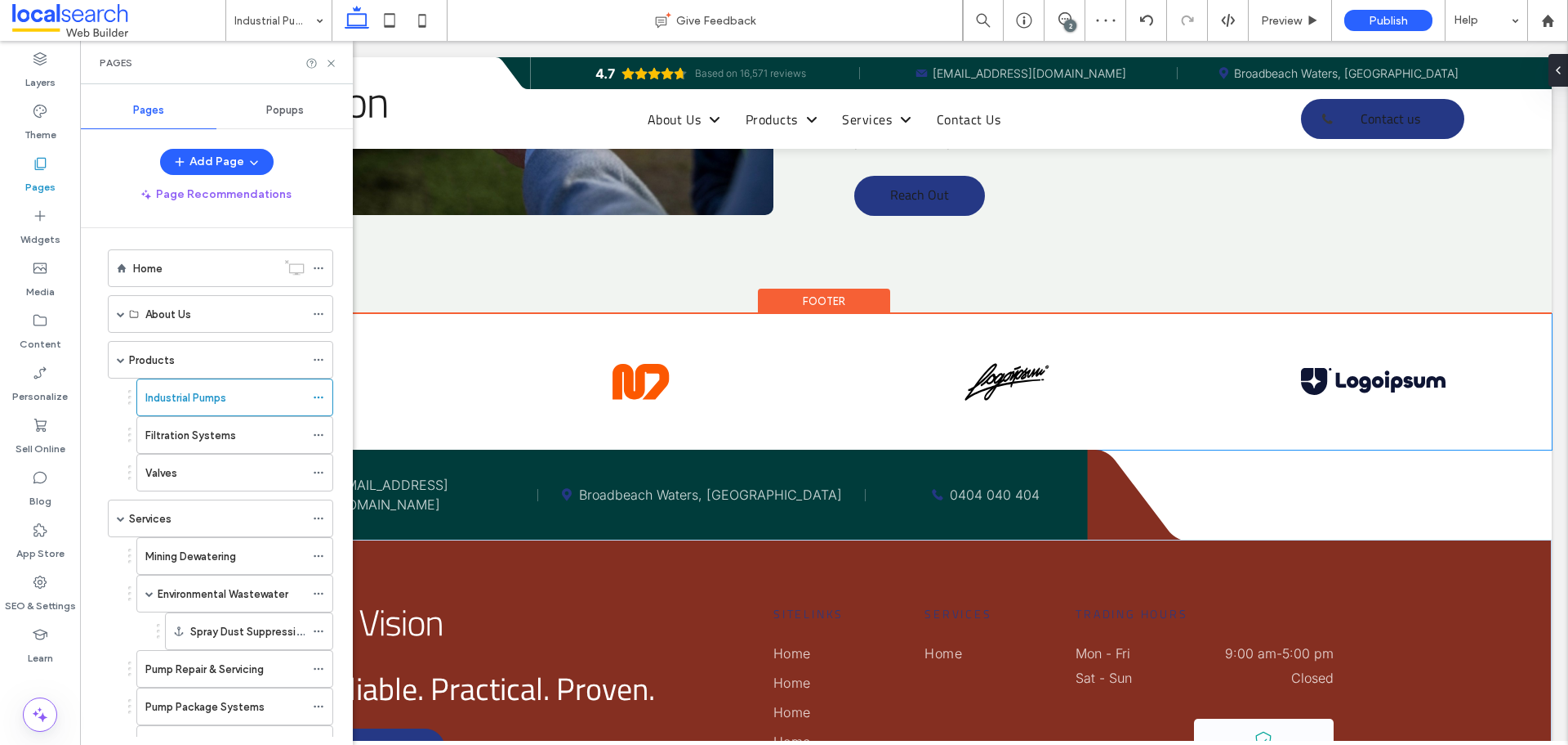
scroll to position [3507, 0]
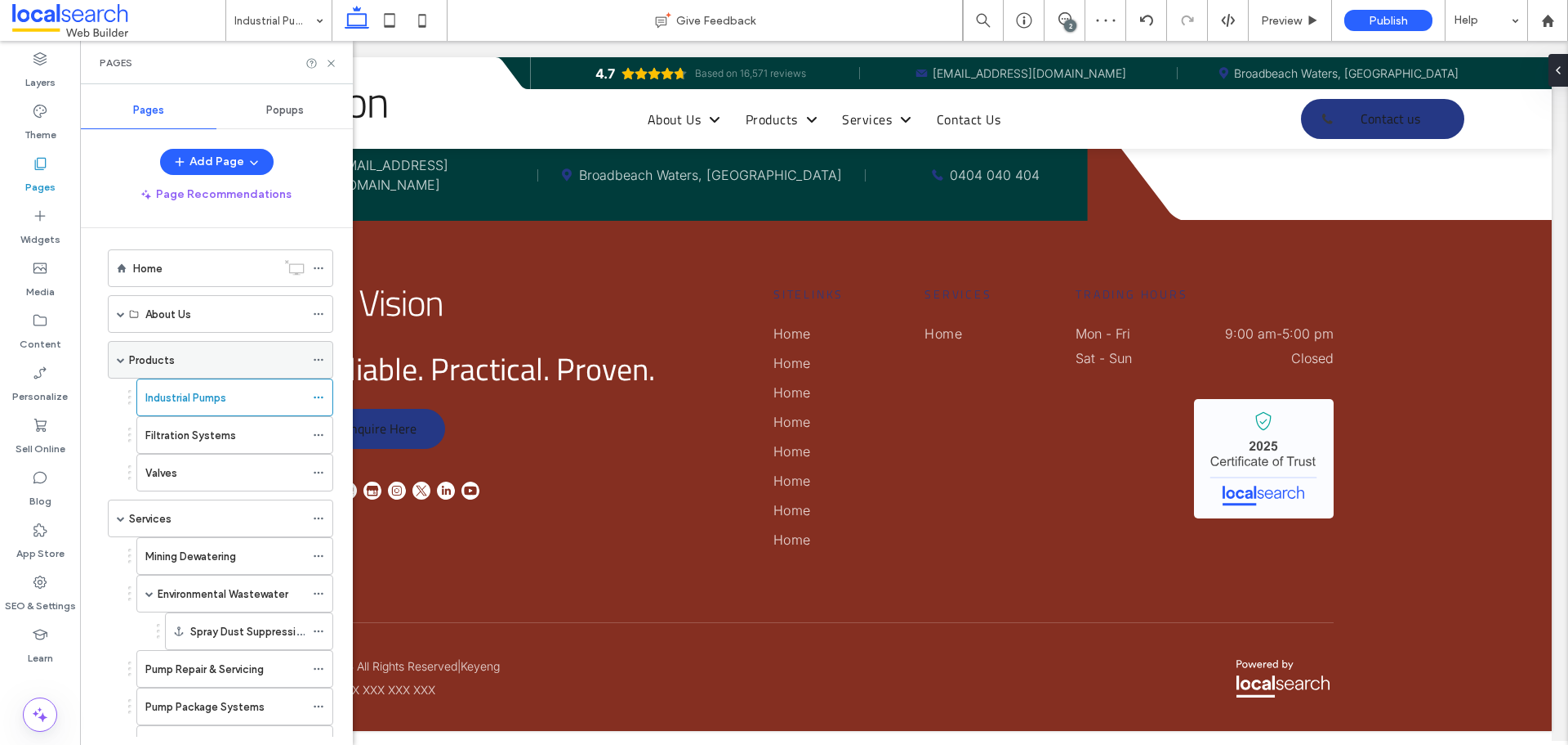
click at [242, 355] on div "Products" at bounding box center [216, 360] width 175 height 17
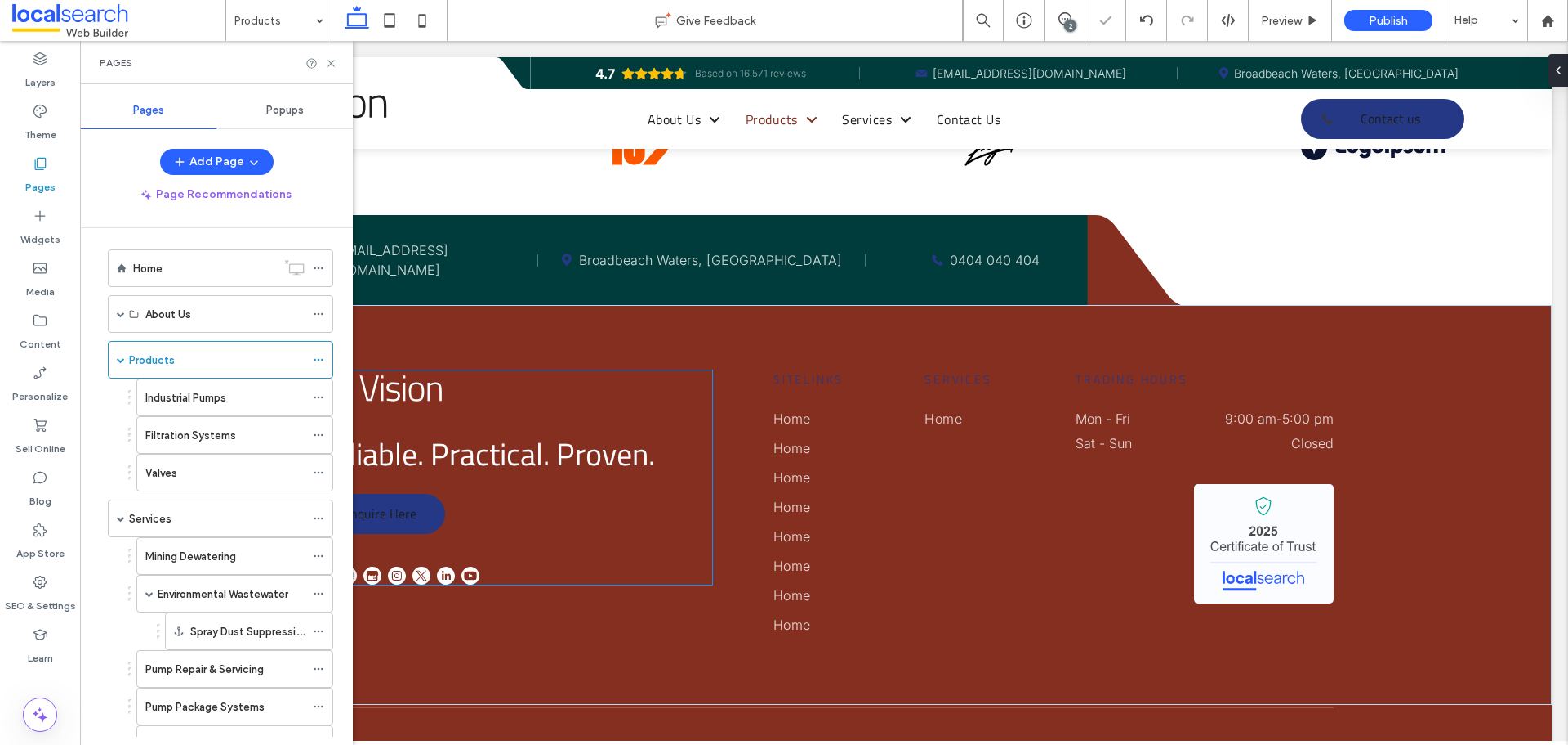
scroll to position [1966, 0]
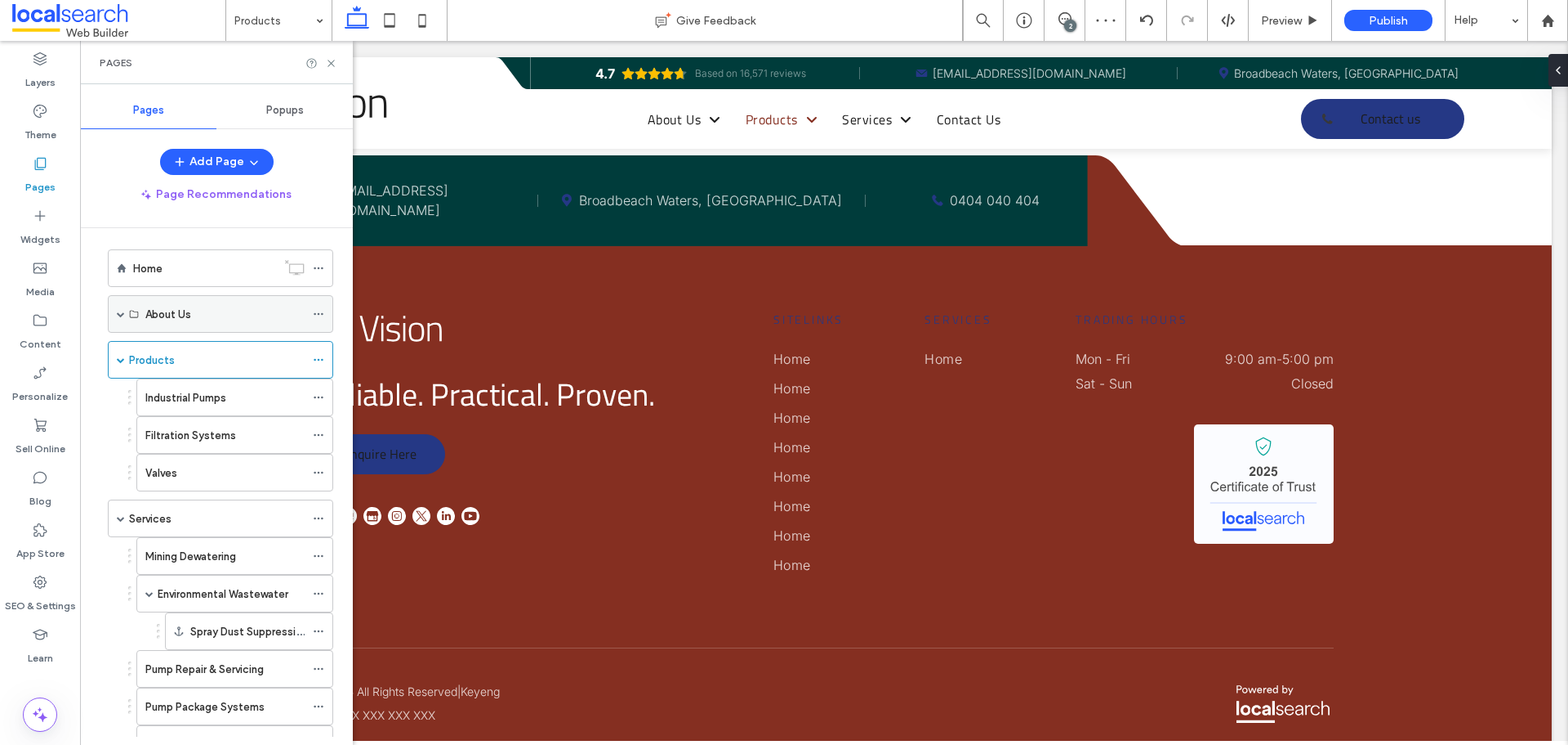
click at [116, 313] on div "About Us" at bounding box center [221, 313] width 225 height 37
click at [123, 313] on span at bounding box center [121, 313] width 8 height 8
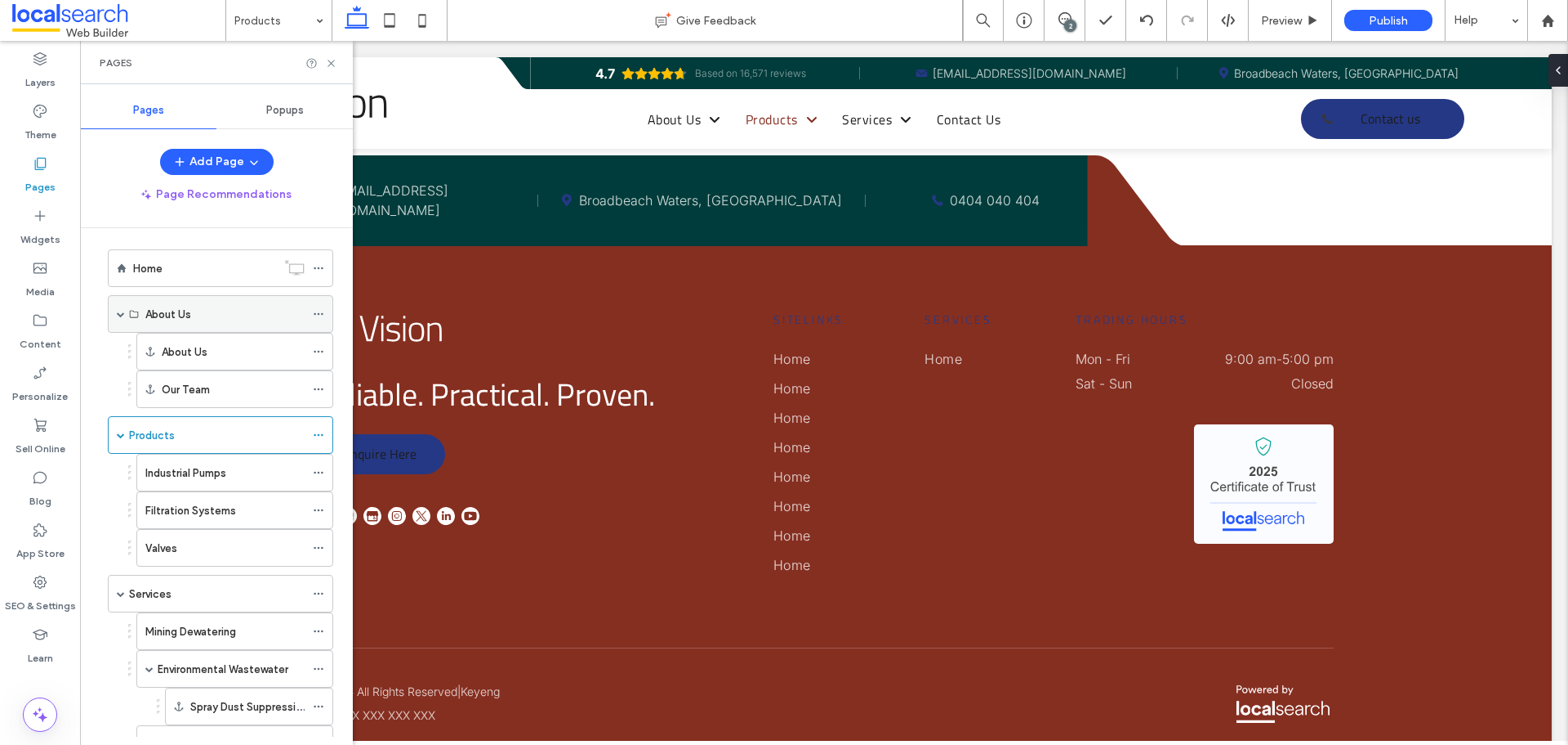
click at [193, 313] on div "About Us" at bounding box center [224, 313] width 159 height 17
click at [206, 273] on div "Home" at bounding box center [204, 268] width 143 height 17
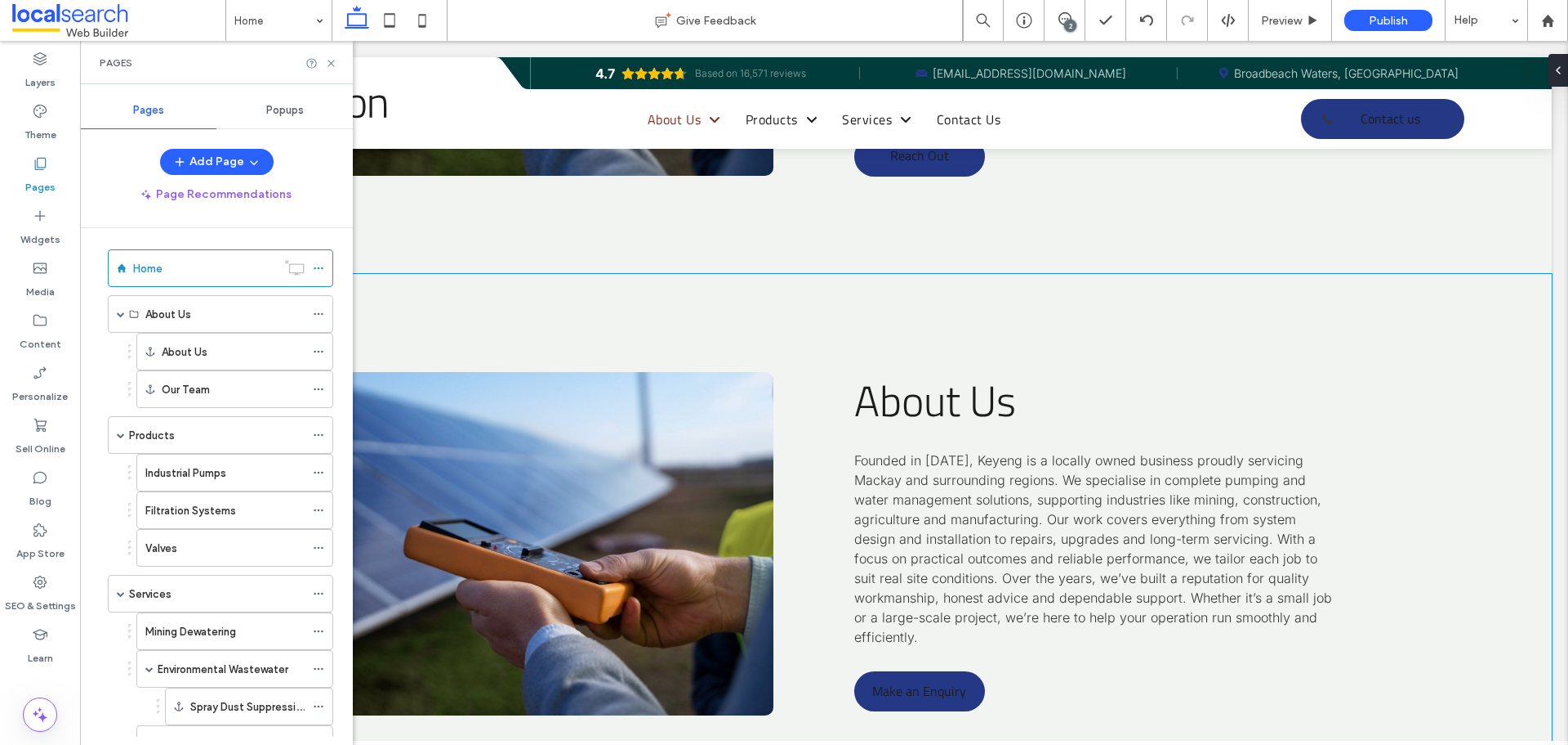
scroll to position [5886, 0]
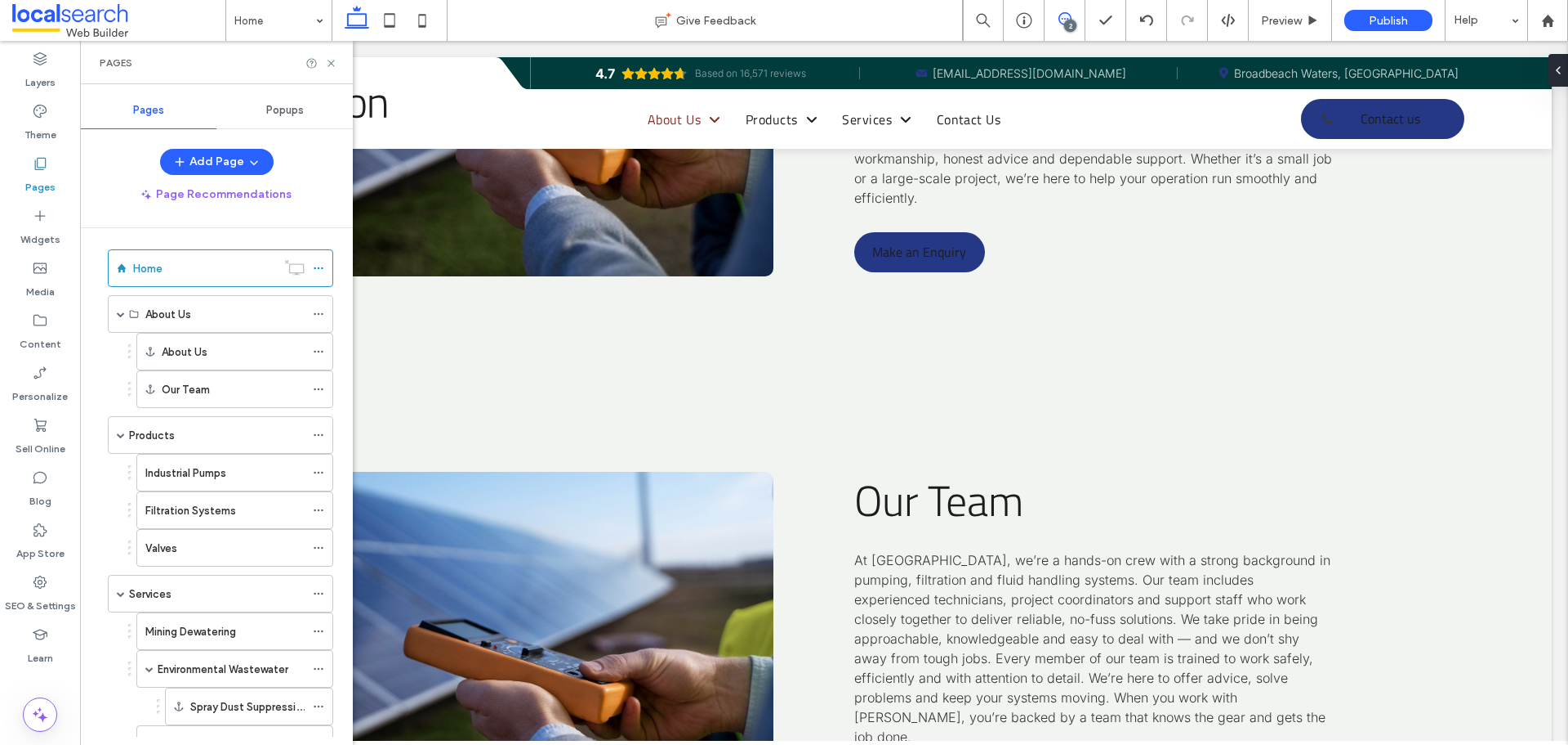
click at [1065, 12] on use at bounding box center [1065, 18] width 13 height 13
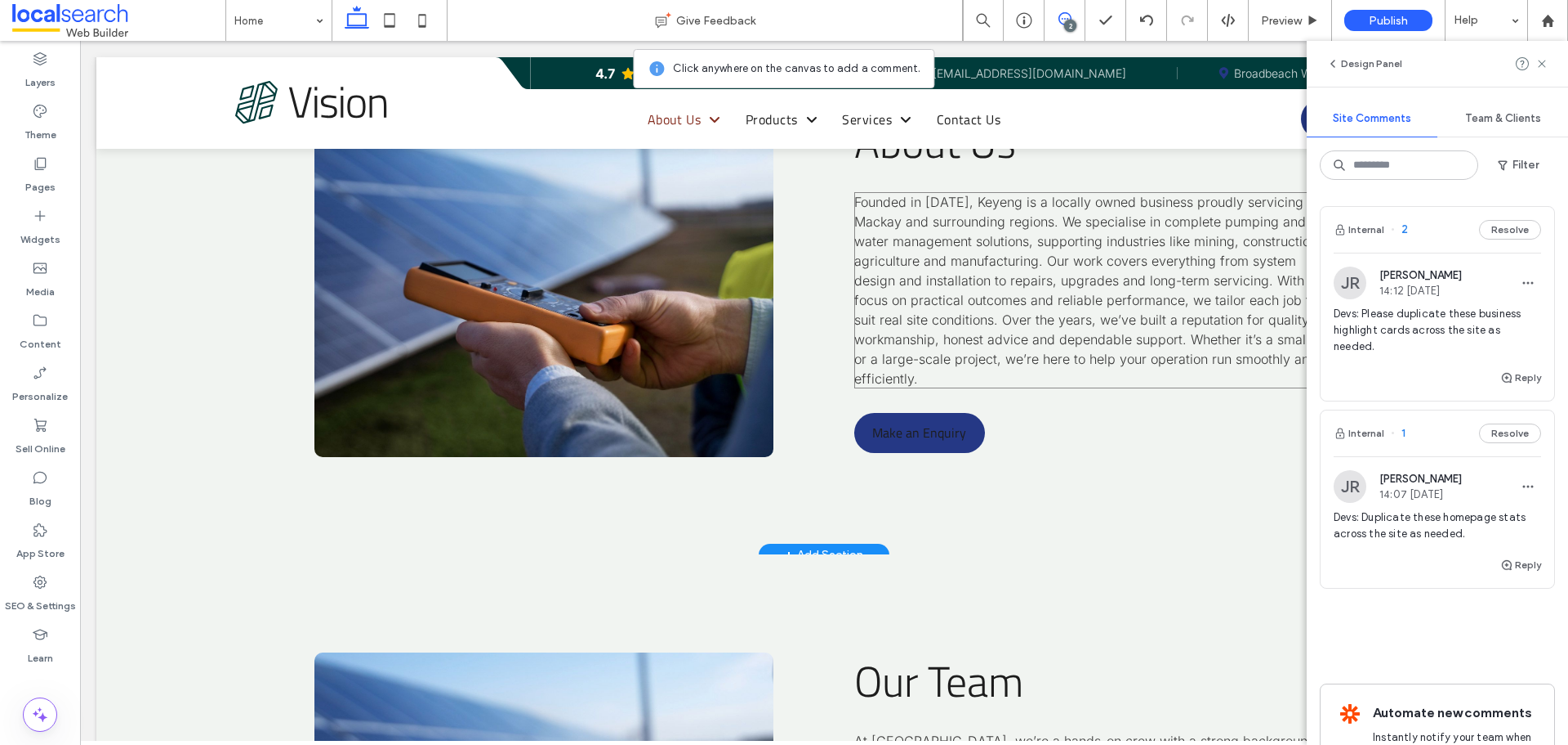
scroll to position [5640, 0]
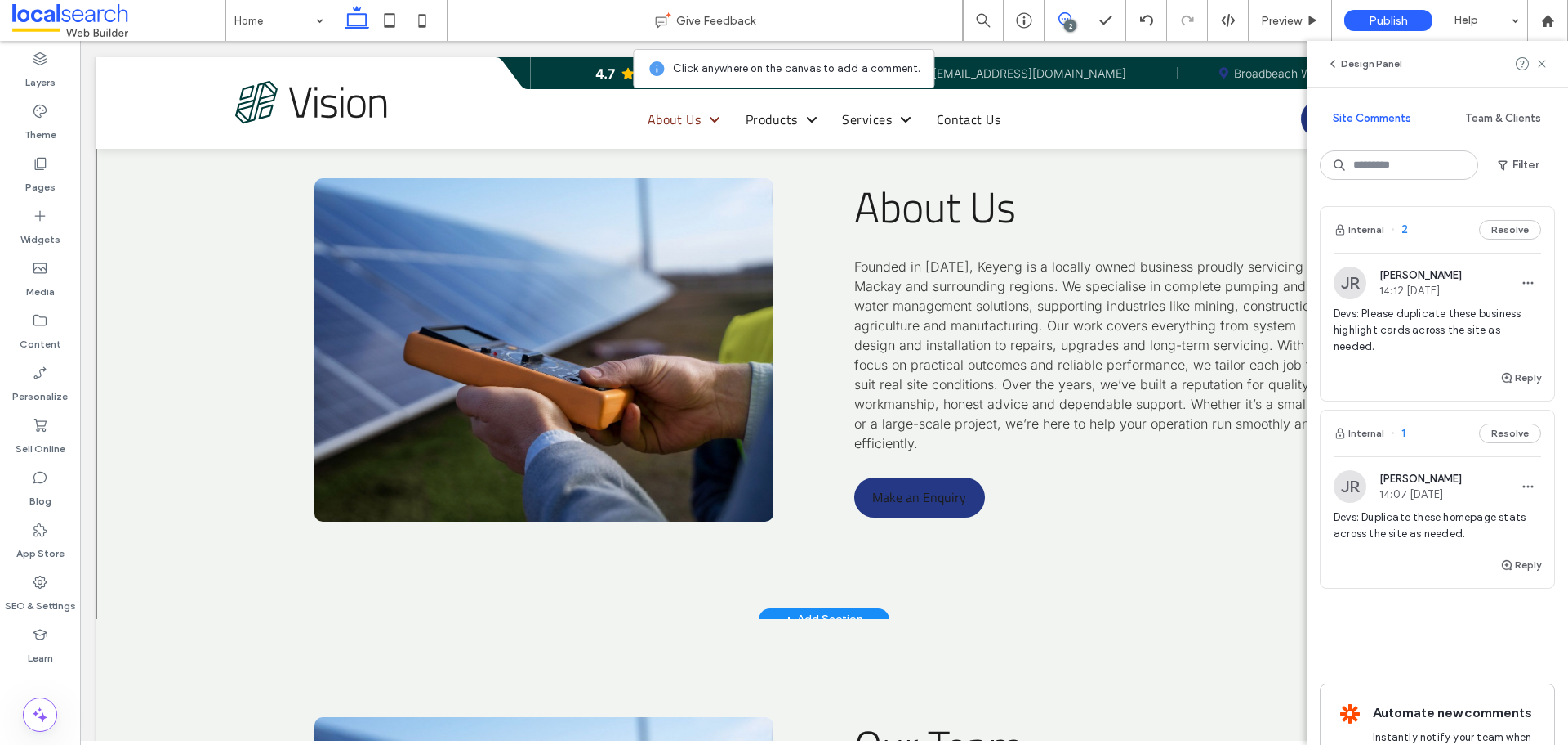
click at [818, 255] on div "About Us Founded in 2006, Keyeng is a locally owned business proudly servicing …" at bounding box center [823, 350] width 1455 height 540
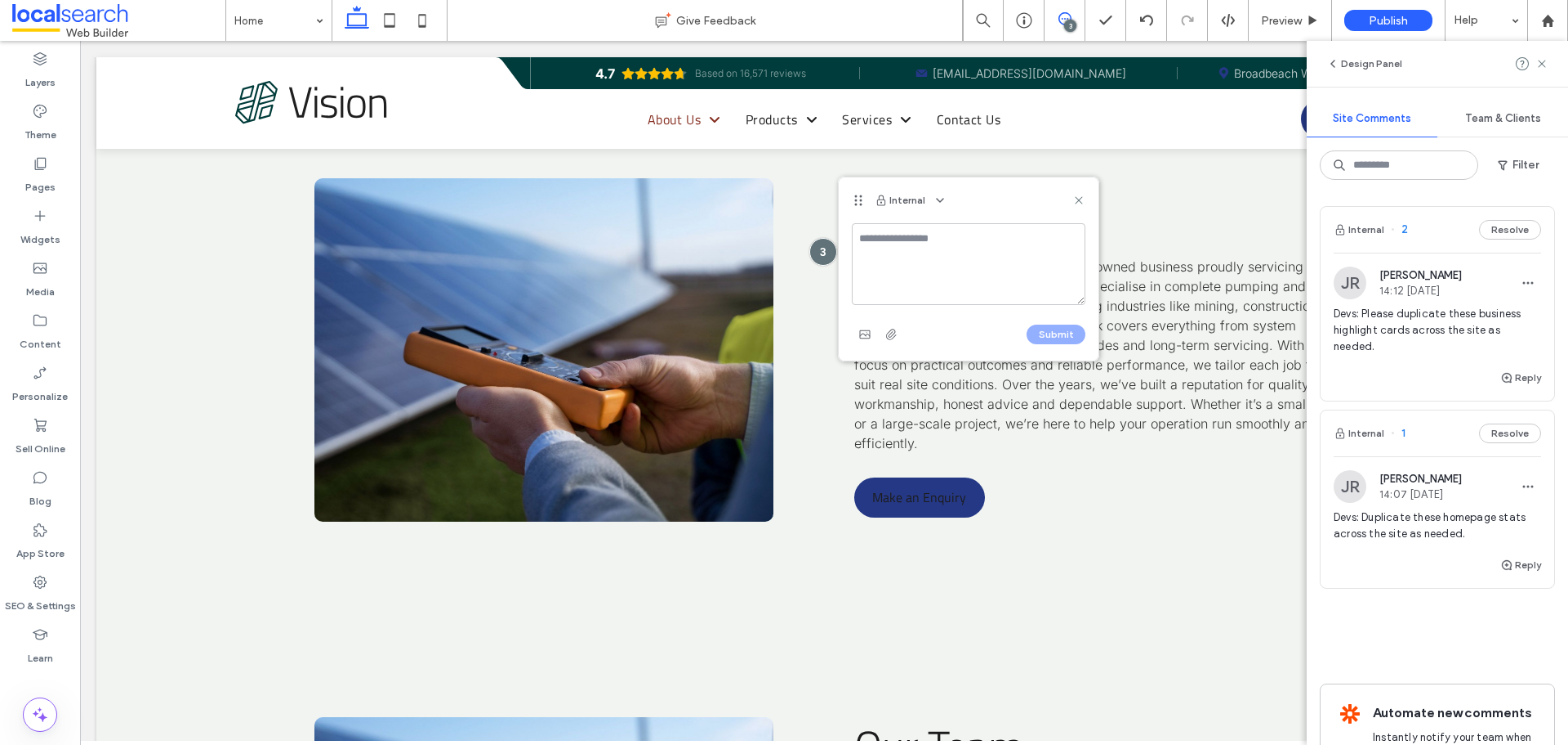
click at [912, 257] on textarea at bounding box center [968, 264] width 233 height 82
type textarea "*"
click at [1080, 196] on icon at bounding box center [1079, 200] width 13 height 13
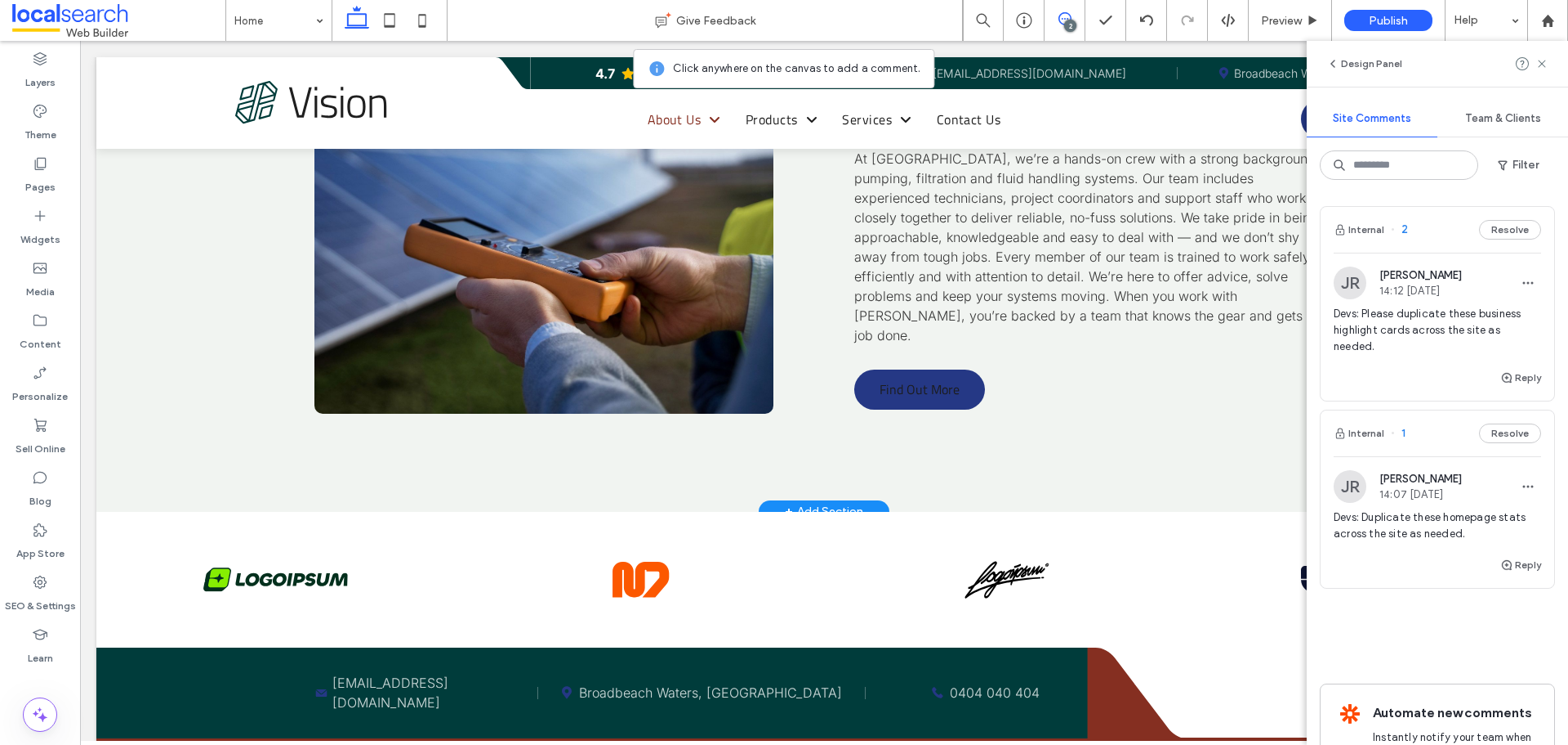
scroll to position [6293, 0]
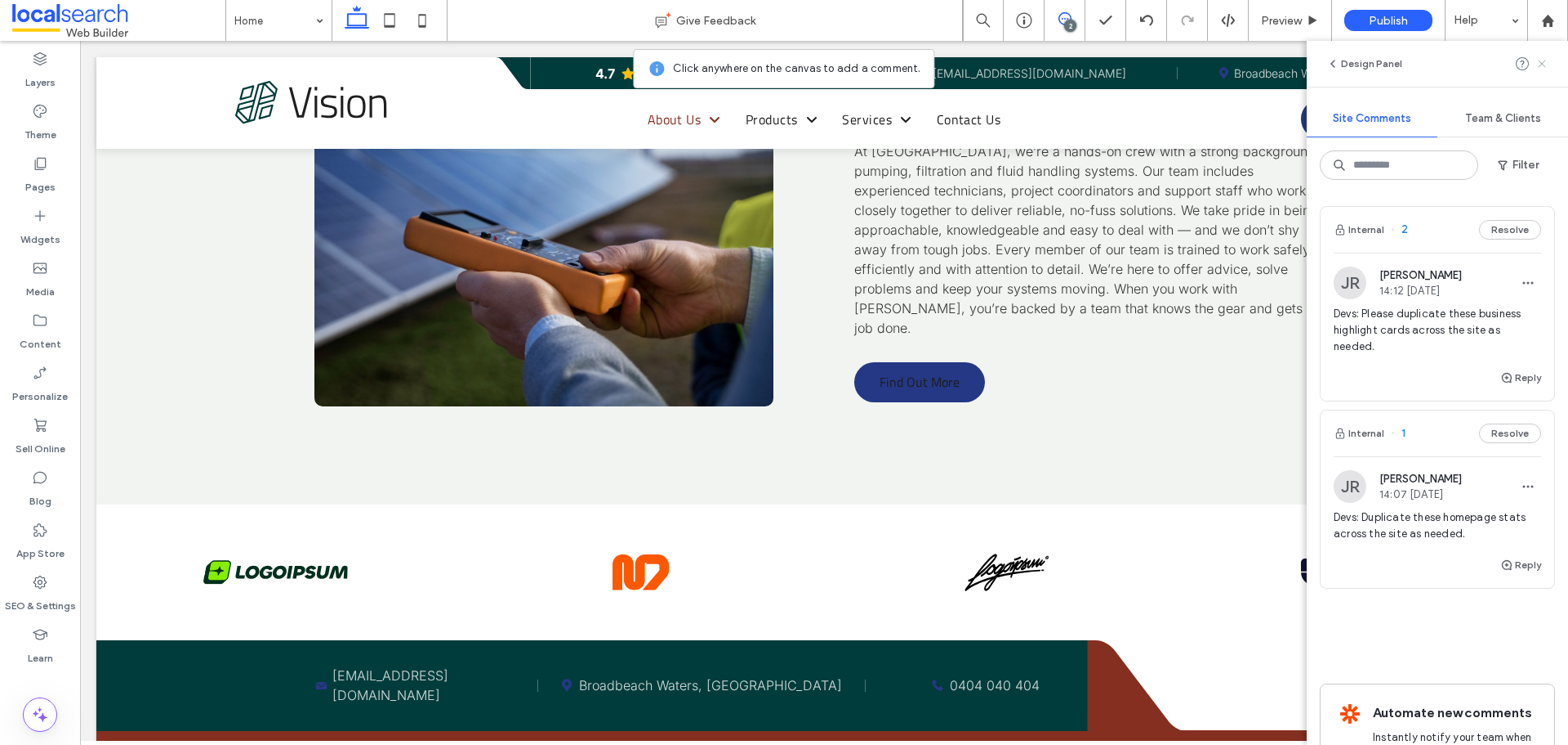
click at [1545, 63] on icon at bounding box center [1542, 64] width 13 height 13
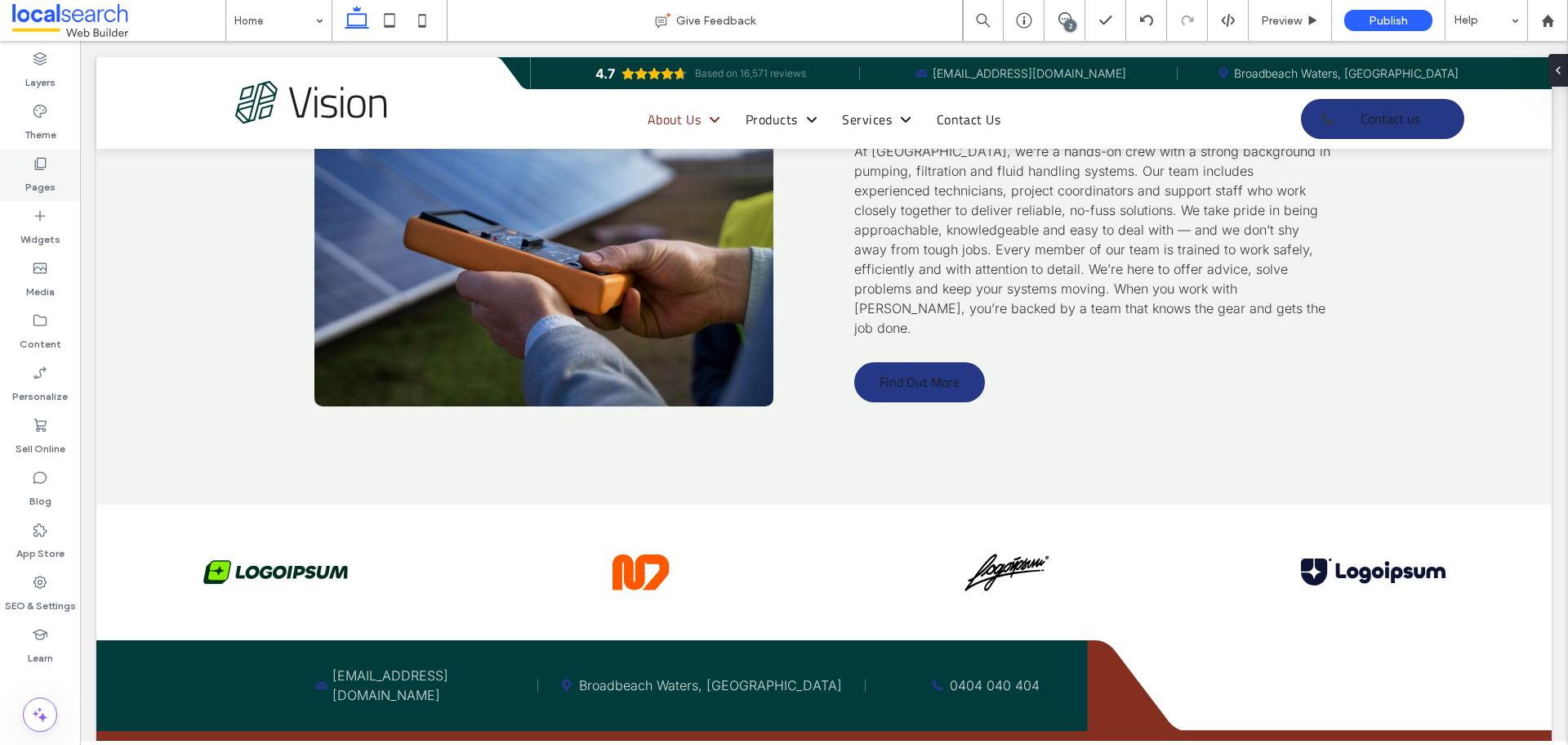
click at [40, 175] on label "Pages" at bounding box center [40, 183] width 30 height 23
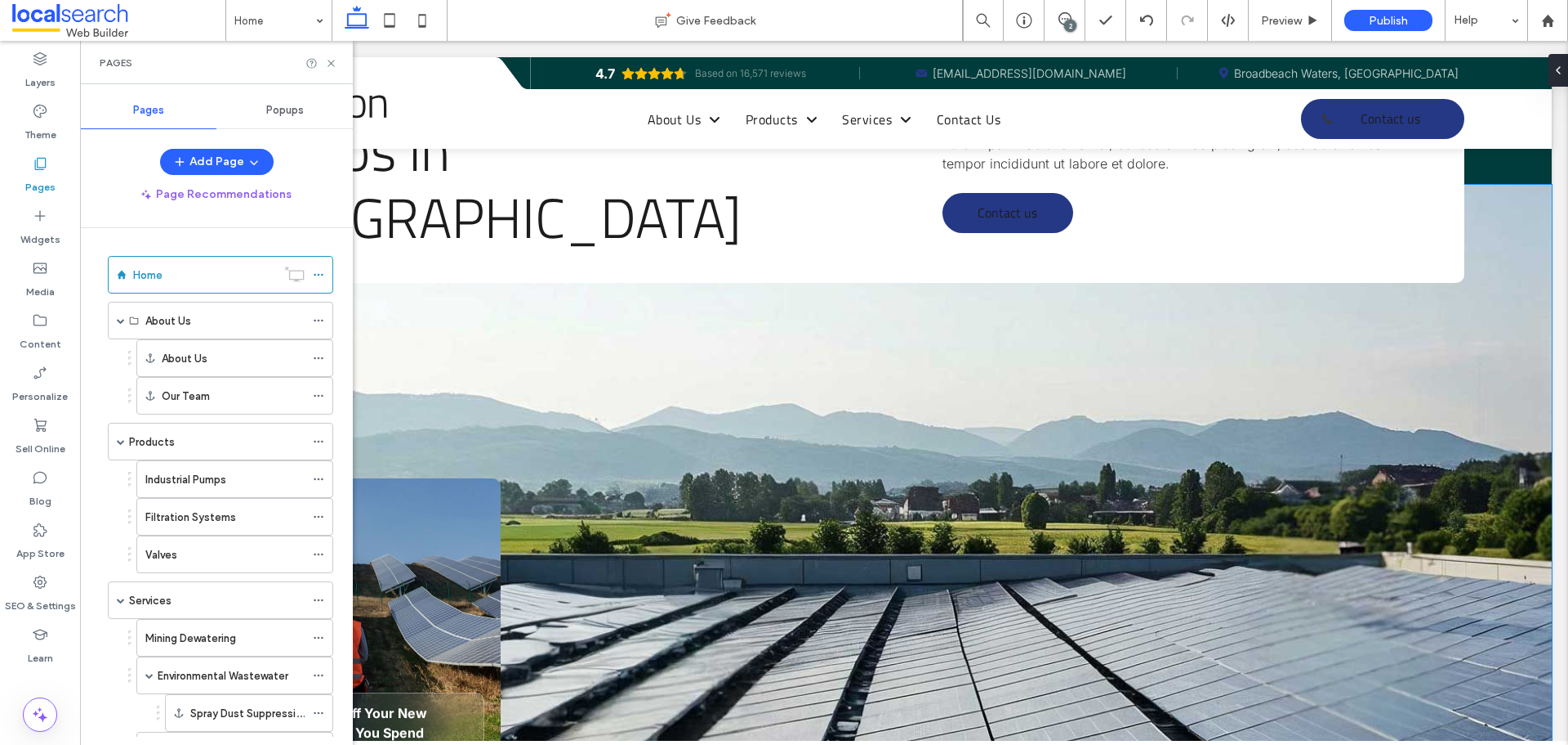
scroll to position [0, 0]
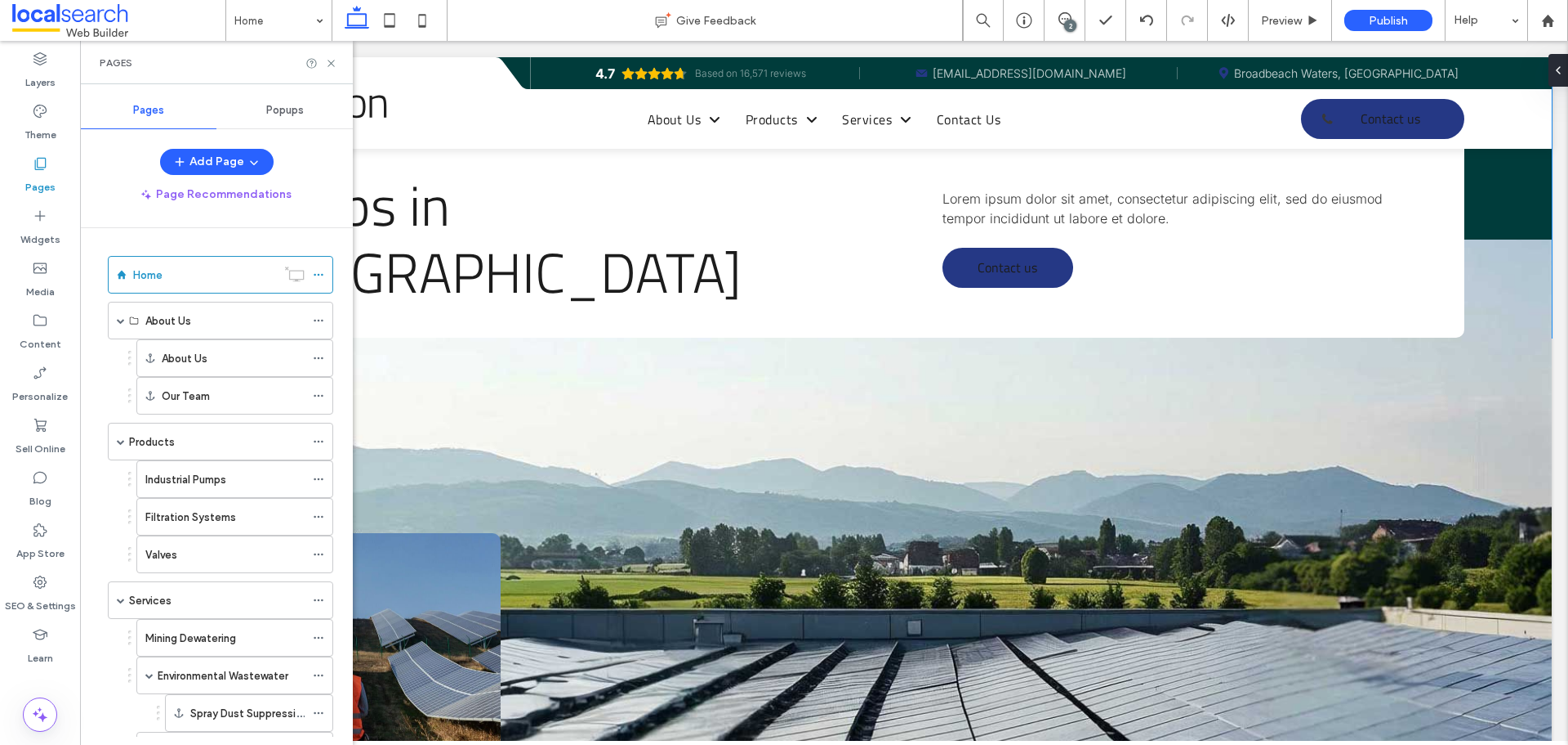
click at [1038, 220] on span "Lorem ipsum dolor sit amet, consectetur adipiscing elit, sed do eiusmod tempor …" at bounding box center [1162, 209] width 440 height 36
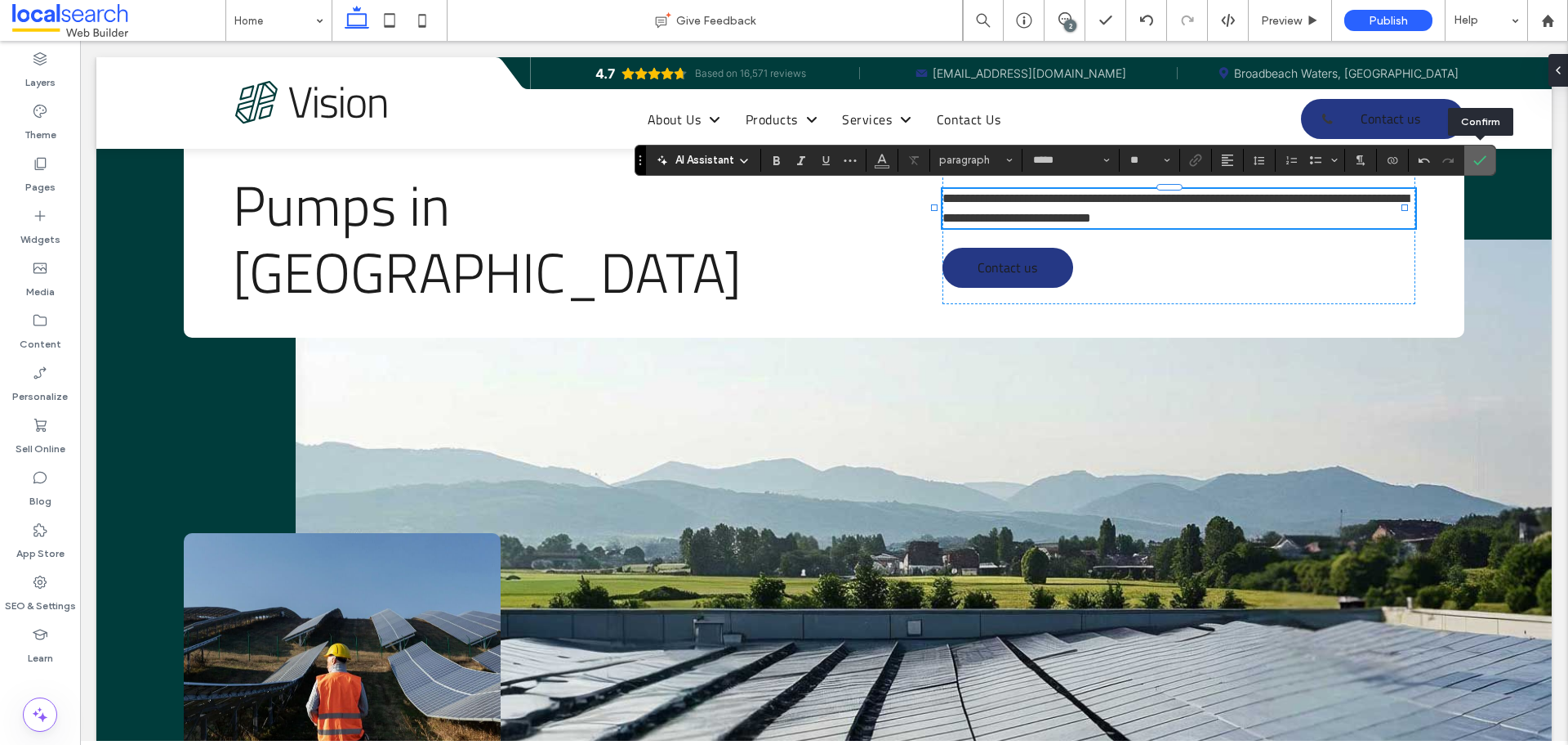
click at [1480, 163] on icon "Confirm" at bounding box center [1480, 160] width 13 height 13
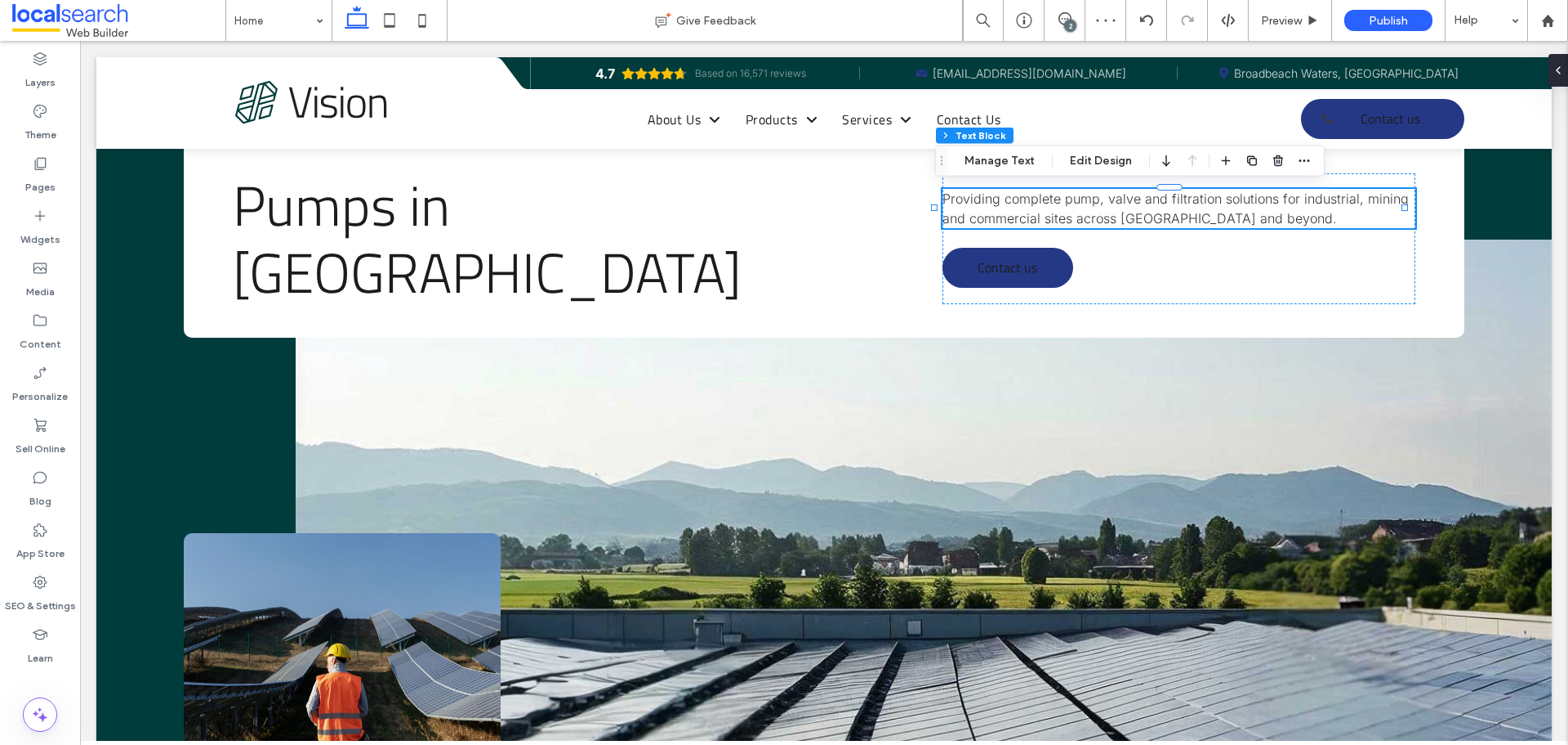
click at [1079, 214] on span "Providing complete pump, valve and filtration solutions for industrial, mining …" at bounding box center [1176, 209] width 467 height 36
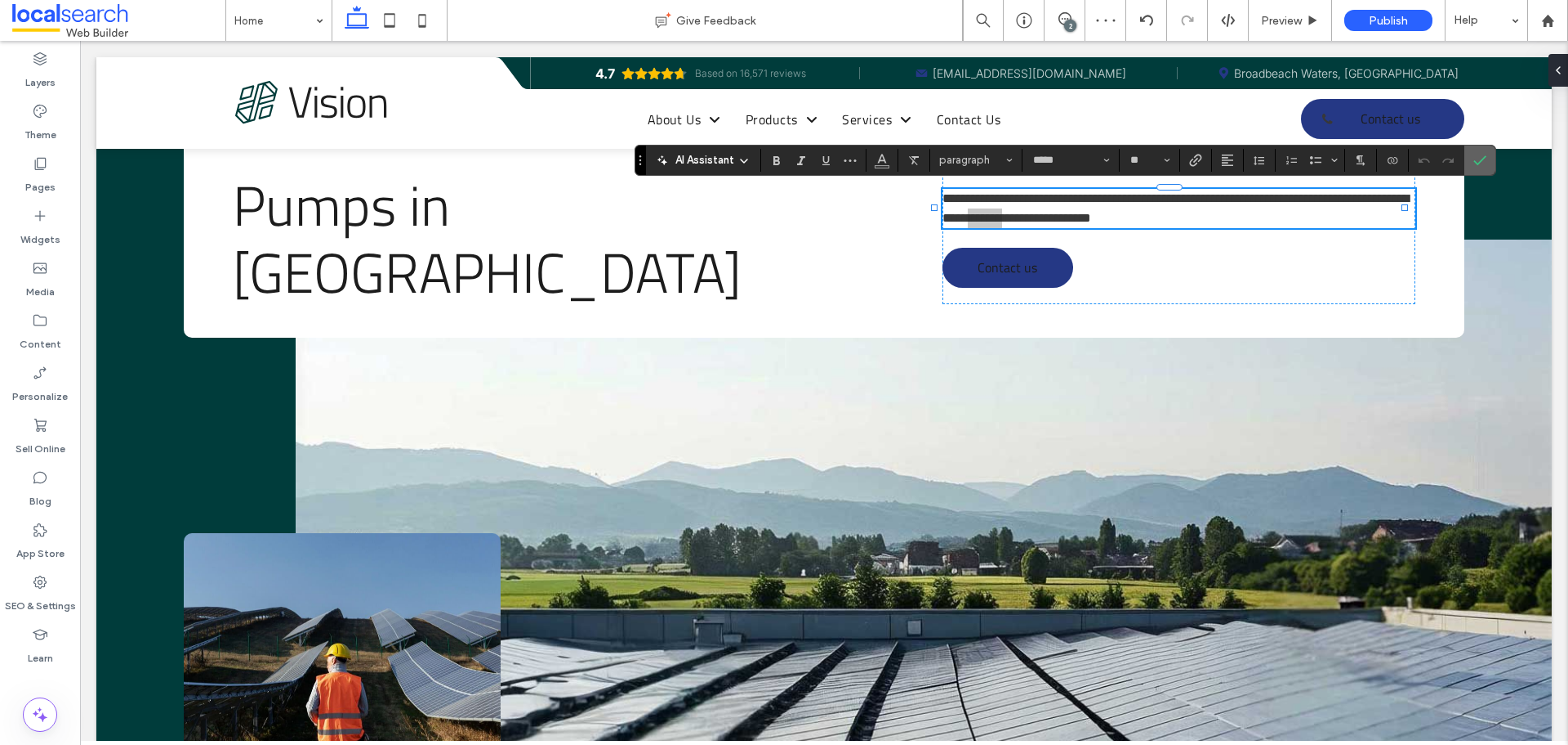
click at [1480, 161] on use "Confirm" at bounding box center [1480, 160] width 13 height 10
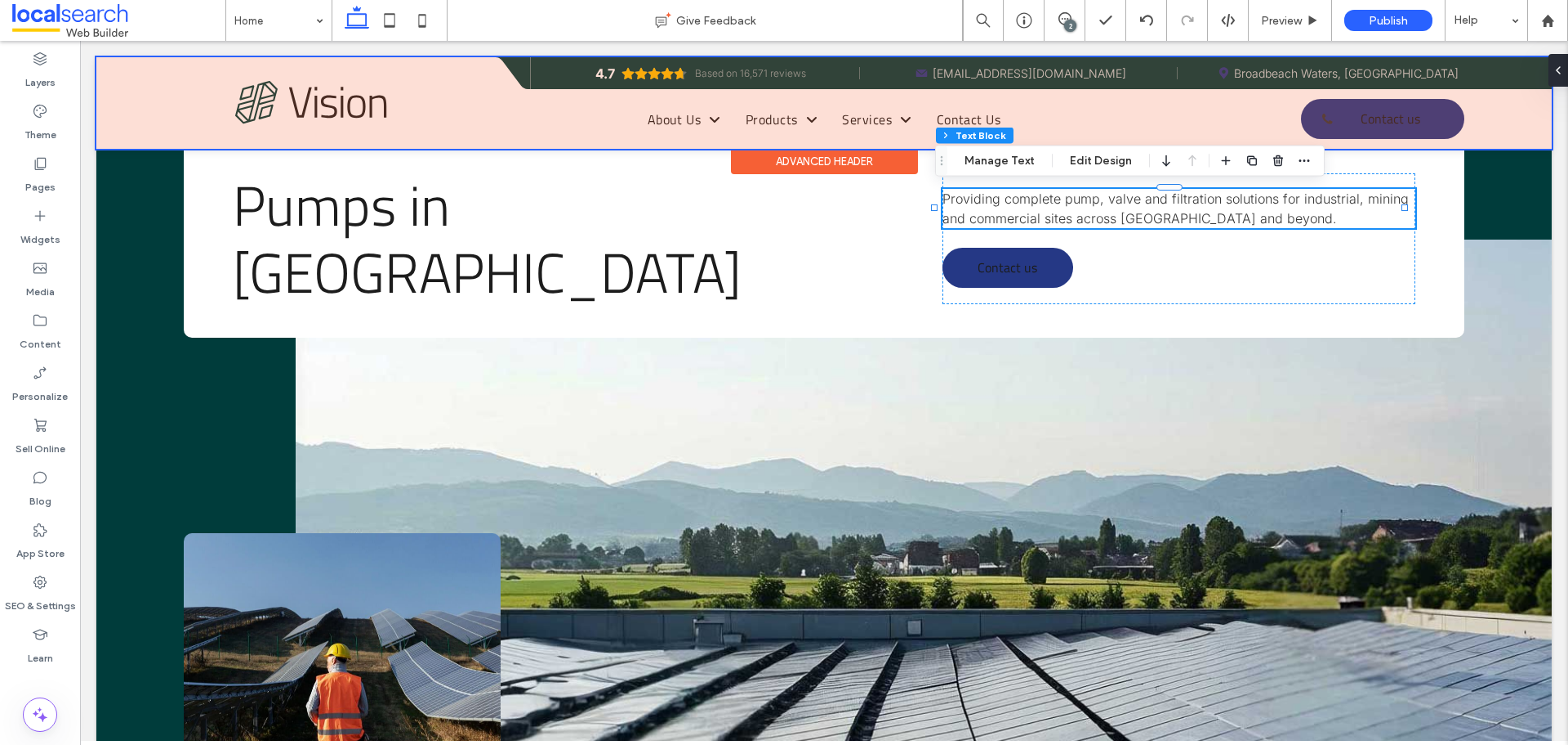
click at [1356, 127] on div at bounding box center [823, 103] width 1455 height 92
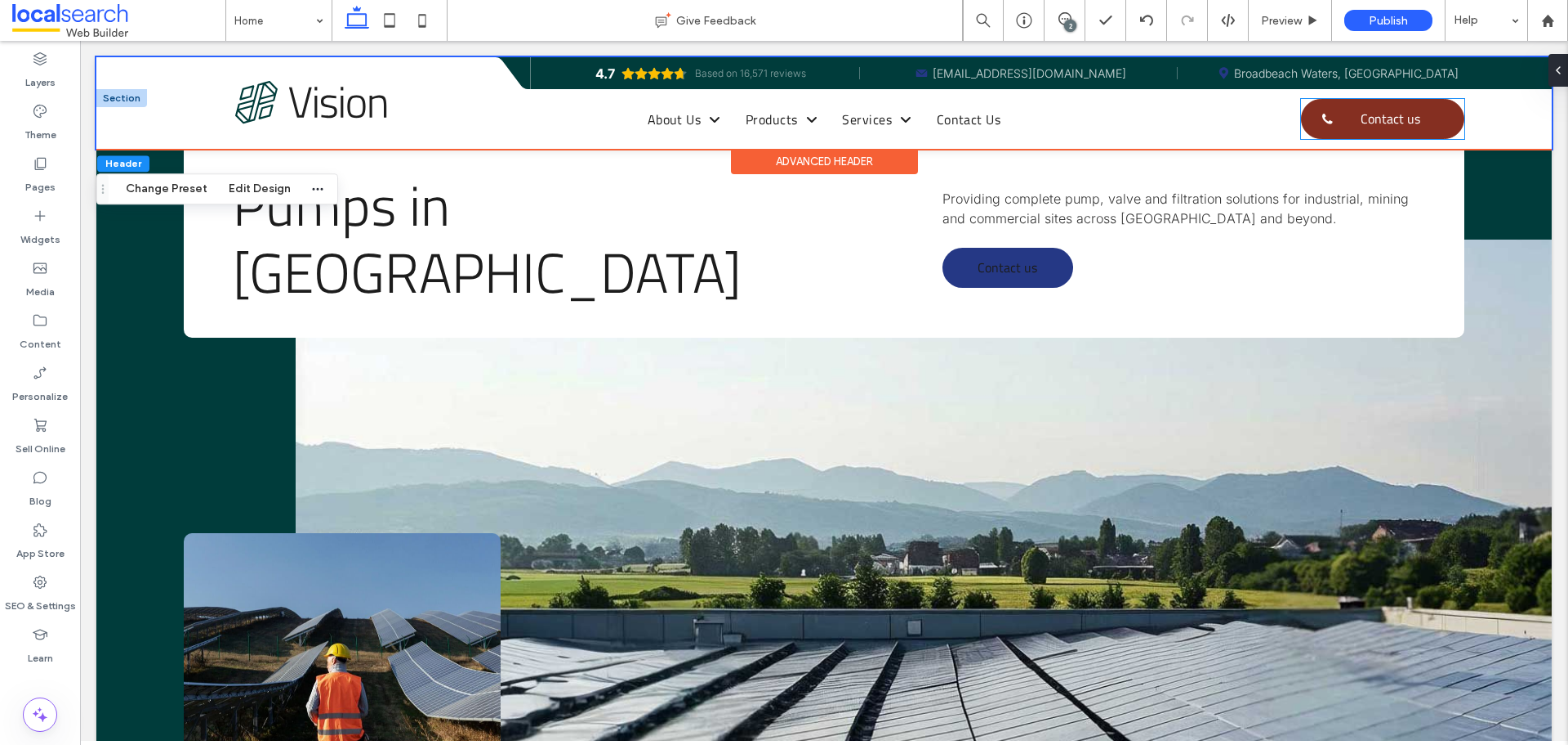
click at [1361, 118] on span "Contact us" at bounding box center [1391, 119] width 60 height 36
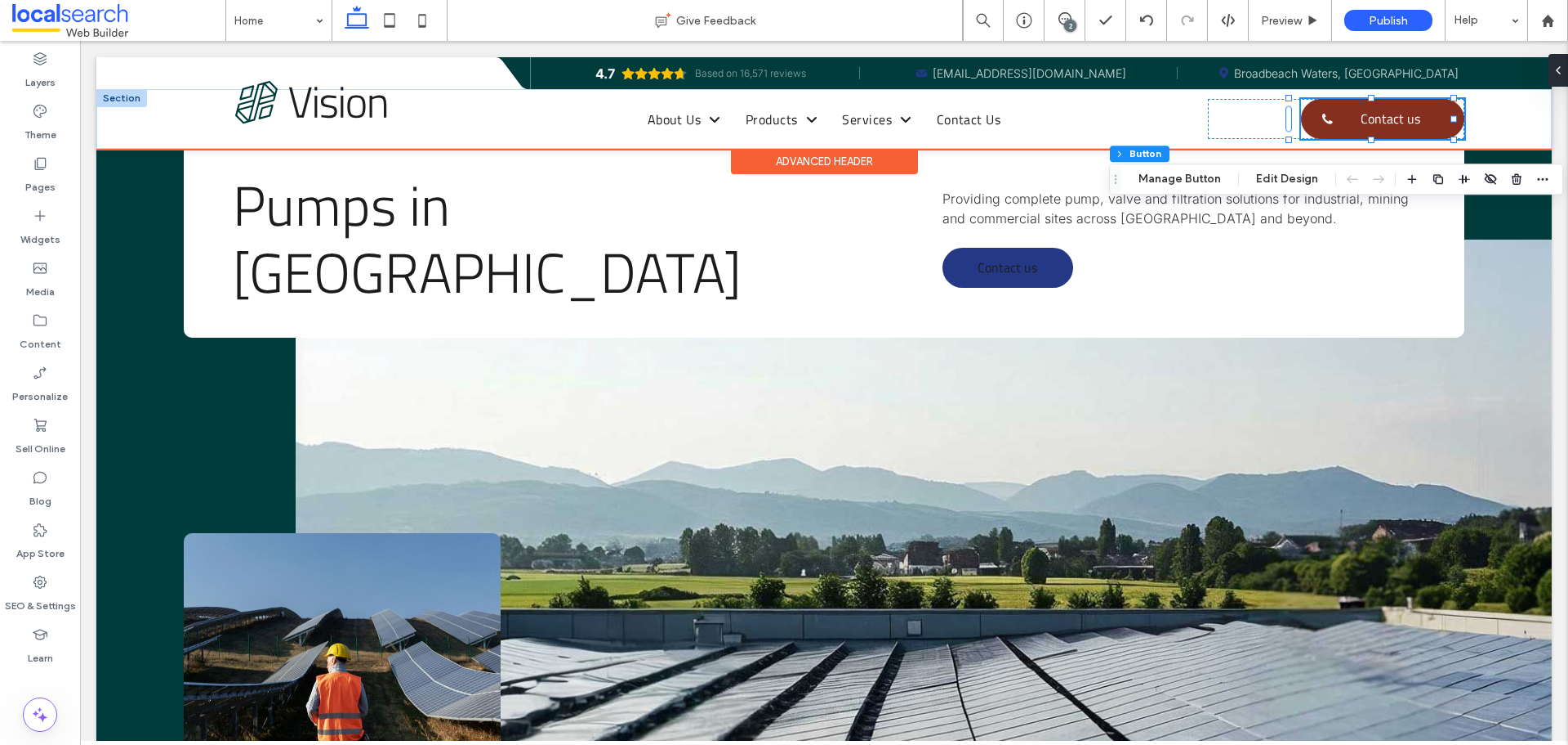
click at [1361, 117] on span "Contact us" at bounding box center [1391, 119] width 60 height 36
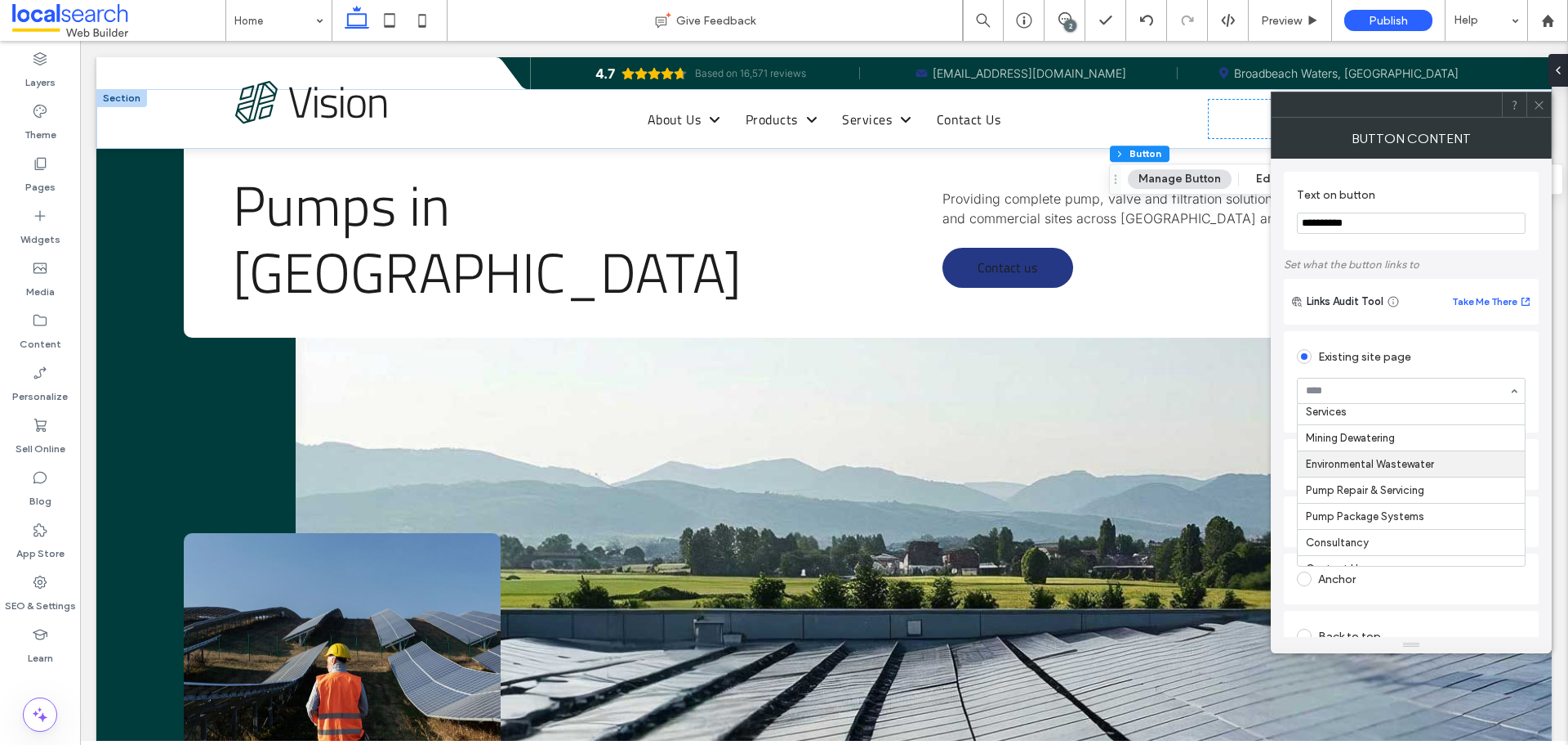
scroll to position [151, 0]
drag, startPoint x: 1534, startPoint y: 102, endPoint x: 1295, endPoint y: 184, distance: 252.7
click at [1534, 103] on icon at bounding box center [1539, 104] width 12 height 12
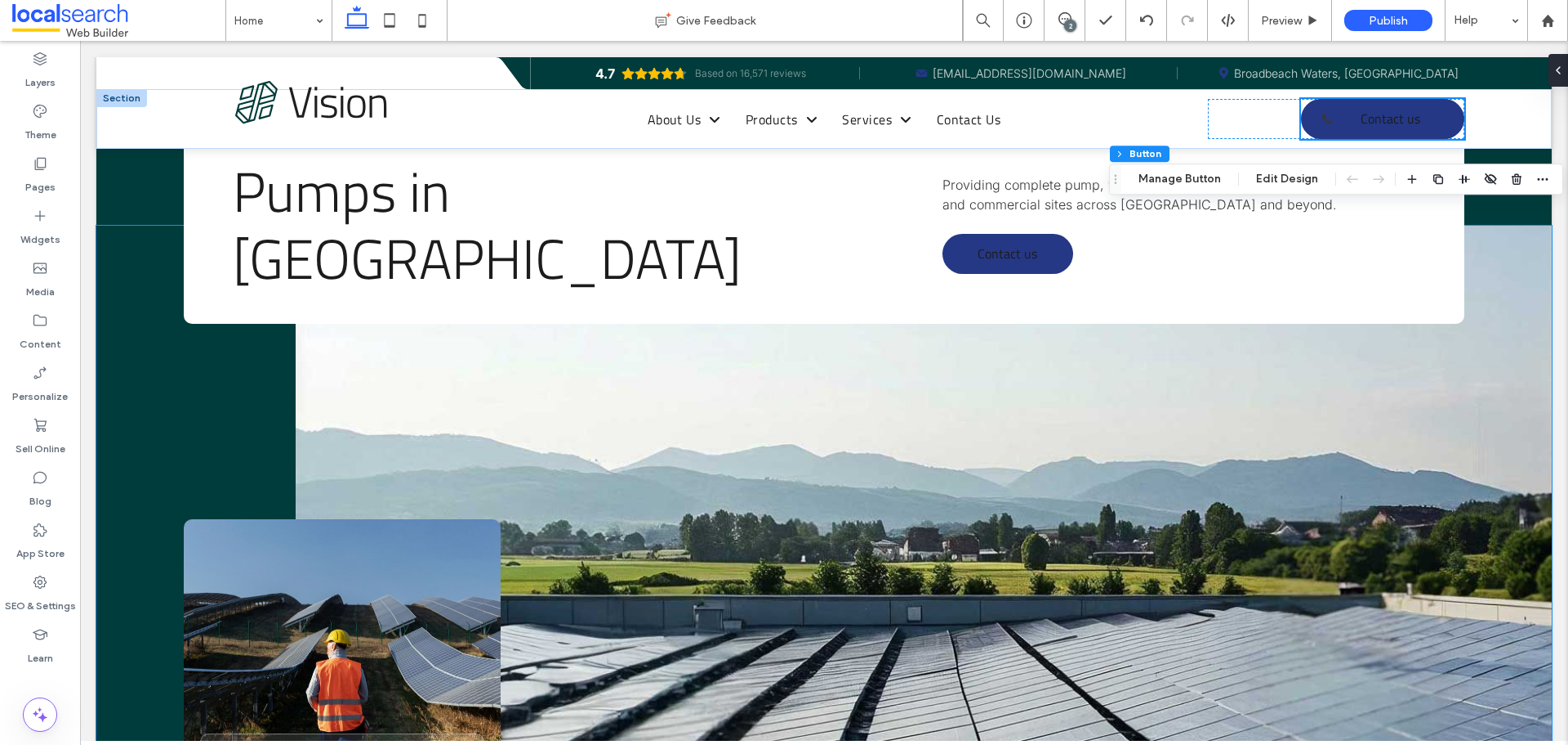
scroll to position [0, 0]
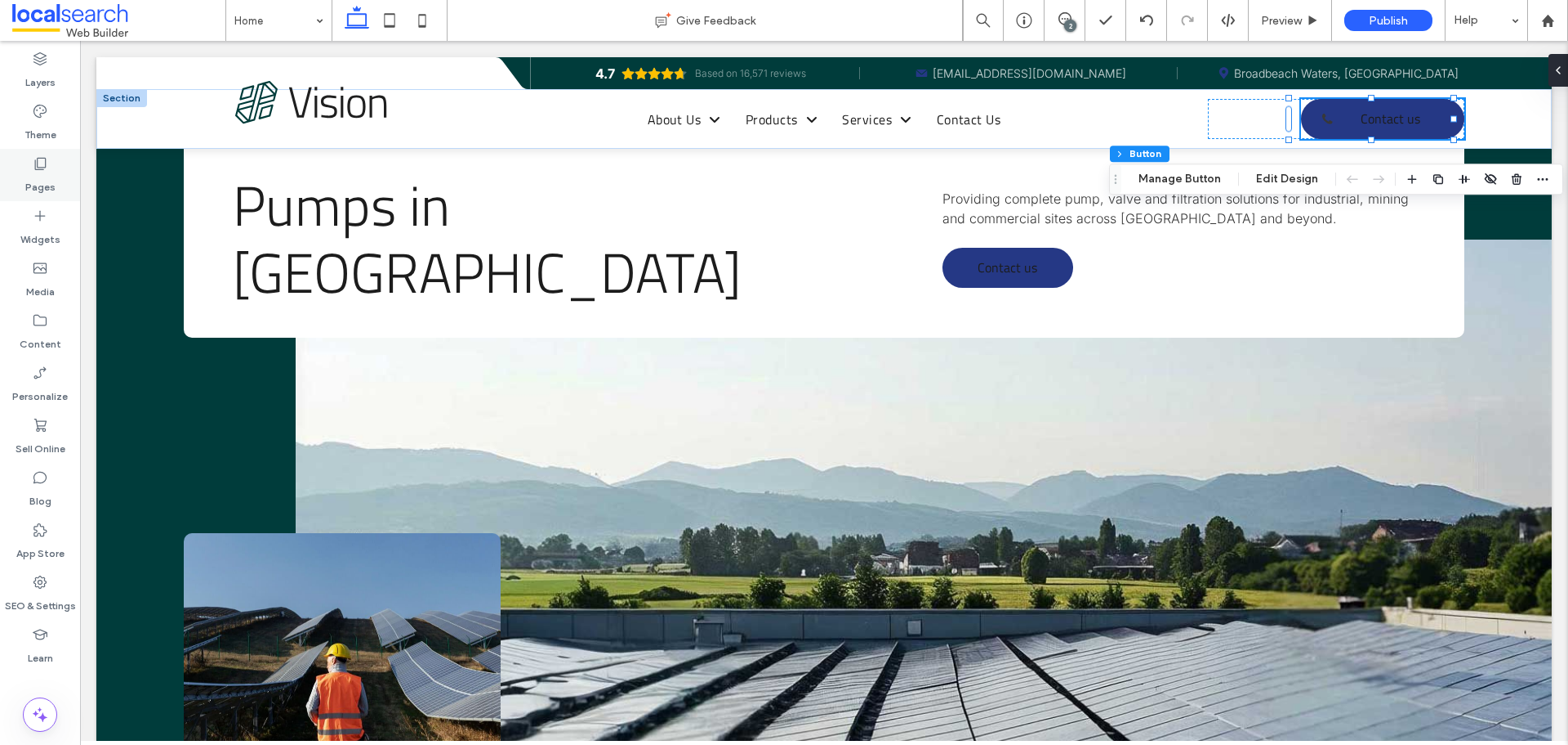
click at [10, 184] on div "Pages" at bounding box center [40, 175] width 80 height 53
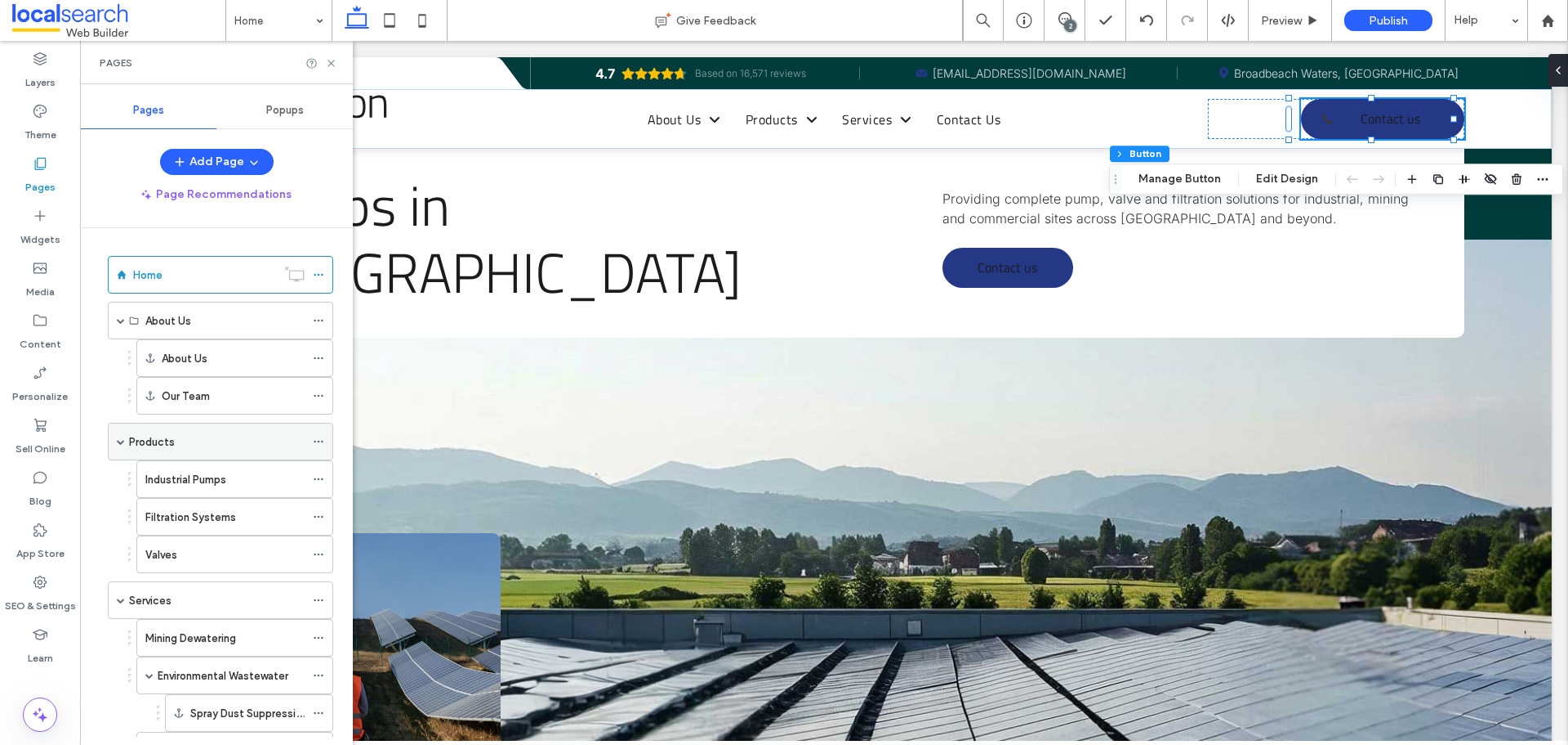
click at [185, 449] on div "Products" at bounding box center [216, 442] width 175 height 17
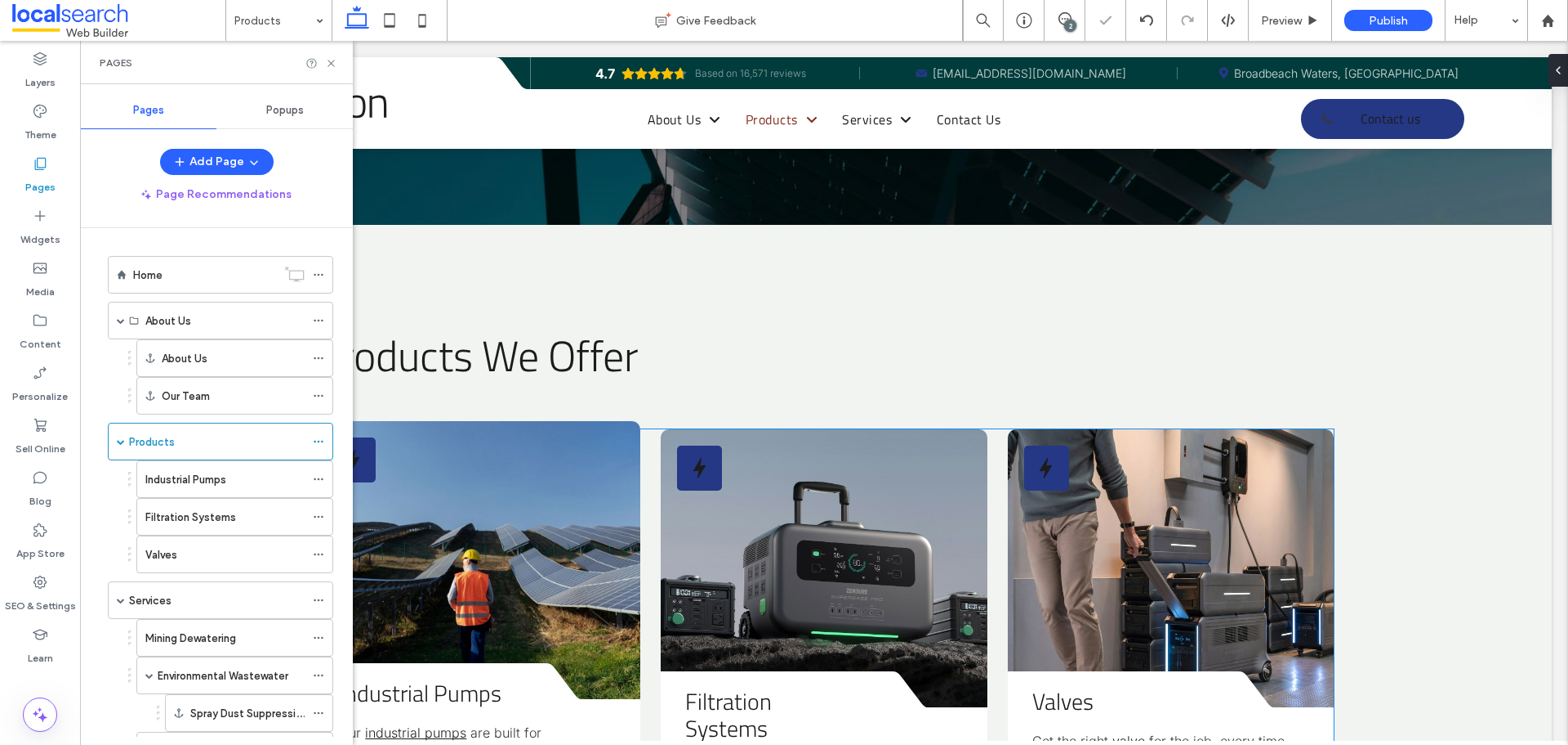
scroll to position [409, 0]
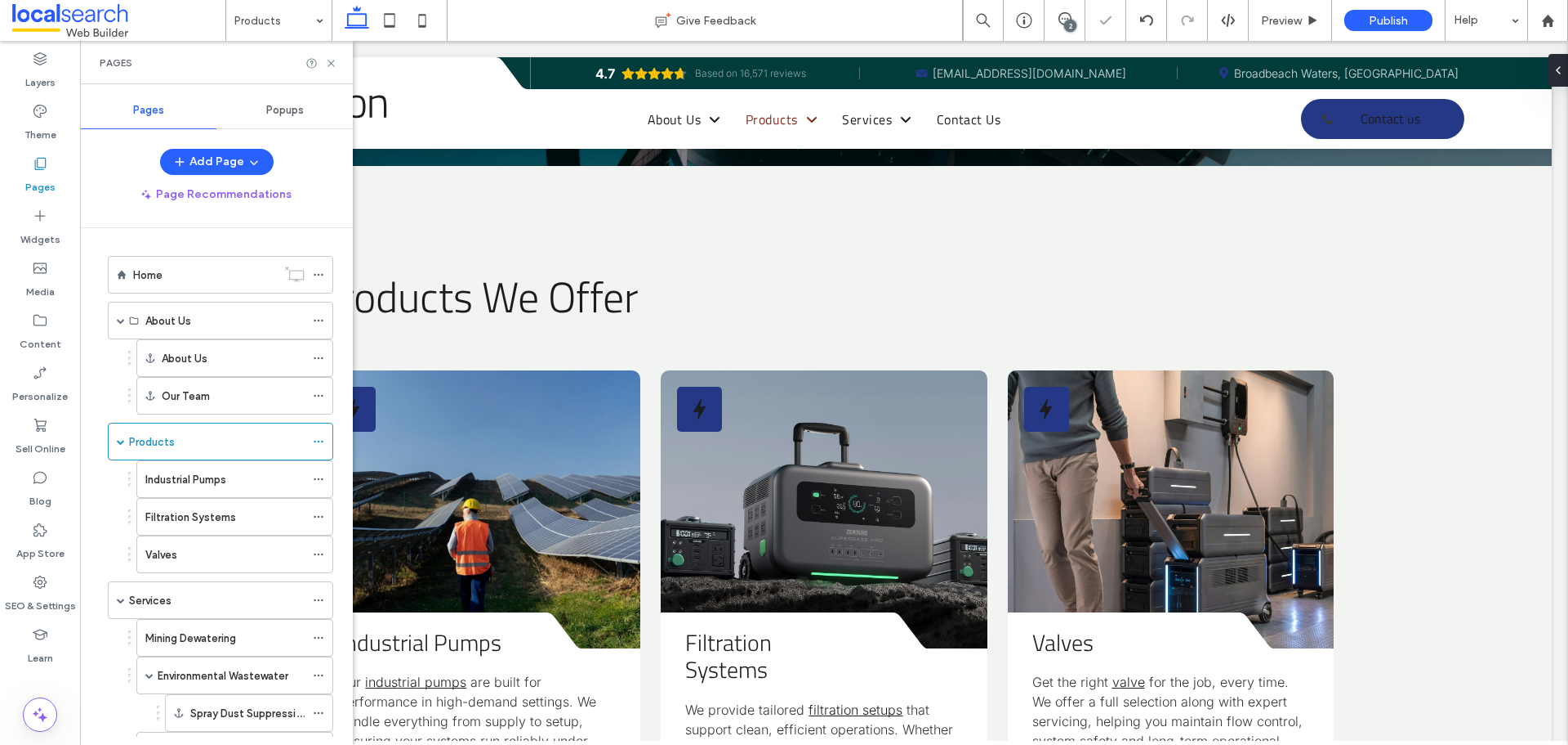
click at [217, 485] on label "Industrial Pumps" at bounding box center [185, 479] width 81 height 28
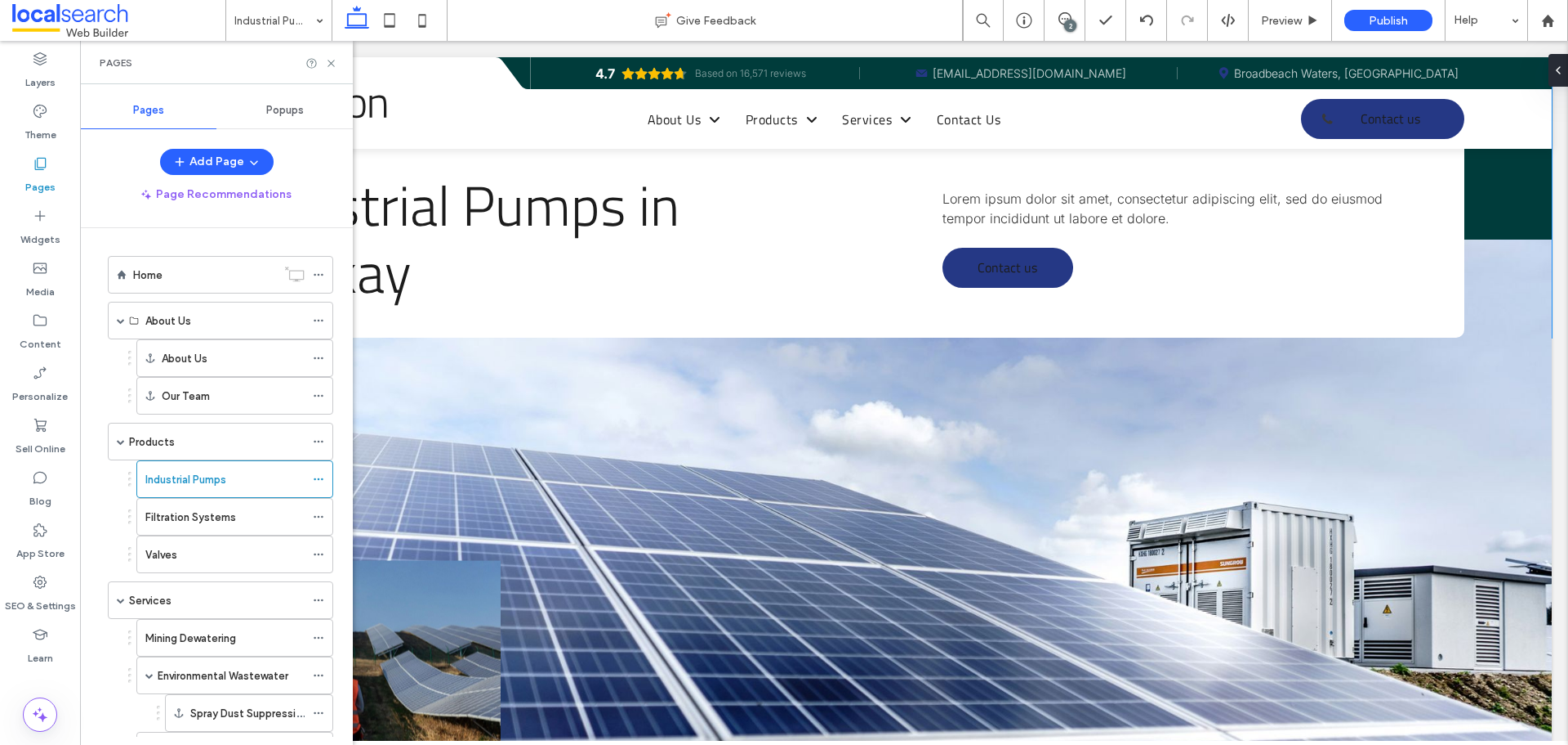
click at [1093, 216] on span "Lorem ipsum dolor sit amet, consectetur adipiscing elit, sed do eiusmod tempor …" at bounding box center [1162, 209] width 440 height 36
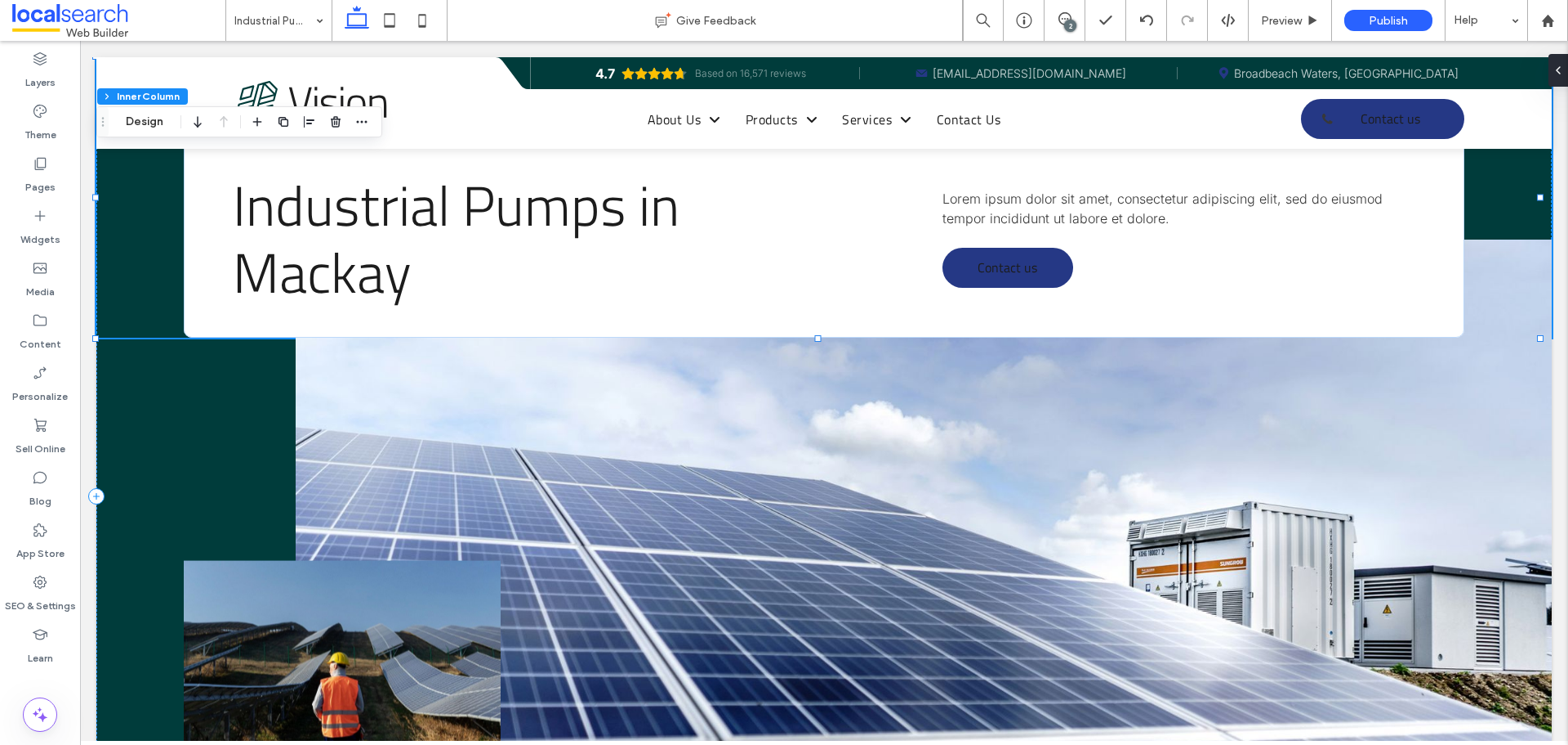
click at [1093, 216] on span "Lorem ipsum dolor sit amet, consectetur adipiscing elit, sed do eiusmod tempor …" at bounding box center [1162, 209] width 440 height 36
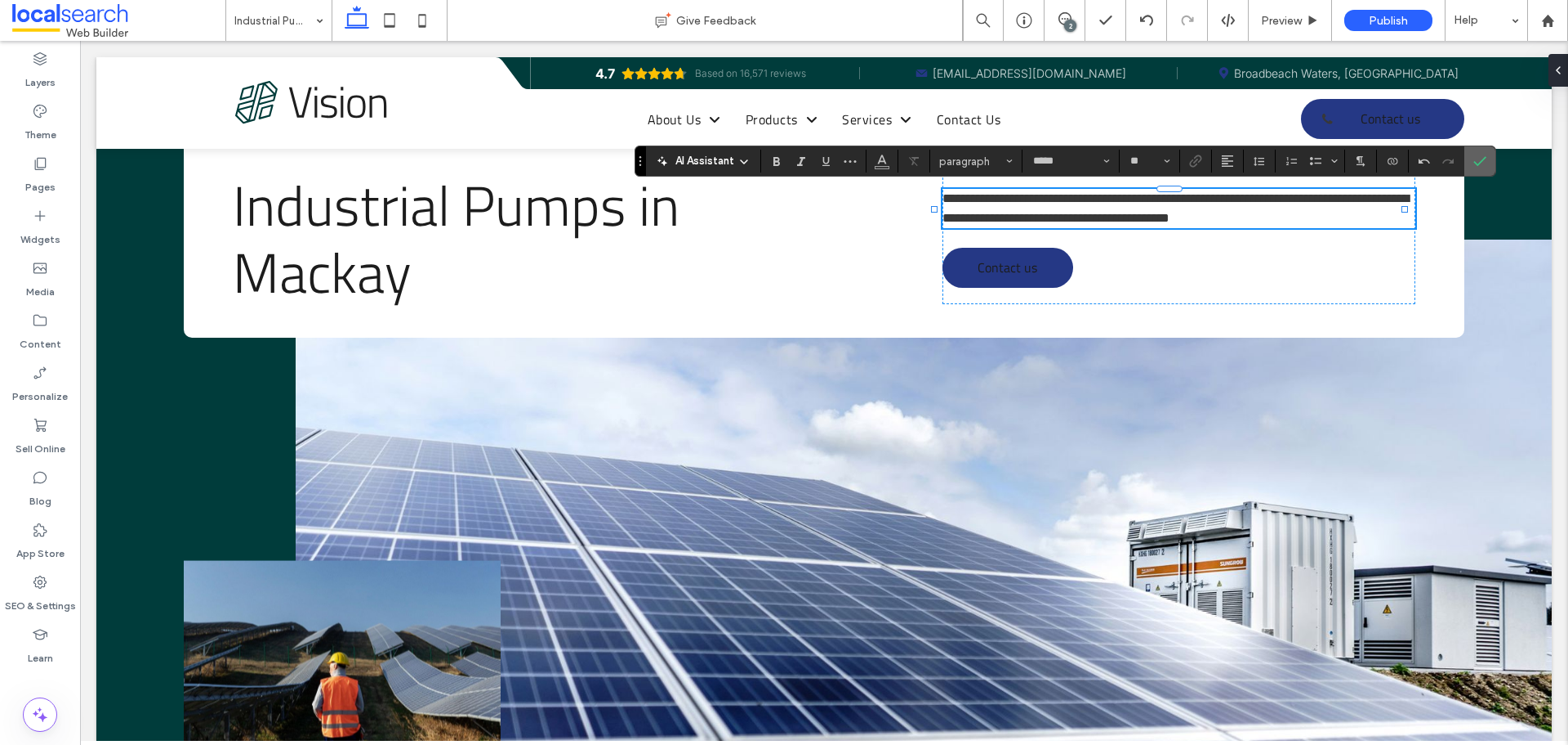
click at [1474, 160] on icon "Confirm" at bounding box center [1480, 161] width 13 height 13
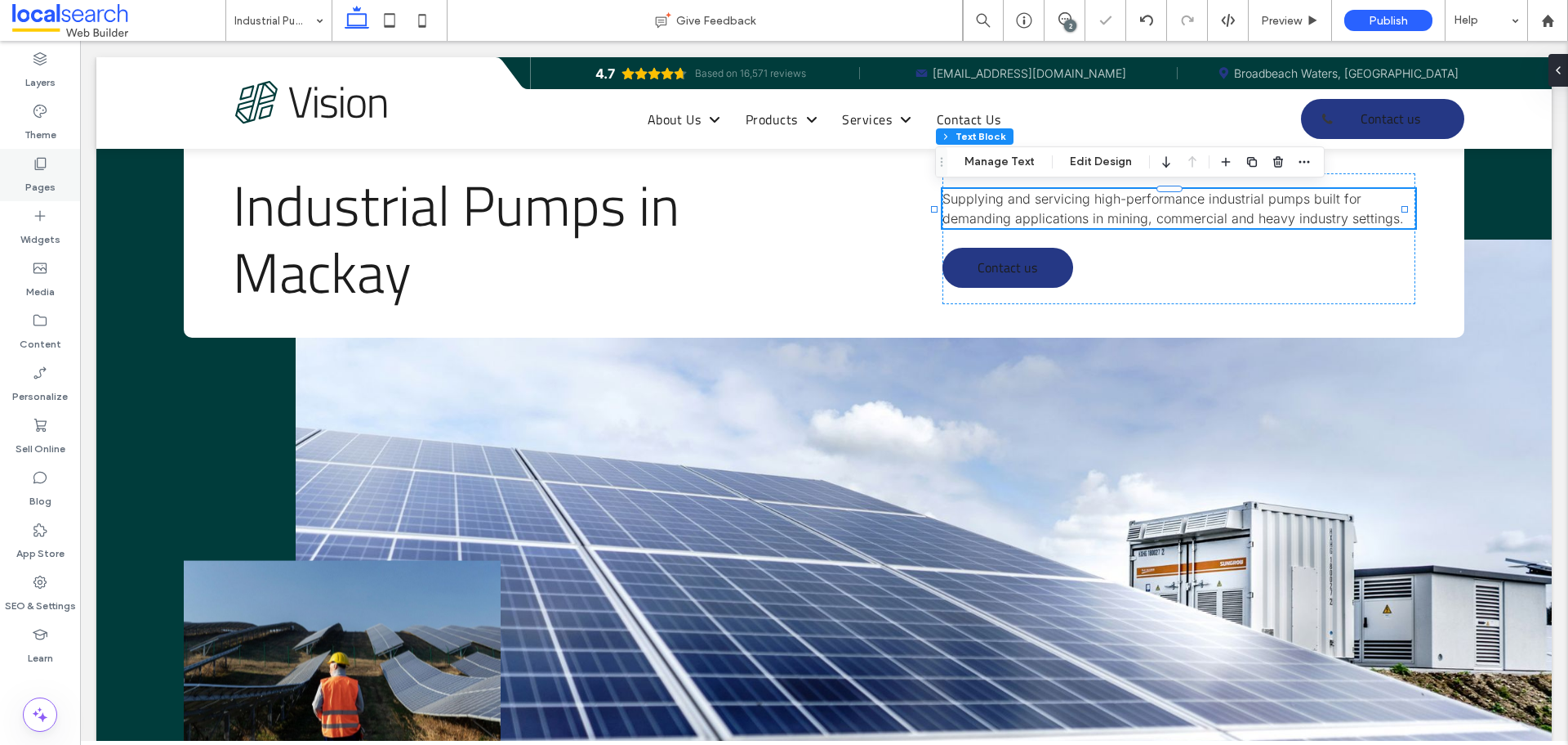
click at [18, 169] on div "Pages" at bounding box center [40, 175] width 80 height 53
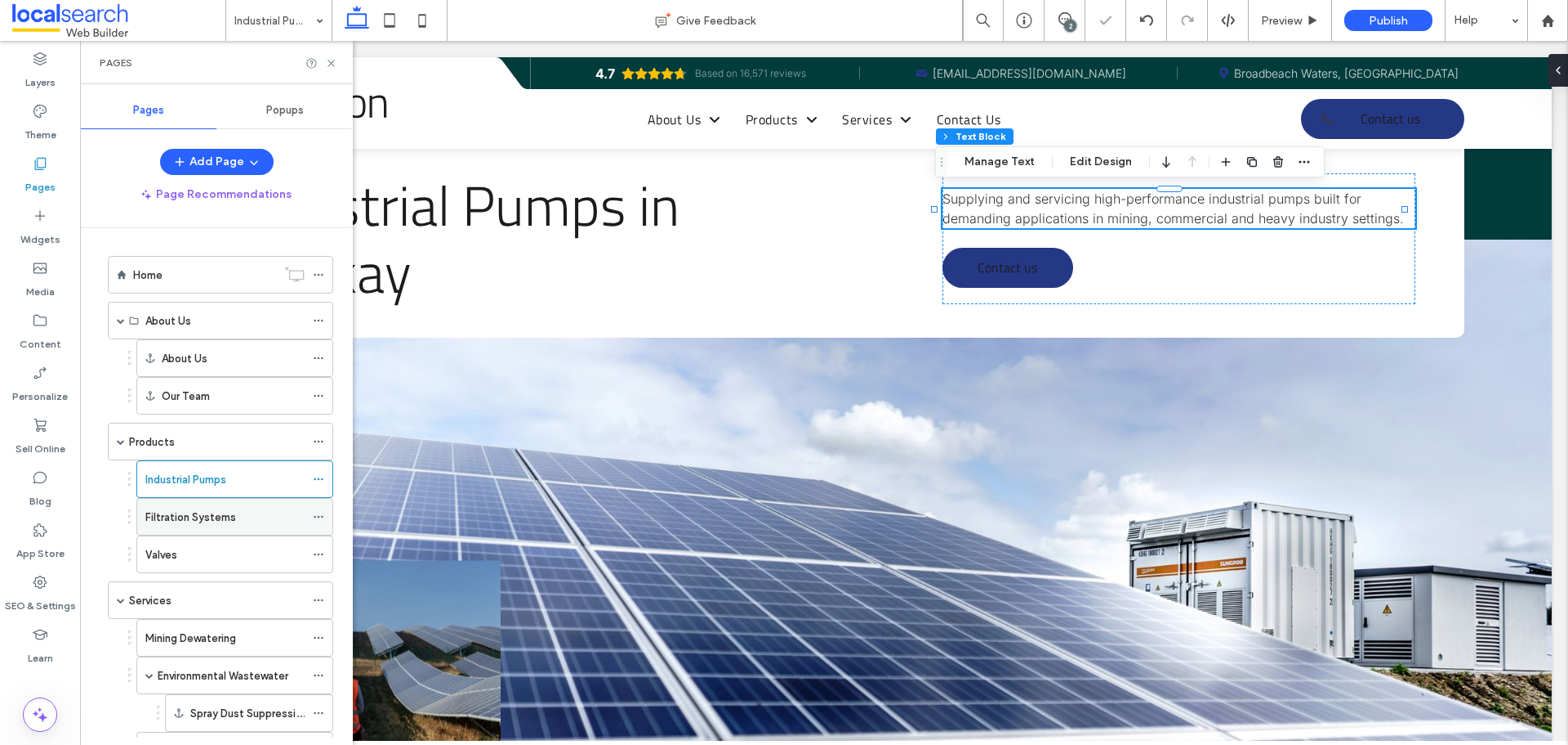
click at [199, 520] on label "Filtration Systems" at bounding box center [191, 516] width 91 height 28
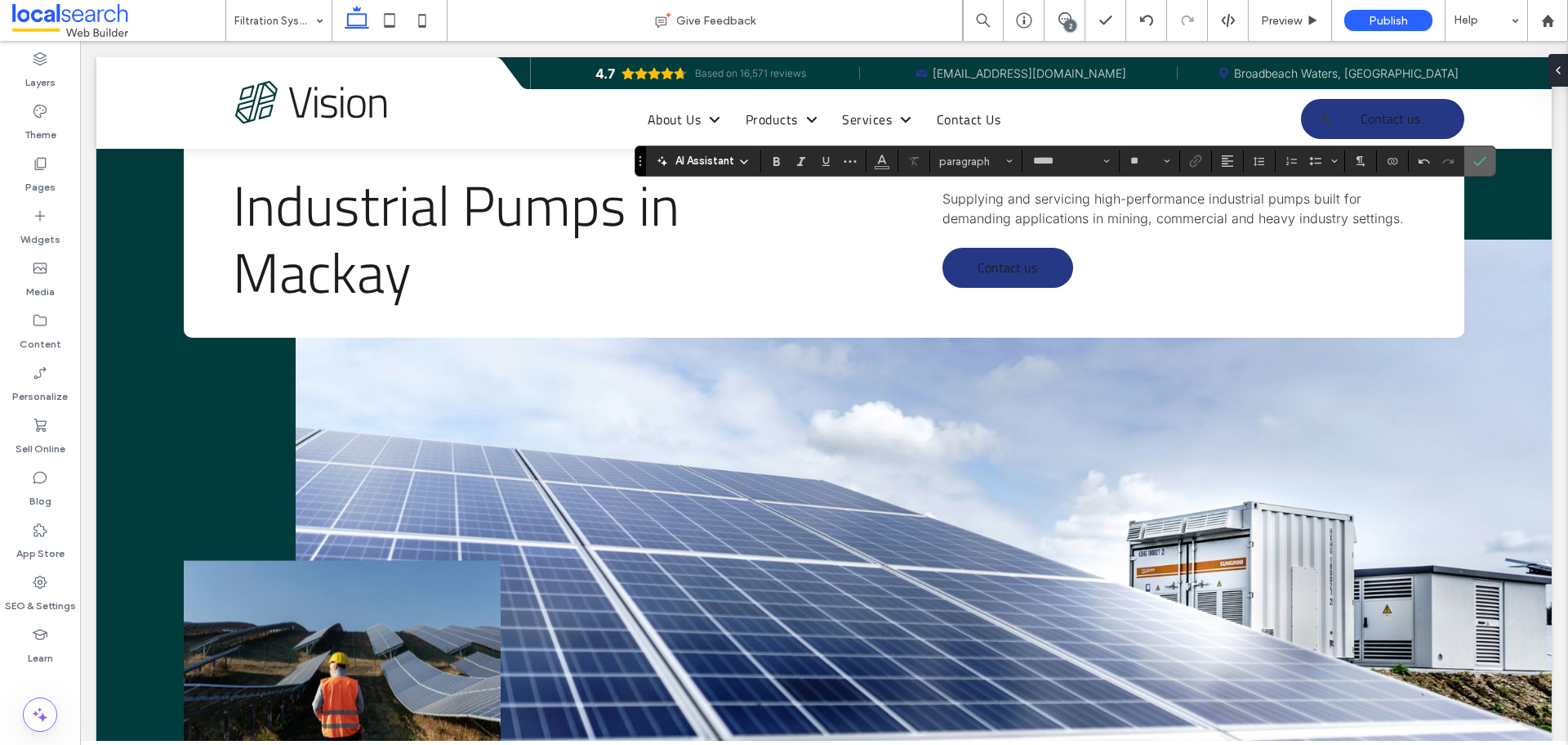
click at [1482, 160] on icon "Confirm" at bounding box center [1480, 161] width 13 height 13
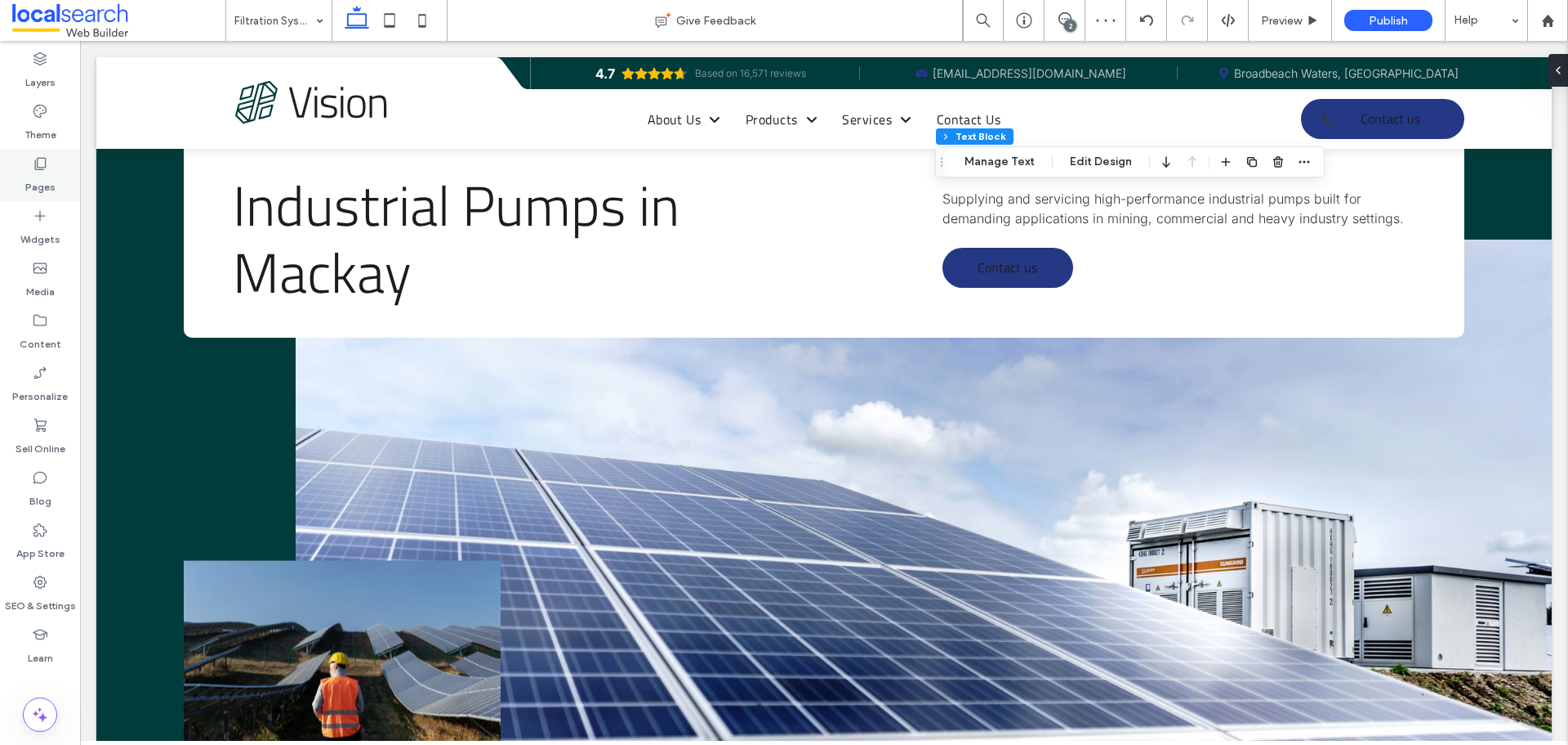
click at [24, 159] on div "Pages" at bounding box center [40, 175] width 80 height 53
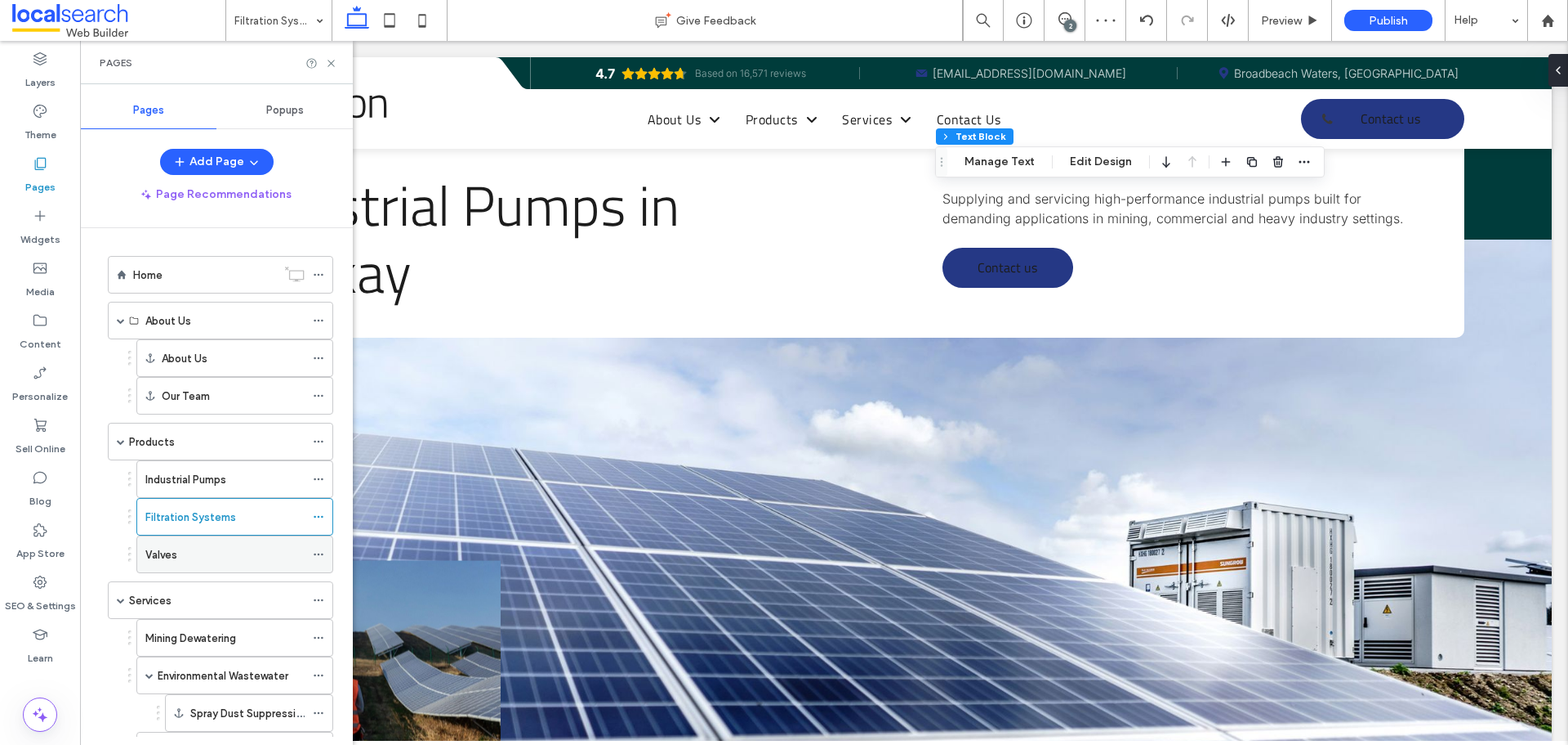
click at [210, 551] on div "Valves" at bounding box center [224, 554] width 159 height 17
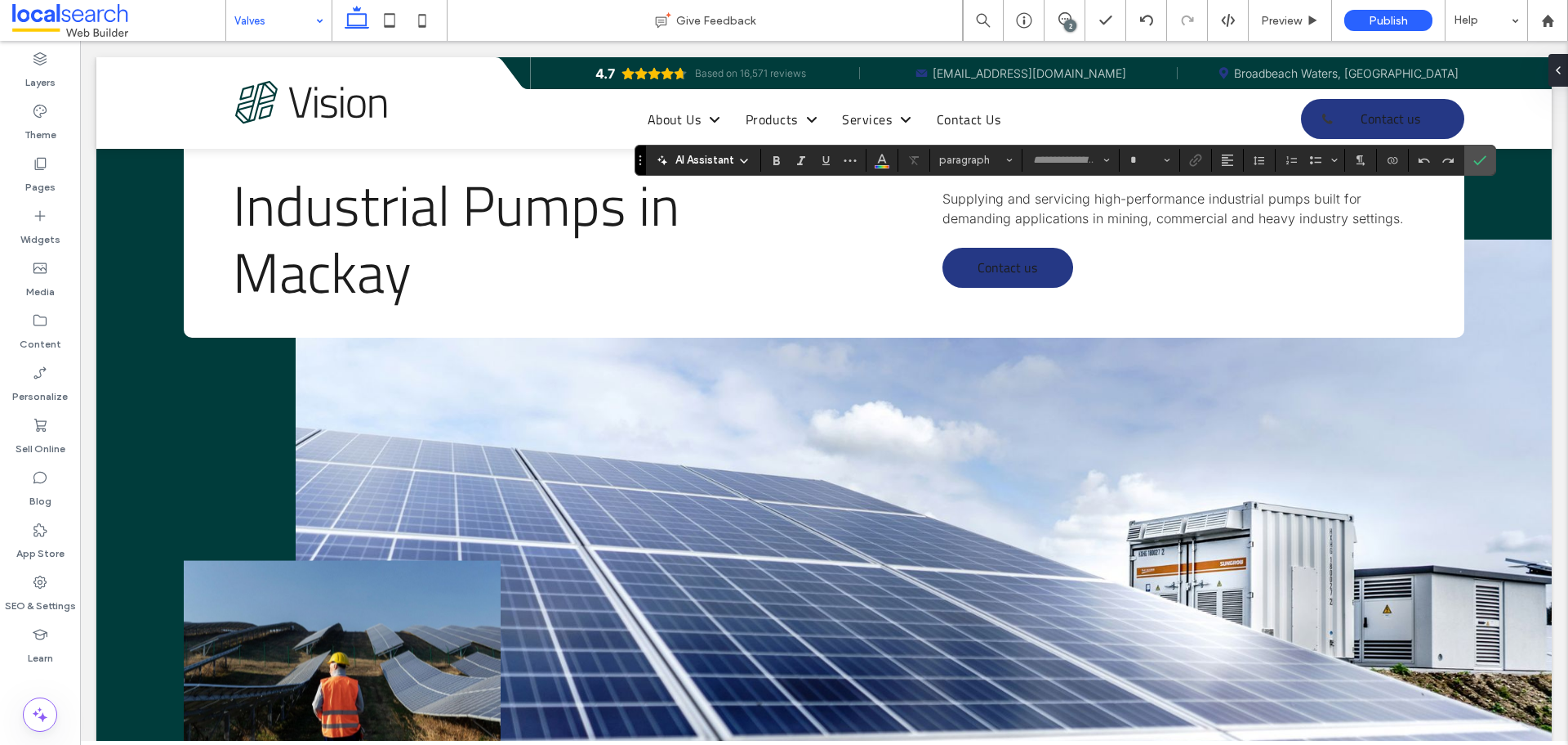
type input "*****"
type input "**"
click at [1483, 164] on icon "Confirm" at bounding box center [1480, 160] width 13 height 13
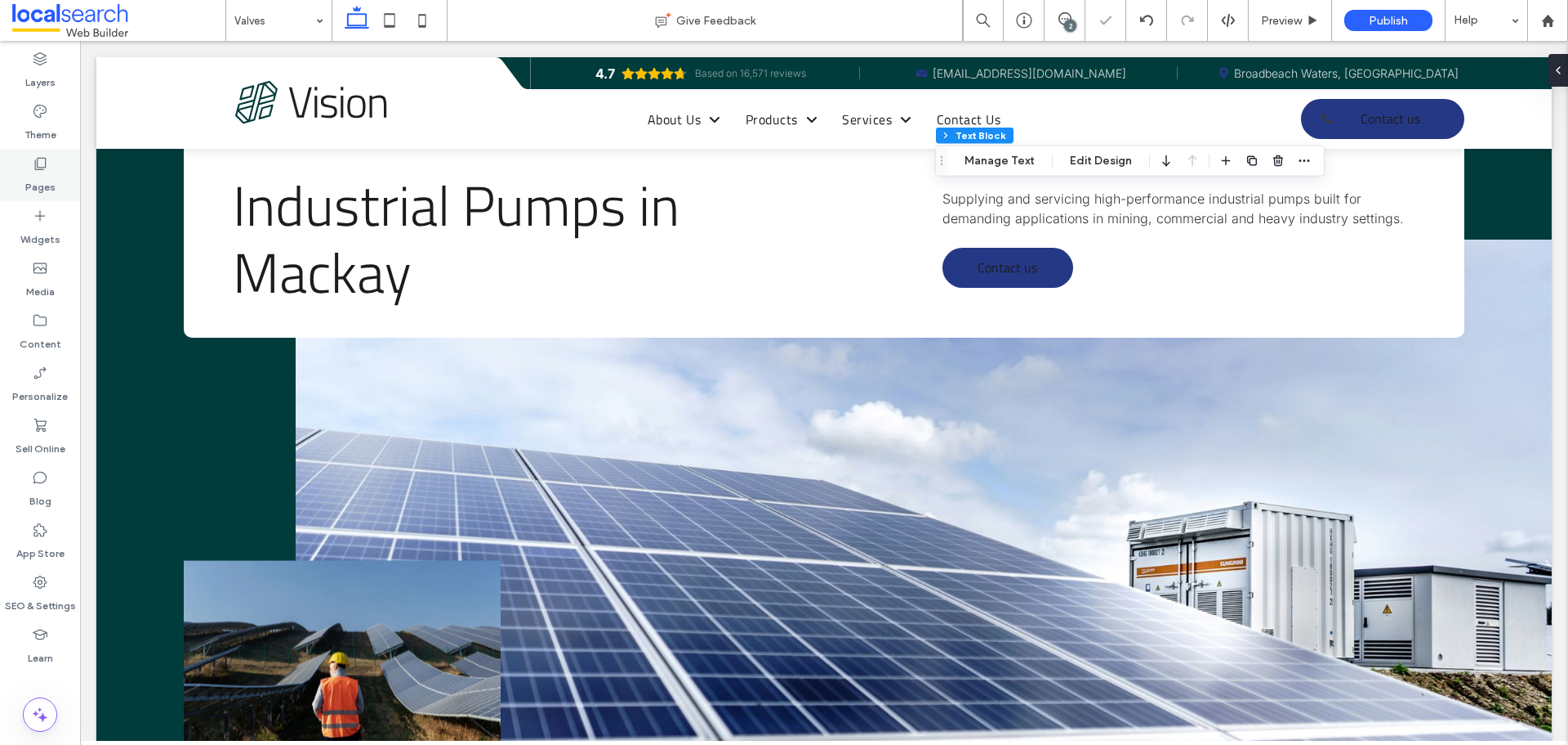
click at [58, 155] on div "Pages" at bounding box center [40, 175] width 80 height 53
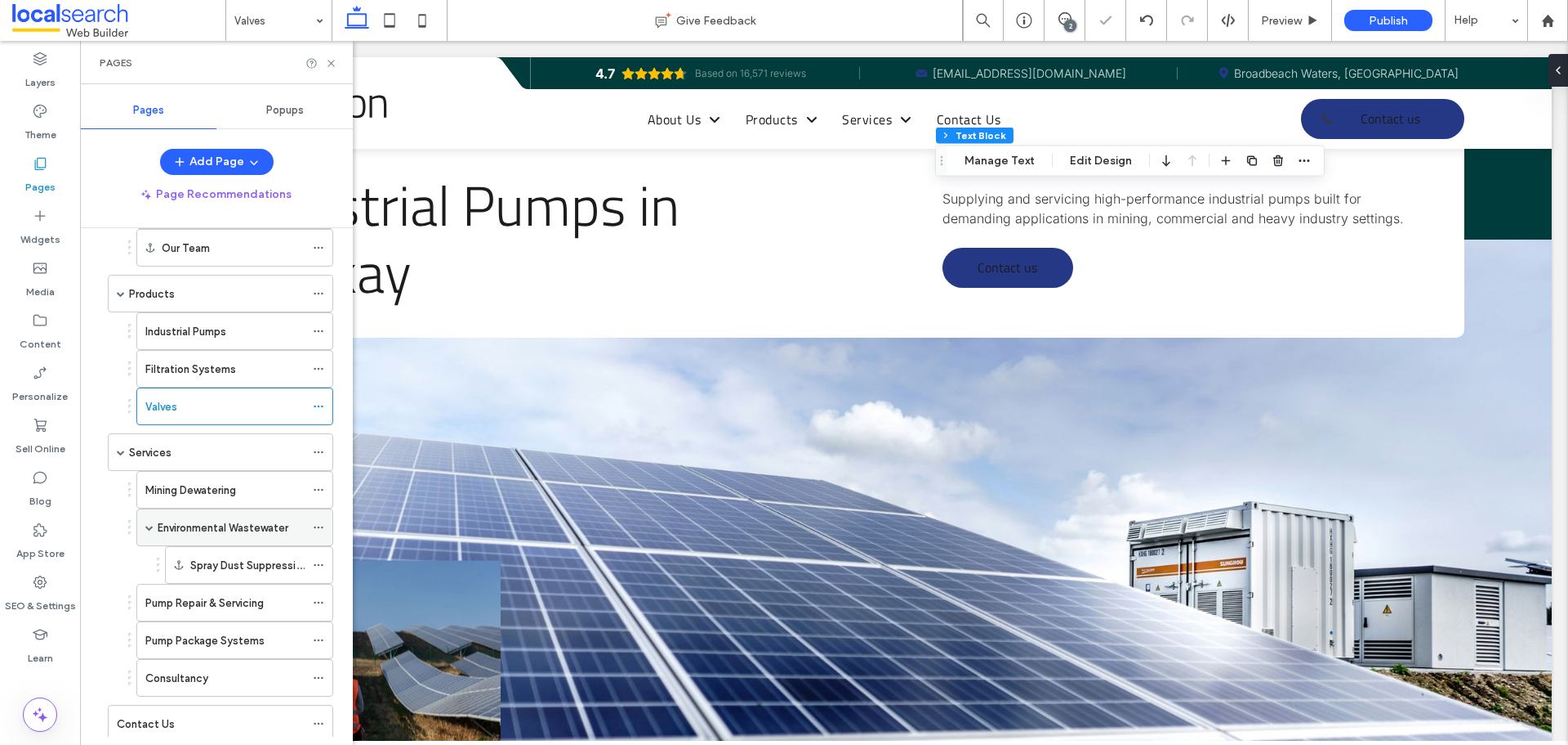
scroll to position [194, 0]
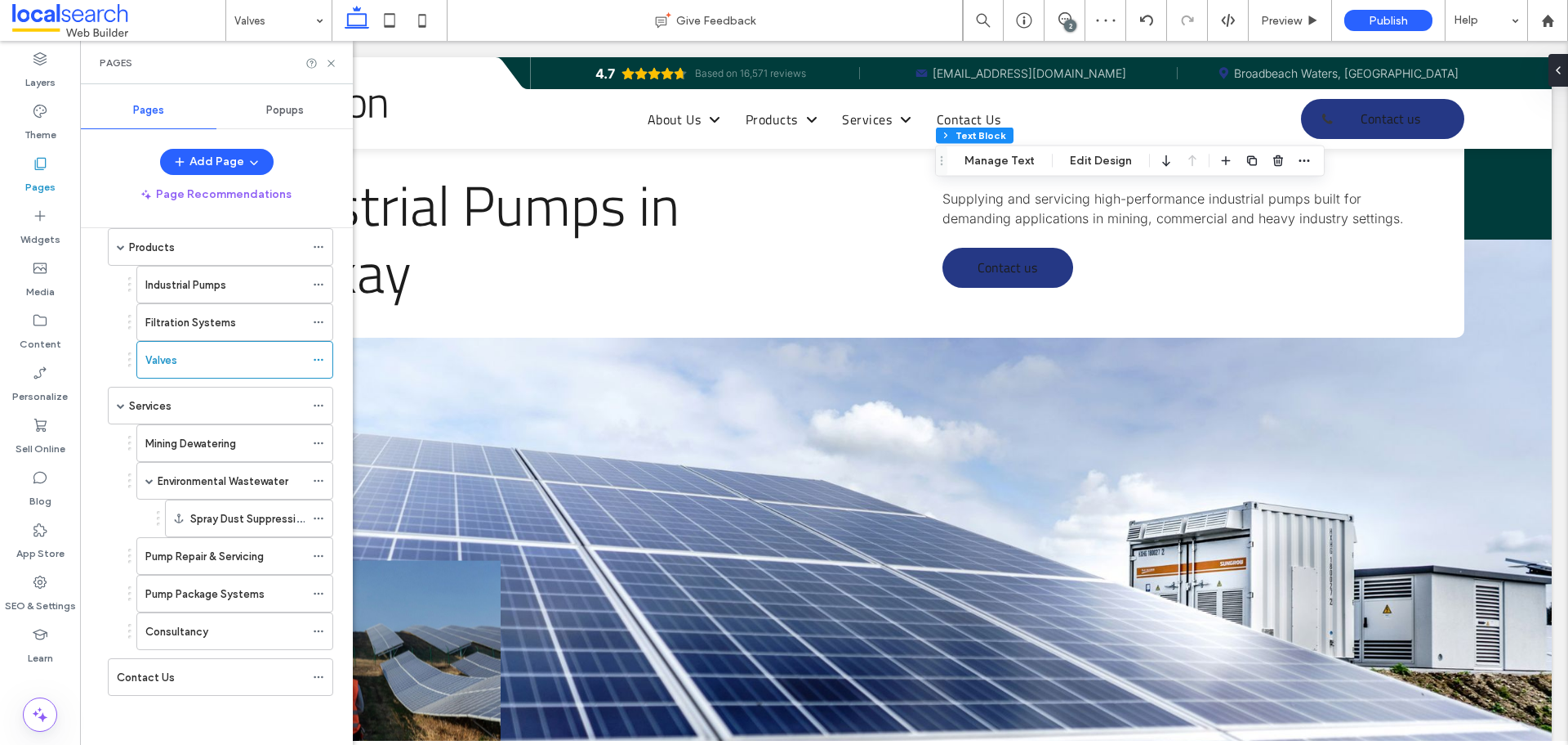
click at [222, 412] on div "Services" at bounding box center [216, 405] width 175 height 17
click at [232, 451] on label "Mining Dewatering" at bounding box center [191, 442] width 91 height 28
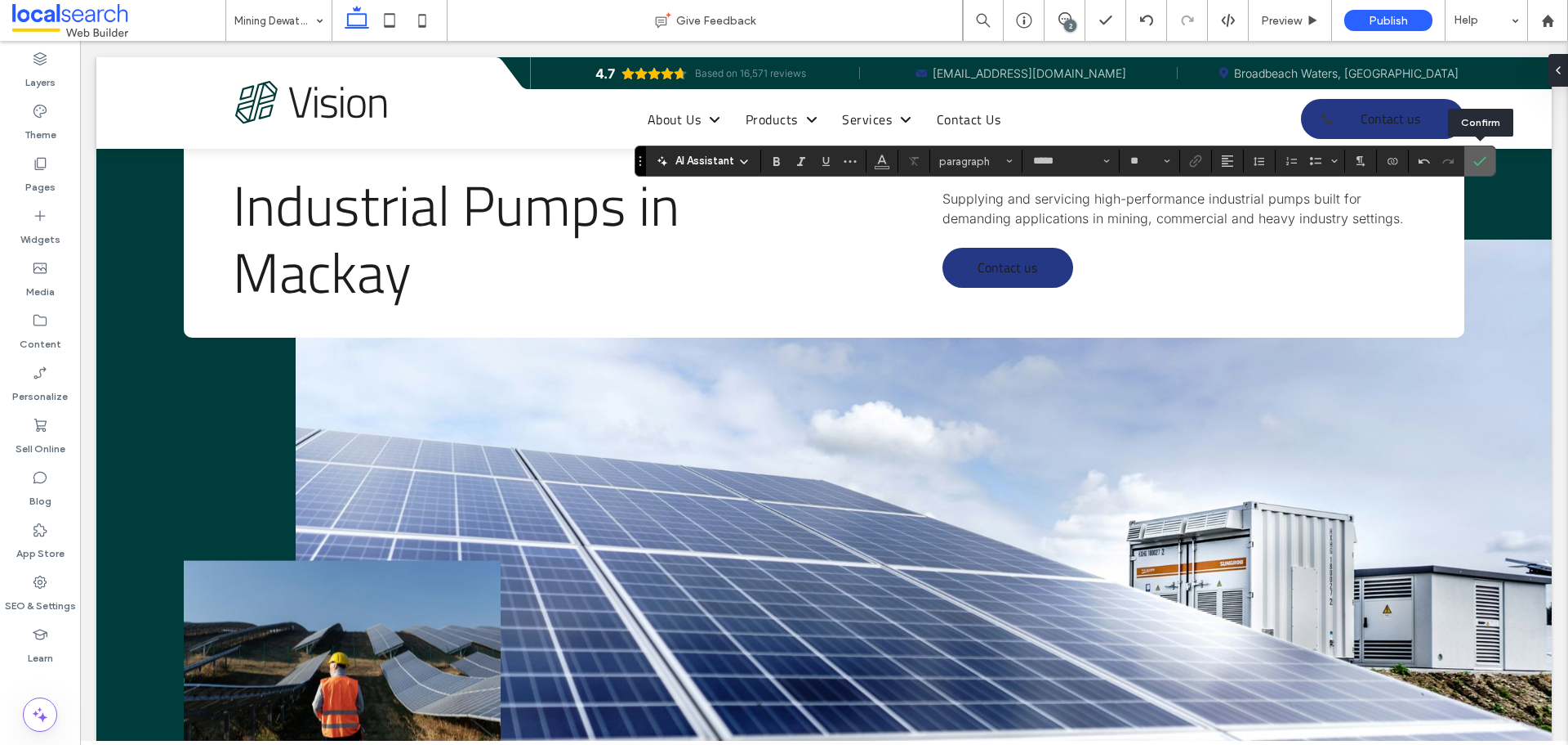
click at [1481, 161] on use "Confirm" at bounding box center [1480, 161] width 13 height 10
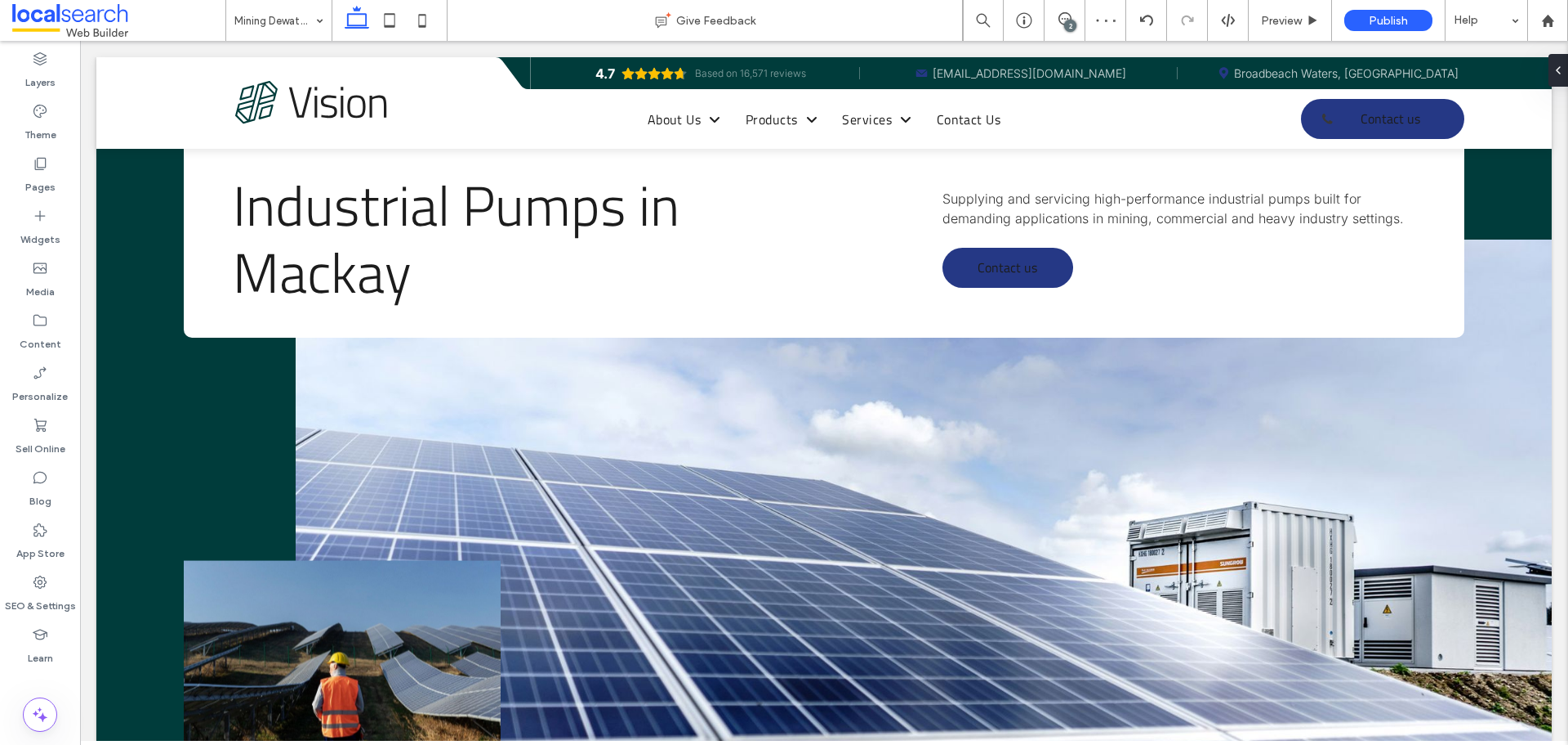
type input "*****"
type input "**"
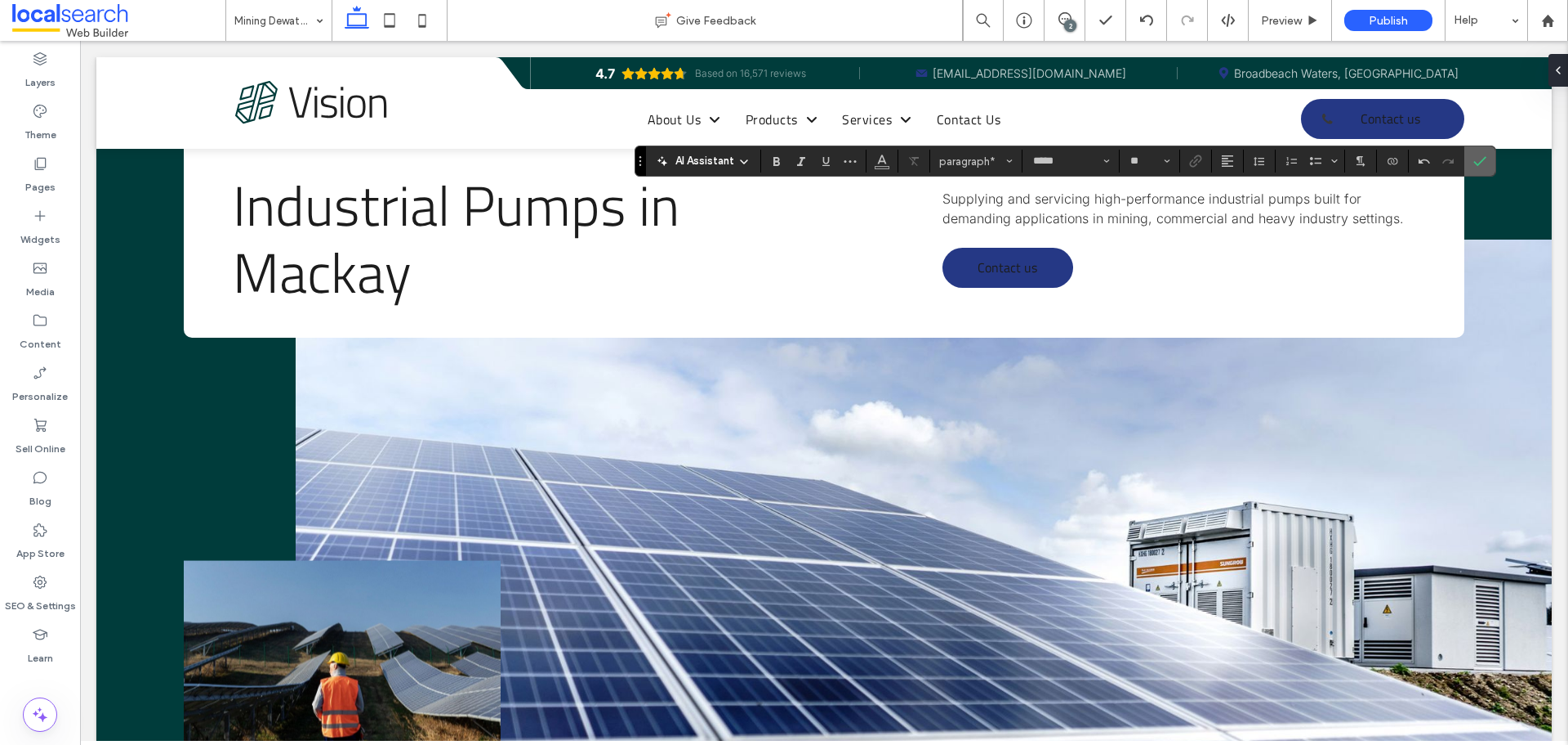
click at [1484, 158] on icon "Confirm" at bounding box center [1480, 161] width 13 height 13
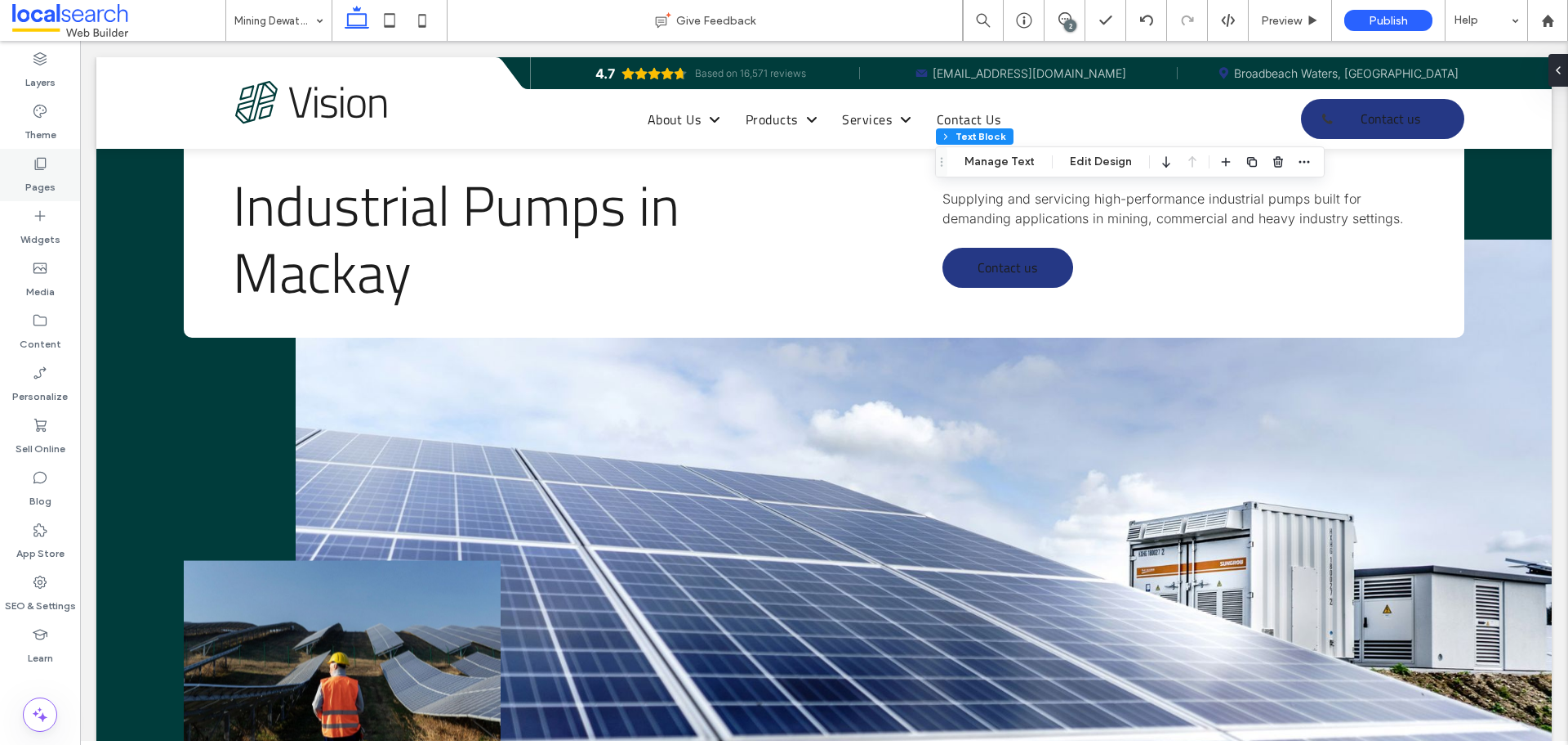
click at [19, 175] on div "Pages" at bounding box center [40, 175] width 80 height 53
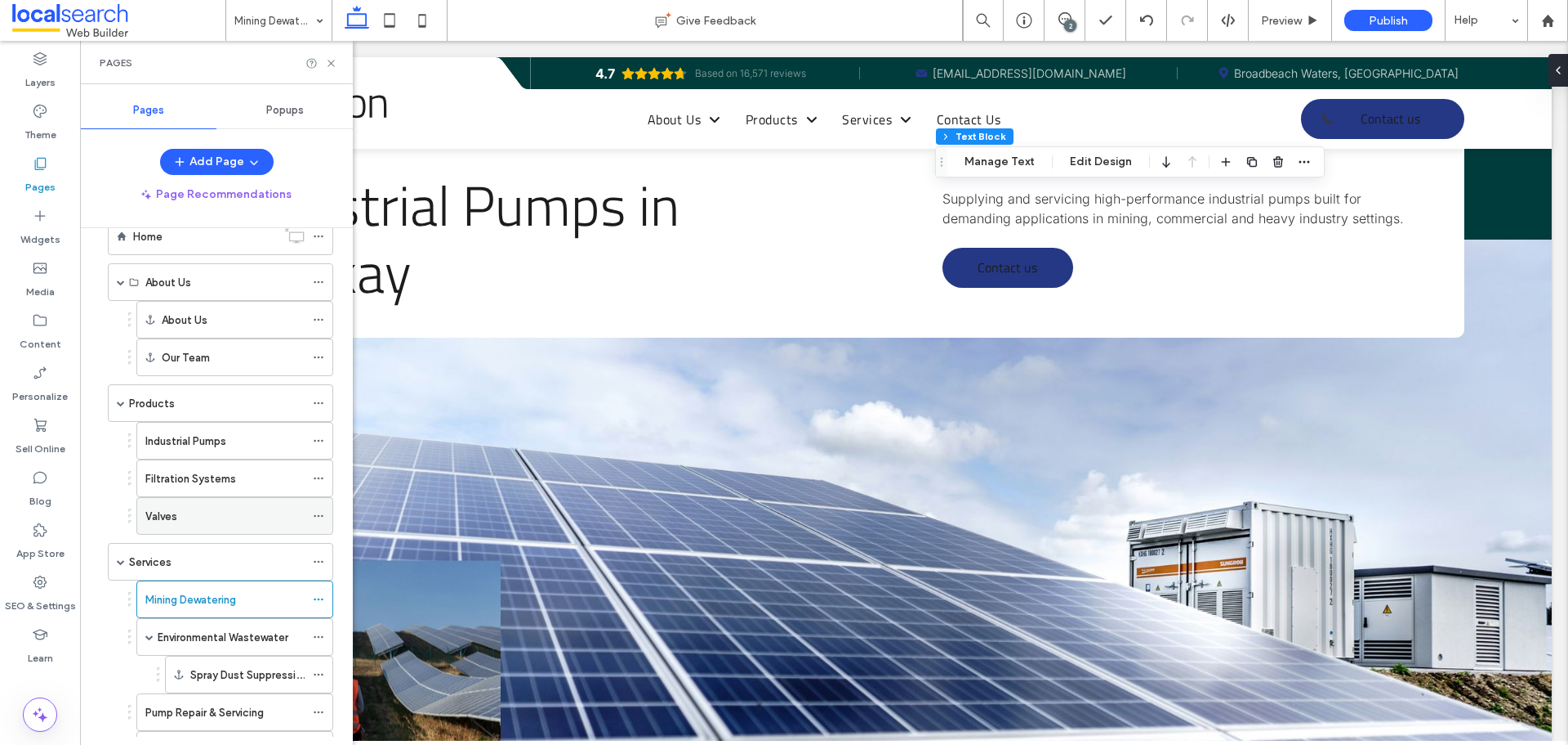
scroll to position [194, 0]
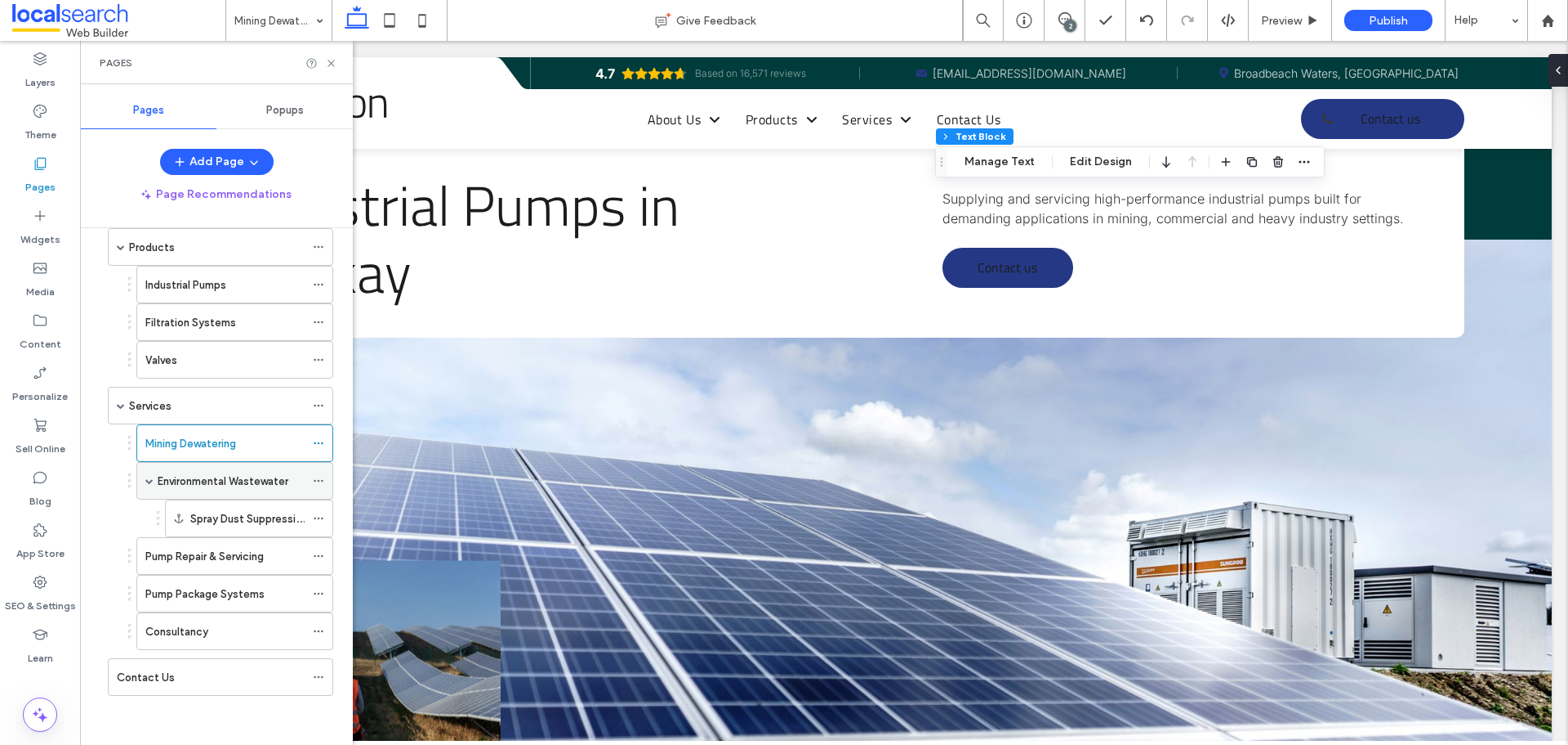
click at [212, 481] on label "Environmental Wastewater" at bounding box center [223, 481] width 131 height 28
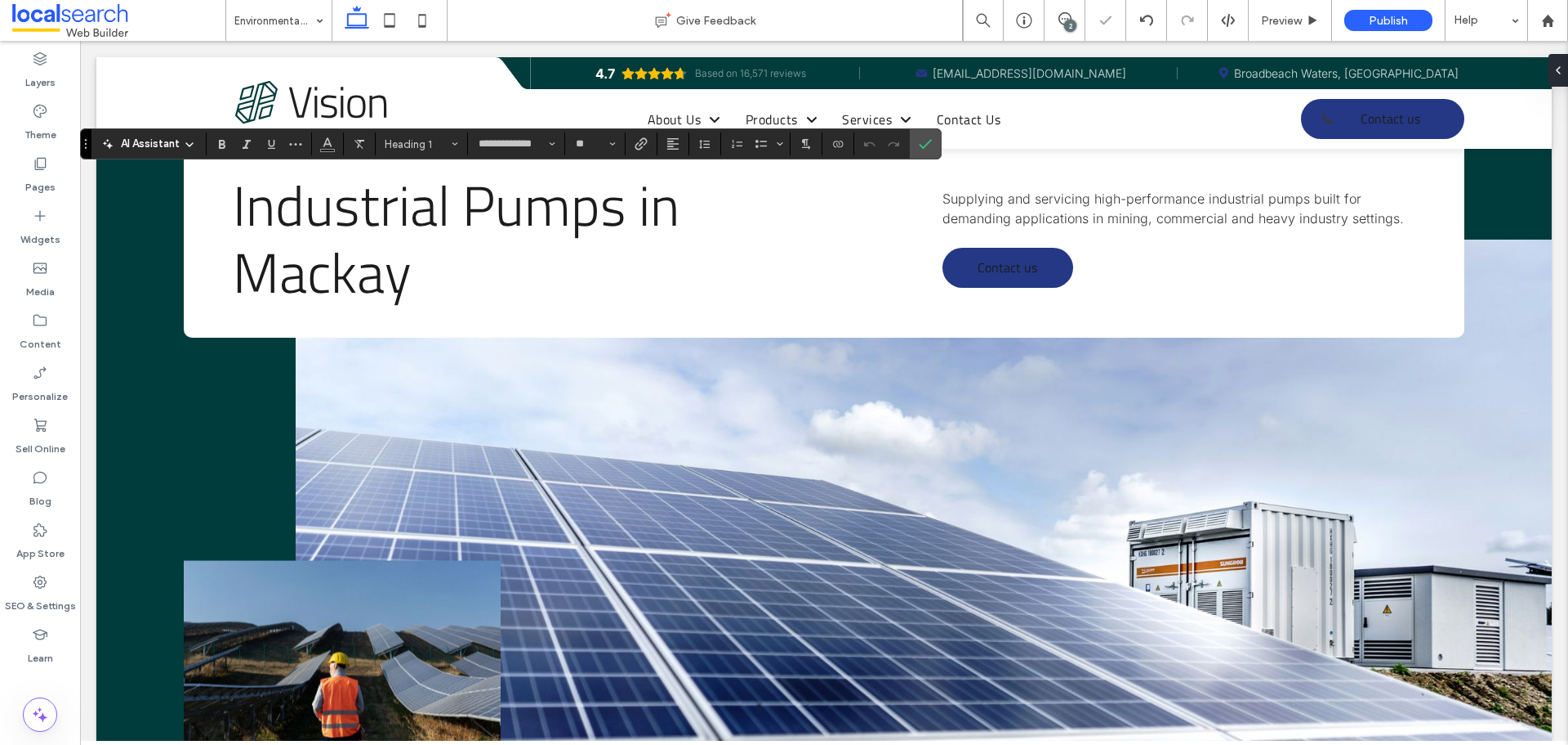
type input "**********"
type input "**"
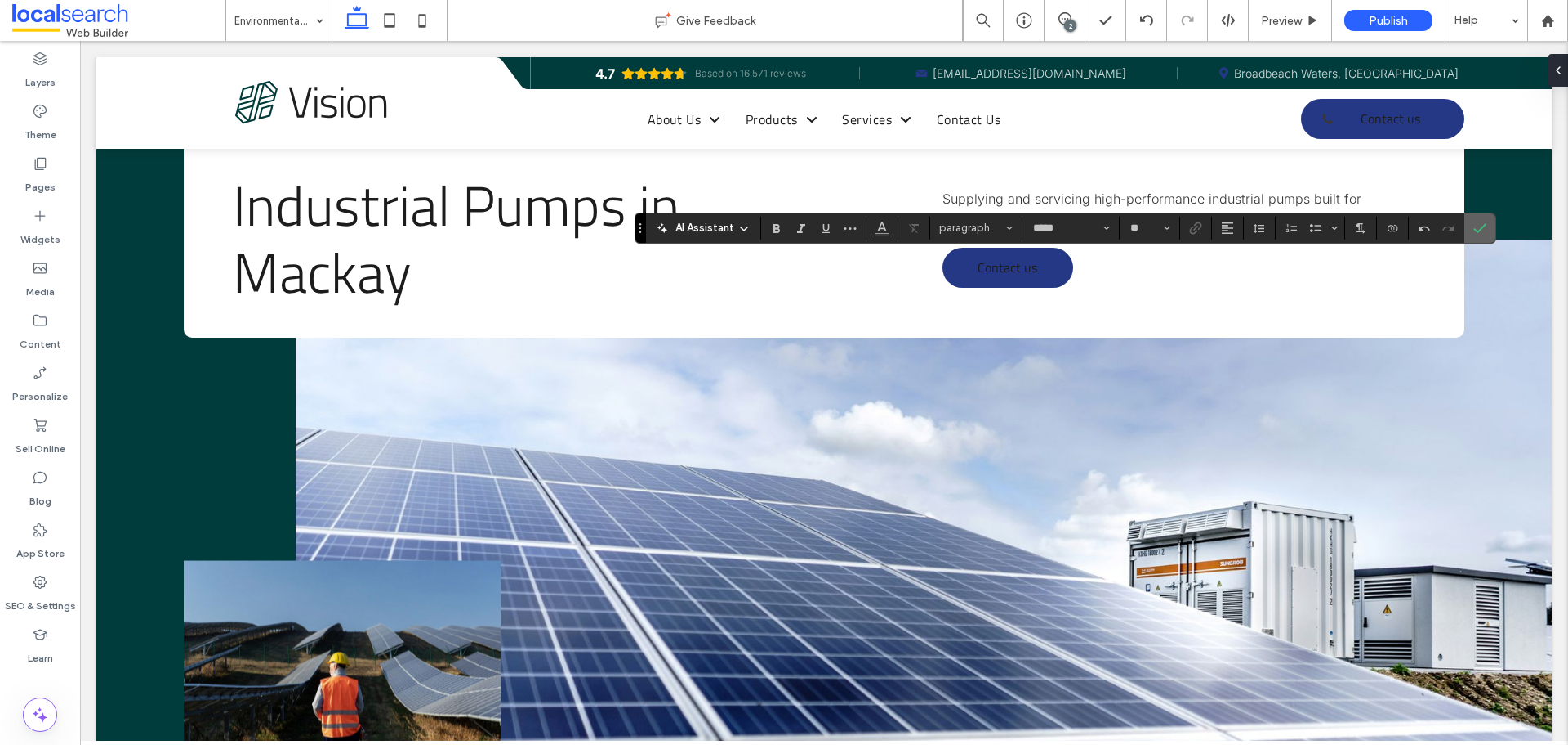
click at [1476, 227] on icon "Confirm" at bounding box center [1480, 228] width 13 height 13
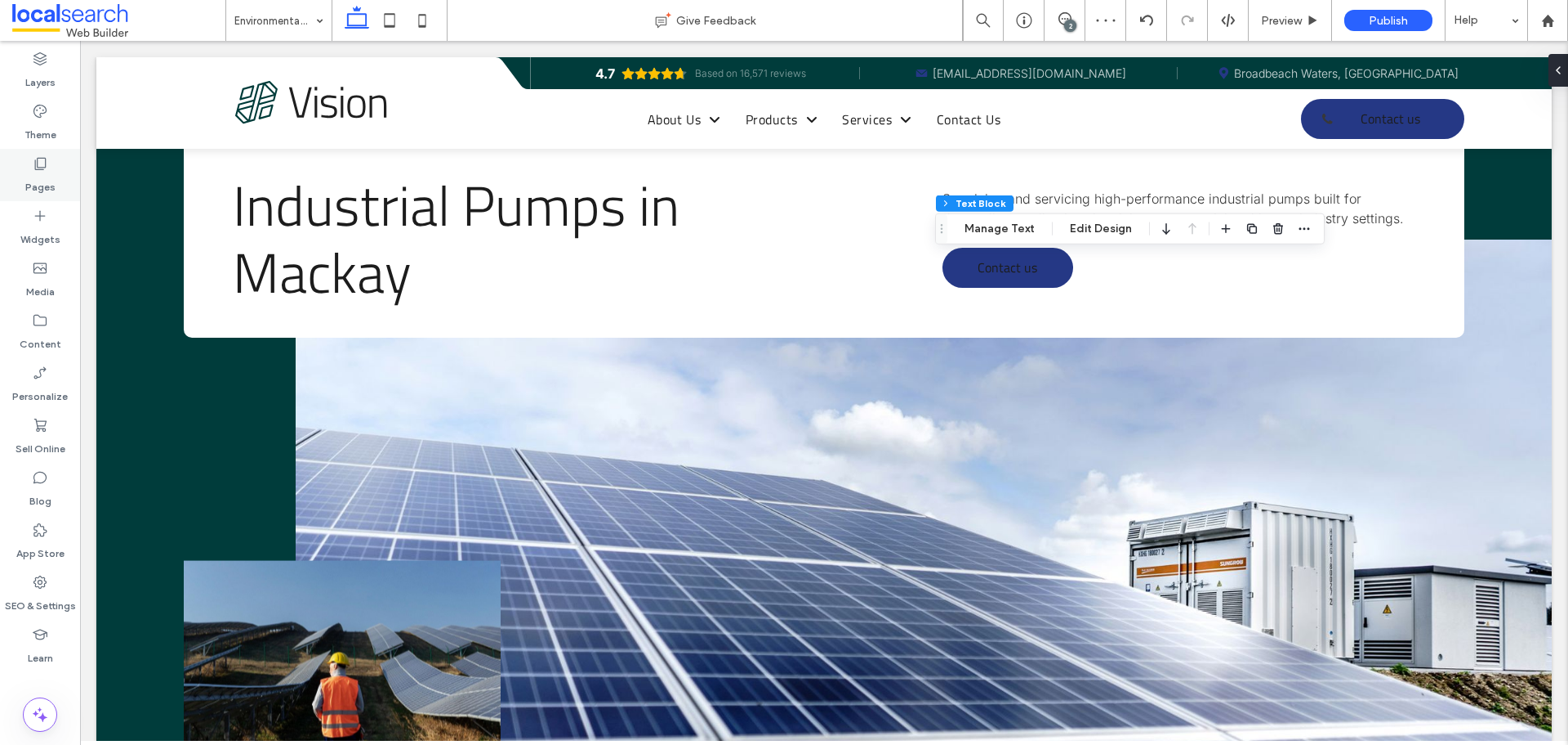
click at [4, 169] on div "Pages" at bounding box center [40, 175] width 80 height 53
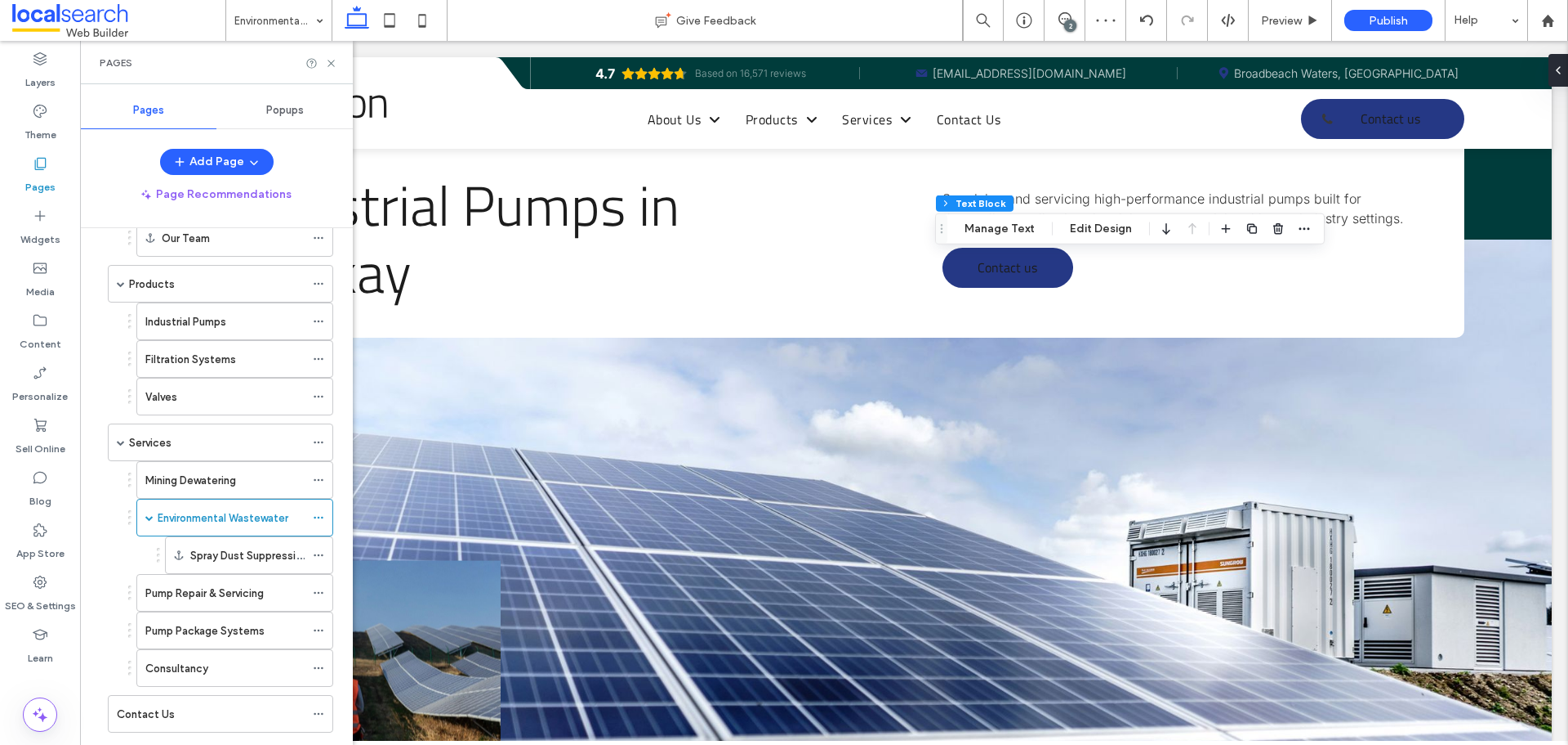
scroll to position [194, 0]
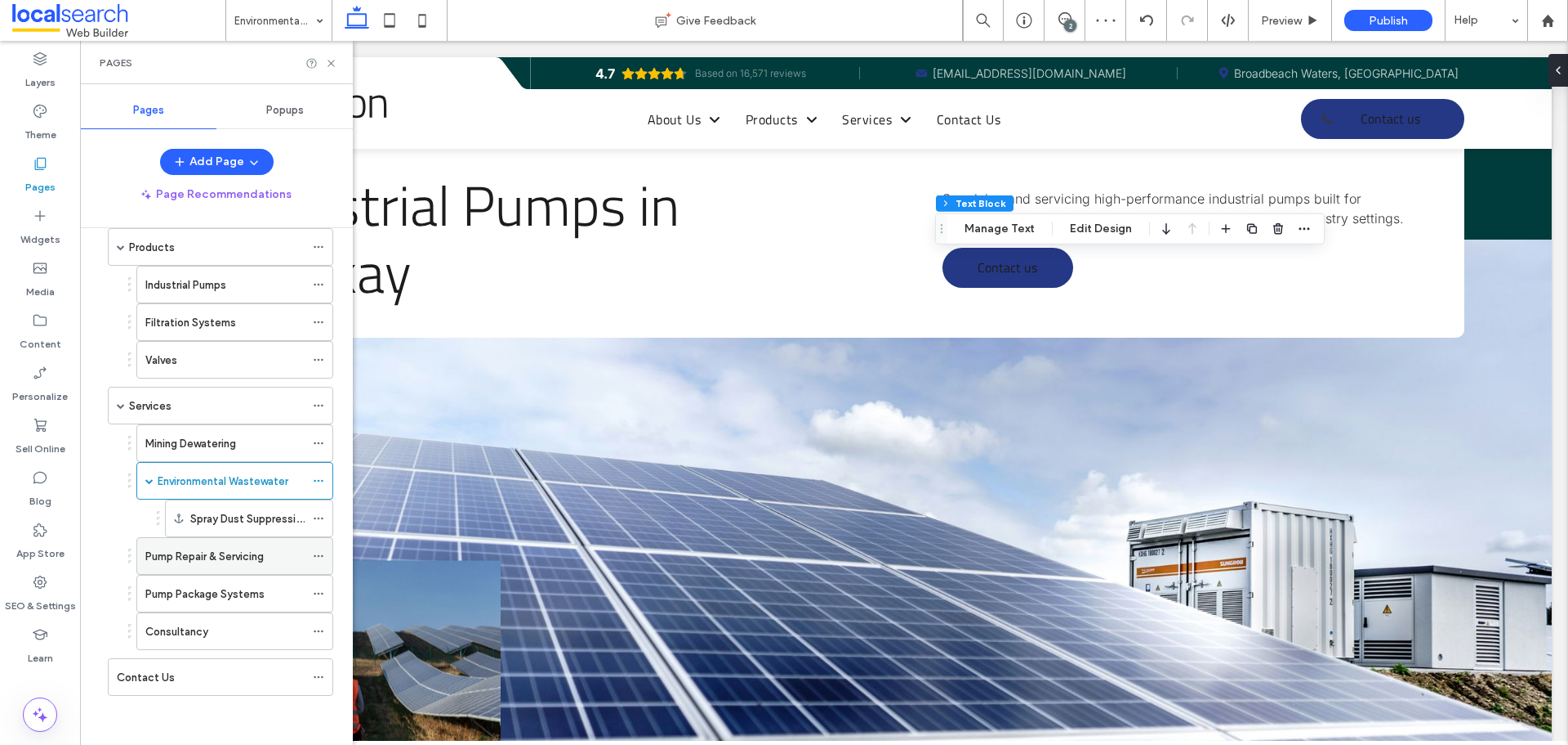
click at [221, 570] on div "Pump Repair & Servicing" at bounding box center [224, 556] width 159 height 36
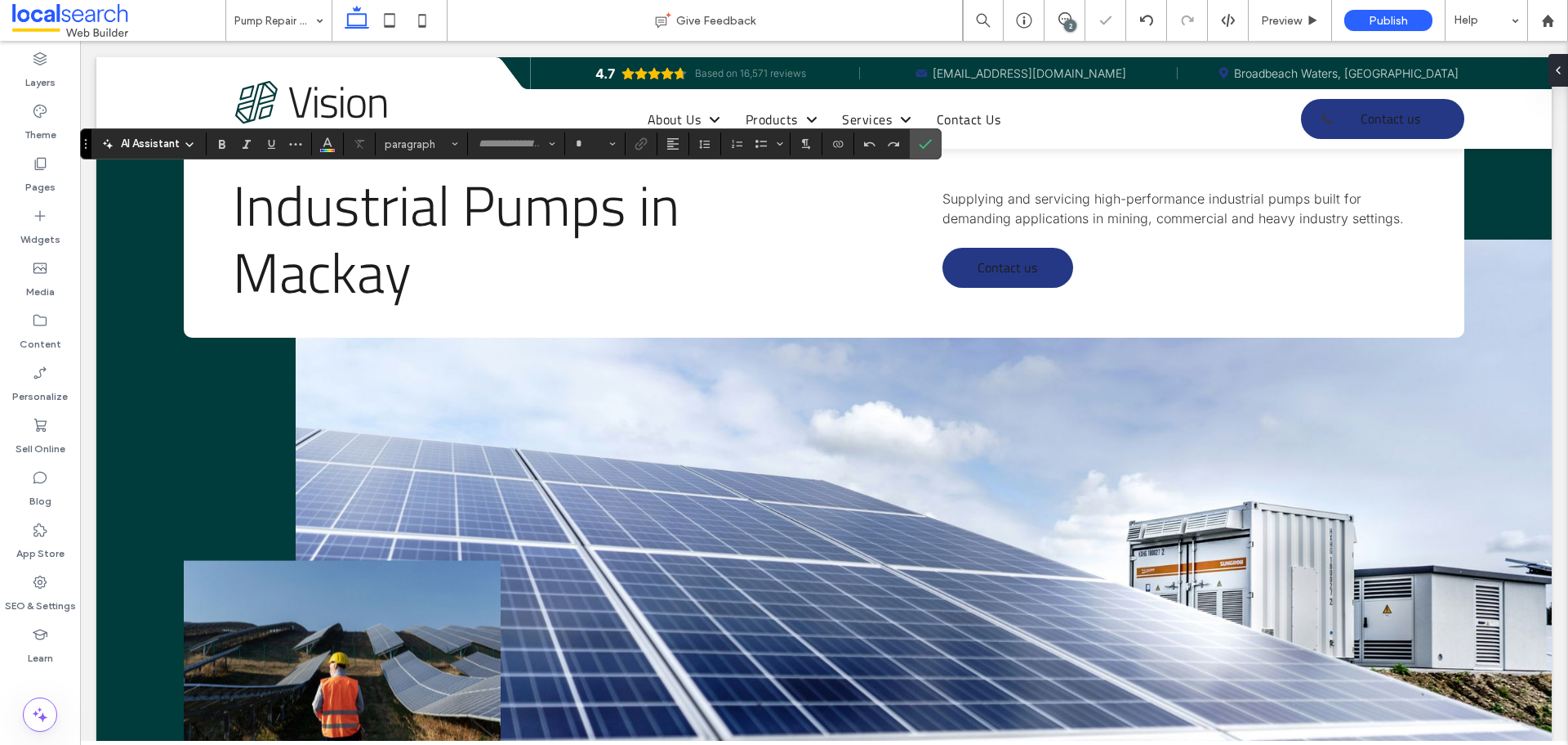
type input "**********"
type input "**"
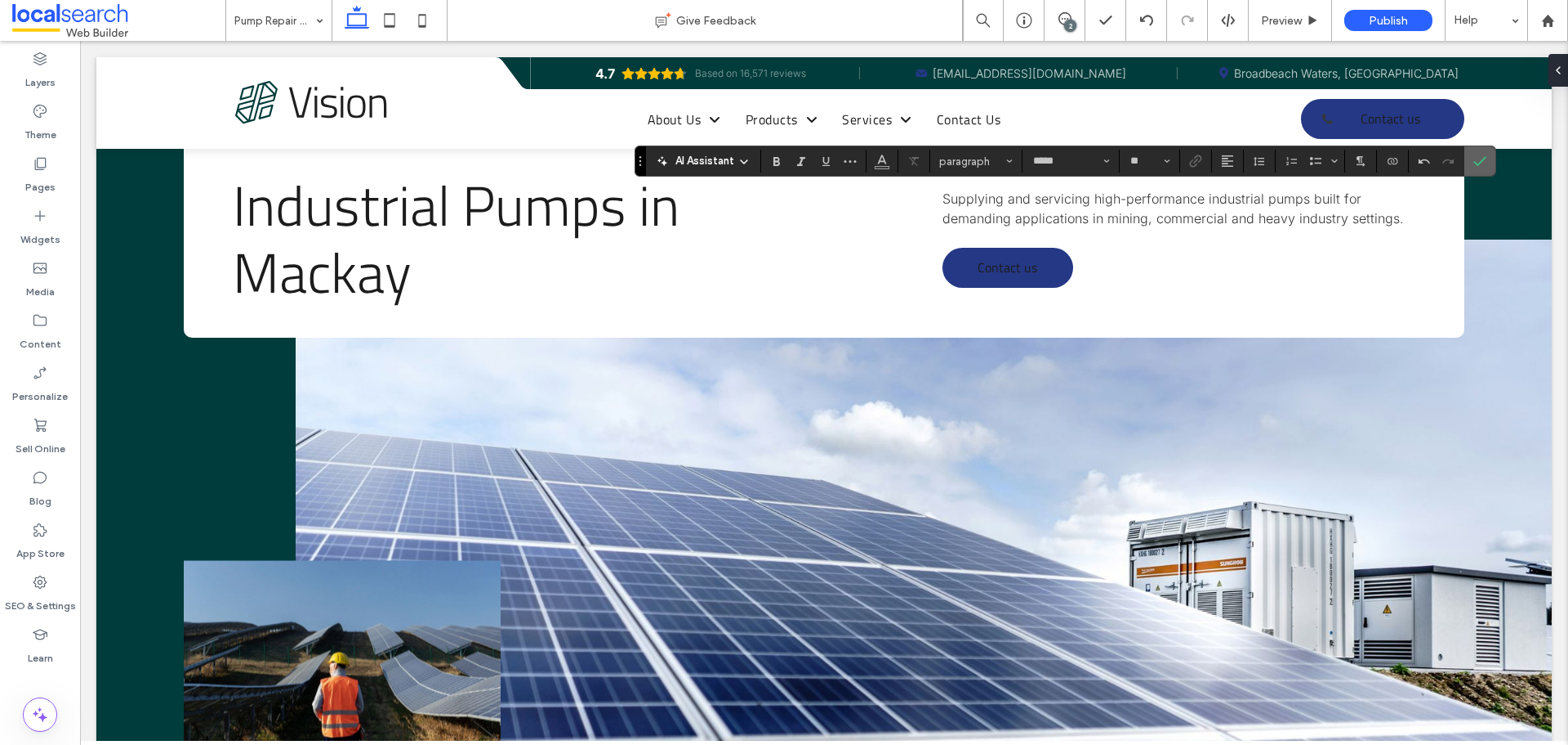
click at [1484, 156] on icon "Confirm" at bounding box center [1480, 161] width 13 height 13
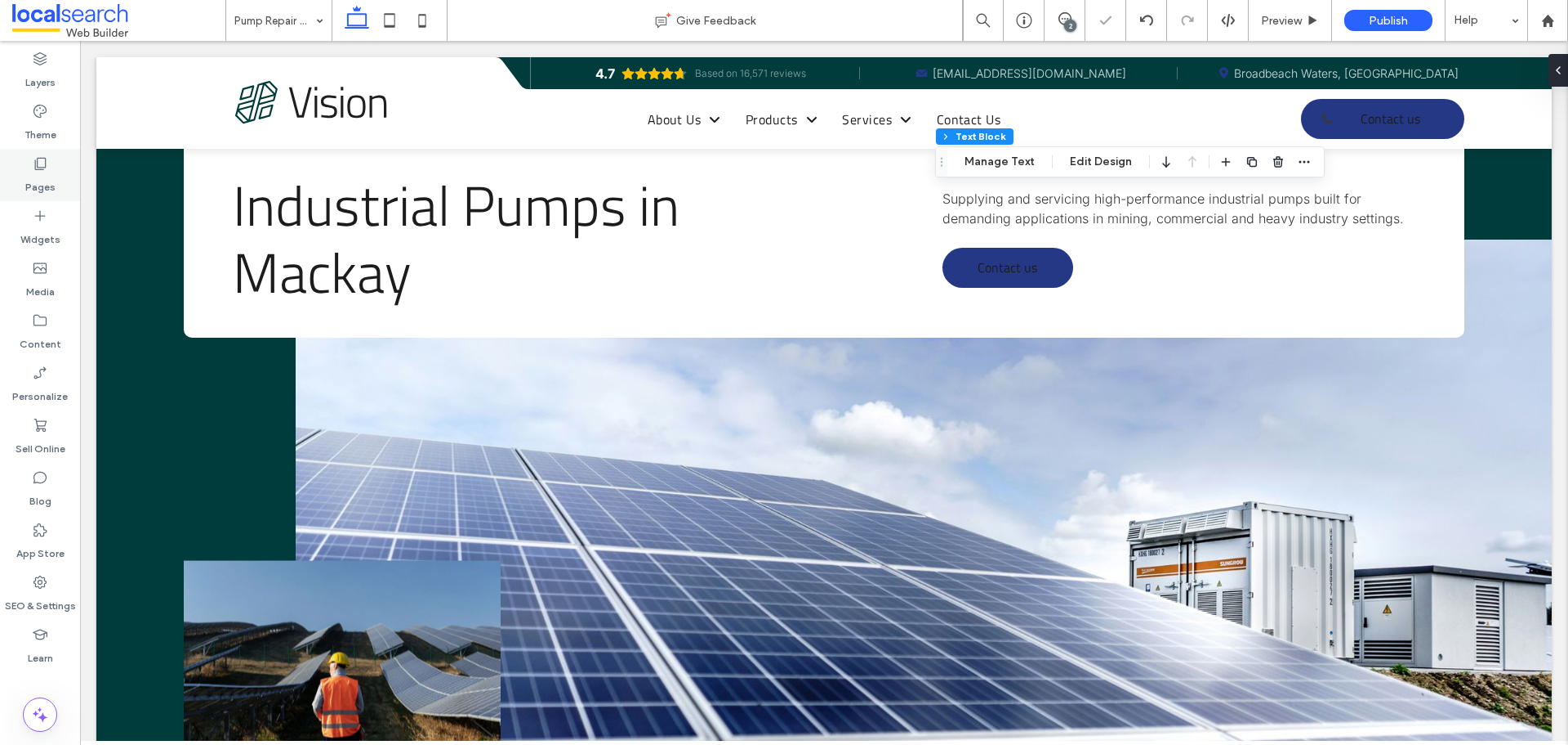
click at [32, 174] on label "Pages" at bounding box center [40, 183] width 30 height 23
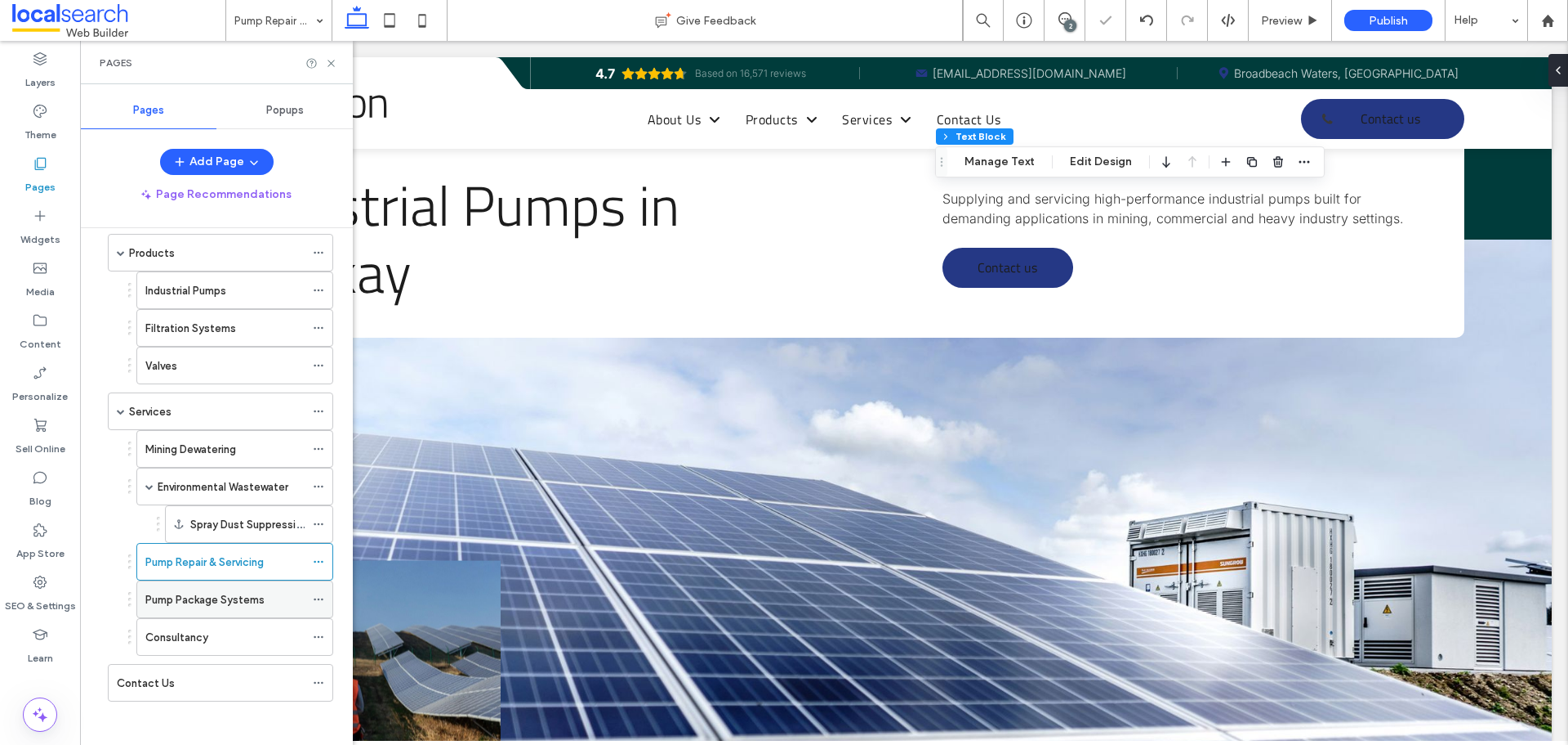
scroll to position [194, 0]
click at [252, 592] on label "Pump Package Systems" at bounding box center [204, 593] width 119 height 28
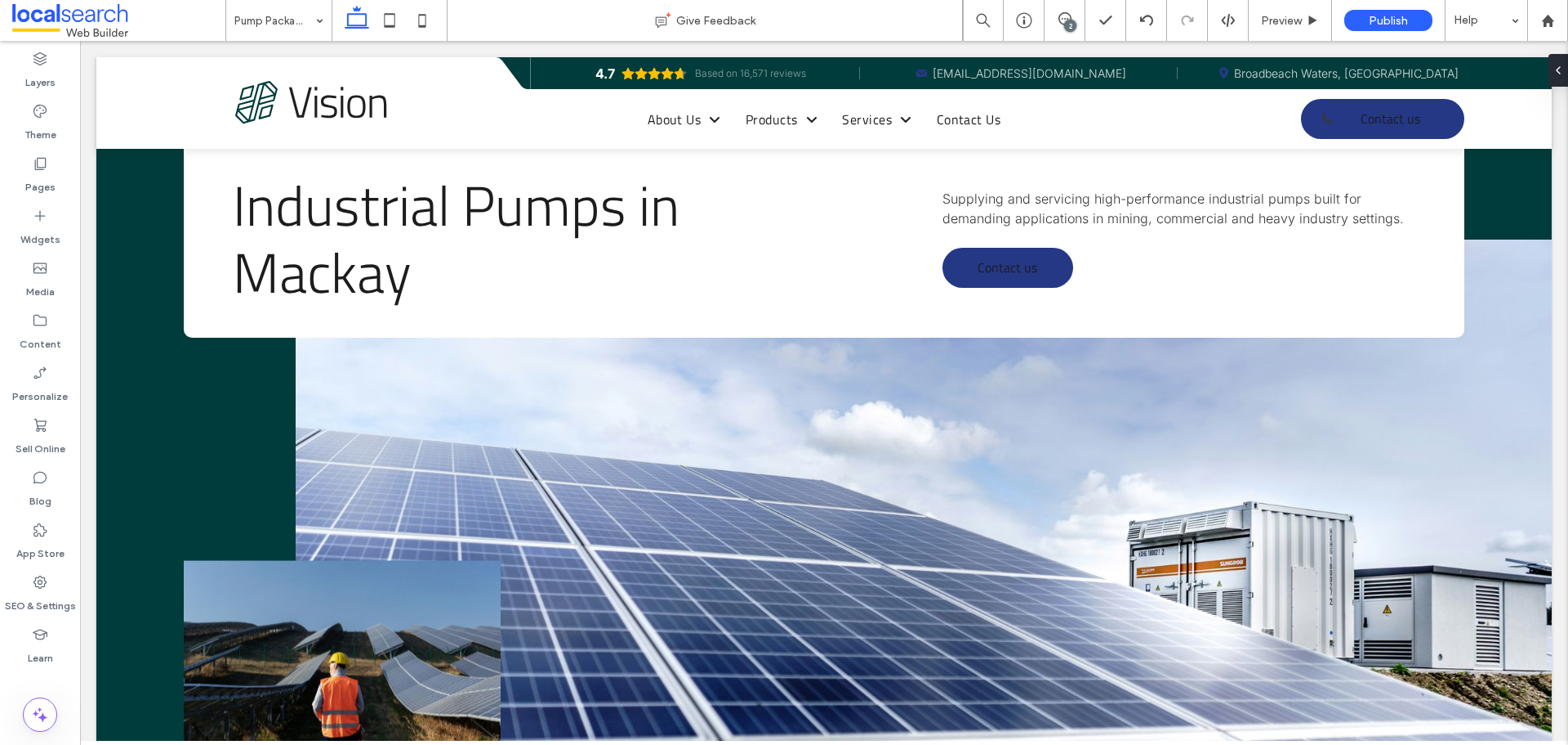
type input "*****"
type input "**"
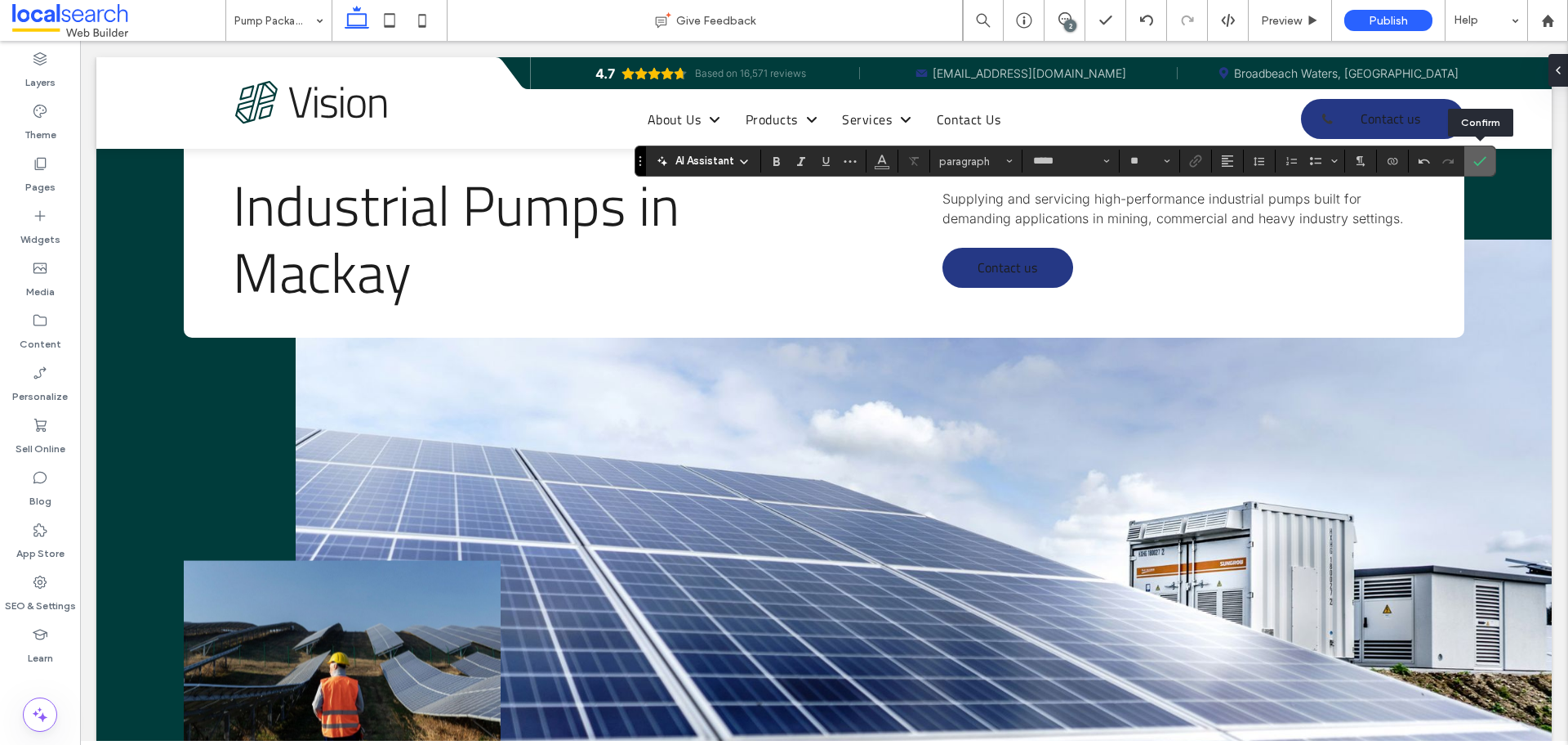
click at [1476, 163] on use "Confirm" at bounding box center [1480, 161] width 13 height 10
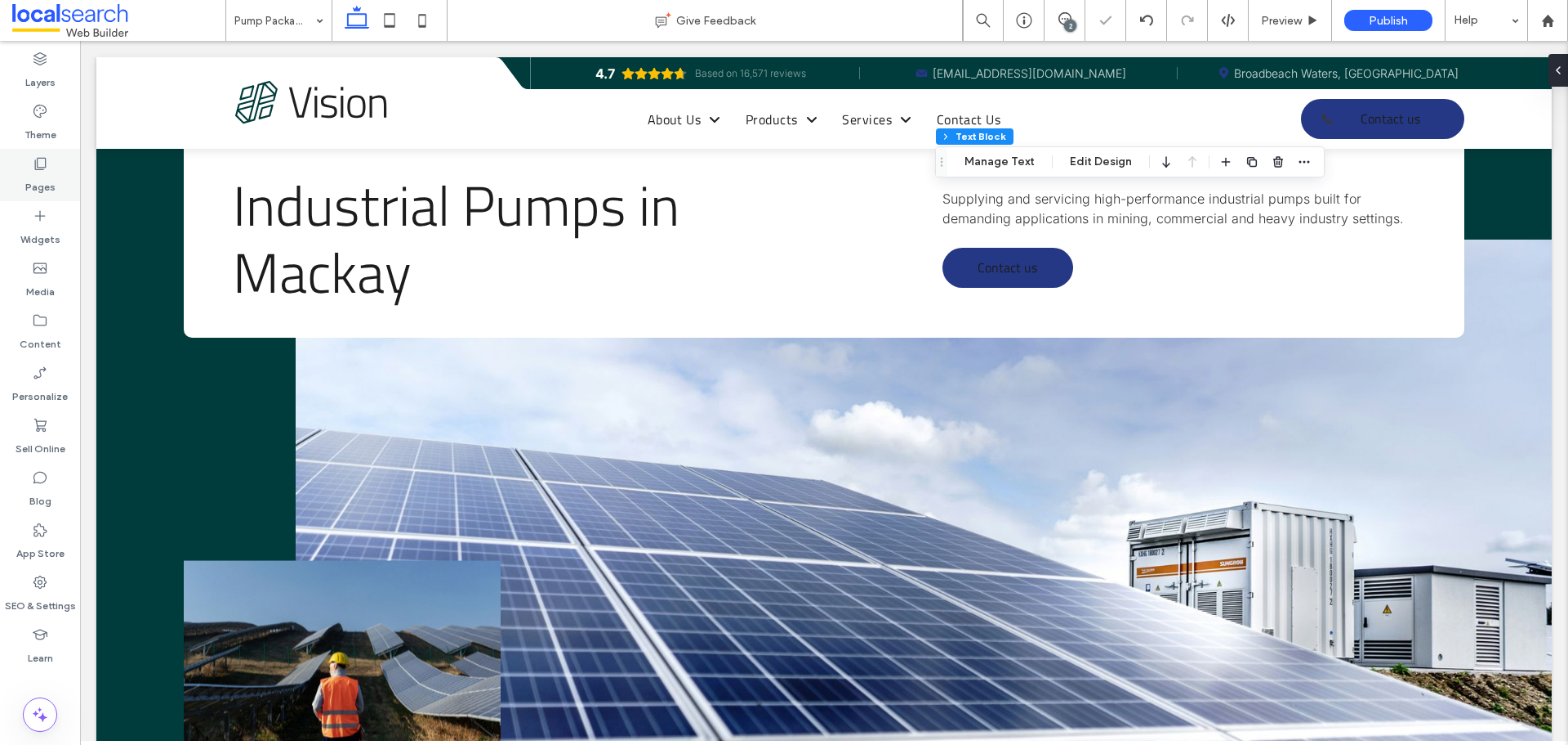
click at [20, 167] on div "Pages" at bounding box center [40, 175] width 80 height 53
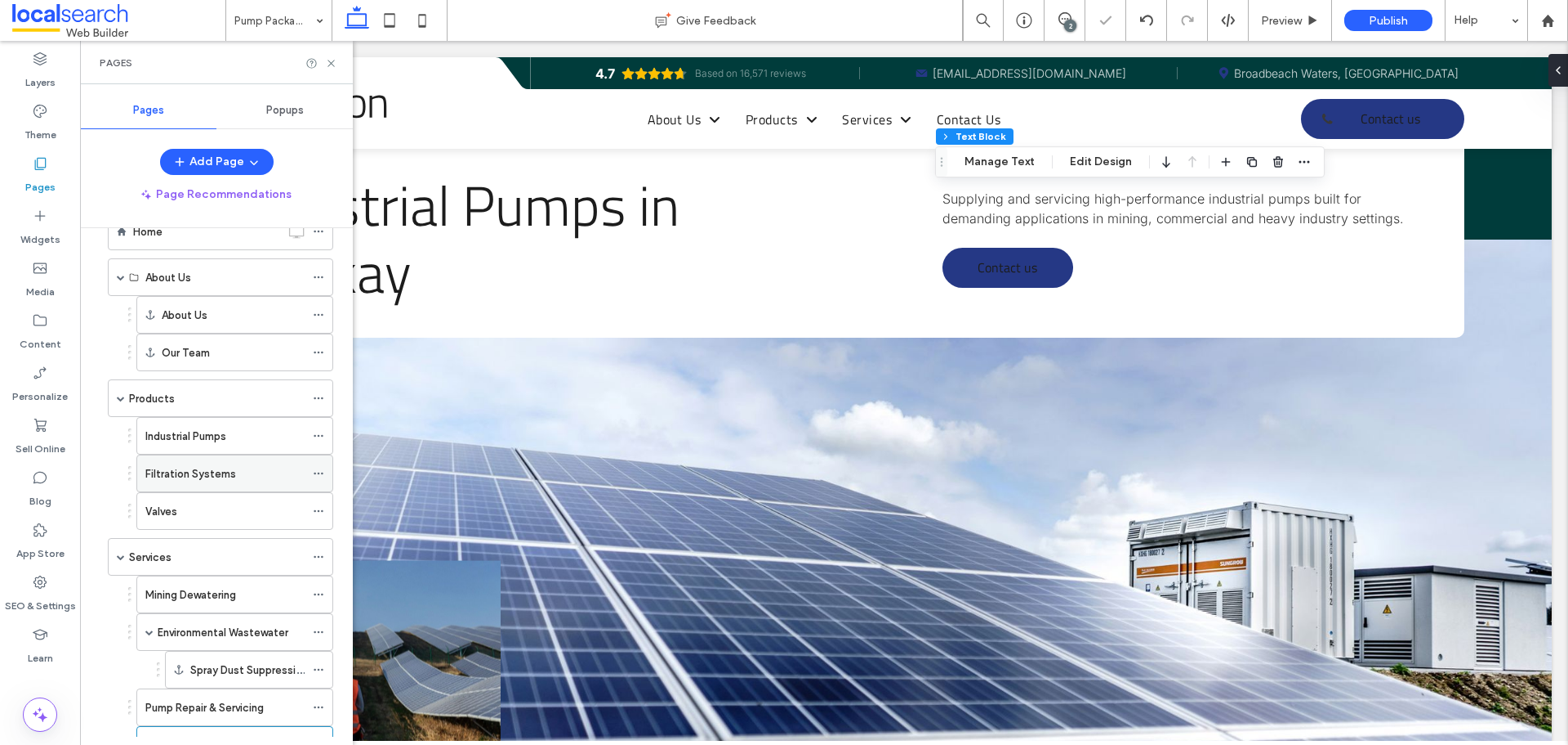
scroll to position [194, 0]
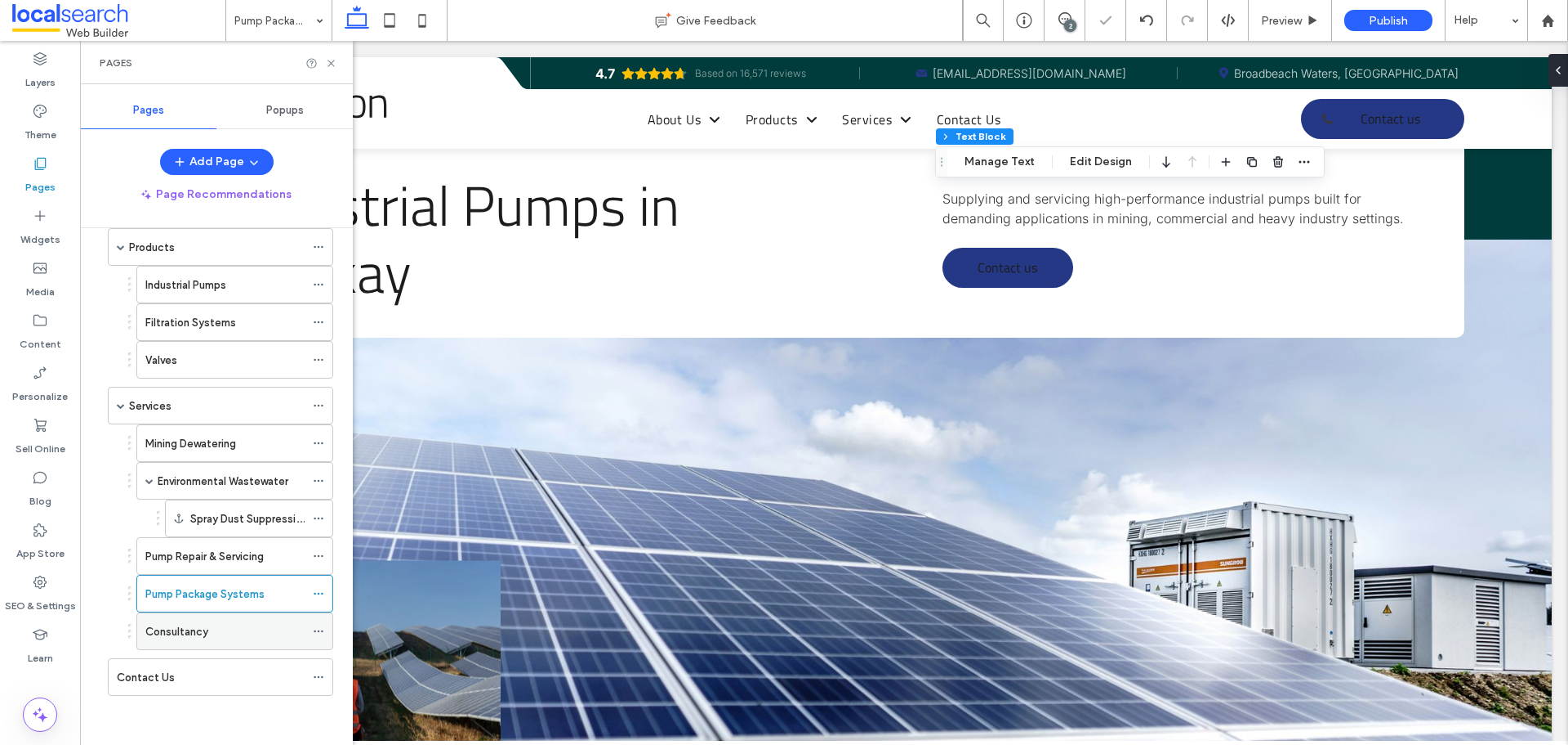
click at [224, 635] on div "Consultancy" at bounding box center [224, 631] width 159 height 17
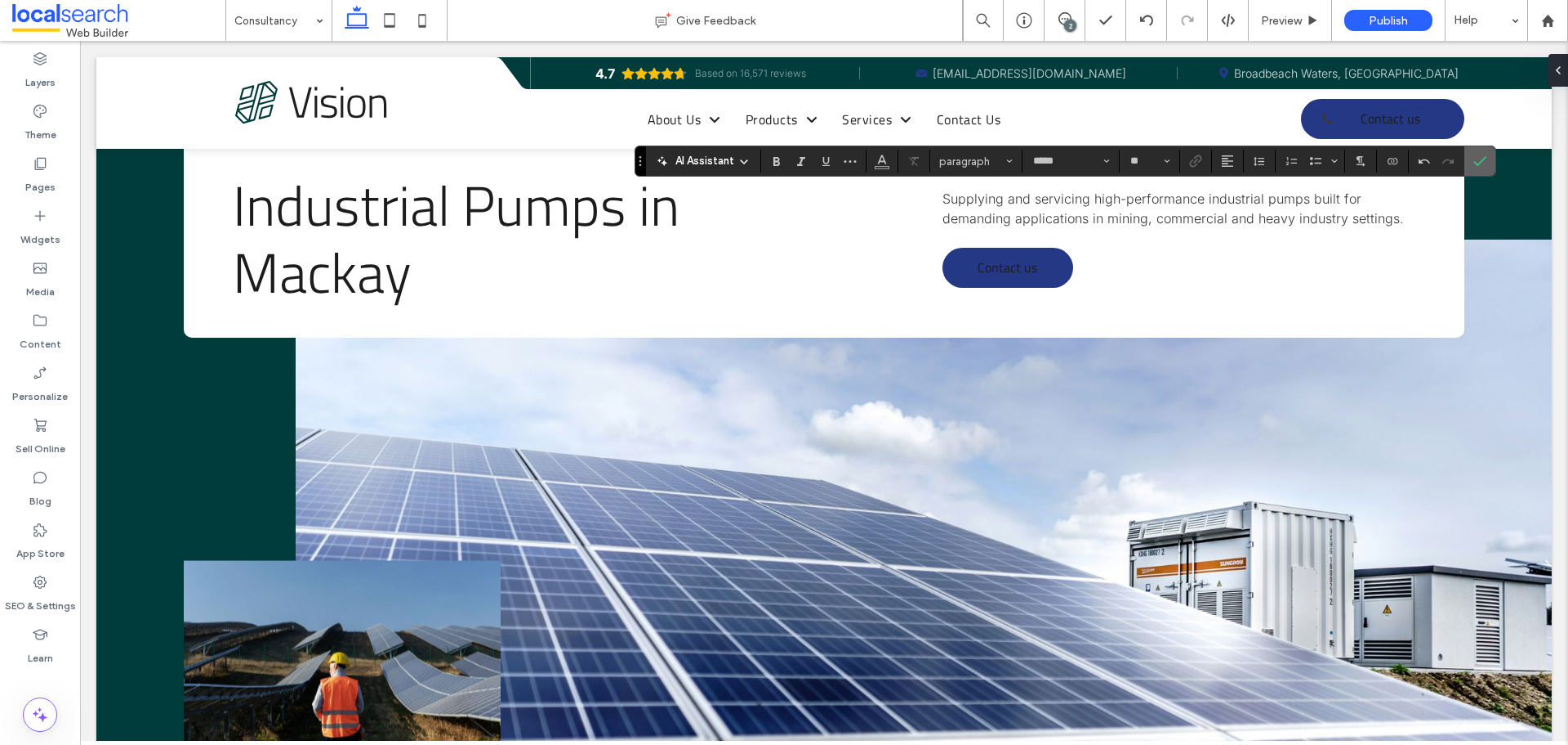
click at [1479, 162] on icon "Confirm" at bounding box center [1480, 161] width 13 height 13
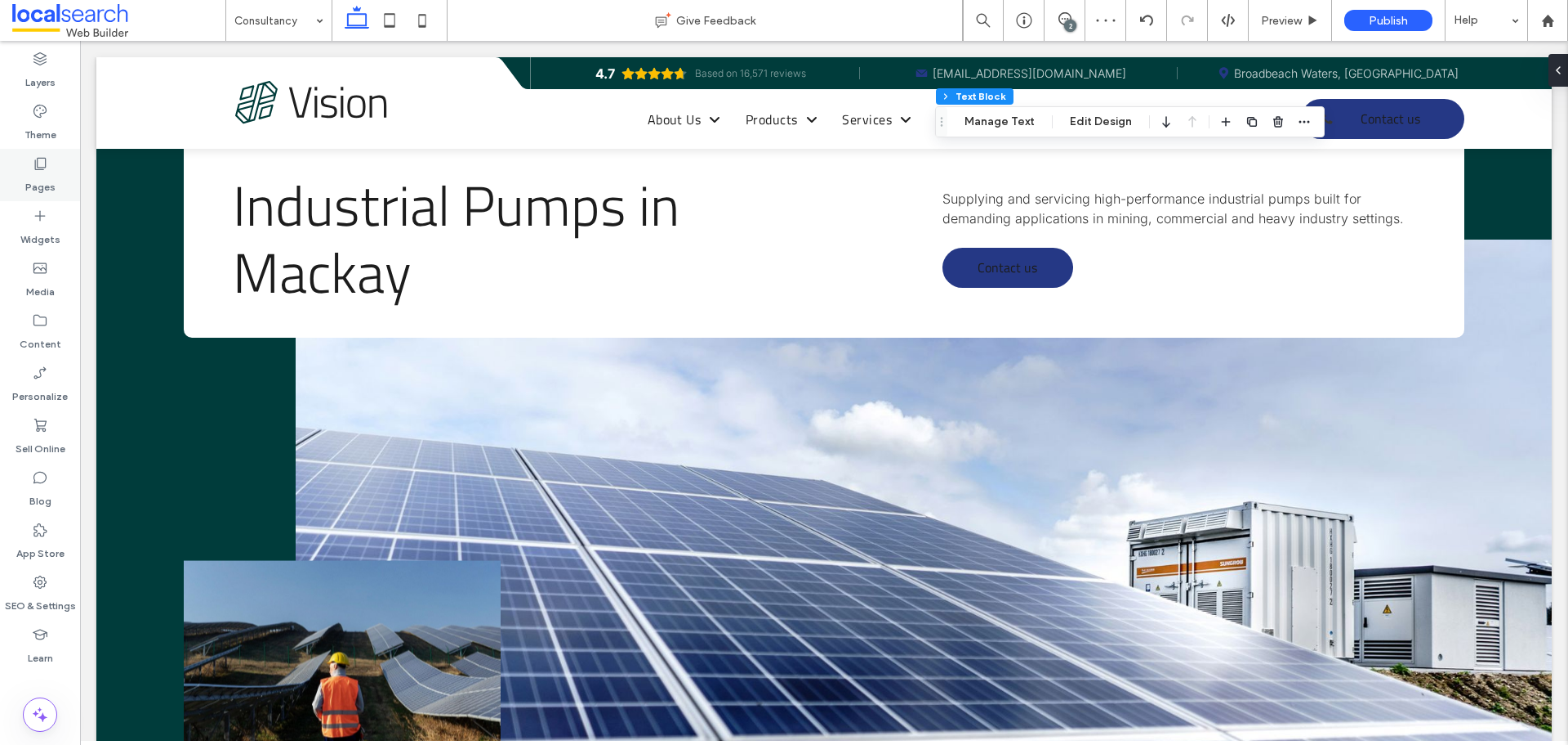
click at [50, 169] on div "Pages" at bounding box center [40, 175] width 80 height 53
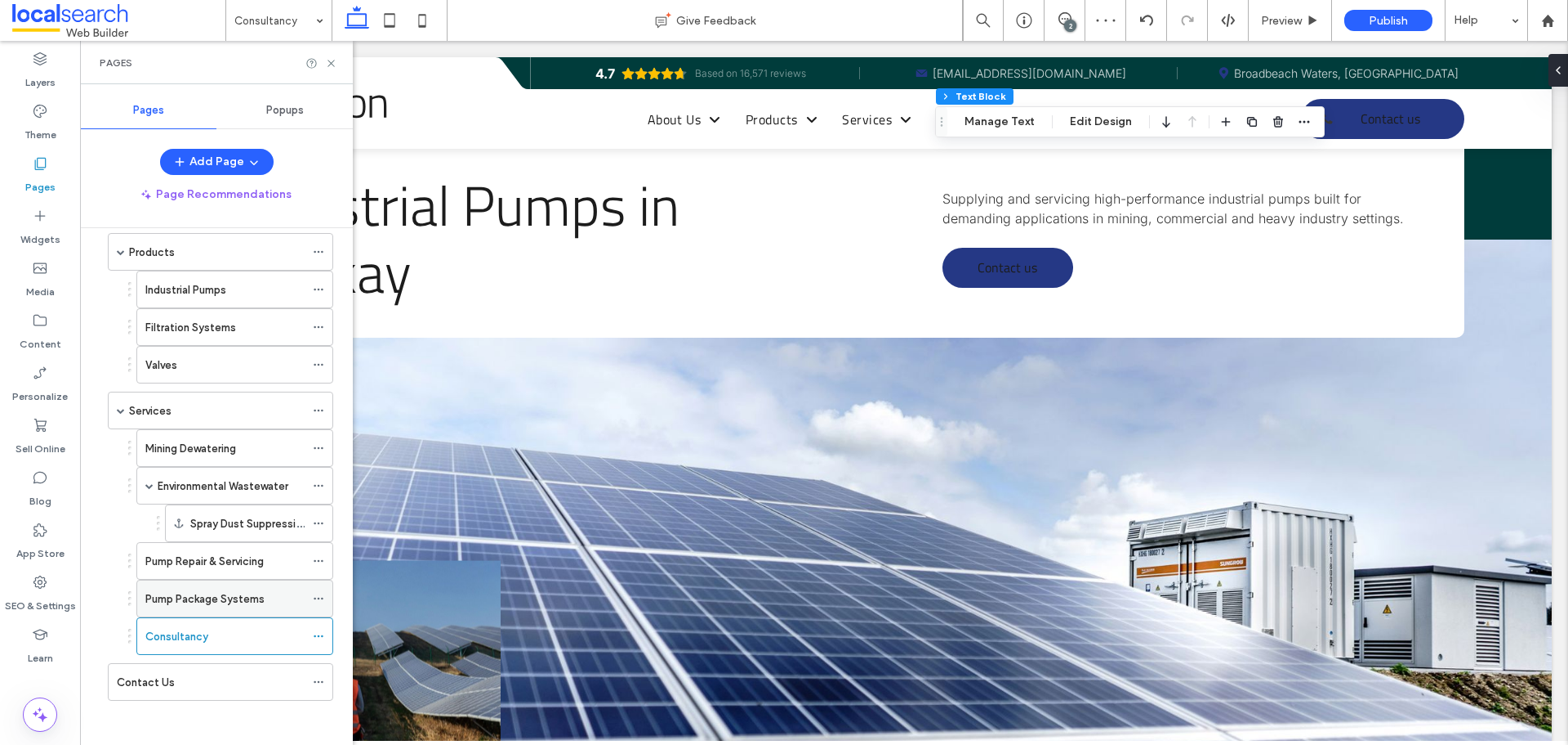
scroll to position [194, 0]
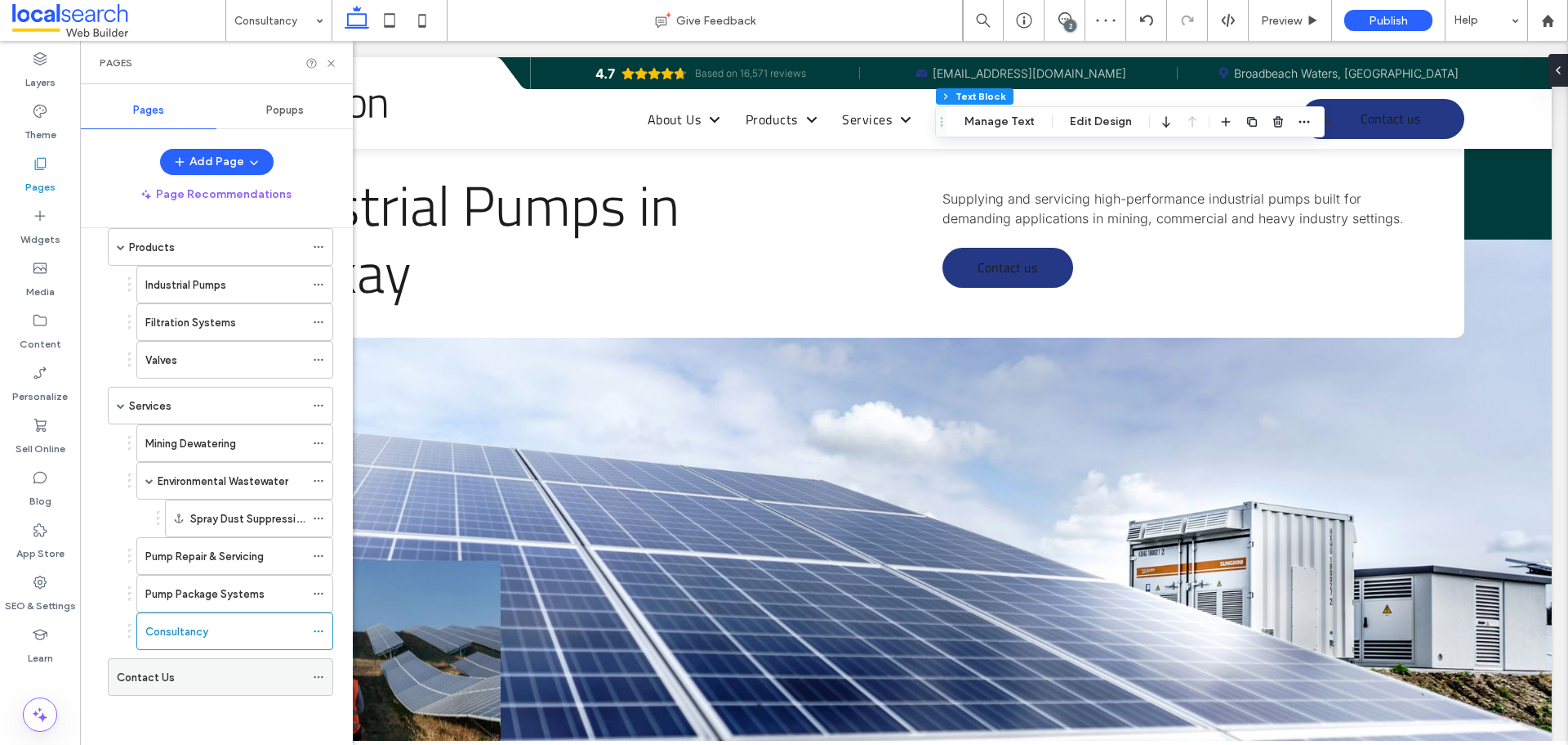
click at [224, 677] on div "Contact Us" at bounding box center [211, 677] width 188 height 17
click at [227, 541] on div "Pump Repair & Servicing" at bounding box center [224, 556] width 159 height 36
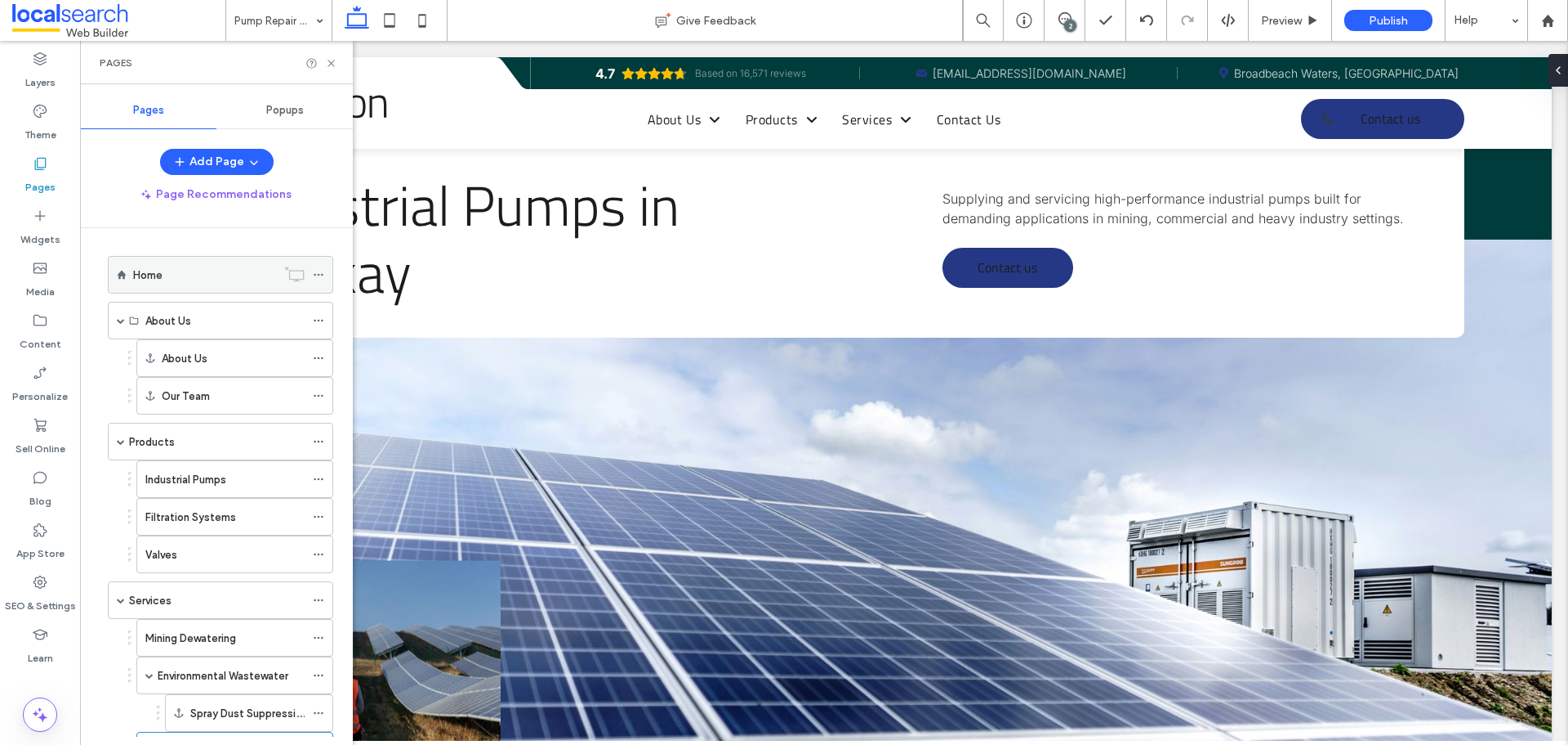
click at [208, 273] on div "Home" at bounding box center [204, 274] width 143 height 17
click at [220, 438] on div "Products" at bounding box center [216, 442] width 175 height 17
click at [167, 477] on label "Industrial Pumps" at bounding box center [185, 479] width 81 height 28
click at [238, 509] on div "Filtration Systems" at bounding box center [224, 517] width 159 height 17
click at [238, 544] on div "Valves" at bounding box center [224, 554] width 159 height 36
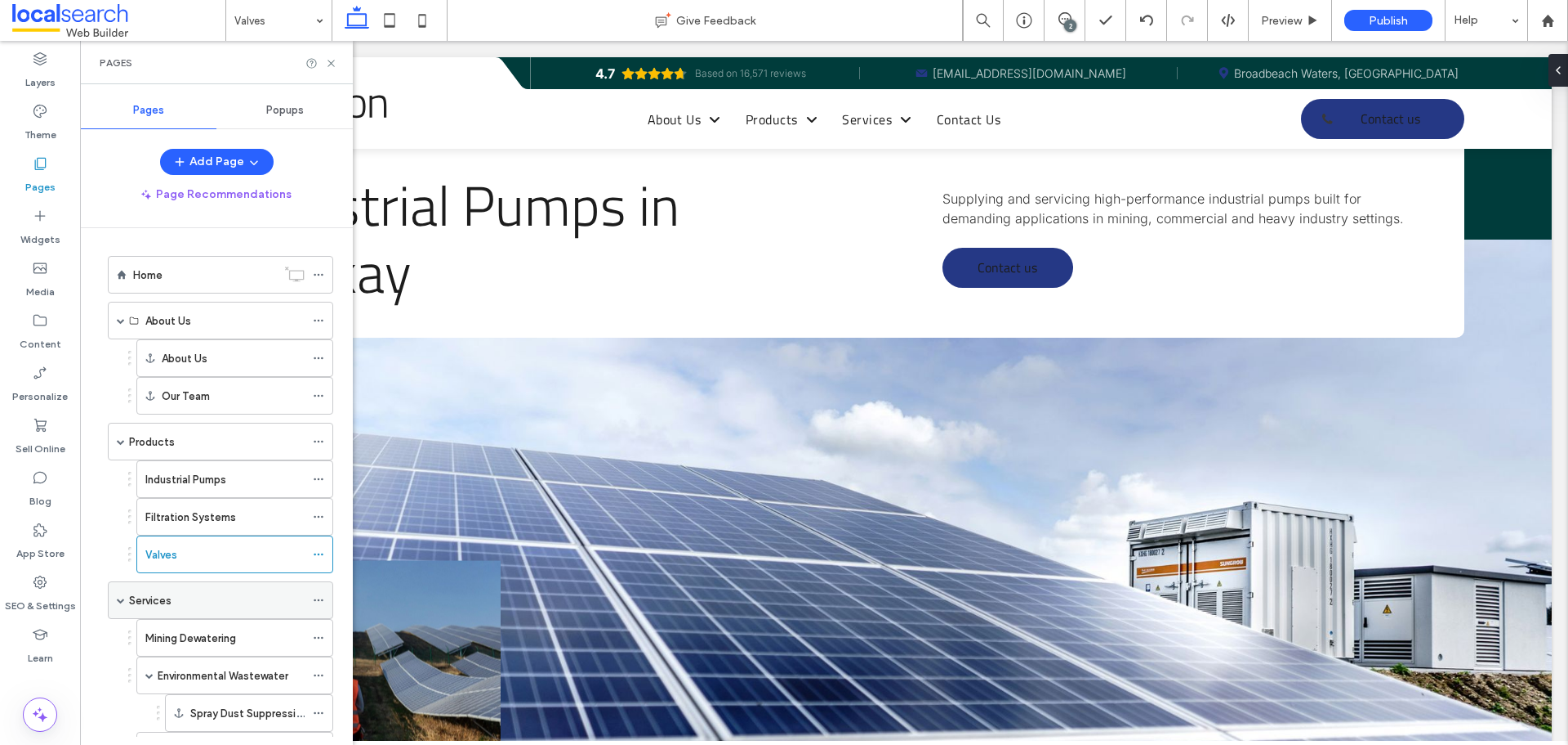
click at [236, 590] on div "Services" at bounding box center [216, 601] width 175 height 36
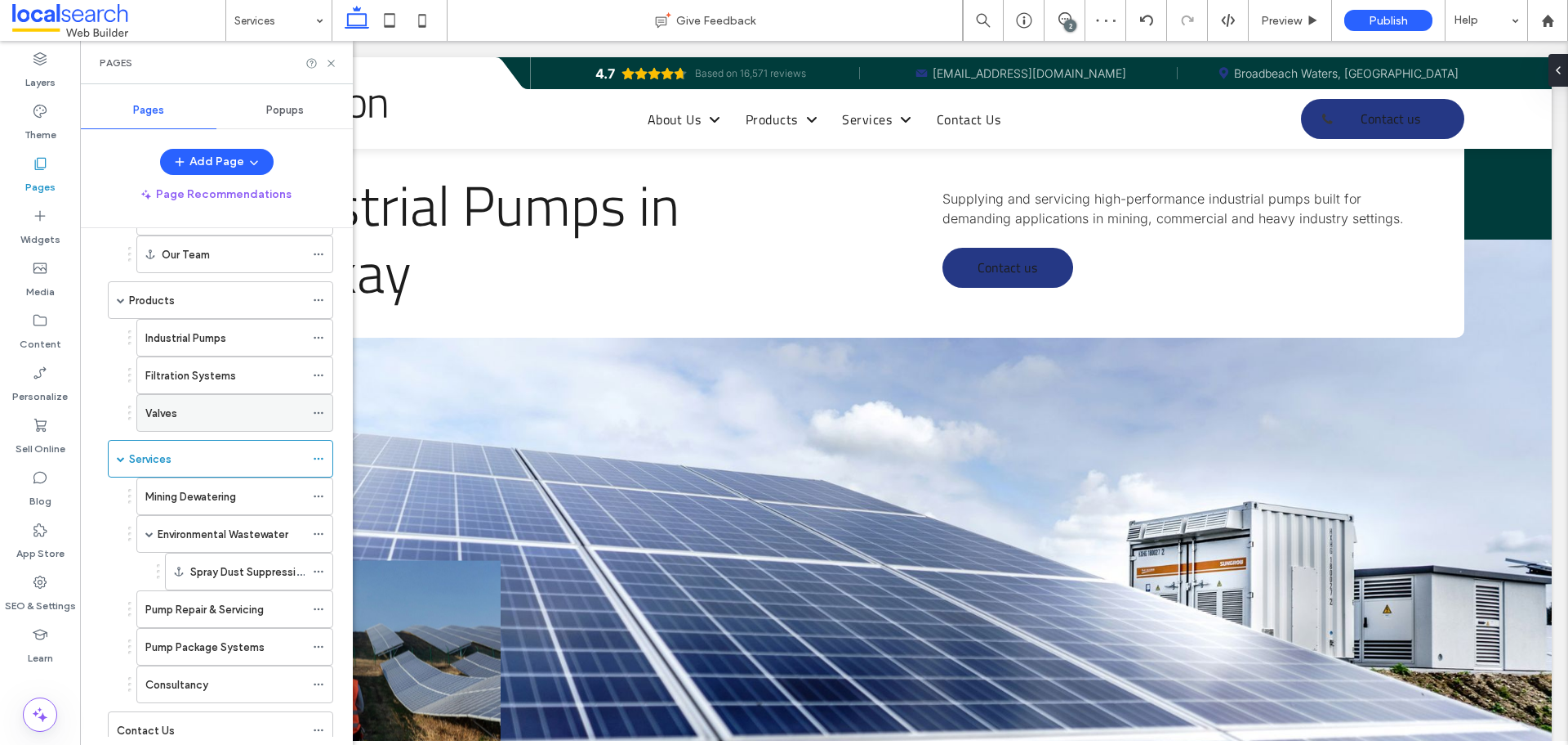
scroll to position [194, 0]
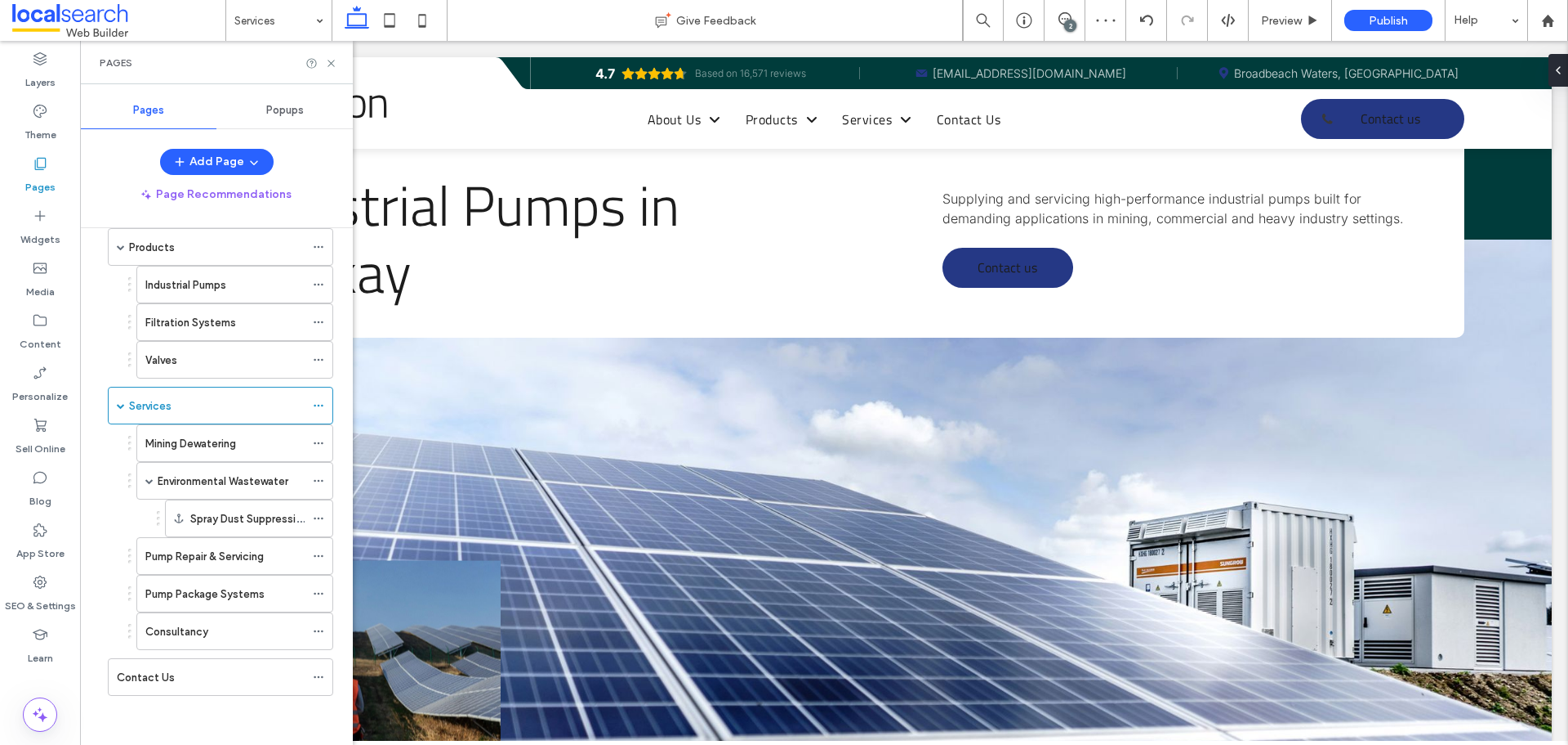
click at [232, 433] on div "Mining Dewatering" at bounding box center [224, 443] width 159 height 36
click at [256, 483] on label "Environmental Wastewater" at bounding box center [223, 481] width 131 height 28
click at [242, 548] on label "Pump Repair & Servicing" at bounding box center [204, 555] width 118 height 28
click at [250, 591] on label "Pump Package Systems" at bounding box center [204, 593] width 119 height 28
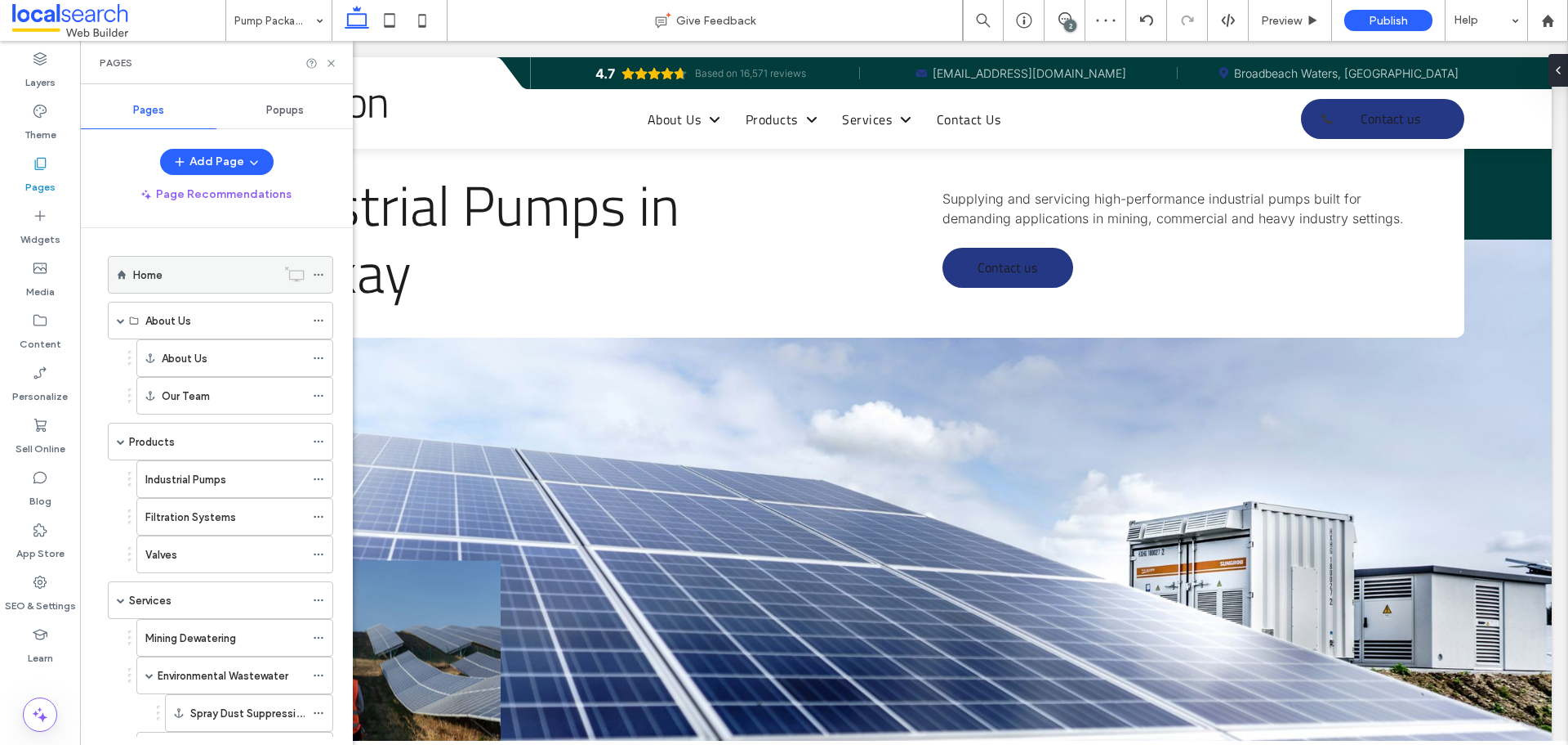
click at [218, 283] on div "Home" at bounding box center [204, 274] width 143 height 36
click at [330, 60] on icon at bounding box center [330, 63] width 12 height 12
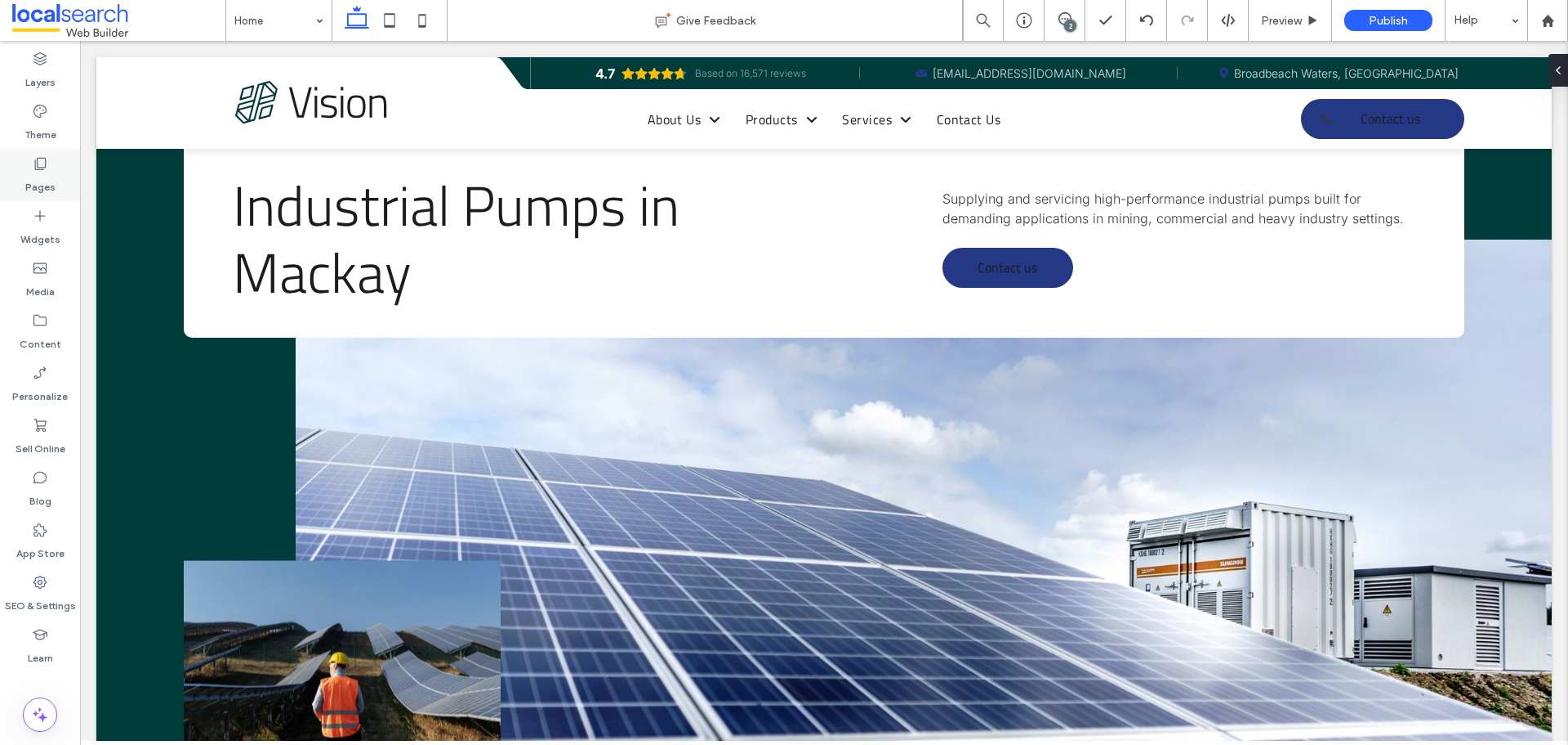
click at [44, 170] on icon at bounding box center [40, 164] width 16 height 16
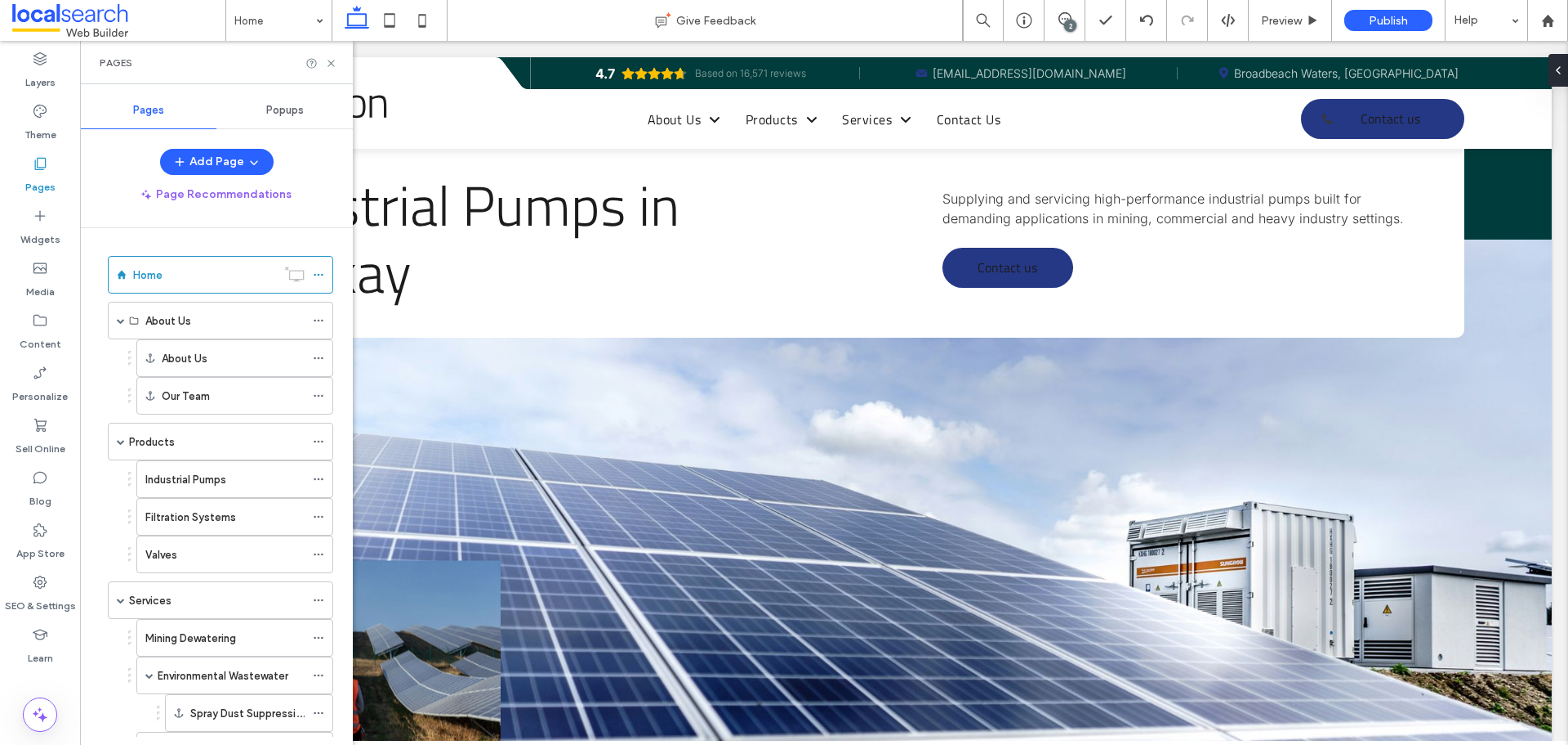
click at [165, 435] on label "Products" at bounding box center [152, 442] width 45 height 28
click at [50, 592] on label "SEO & Settings" at bounding box center [40, 601] width 71 height 23
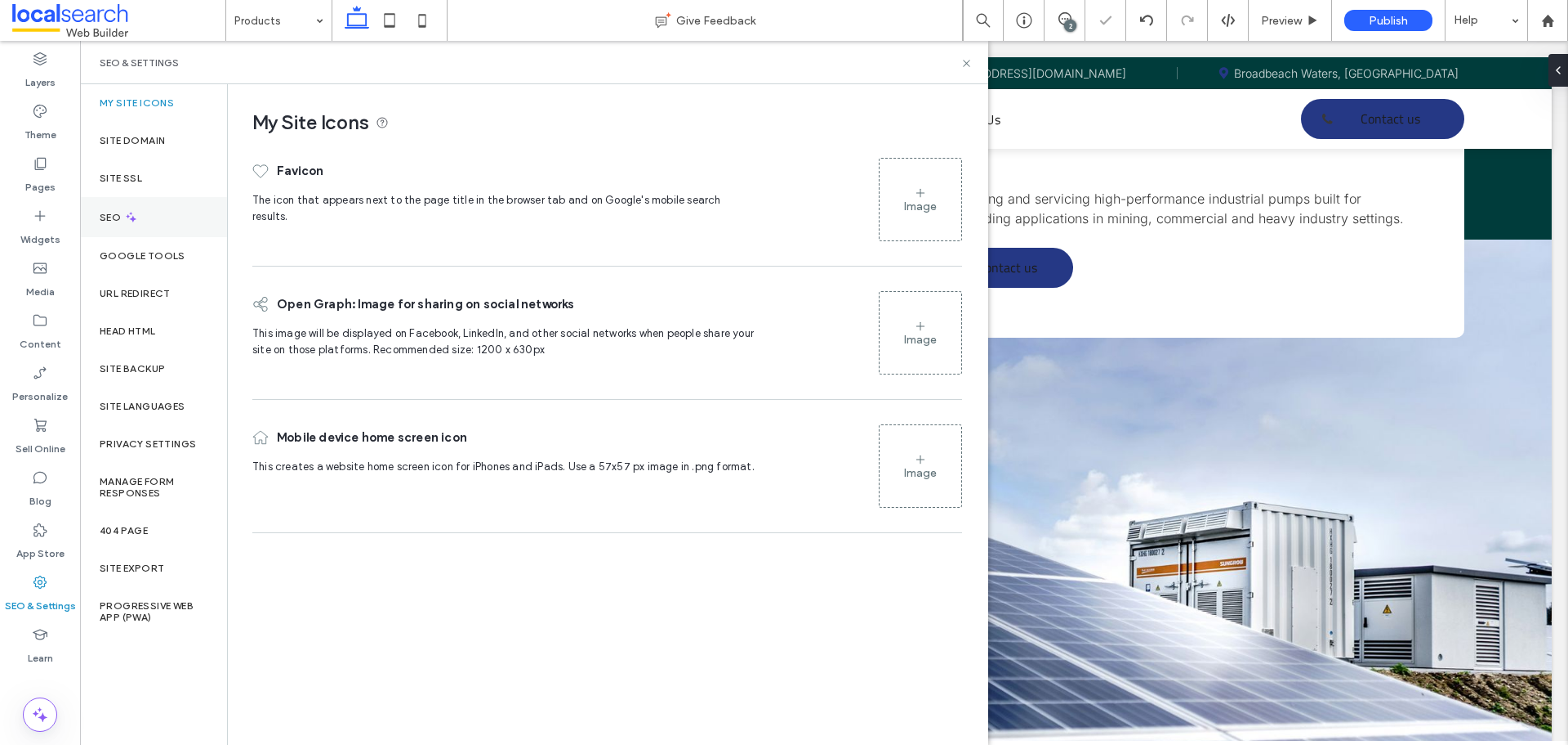
click at [117, 214] on label "SEO" at bounding box center [112, 217] width 25 height 12
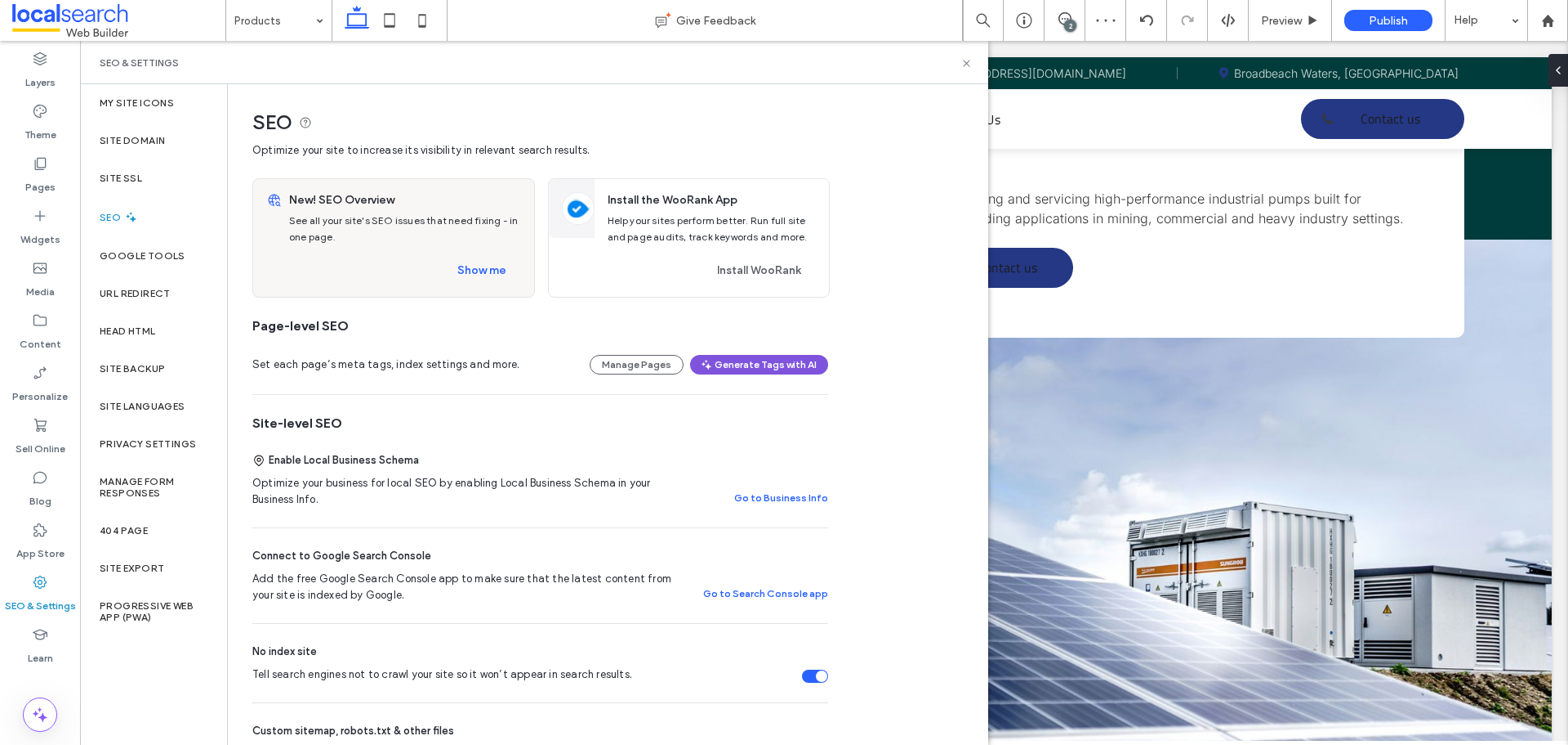
click at [747, 366] on button "Generate Tags with AI" at bounding box center [759, 364] width 138 height 20
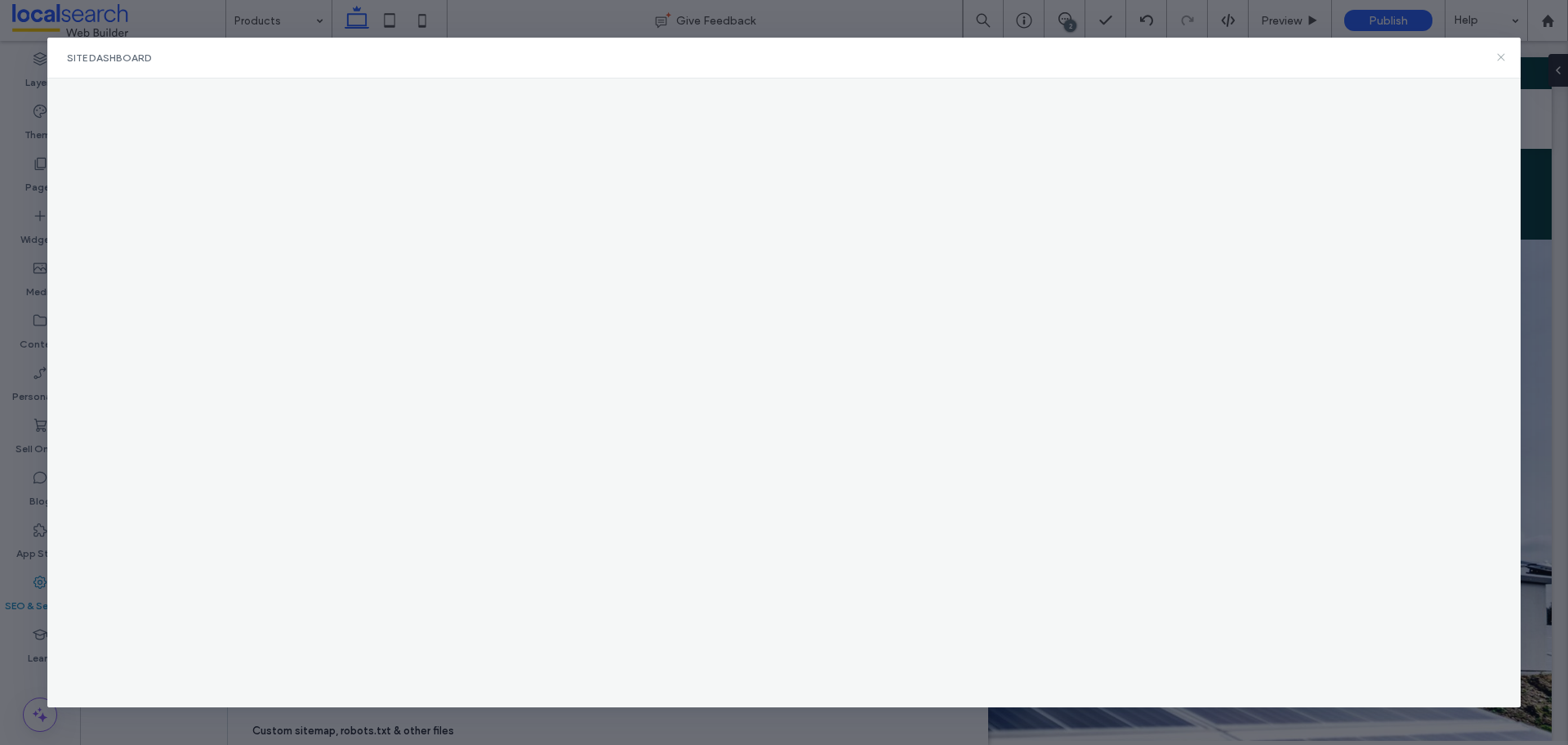
click at [1503, 56] on use at bounding box center [1502, 57] width 7 height 7
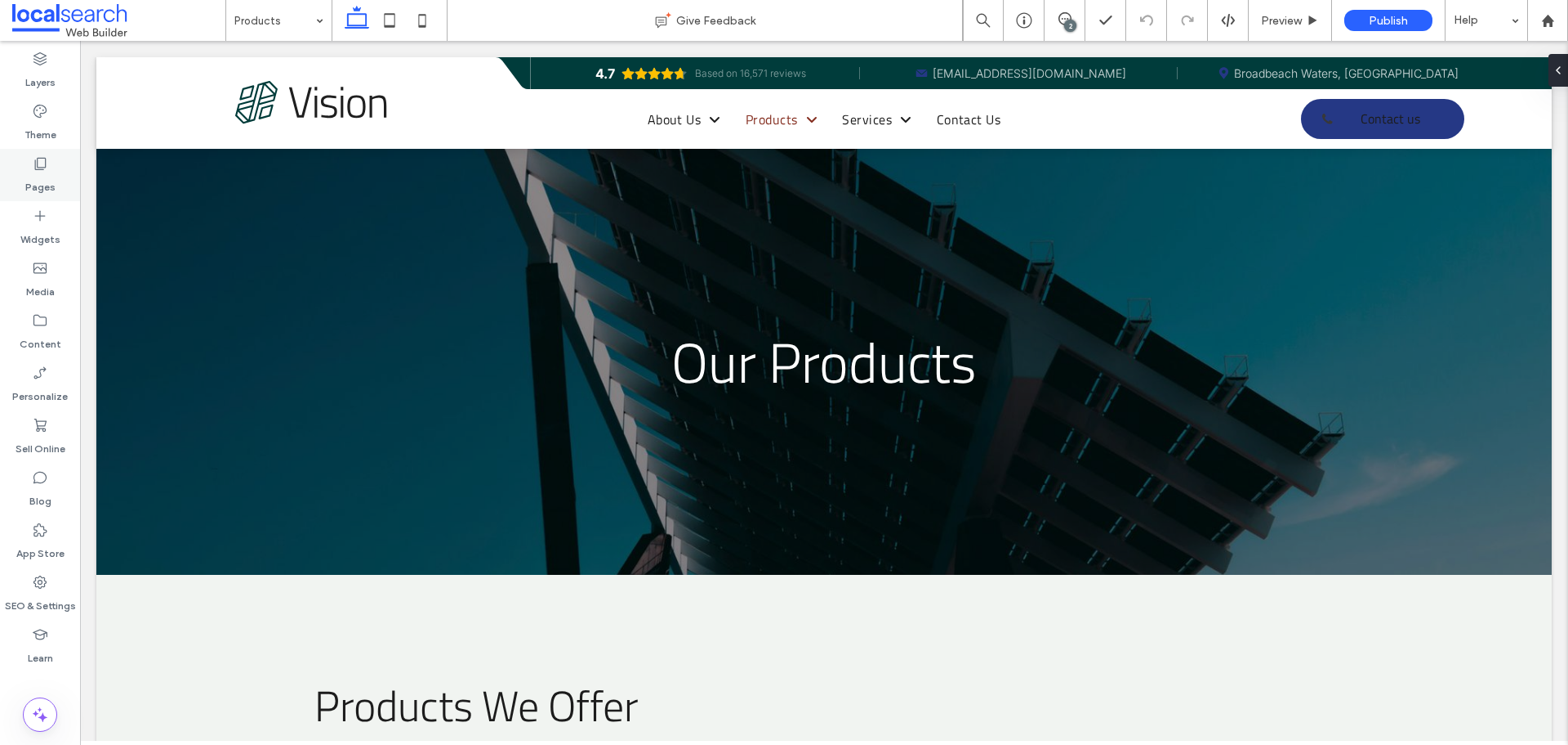
click at [52, 159] on div "Pages" at bounding box center [40, 175] width 80 height 53
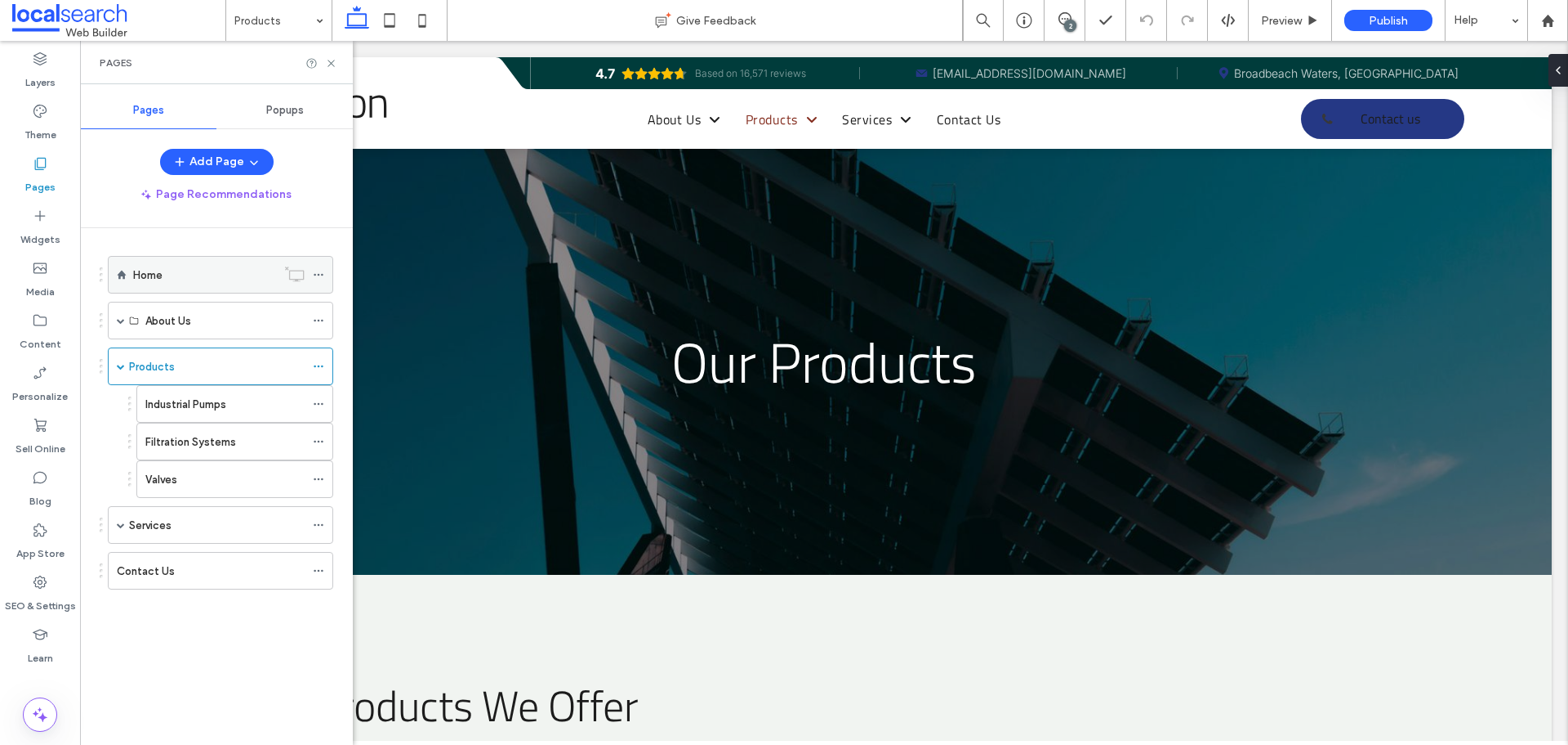
click at [194, 272] on div "Home" at bounding box center [204, 274] width 143 height 17
